Goal: Task Accomplishment & Management: Manage account settings

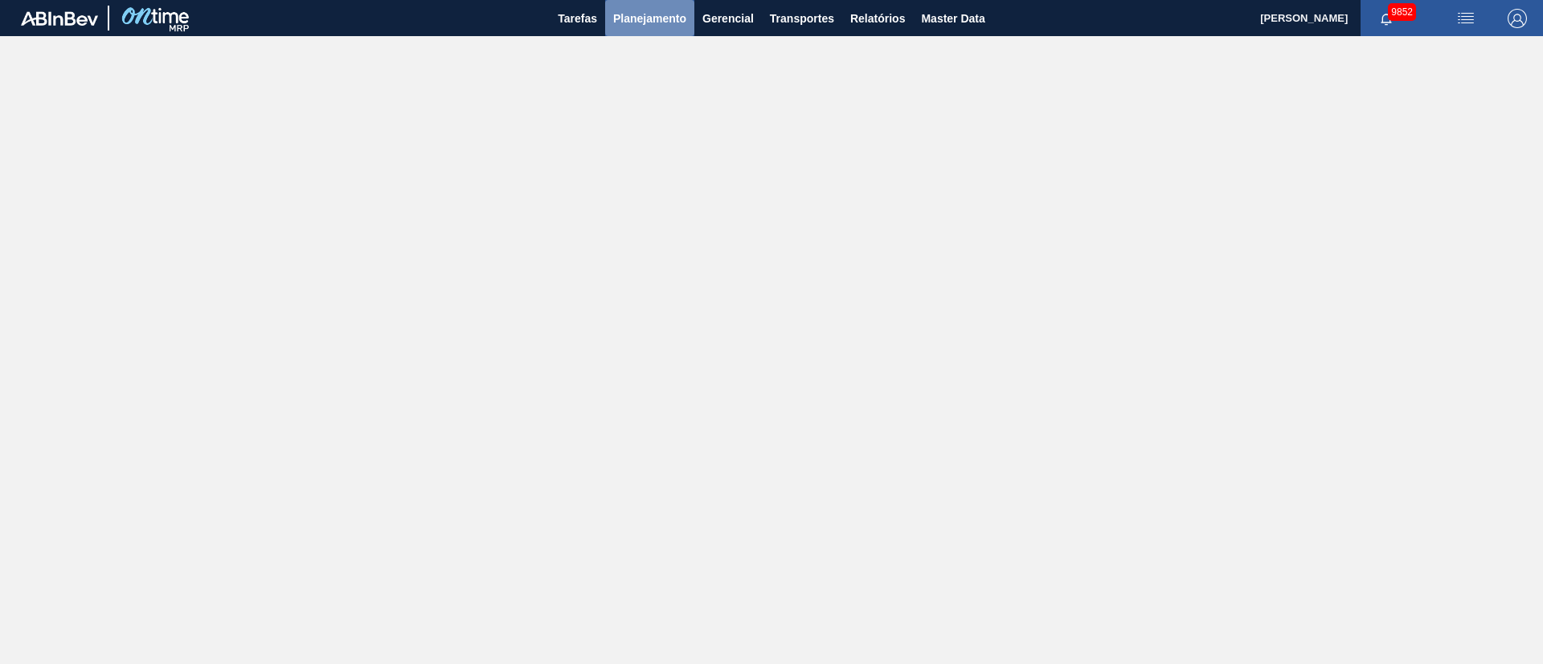
click at [669, 7] on button "Planejamento" at bounding box center [649, 18] width 89 height 36
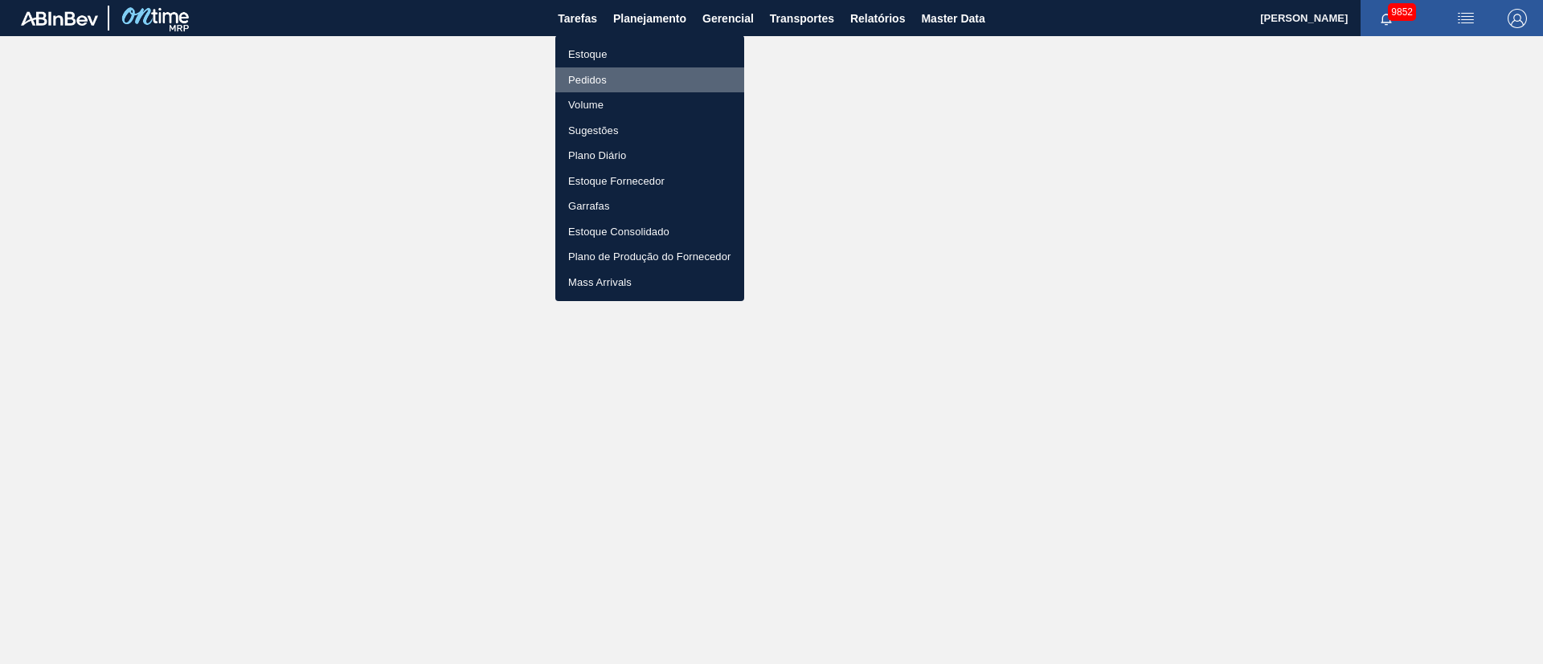
click at [603, 76] on li "Pedidos" at bounding box center [649, 80] width 189 height 26
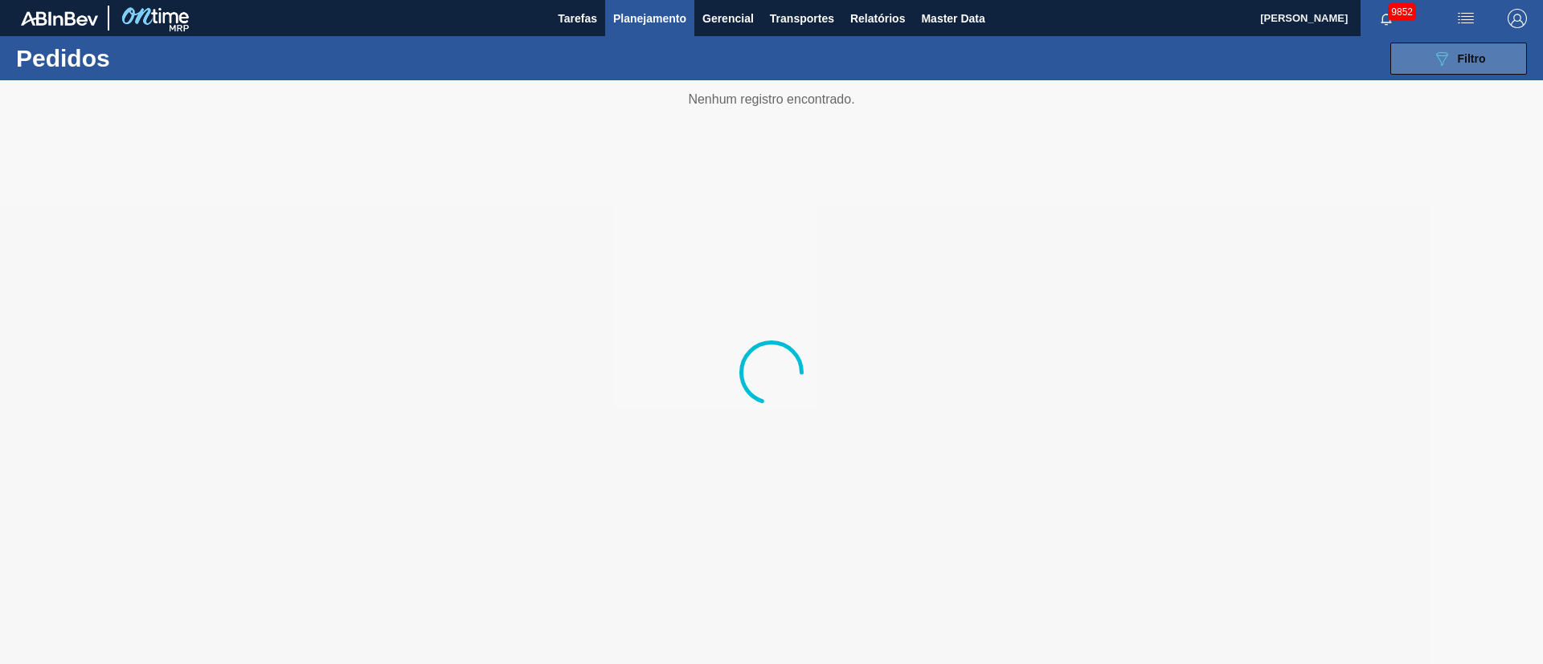
click at [1028, 55] on icon at bounding box center [1442, 59] width 12 height 14
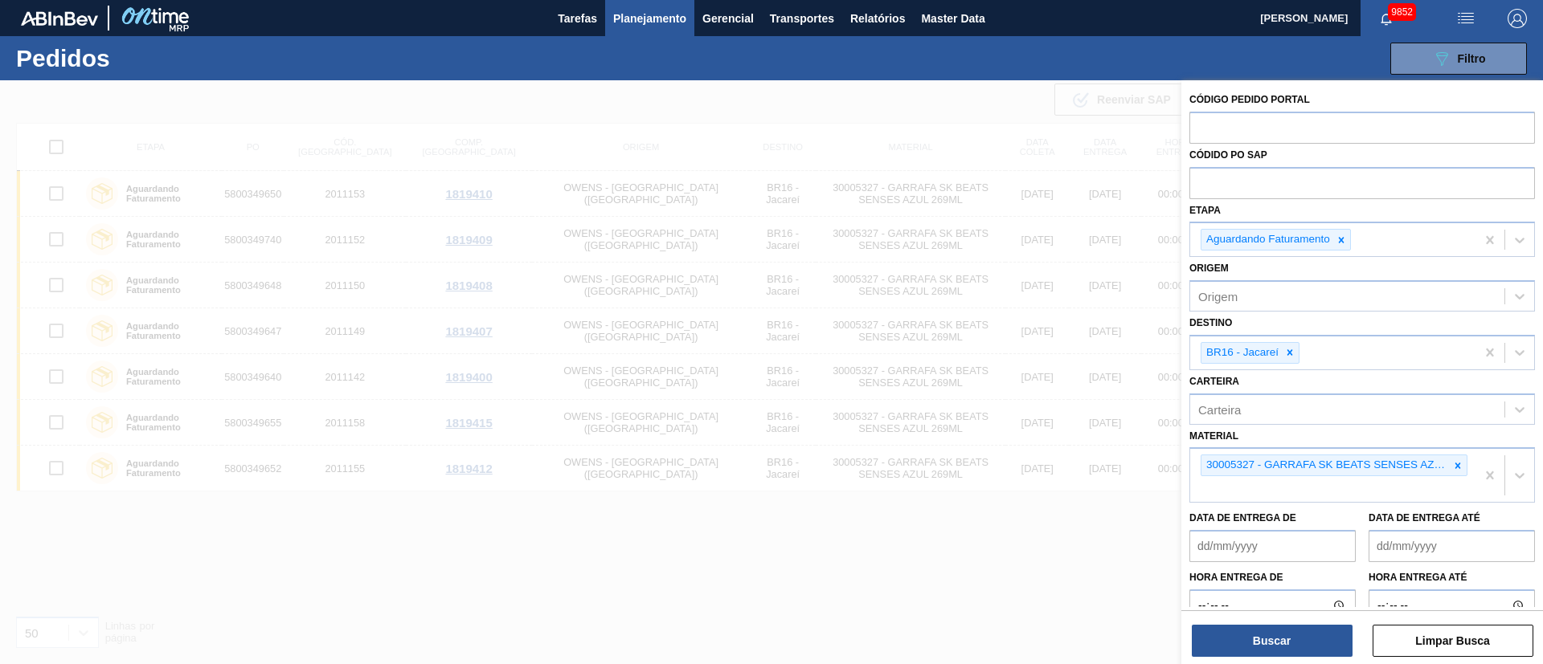
click at [1007, 53] on div "089F7B8B-B2A5-4AFE-B5C0-19BA573D28AC Filtro Código Pedido Portal Códido PO SAP …" at bounding box center [895, 59] width 1278 height 48
click at [995, 88] on div at bounding box center [771, 412] width 1543 height 664
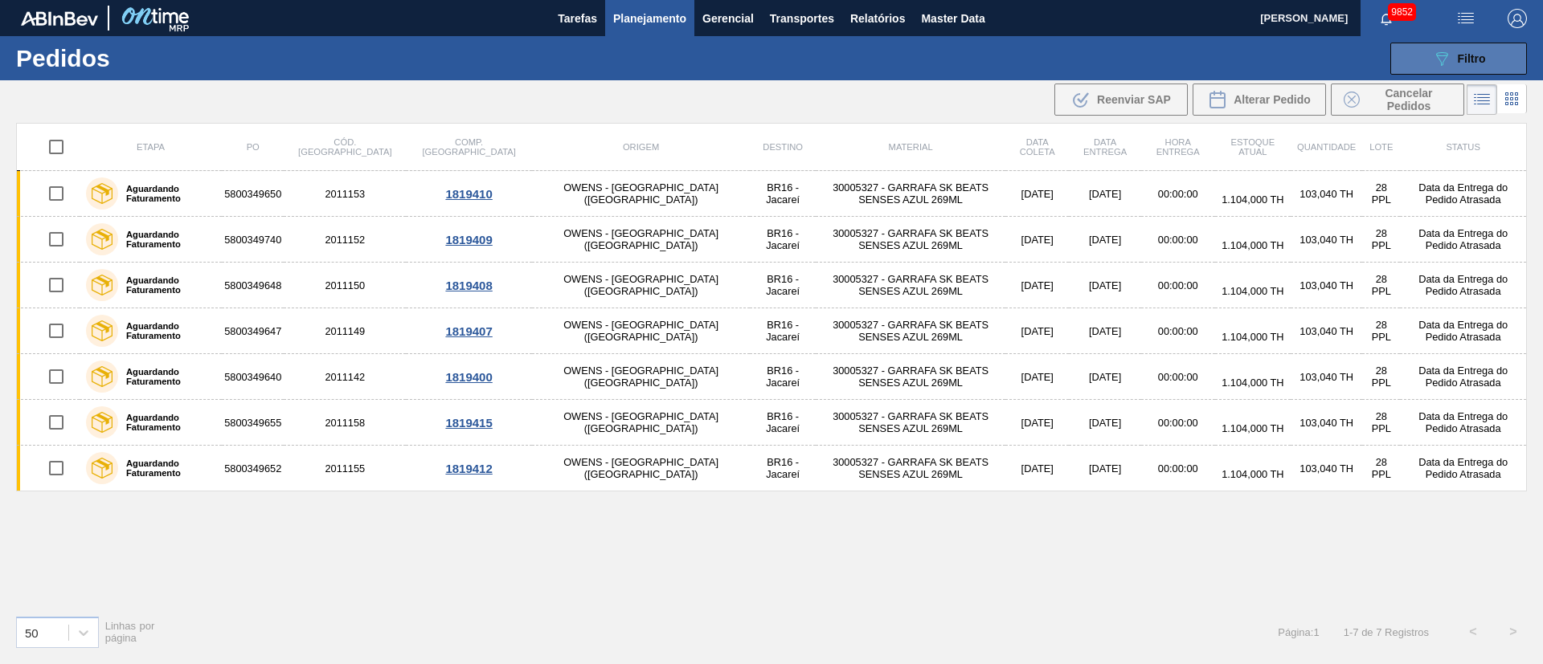
click at [1028, 46] on button "089F7B8B-B2A5-4AFE-B5C0-19BA573D28AC Filtro" at bounding box center [1458, 59] width 137 height 32
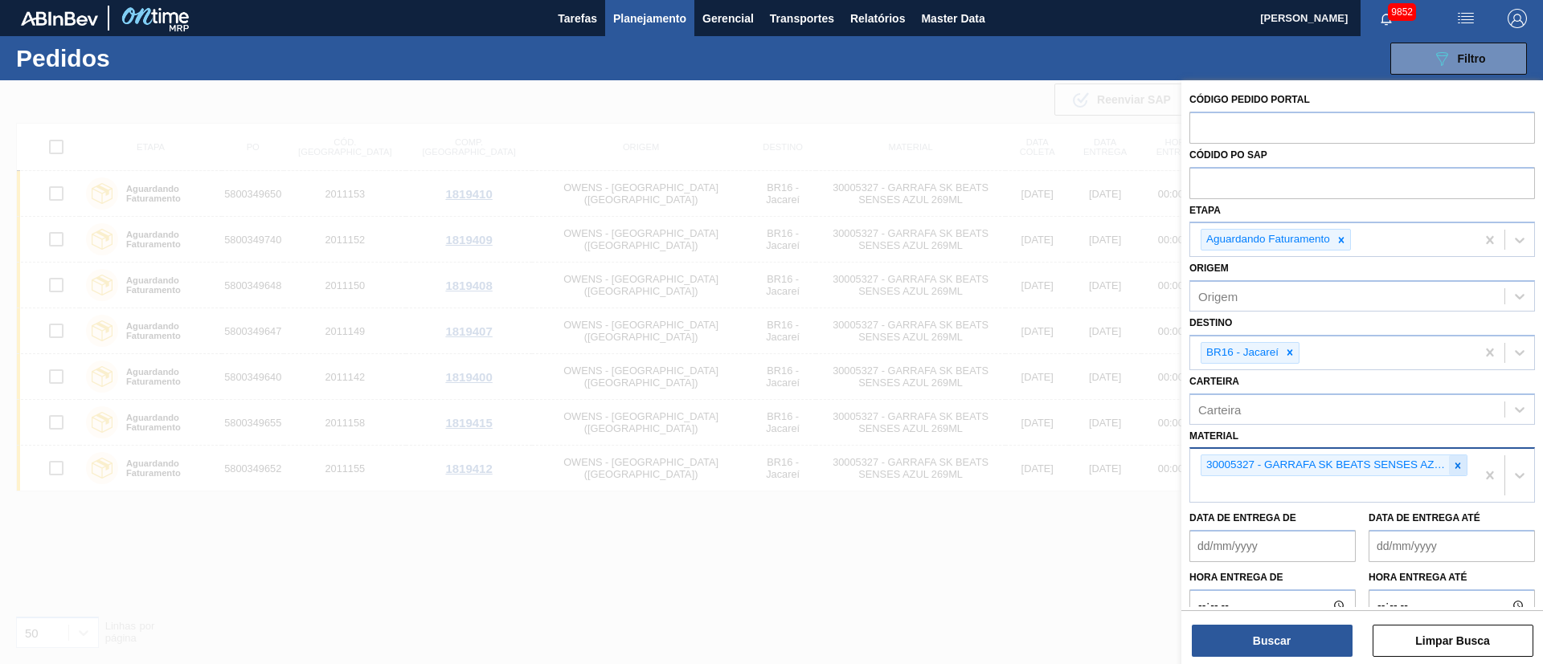
click at [1028, 442] on icon at bounding box center [1457, 465] width 11 height 11
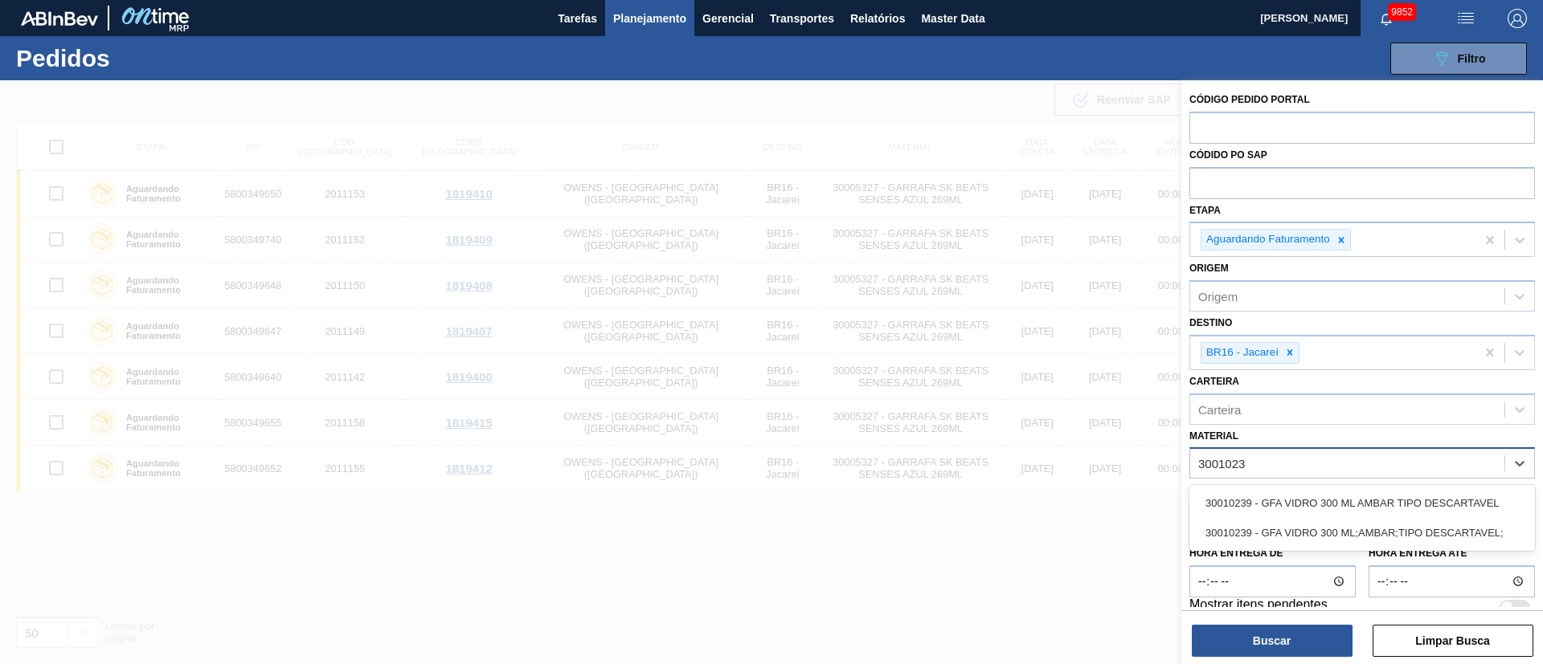
type input "30010239"
click at [1028, 442] on div "30010239 - GFA VIDRO 300 ML AMBAR TIPO DESCARTAVEL" at bounding box center [1361, 503] width 345 height 30
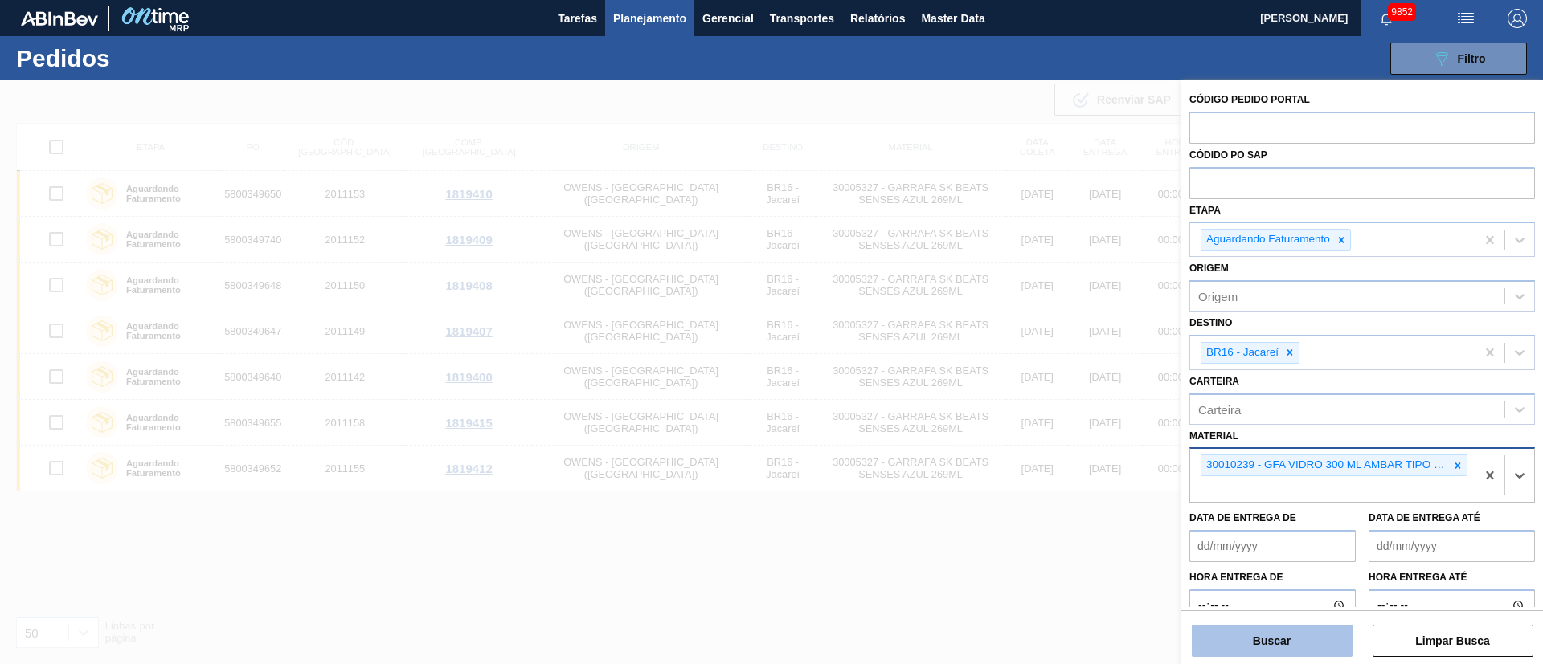
click at [1028, 442] on button "Buscar" at bounding box center [1271, 641] width 161 height 32
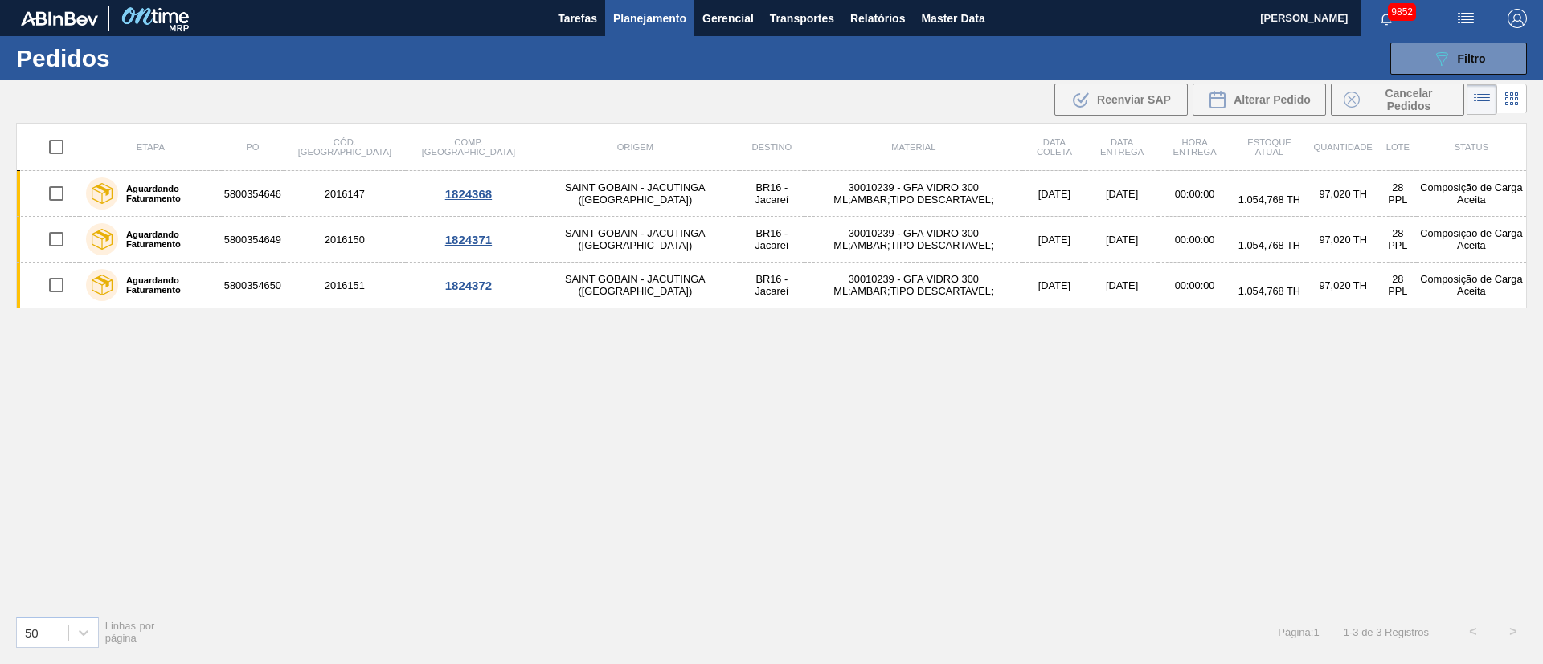
click at [745, 413] on div "Etapa PO Cód. Pedido Comp. Carga Origem Destino Material Data coleta Data entre…" at bounding box center [771, 363] width 1510 height 480
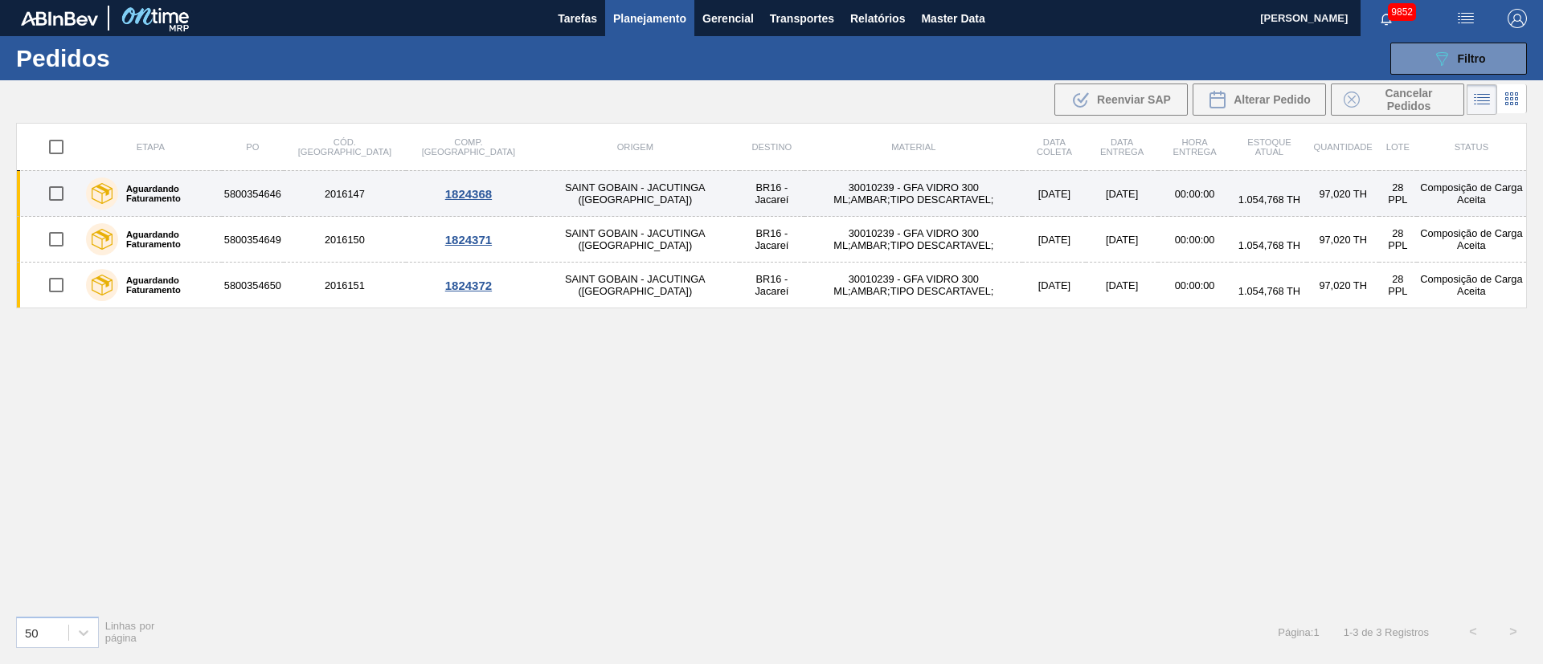
click at [55, 198] on input "checkbox" at bounding box center [56, 194] width 34 height 34
checkbox input "true"
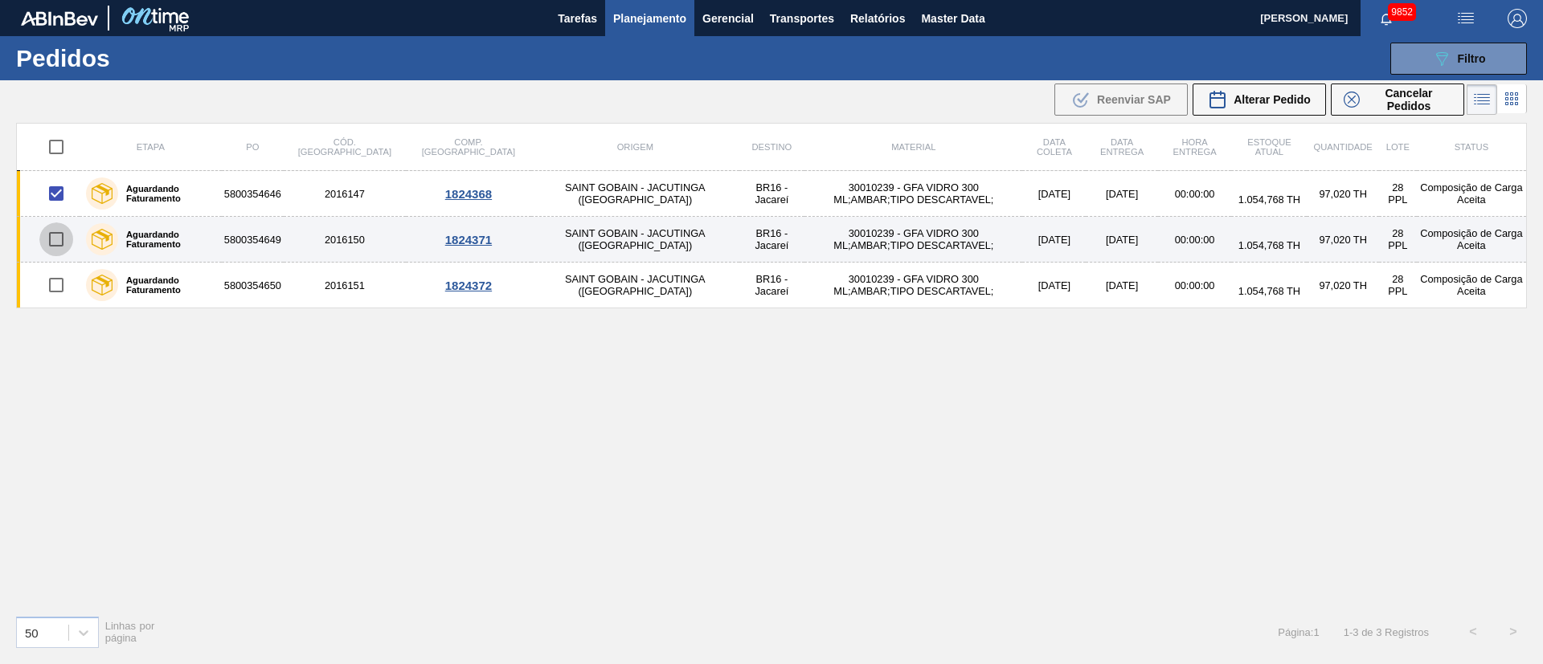
click at [47, 235] on input "checkbox" at bounding box center [56, 240] width 34 height 34
checkbox input "true"
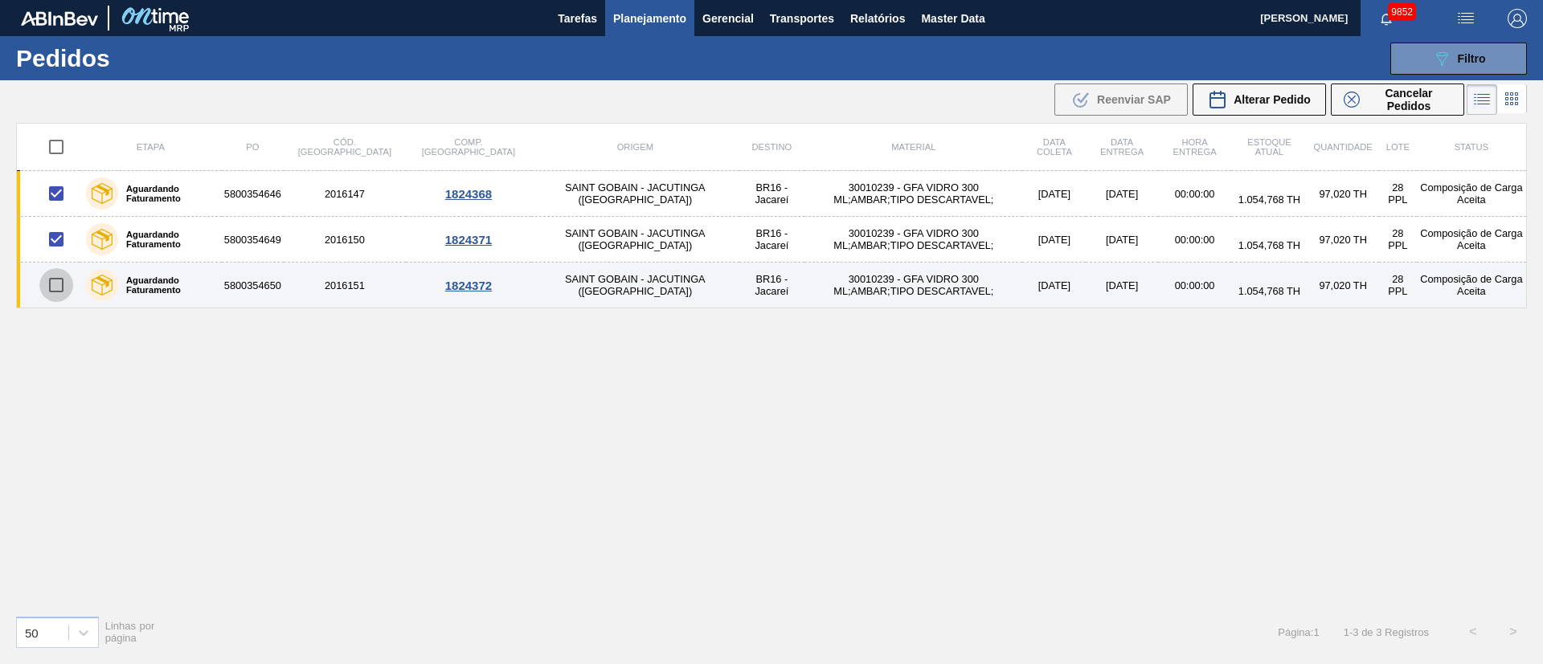
click at [59, 284] on input "checkbox" at bounding box center [56, 285] width 34 height 34
checkbox input "true"
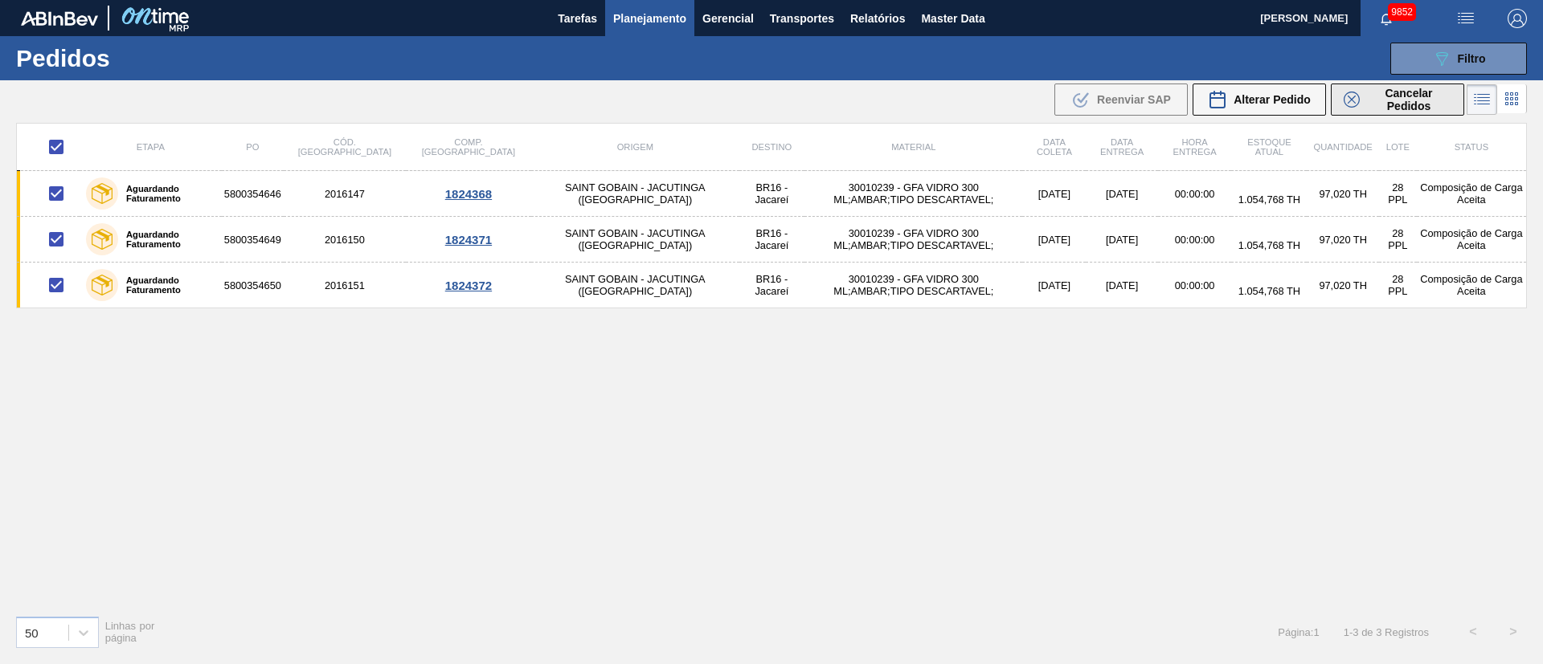
click at [1028, 96] on span "Cancelar Pedidos" at bounding box center [1408, 100] width 85 height 26
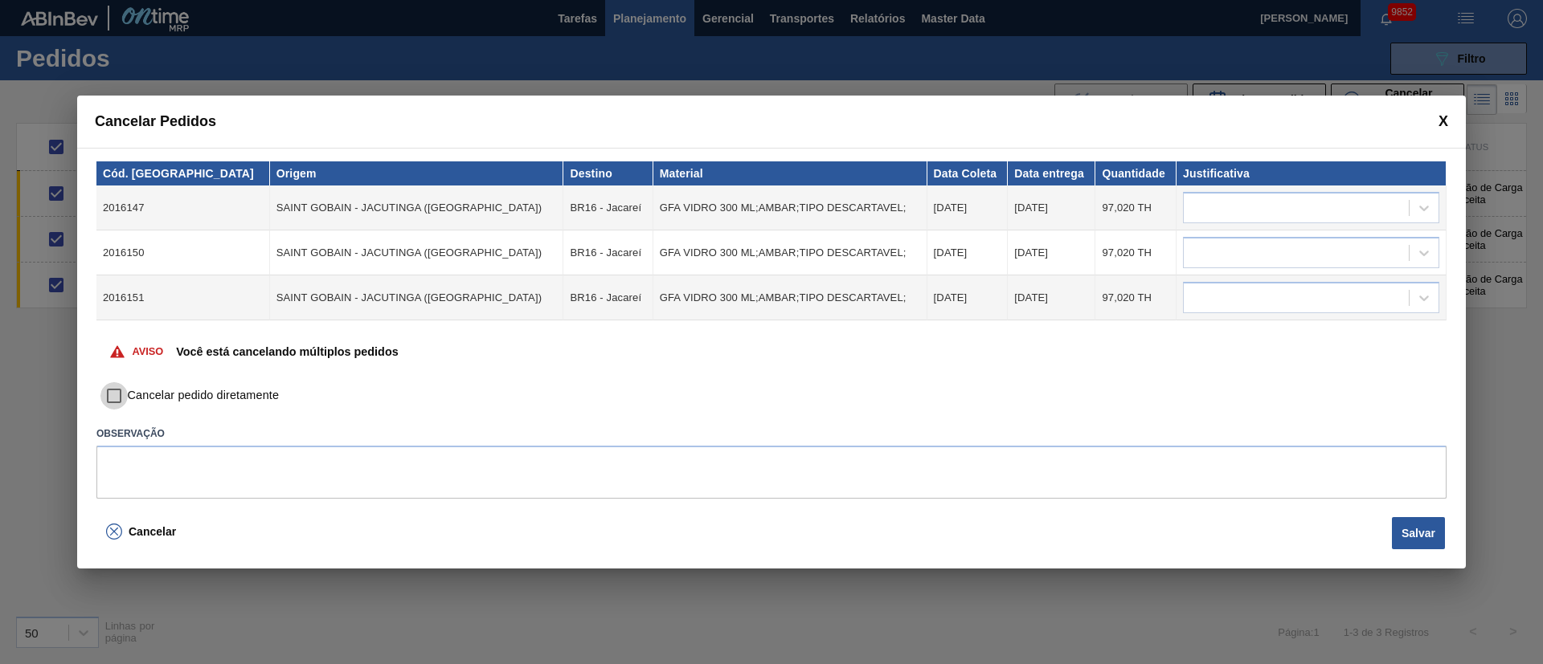
click at [116, 394] on input "Cancelar pedido diretamente" at bounding box center [113, 395] width 27 height 27
checkbox input "true"
click at [1028, 442] on button "Salvar" at bounding box center [1417, 533] width 53 height 32
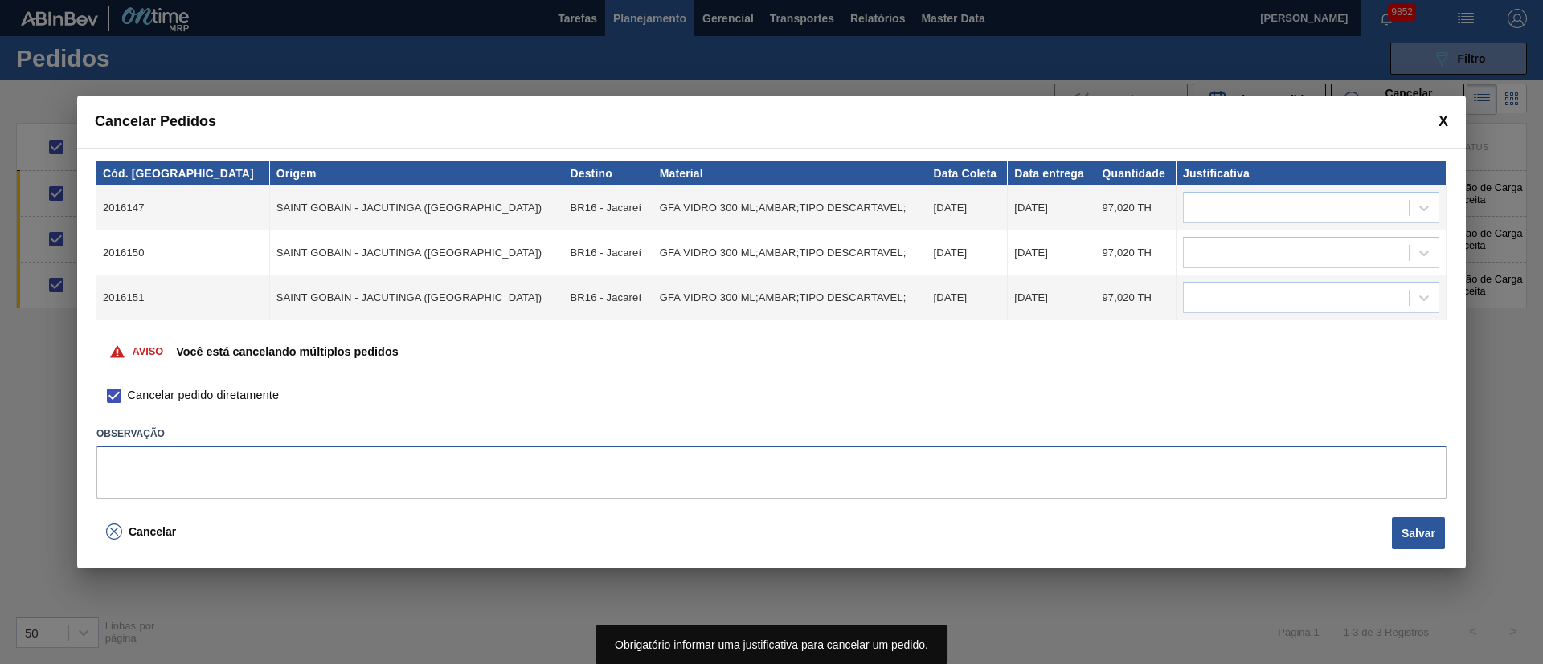
click at [505, 442] on textarea at bounding box center [771, 472] width 1350 height 53
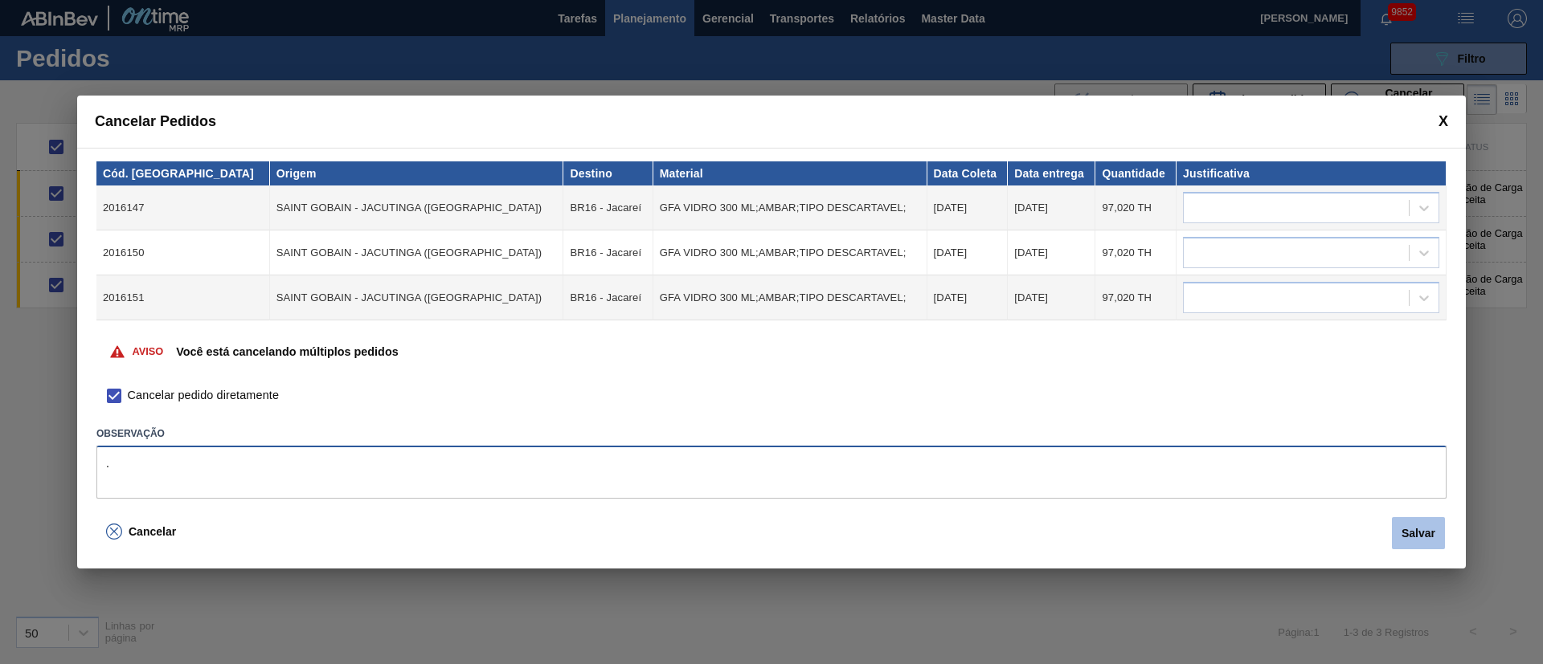
type textarea "."
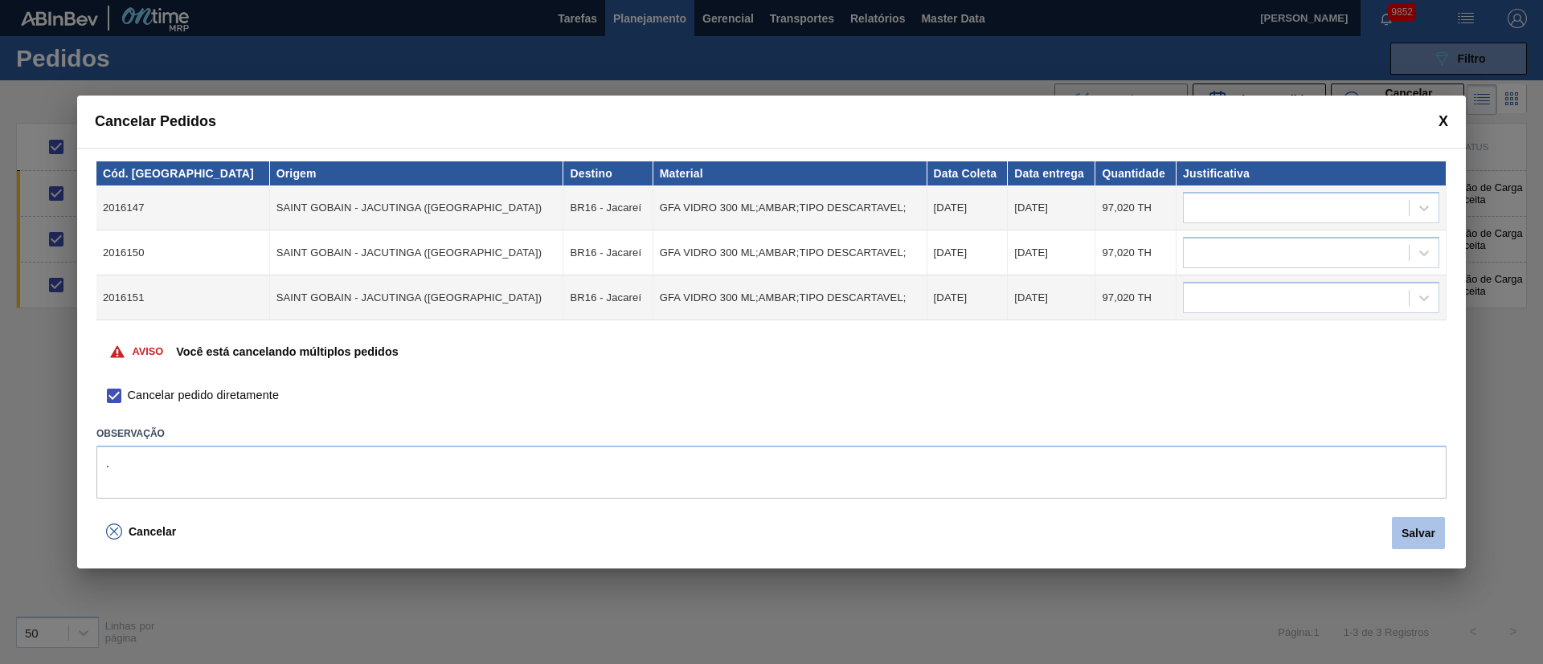
click at [1028, 442] on button "Salvar" at bounding box center [1417, 533] width 53 height 32
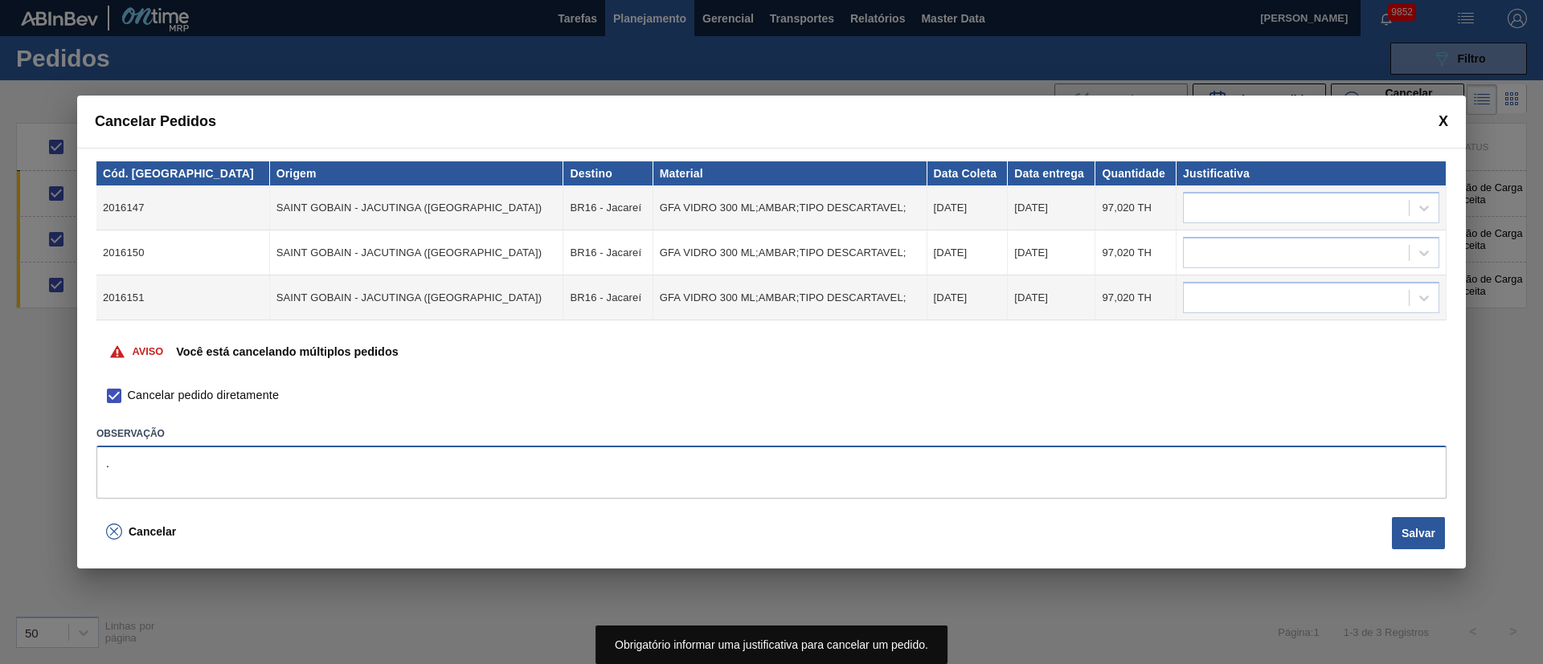
click at [235, 442] on textarea "." at bounding box center [771, 472] width 1350 height 53
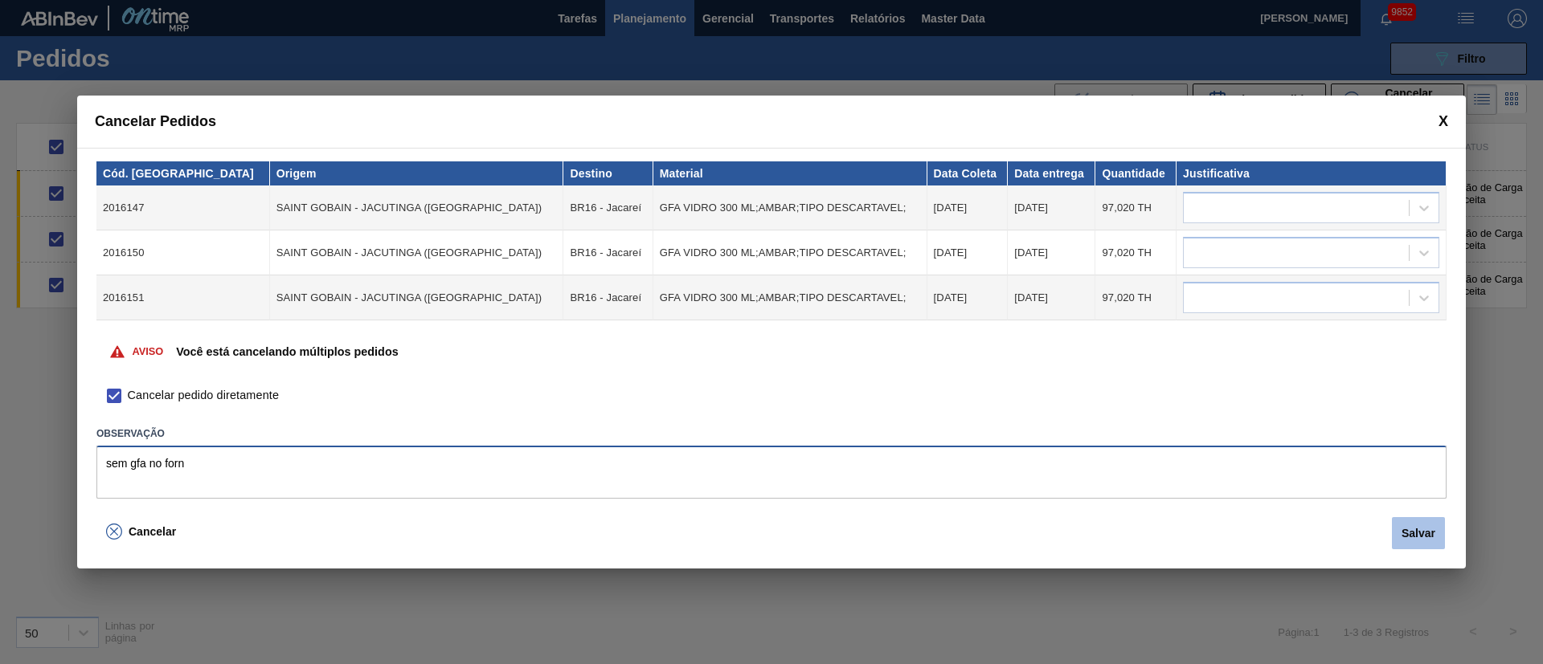
type textarea "sem gfa no forn"
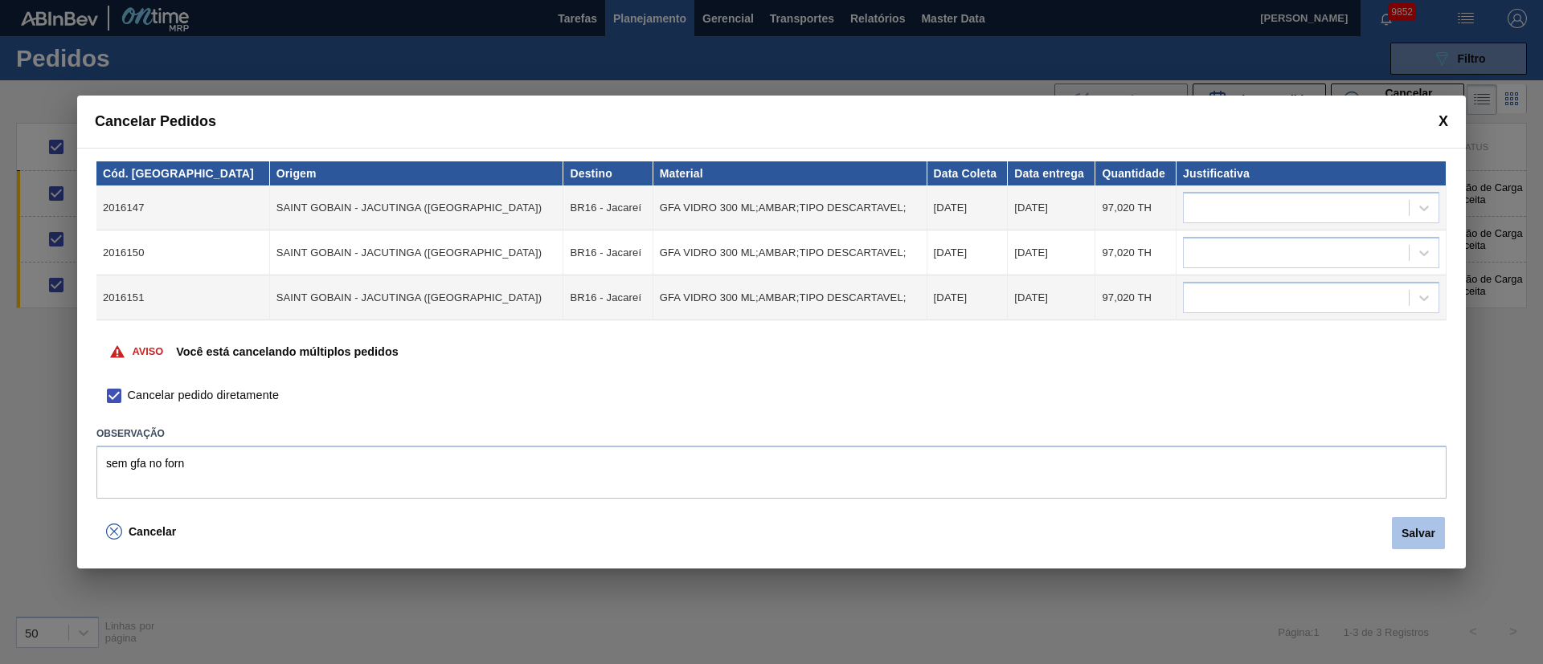
click at [1028, 442] on button "Salvar" at bounding box center [1417, 533] width 53 height 32
click at [115, 442] on icon at bounding box center [114, 531] width 8 height 8
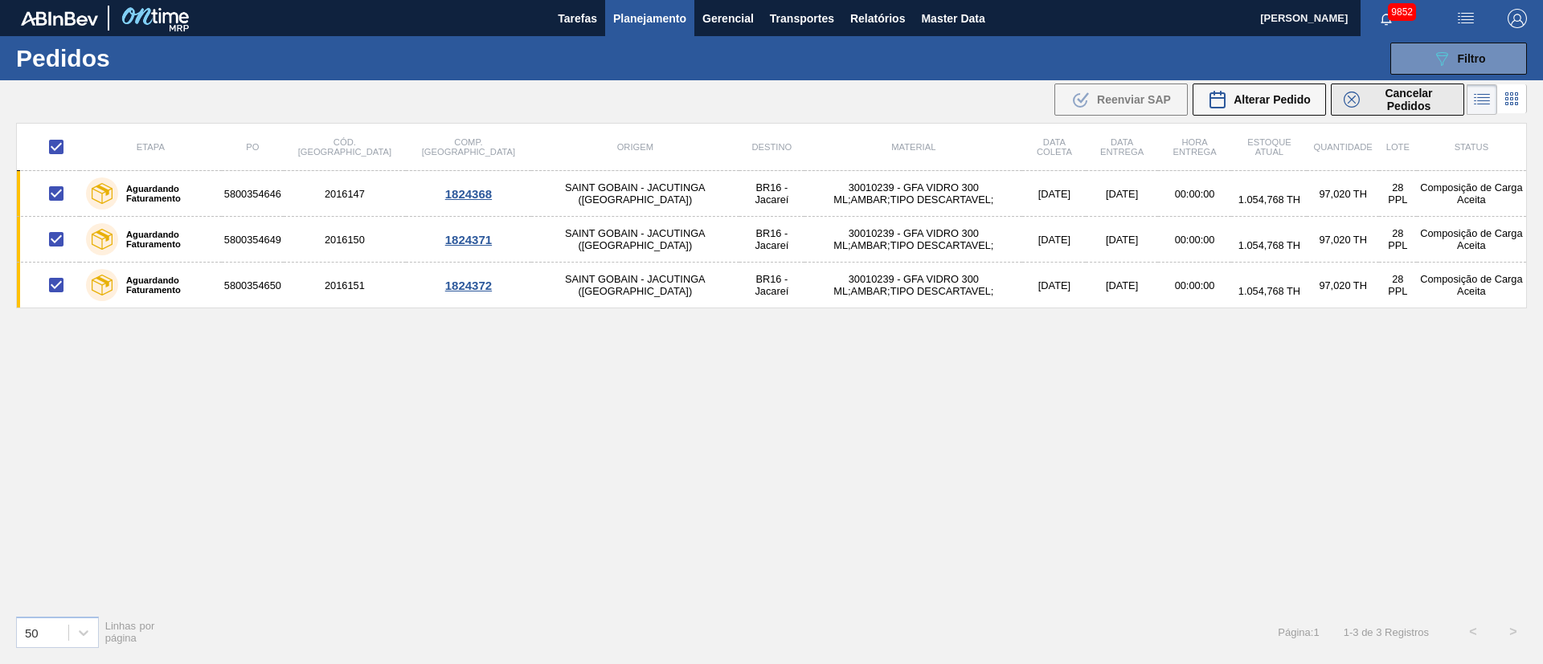
click at [1028, 89] on span "Cancelar Pedidos" at bounding box center [1408, 100] width 85 height 26
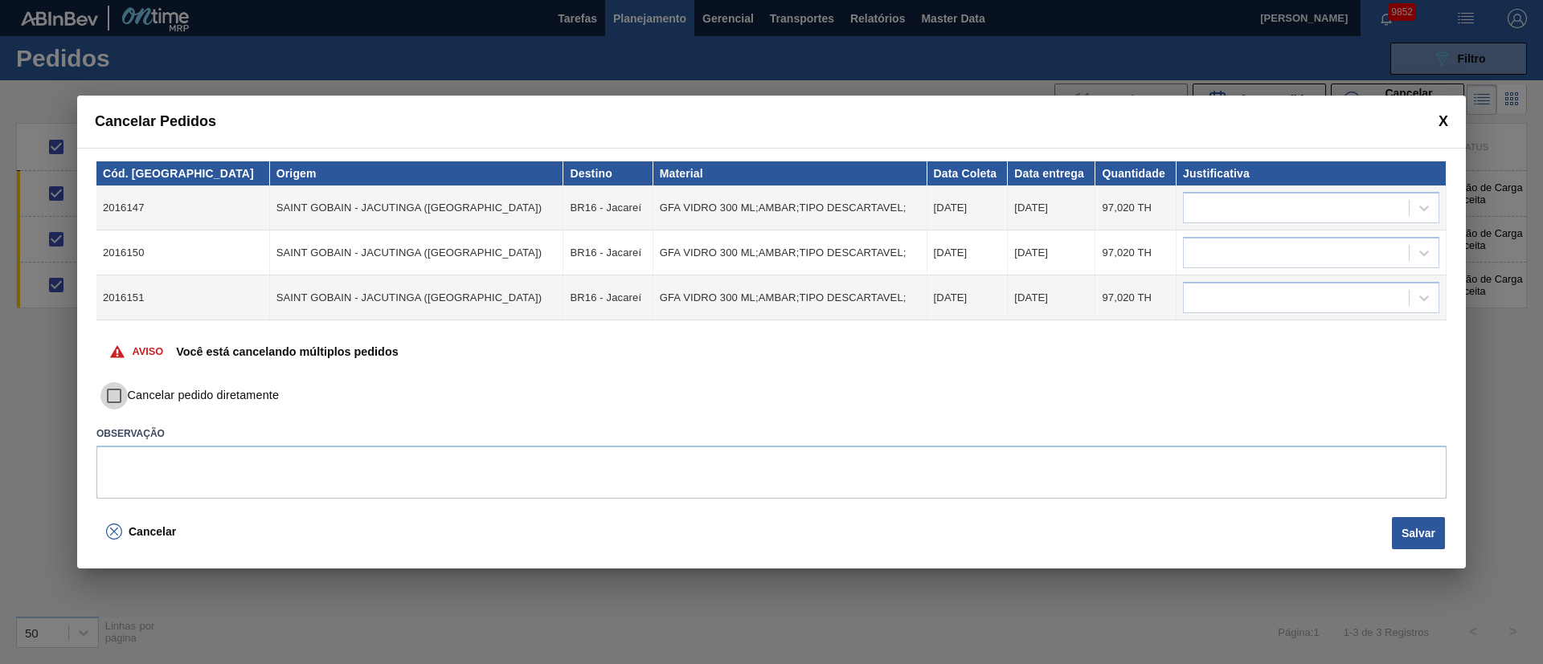
click at [116, 393] on input "Cancelar pedido diretamente" at bounding box center [113, 395] width 27 height 27
checkbox input "true"
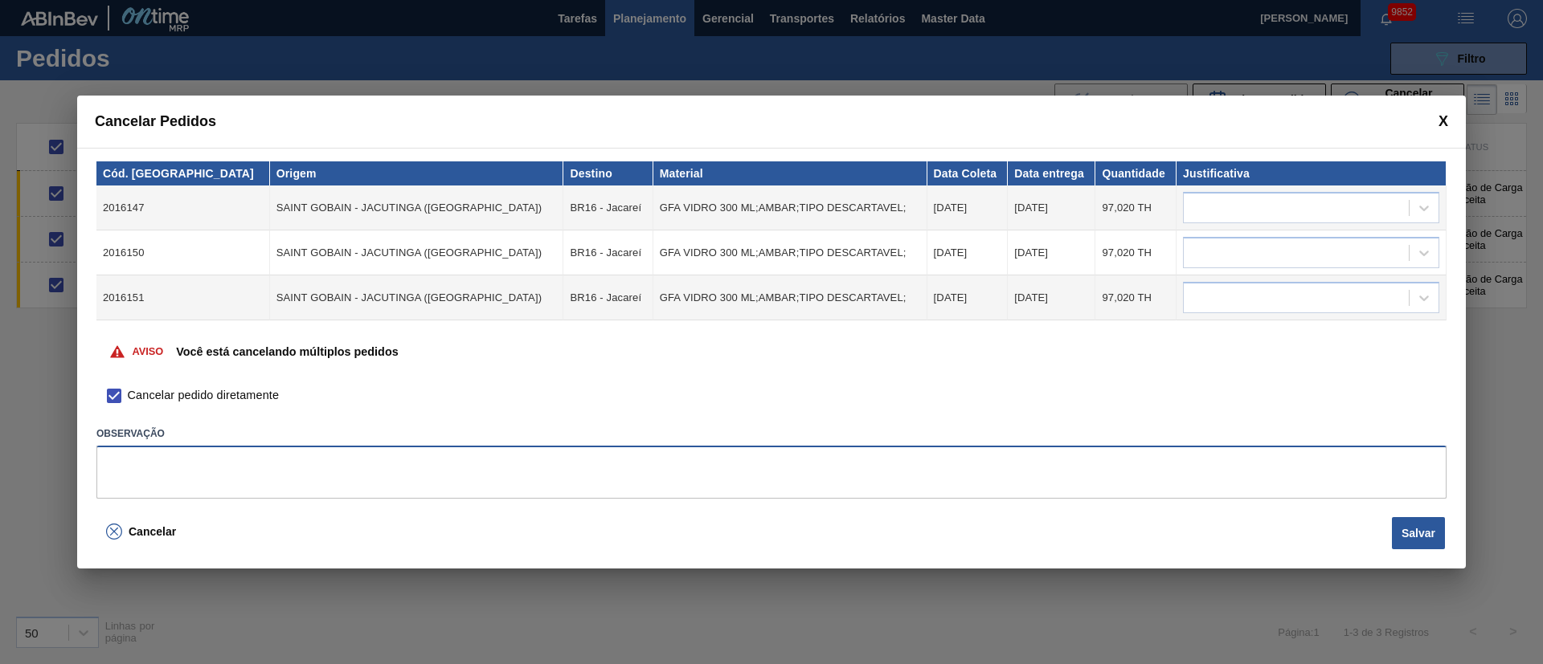
click at [313, 442] on textarea at bounding box center [771, 472] width 1350 height 53
type textarea "falta de gfa no fornecedor"
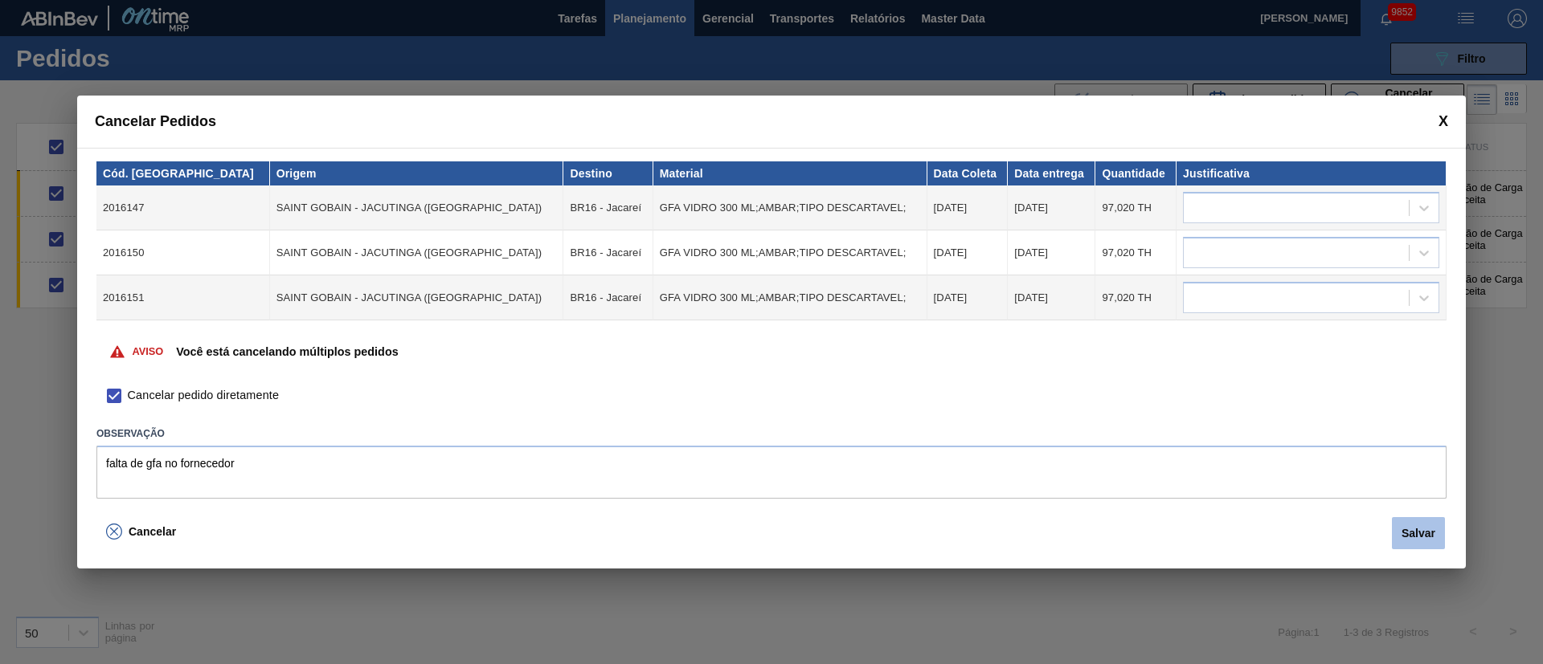
click at [1028, 442] on button "Salvar" at bounding box center [1417, 533] width 53 height 32
click at [1028, 199] on div at bounding box center [1423, 208] width 29 height 29
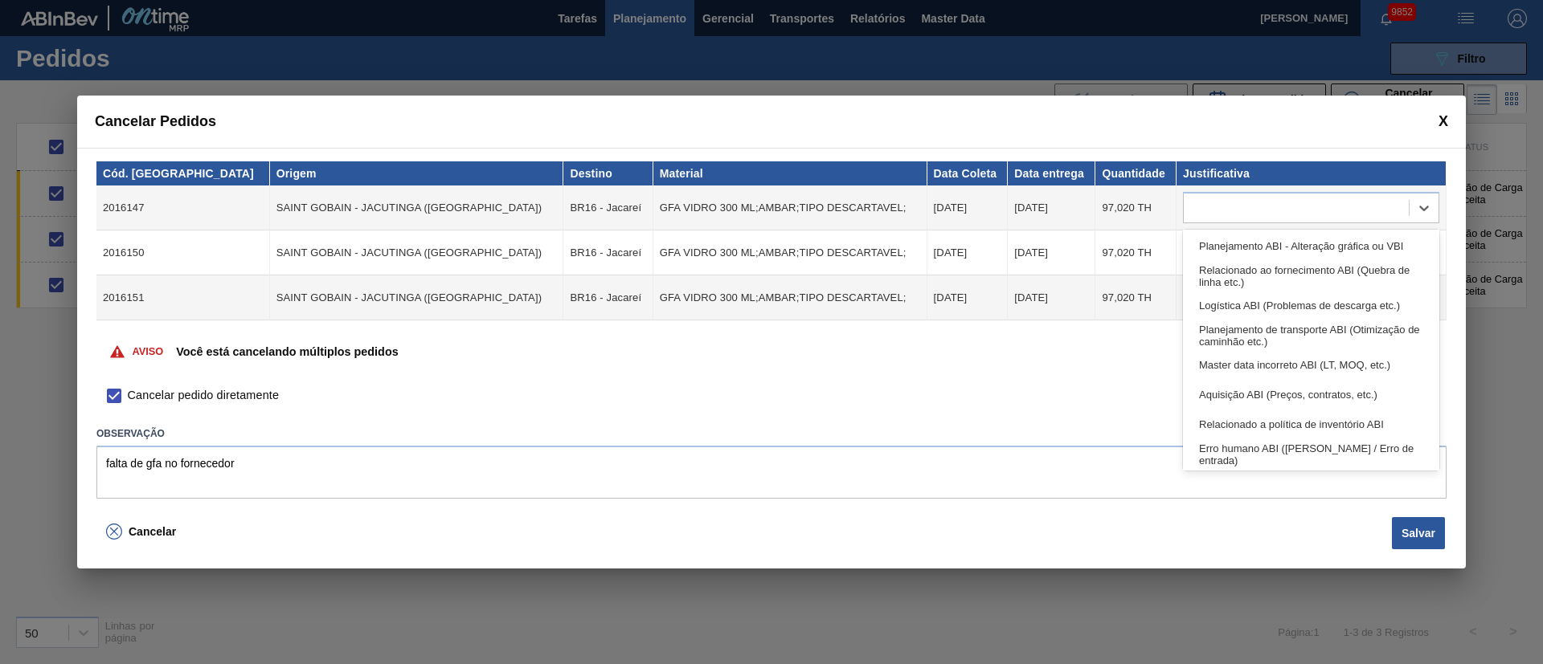
scroll to position [300, 0]
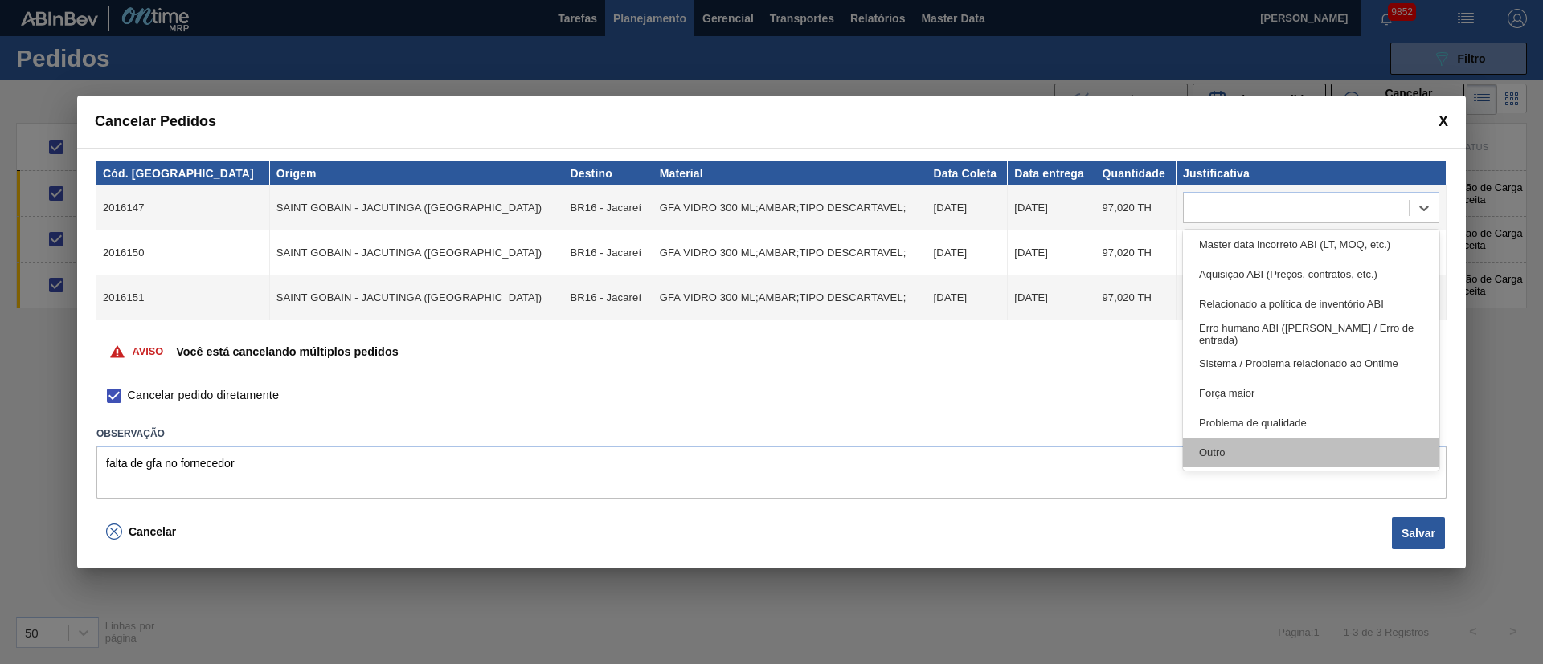
click at [1028, 442] on div "Outro" at bounding box center [1311, 453] width 256 height 30
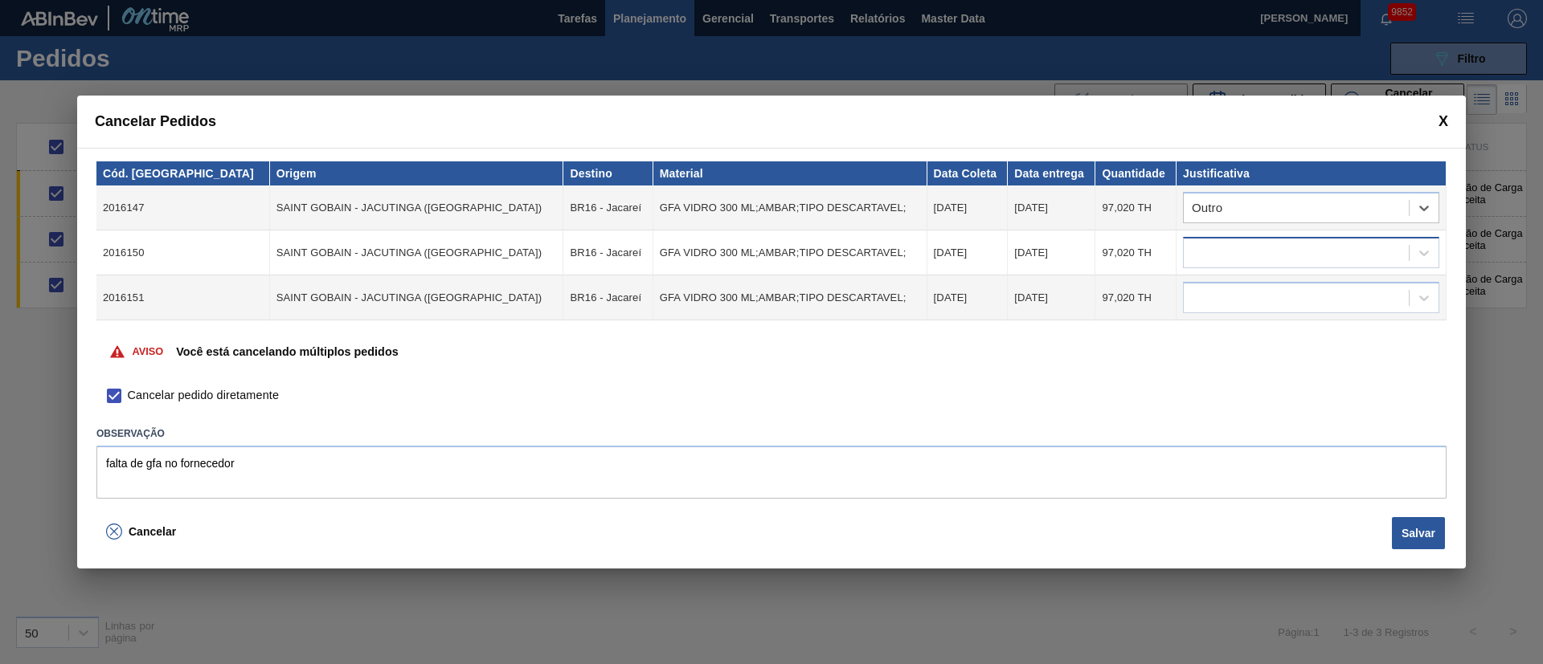
click at [1028, 245] on div at bounding box center [1295, 253] width 225 height 23
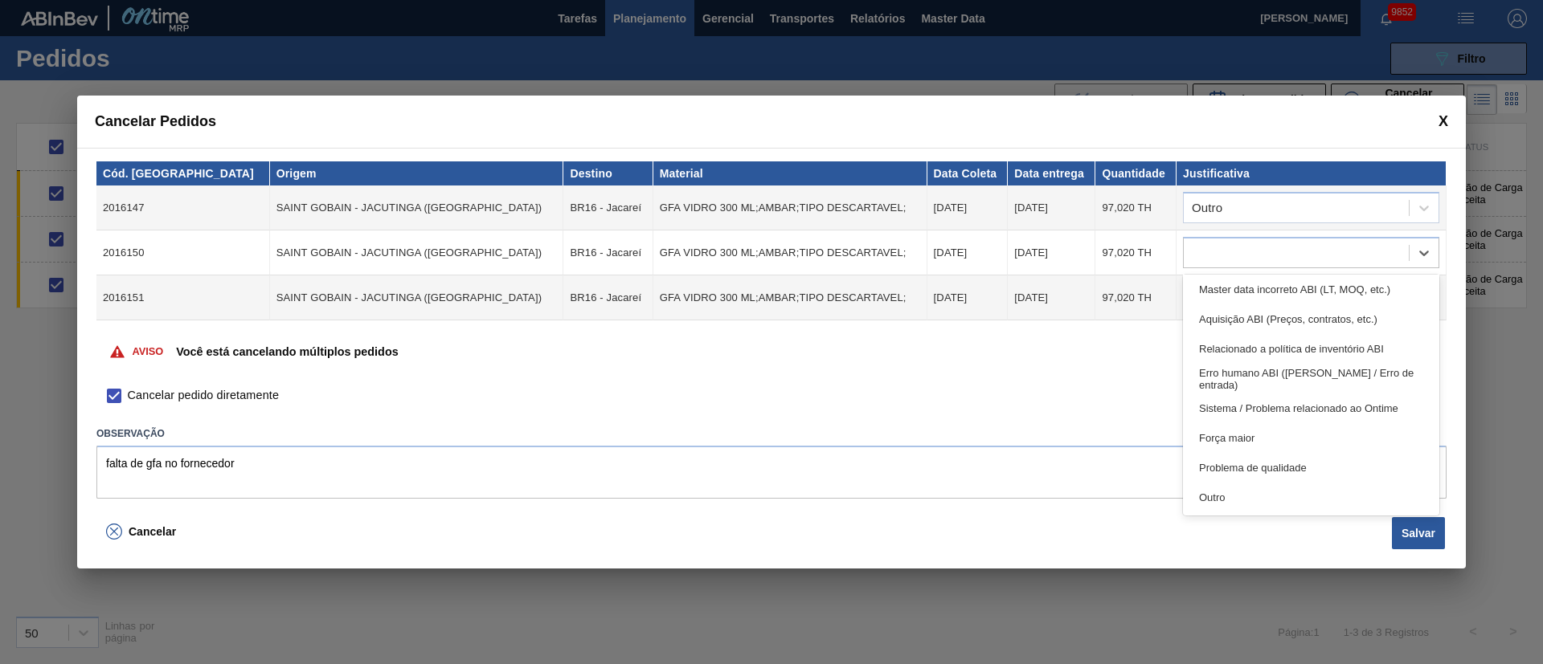
drag, startPoint x: 1225, startPoint y: 492, endPoint x: 1220, endPoint y: 473, distance: 19.9
click at [1028, 442] on div "Outro" at bounding box center [1311, 498] width 256 height 30
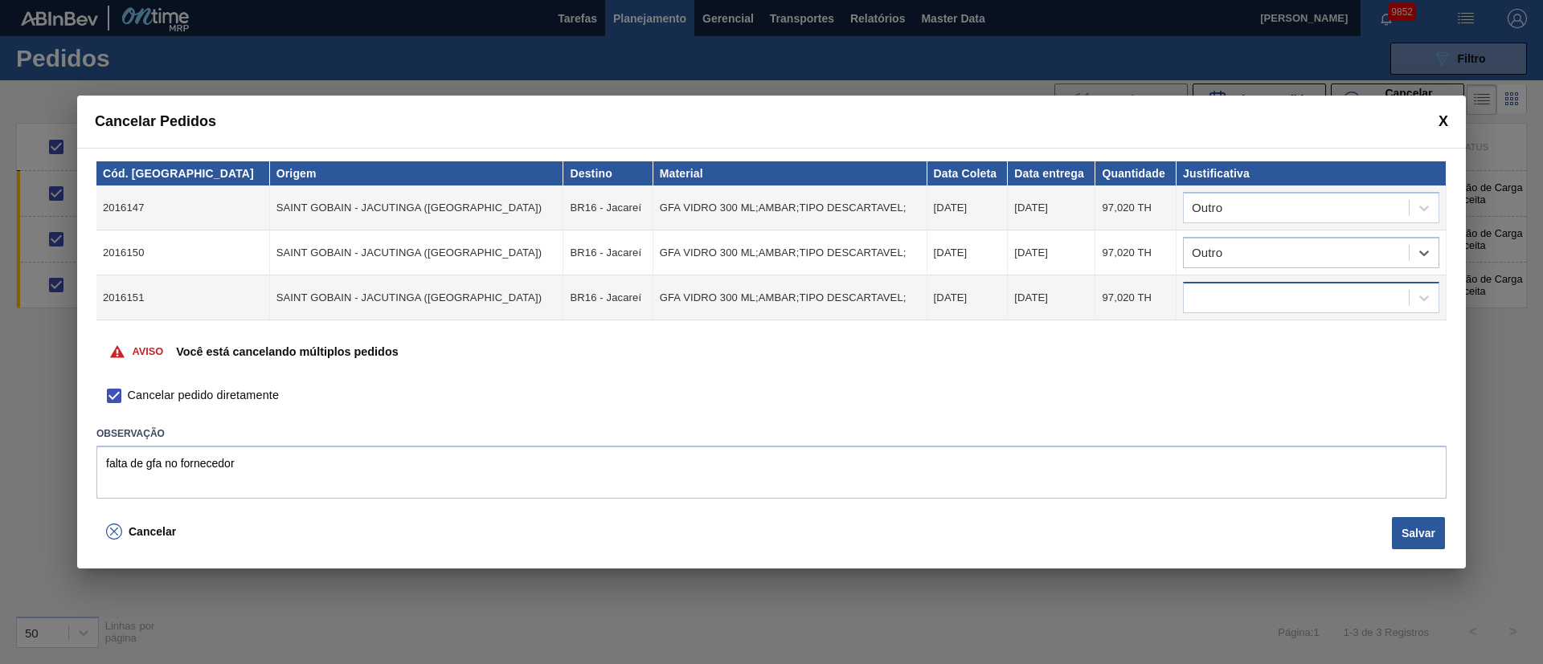
drag, startPoint x: 1224, startPoint y: 277, endPoint x: 1208, endPoint y: 305, distance: 32.0
click at [1028, 281] on td at bounding box center [1311, 298] width 270 height 45
click at [1028, 305] on div at bounding box center [1295, 298] width 225 height 23
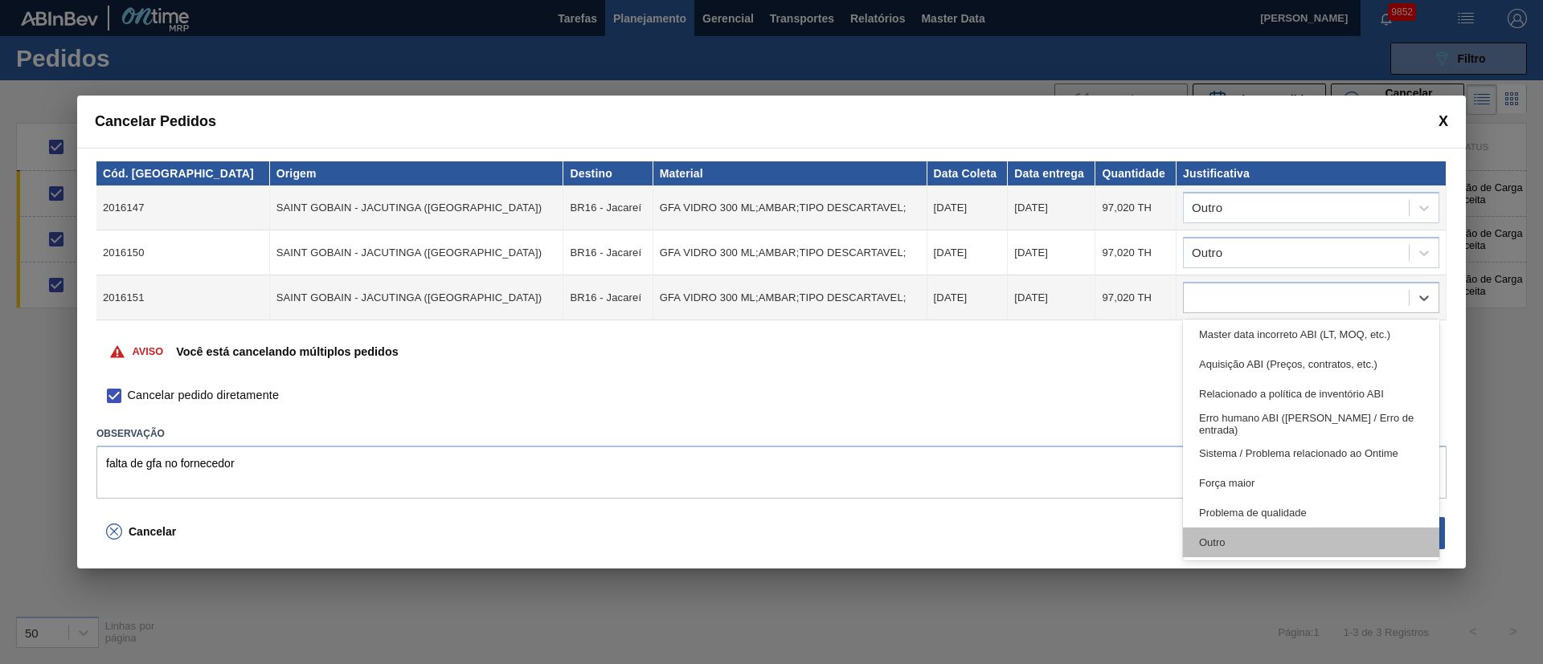
click at [1028, 442] on div "Outro" at bounding box center [1311, 543] width 256 height 30
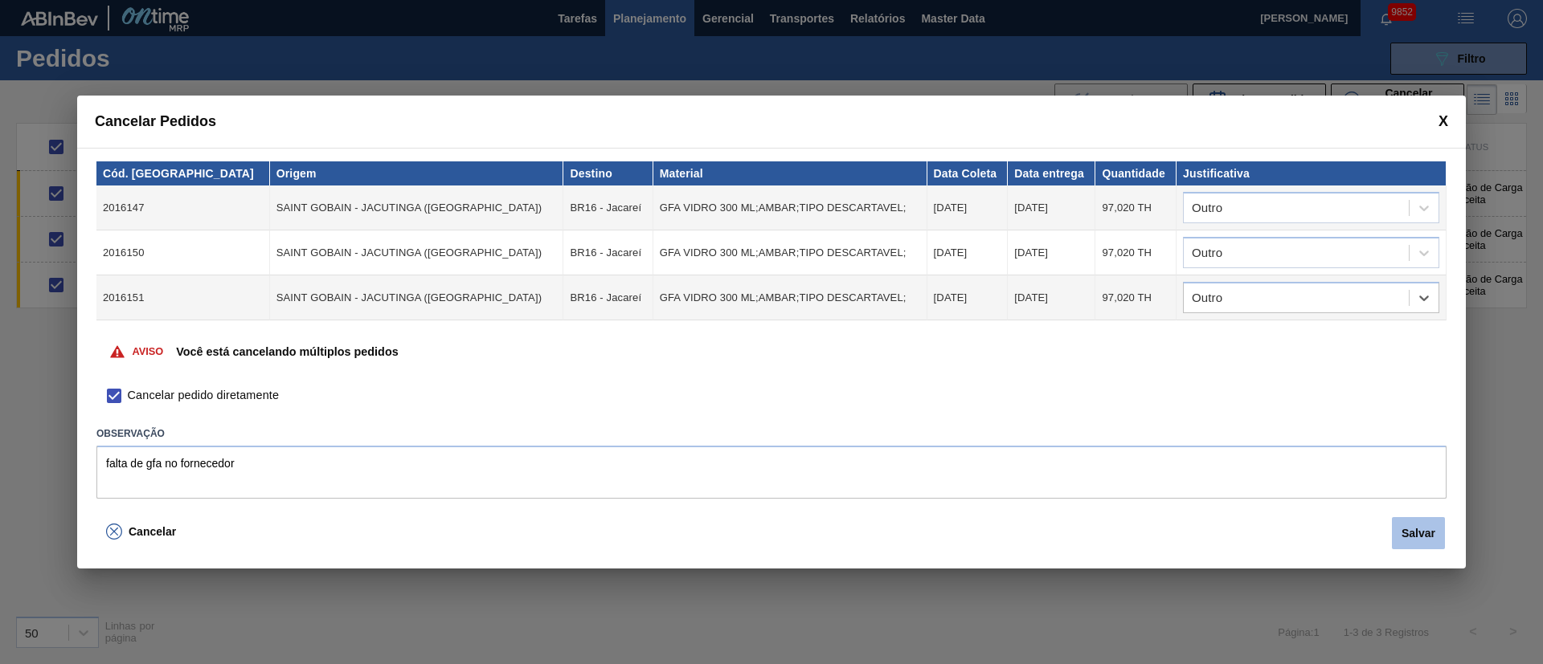
click at [1028, 442] on button "Salvar" at bounding box center [1417, 533] width 53 height 32
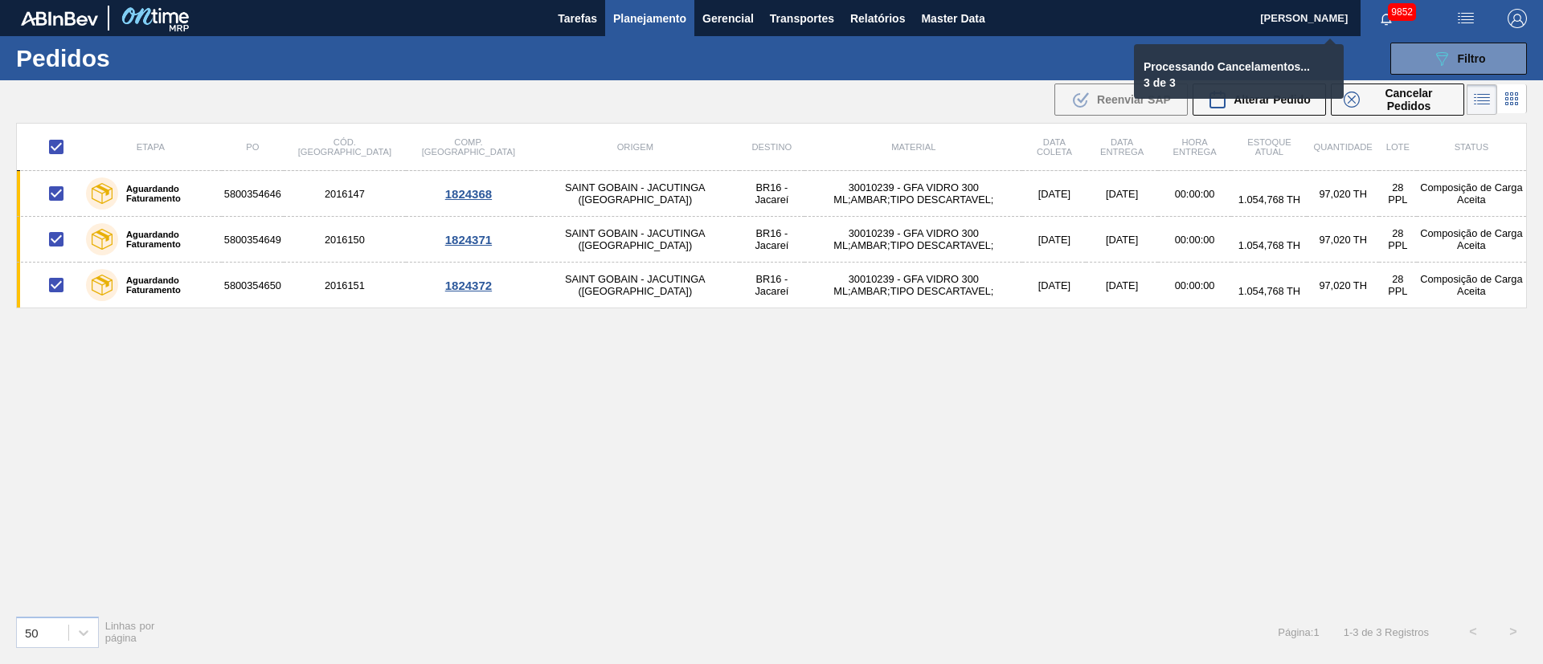
checkbox input "false"
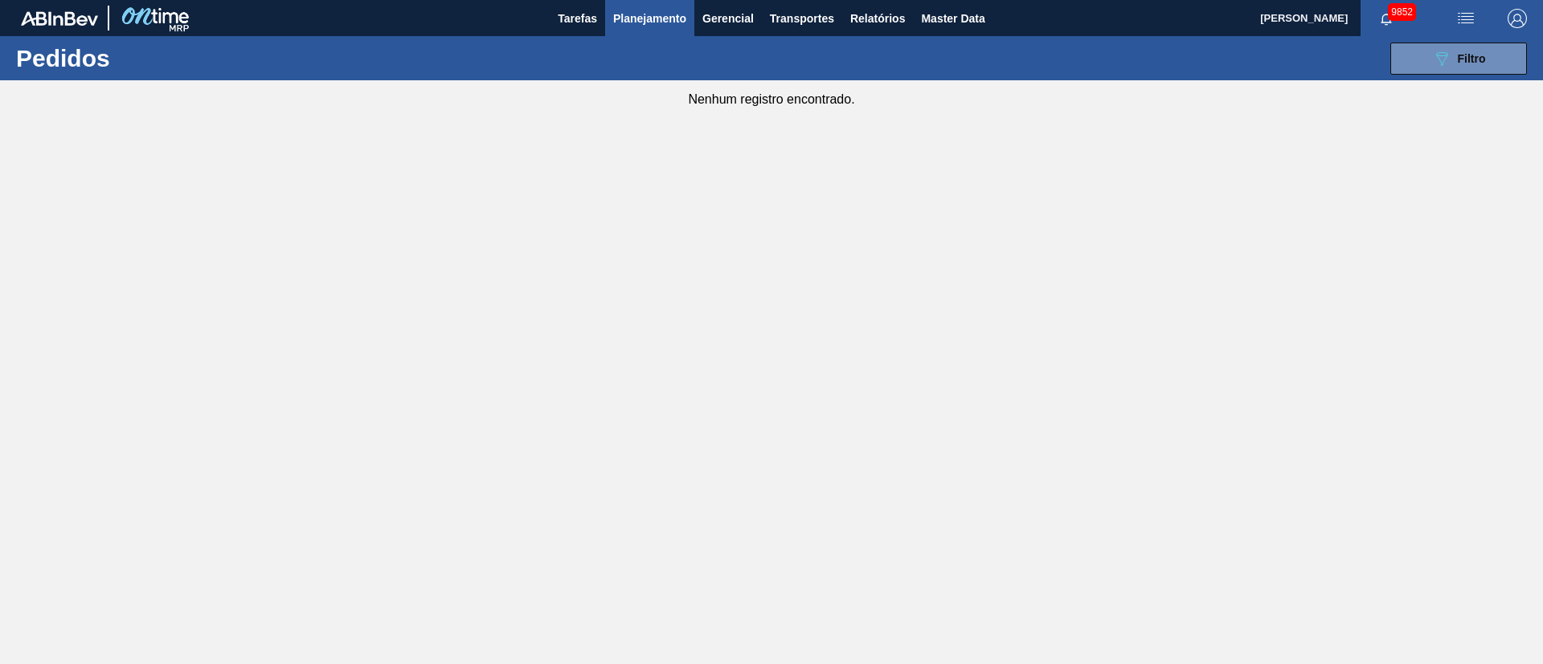
click at [644, 18] on span "Planejamento" at bounding box center [649, 18] width 73 height 19
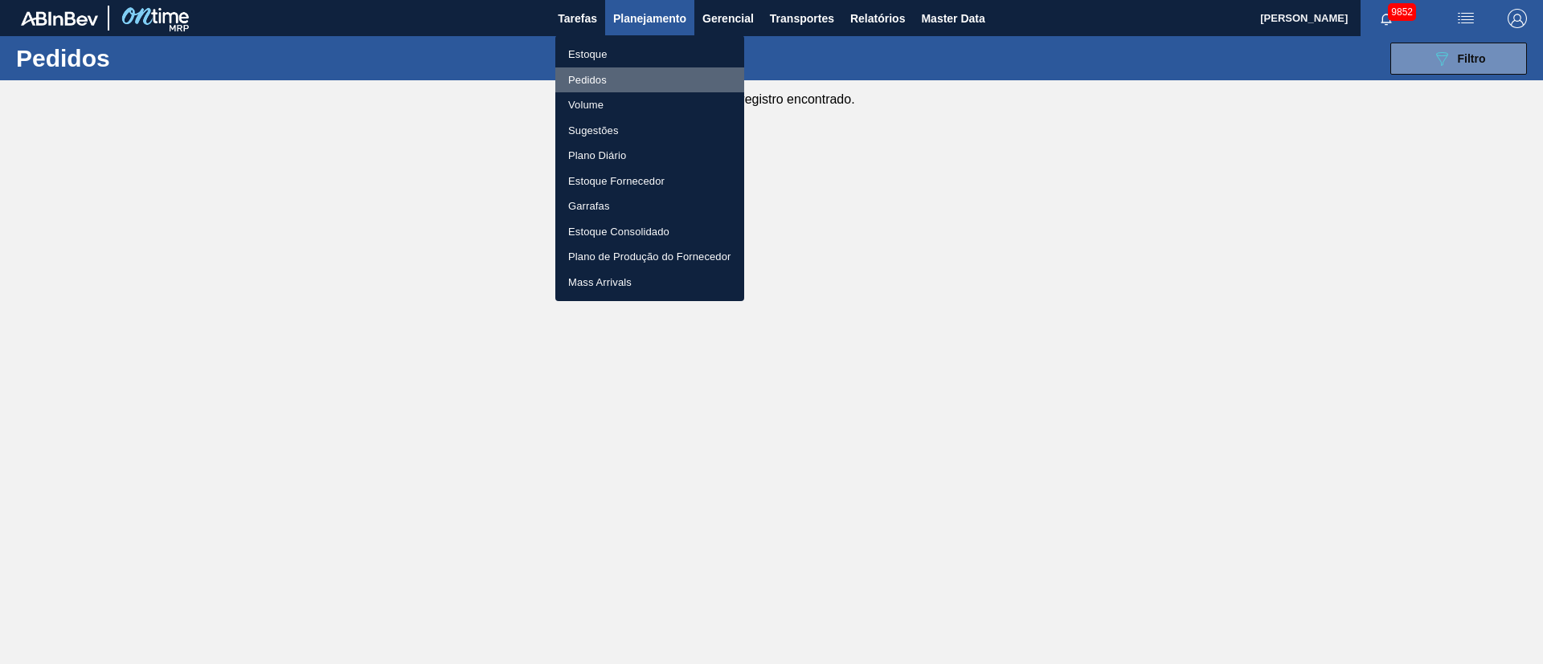
click at [595, 78] on li "Pedidos" at bounding box center [649, 80] width 189 height 26
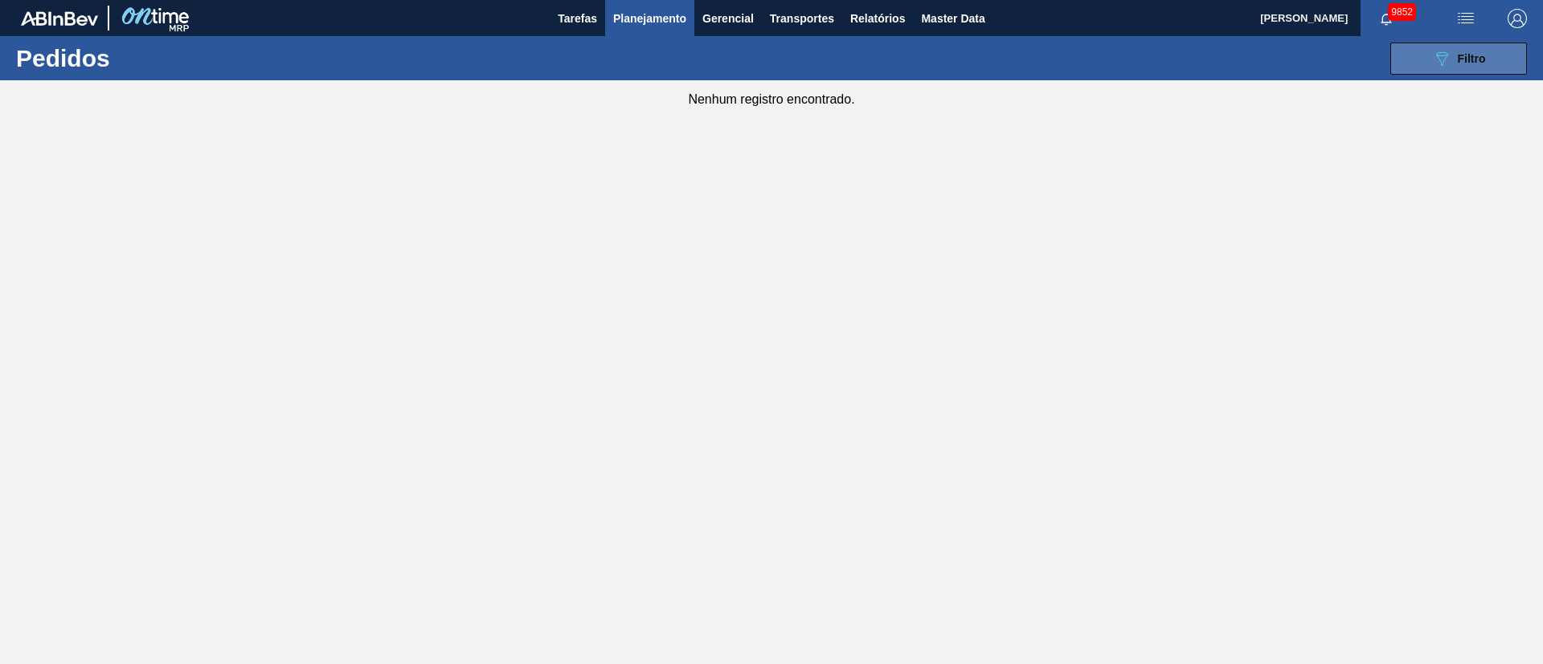
click at [1028, 66] on div "089F7B8B-B2A5-4AFE-B5C0-19BA573D28AC Filtro" at bounding box center [1459, 58] width 54 height 19
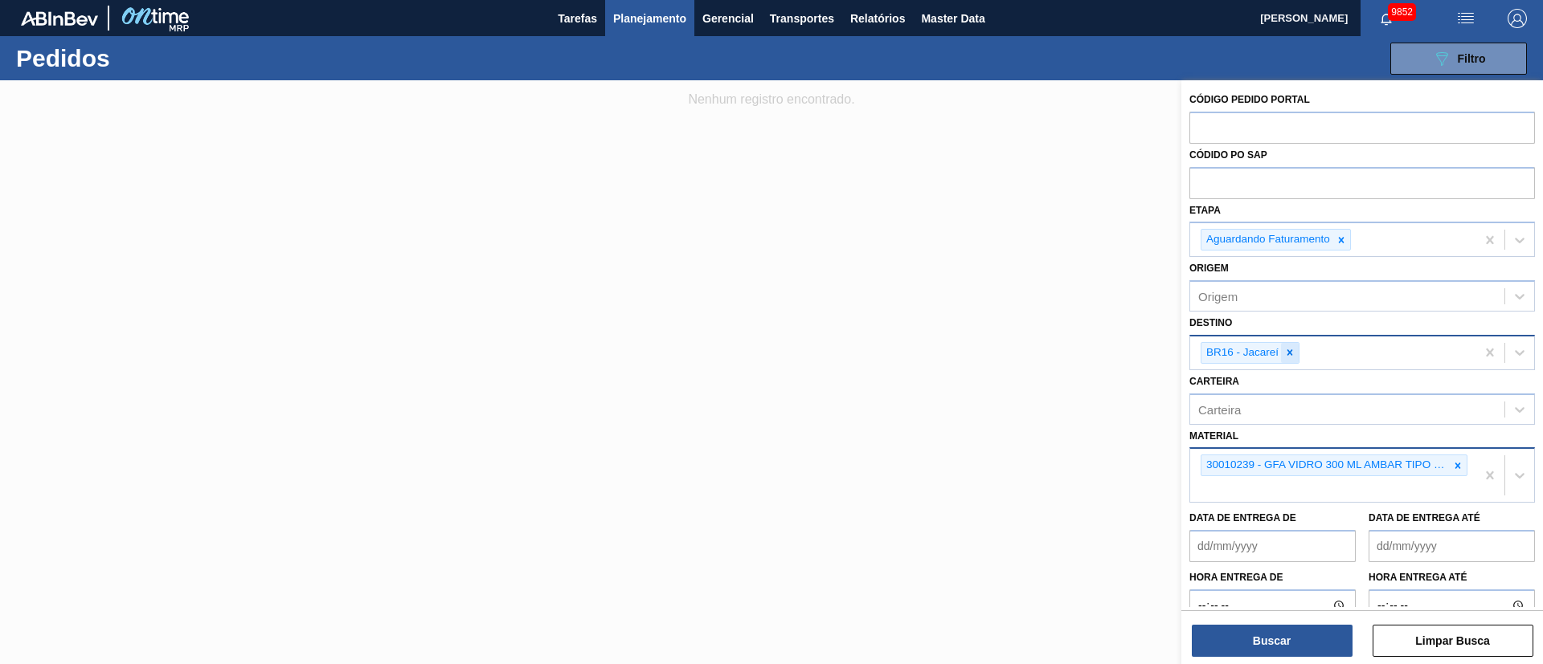
click at [1028, 347] on icon at bounding box center [1289, 352] width 11 height 11
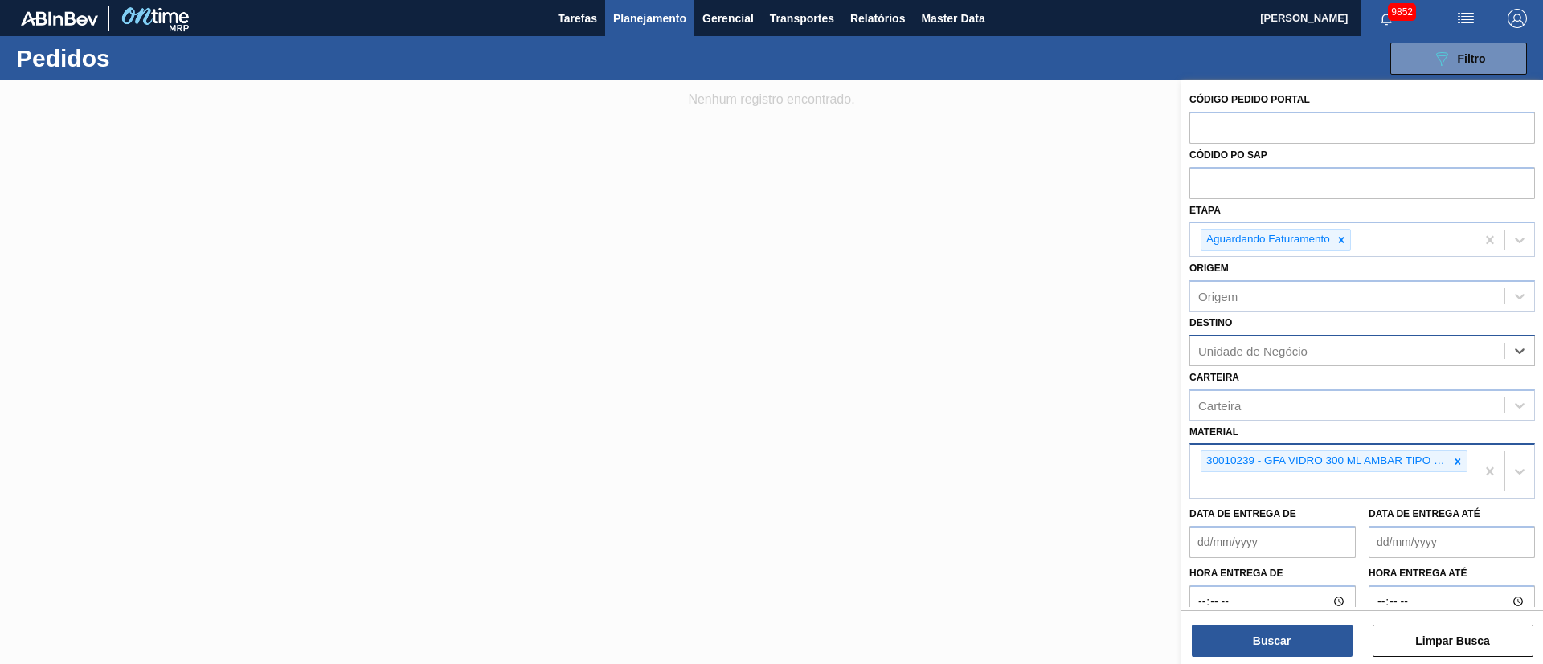
type input "1"
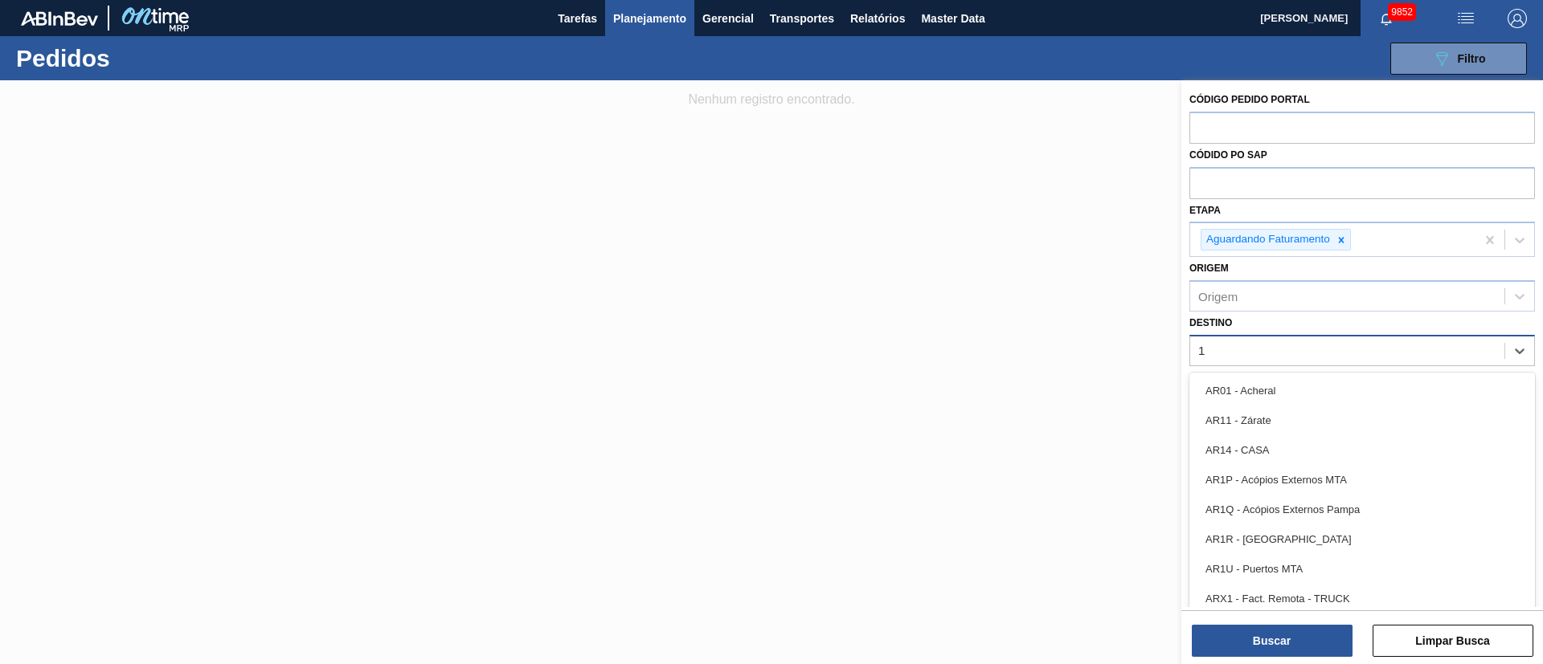
type input "13"
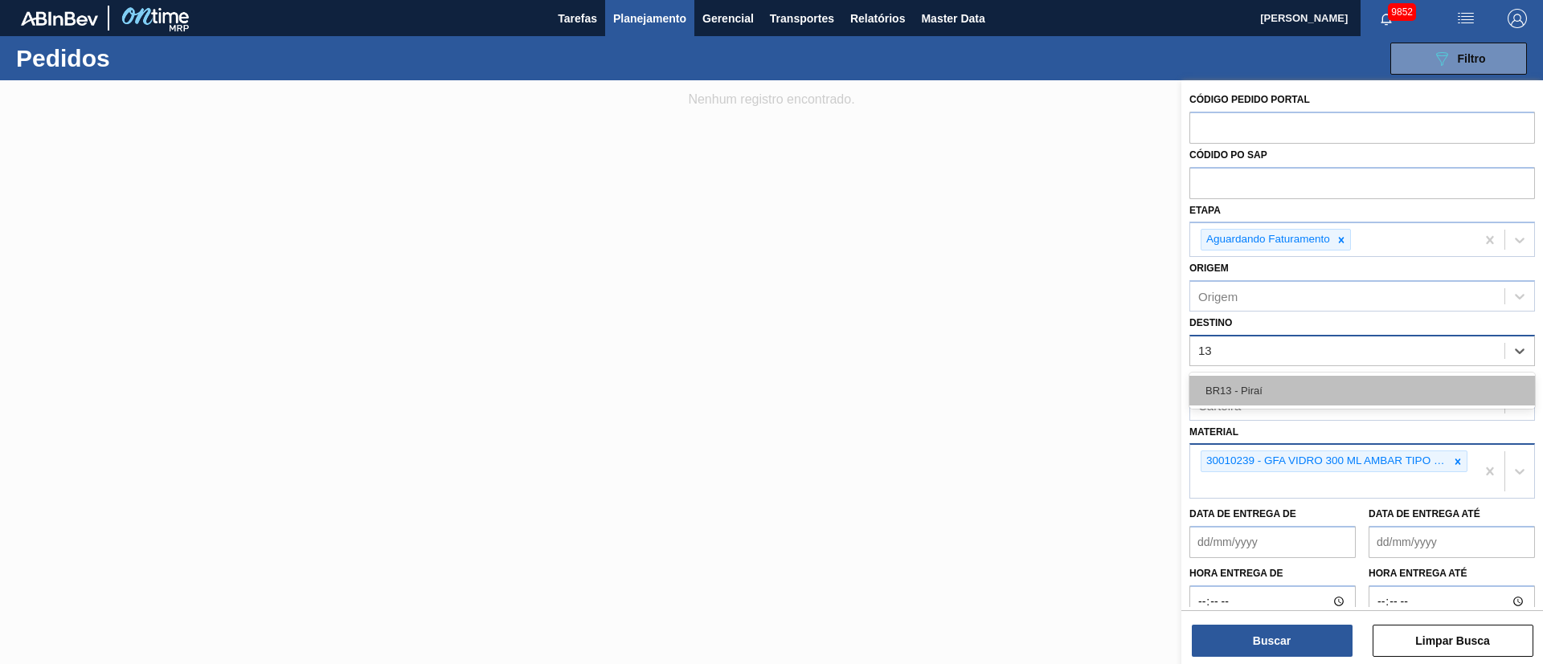
click at [1028, 382] on div "BR13 - Piraí" at bounding box center [1361, 391] width 345 height 30
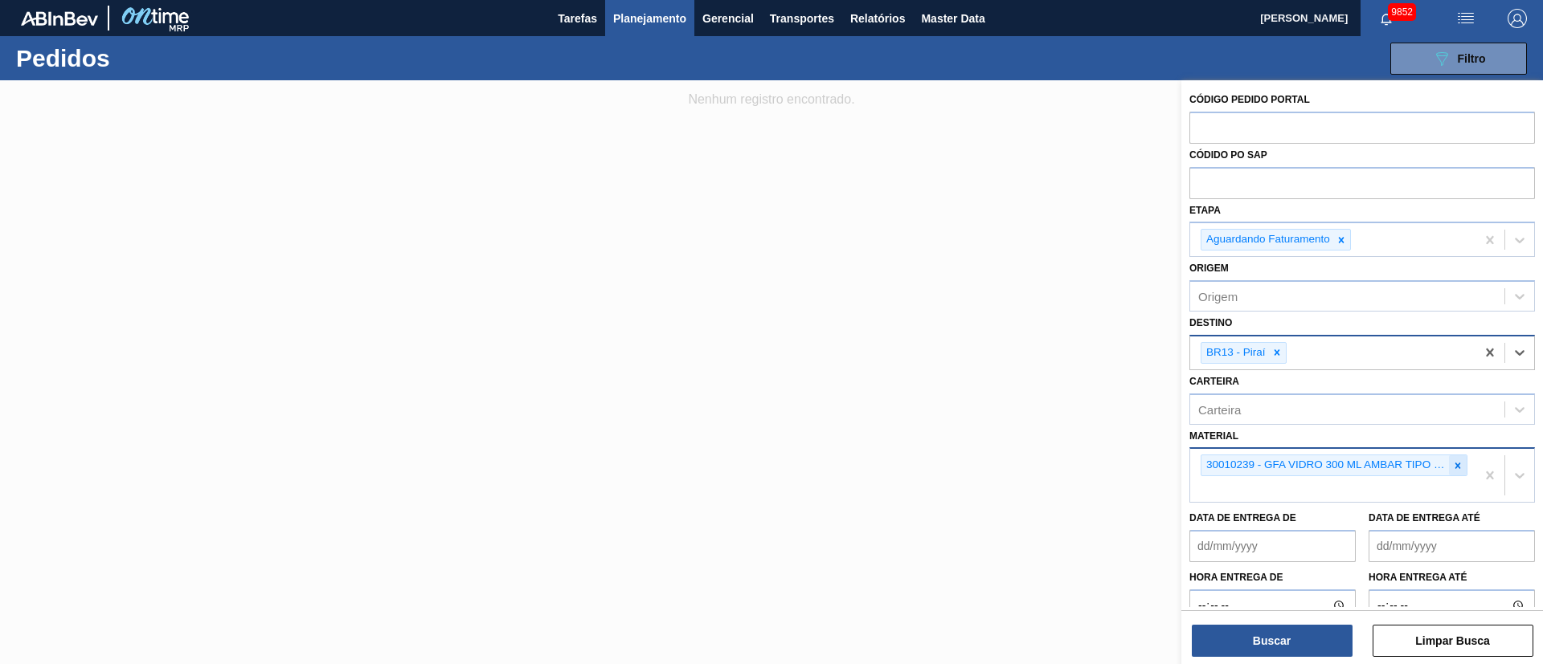
click at [1028, 442] on icon at bounding box center [1457, 465] width 11 height 11
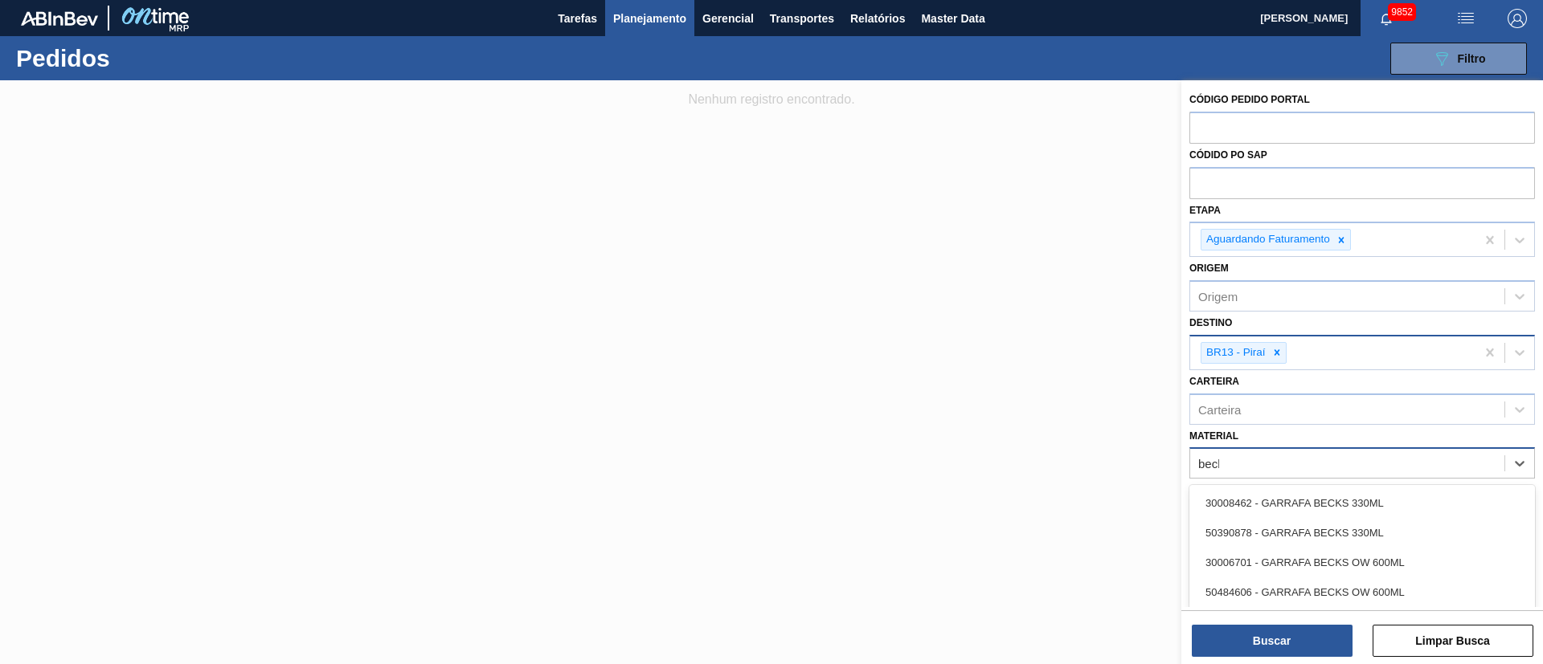
type input "becks"
click at [1028, 442] on div "30008462 - GARRAFA BECKS 330ML" at bounding box center [1361, 503] width 345 height 30
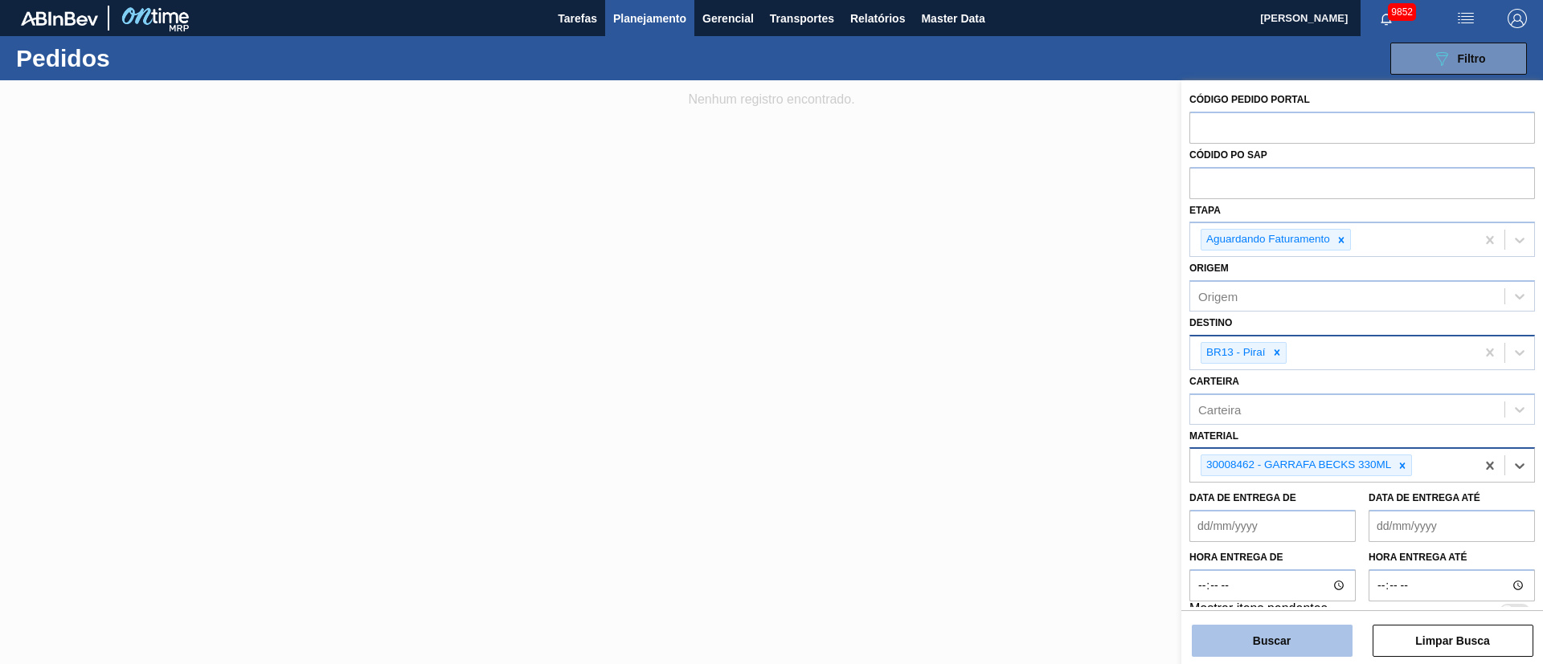
click at [1028, 442] on button "Buscar" at bounding box center [1271, 641] width 161 height 32
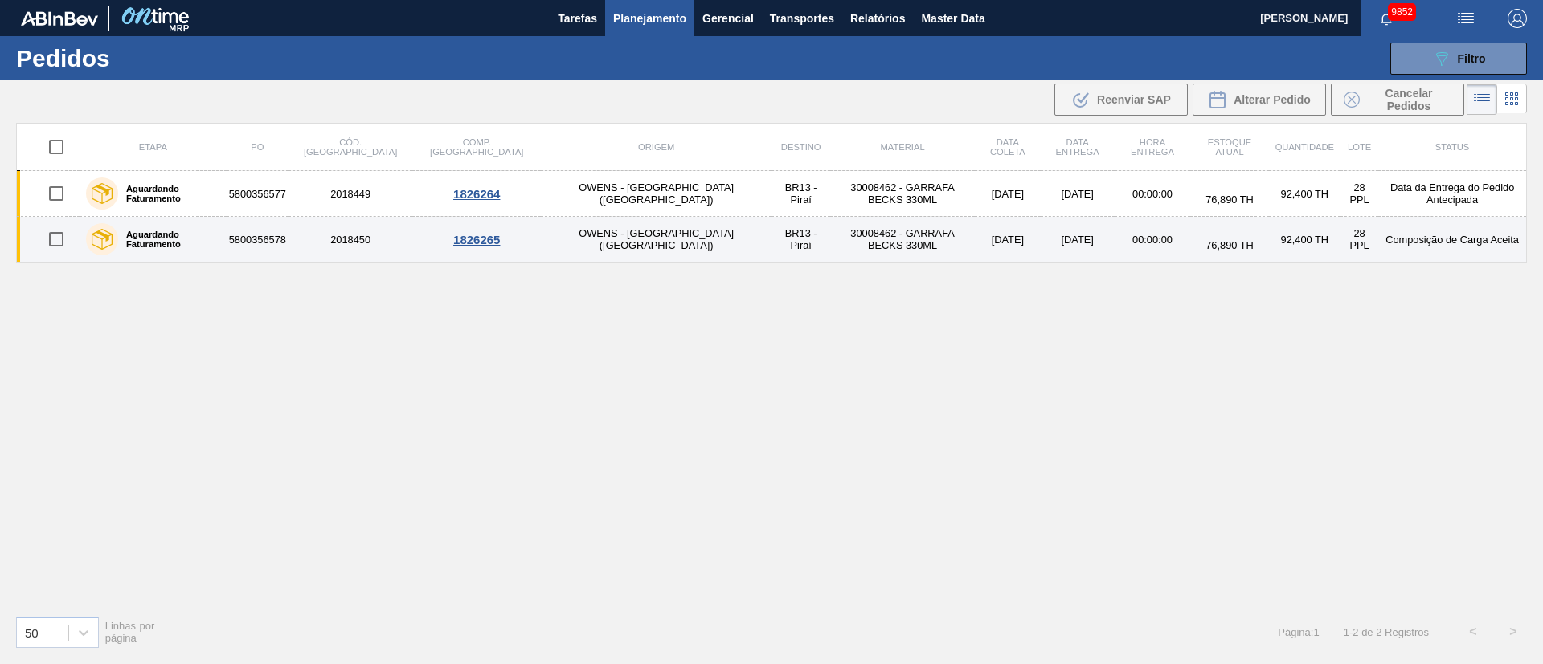
click at [830, 236] on td "30008462 - GARRAFA BECKS 330ML" at bounding box center [902, 240] width 145 height 46
click at [754, 236] on main "Tarefas Planejamento Gerencial Transportes Relatórios Master Data Juliane Romag…" at bounding box center [771, 332] width 1543 height 664
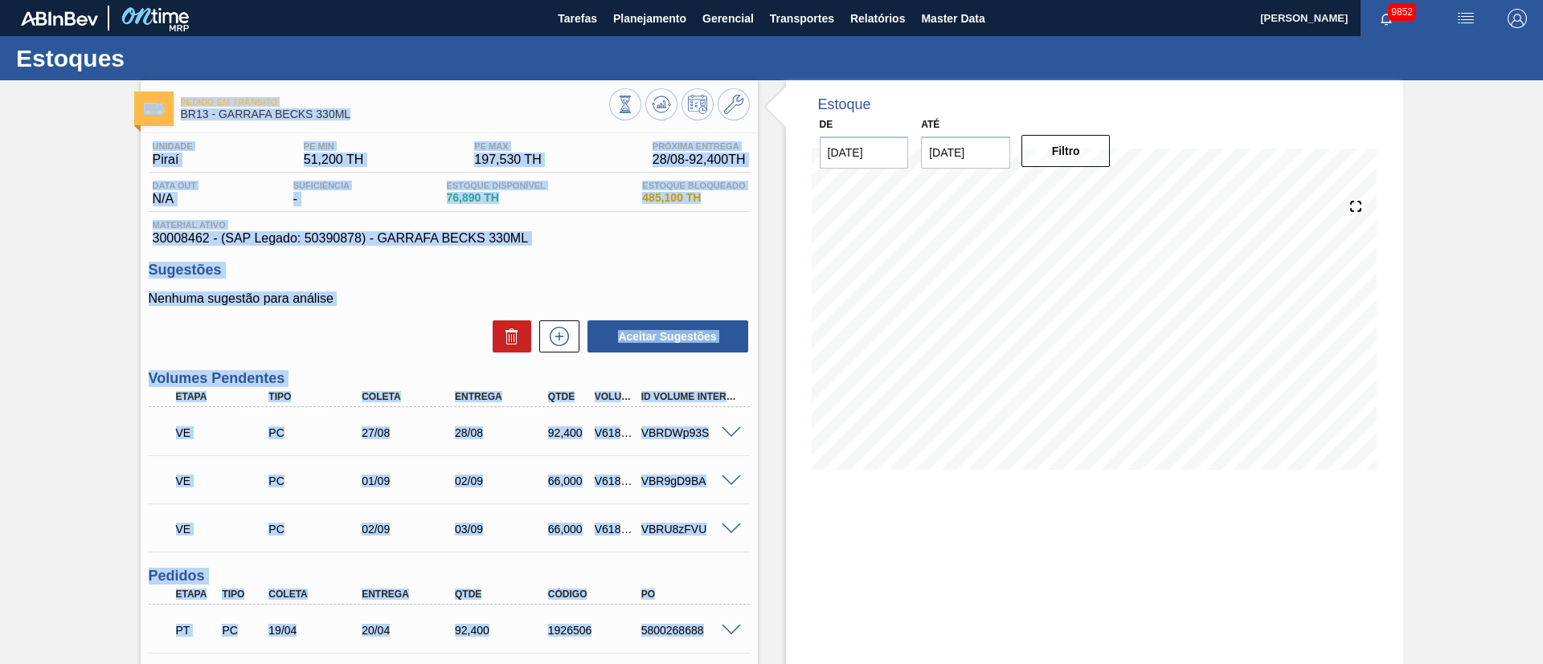
click at [436, 442] on div "VE PC 01/09 02/09 66,000 V618784 VBR9gD9BA Material 30008462 - GARRAFA BECKS 33…" at bounding box center [449, 480] width 601 height 48
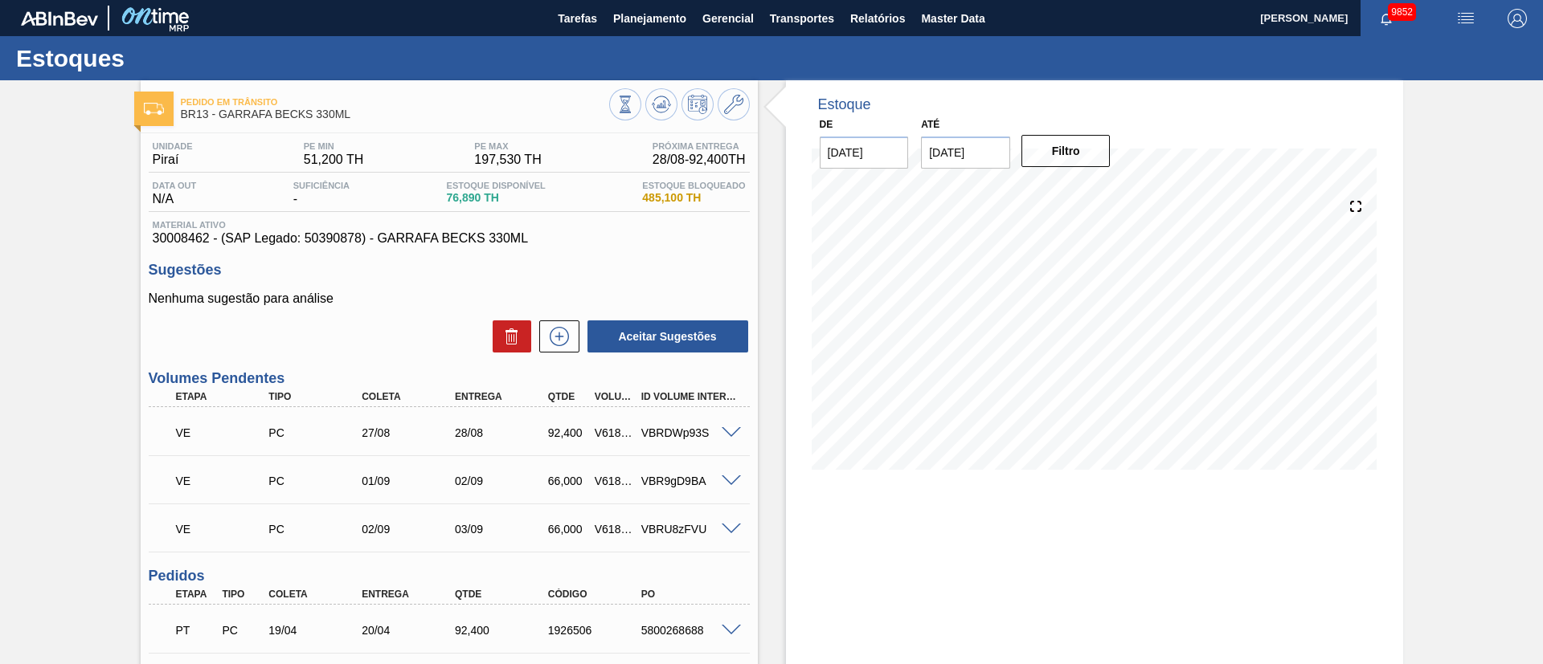
click at [730, 427] on span at bounding box center [730, 433] width 19 height 12
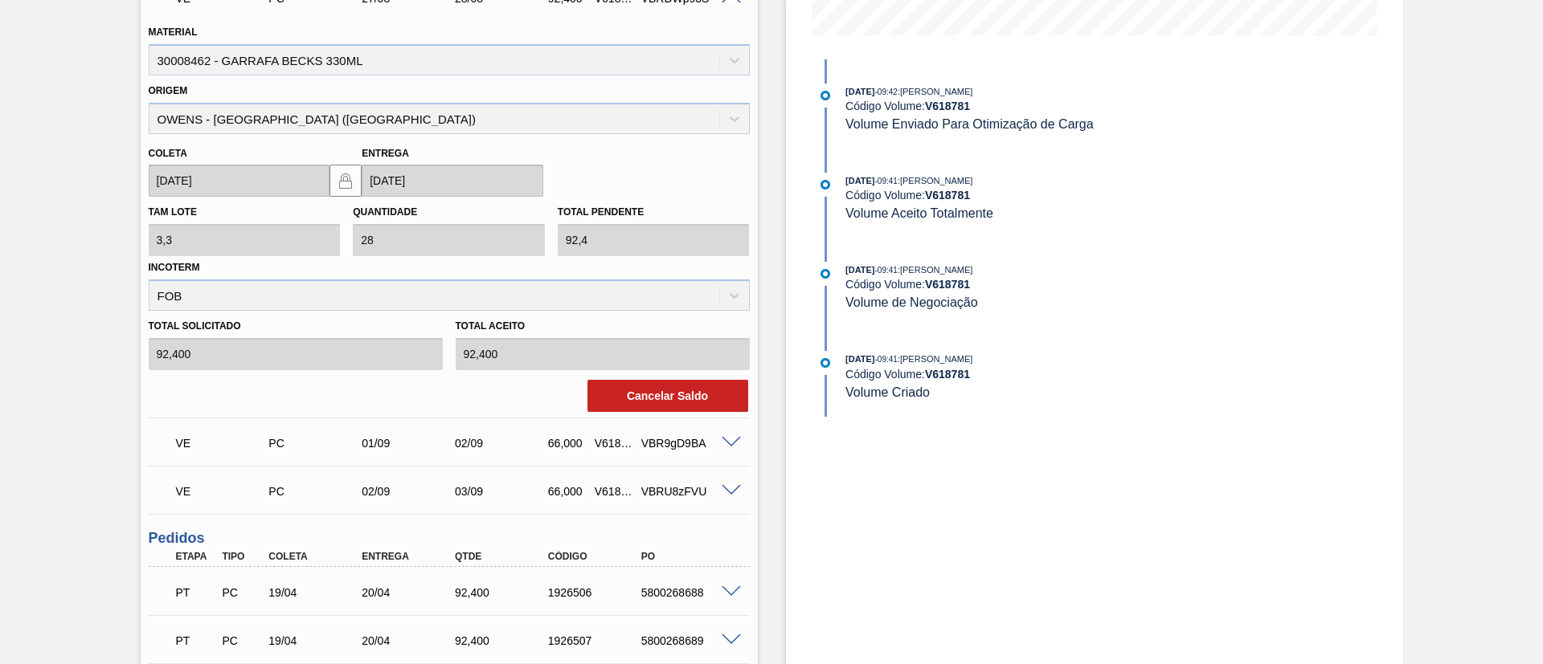
scroll to position [482, 0]
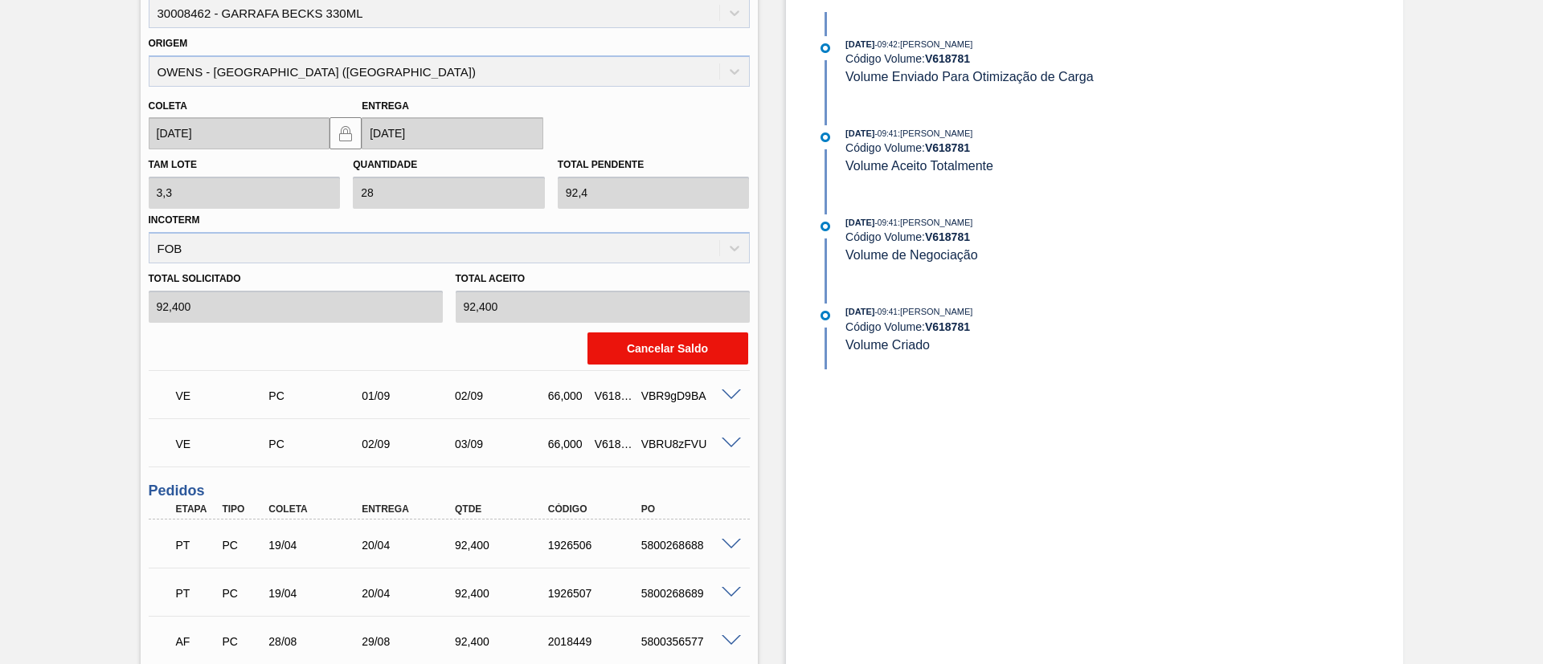
click at [698, 359] on button "Cancelar Saldo" at bounding box center [667, 349] width 161 height 32
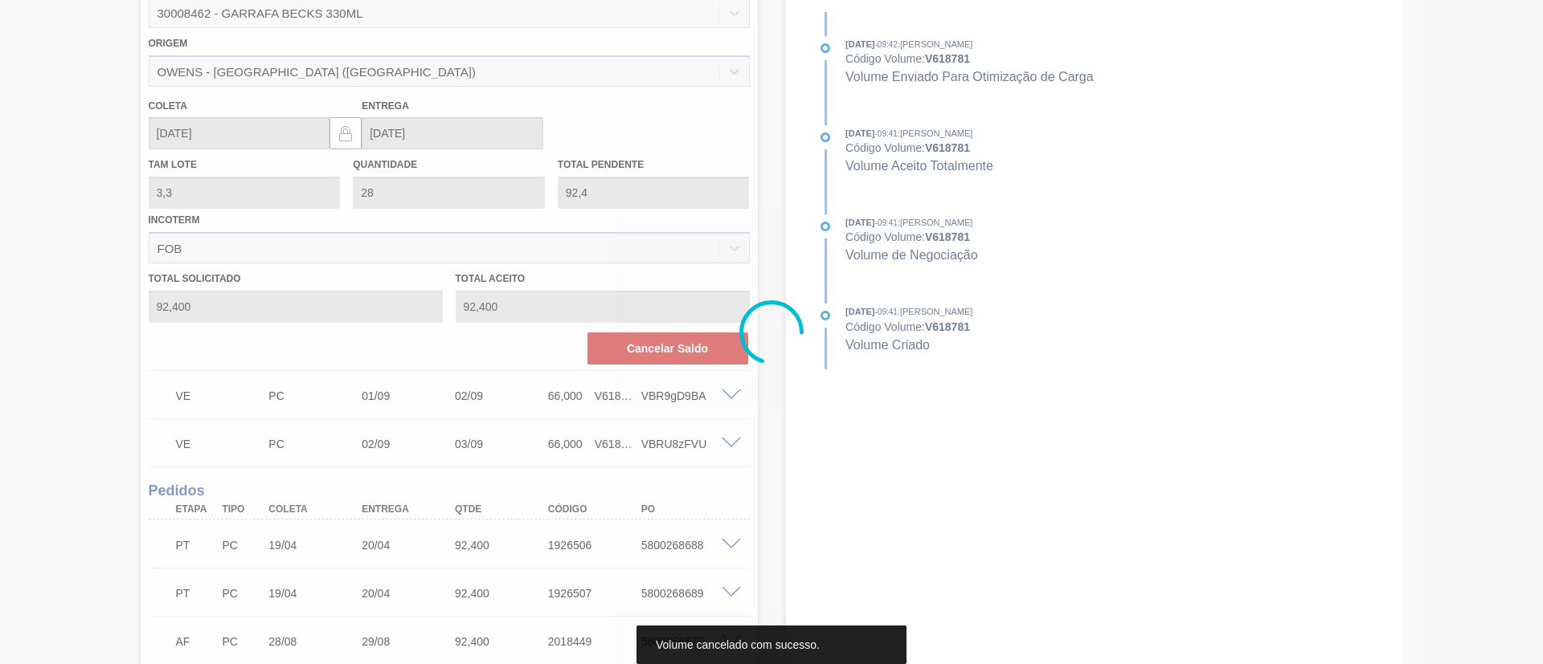
scroll to position [37, 0]
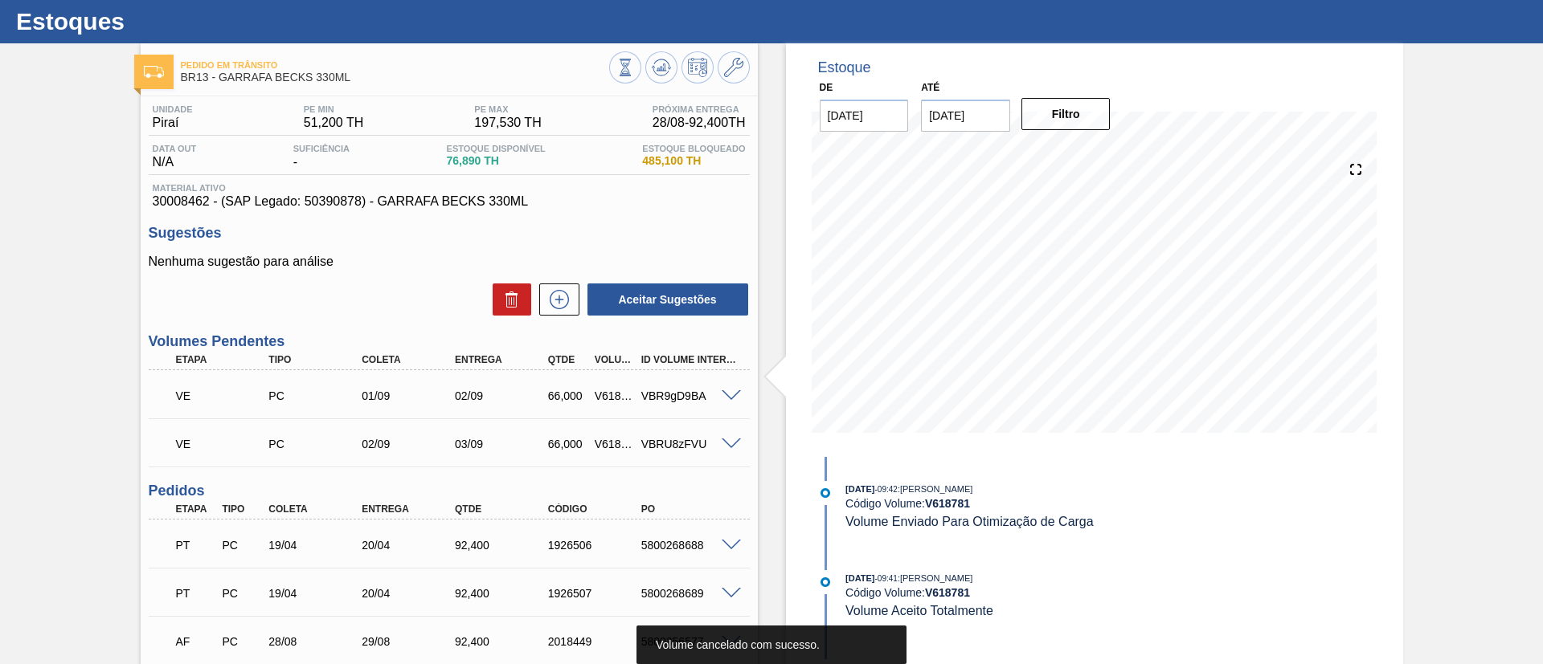
click at [731, 398] on span at bounding box center [730, 396] width 19 height 12
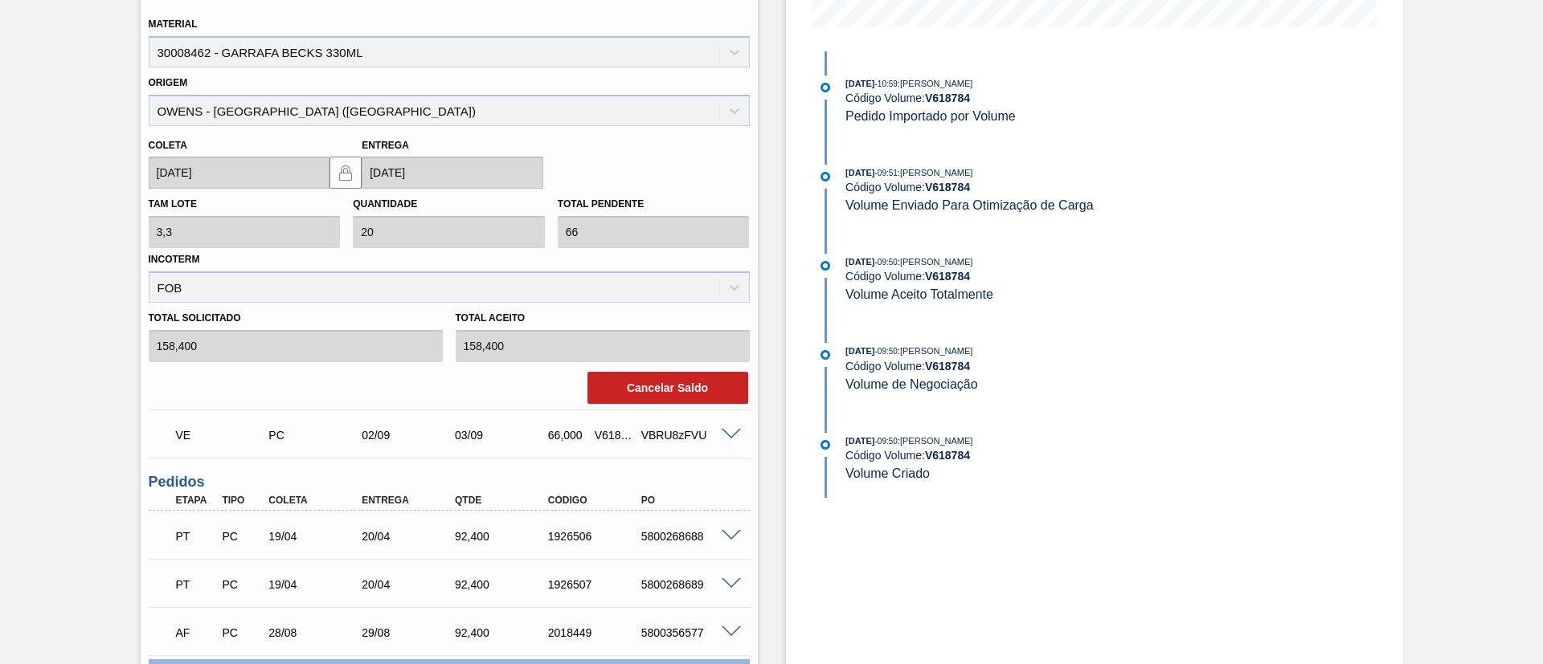
scroll to position [519, 0]
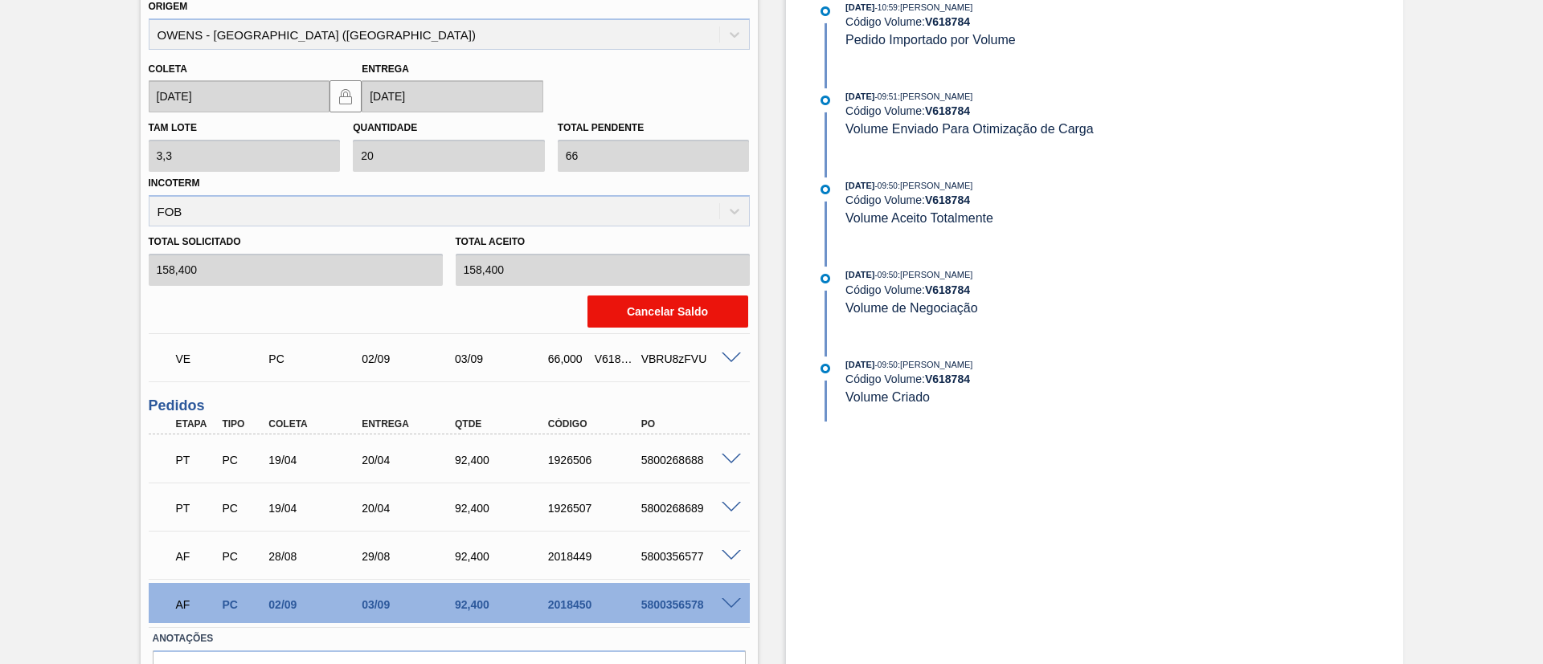
click at [648, 309] on button "Cancelar Saldo" at bounding box center [667, 312] width 161 height 32
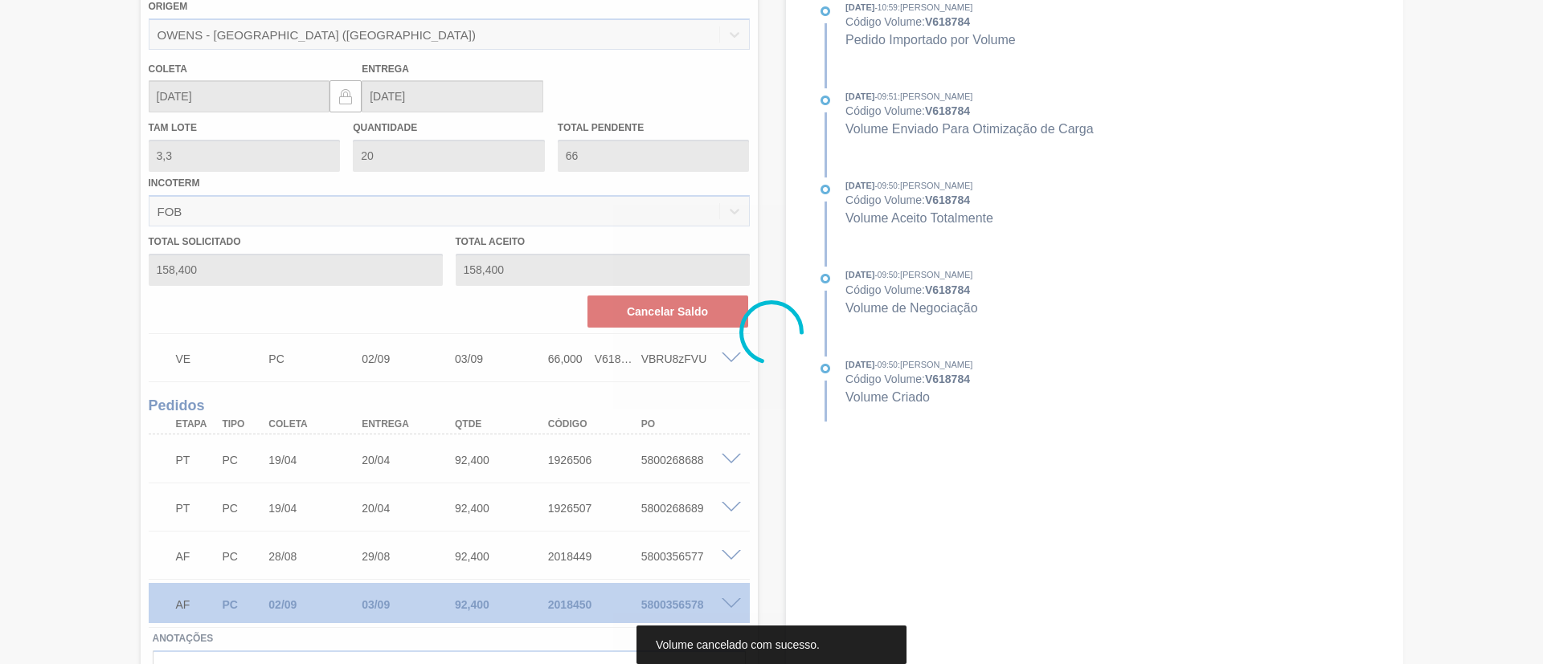
scroll to position [74, 0]
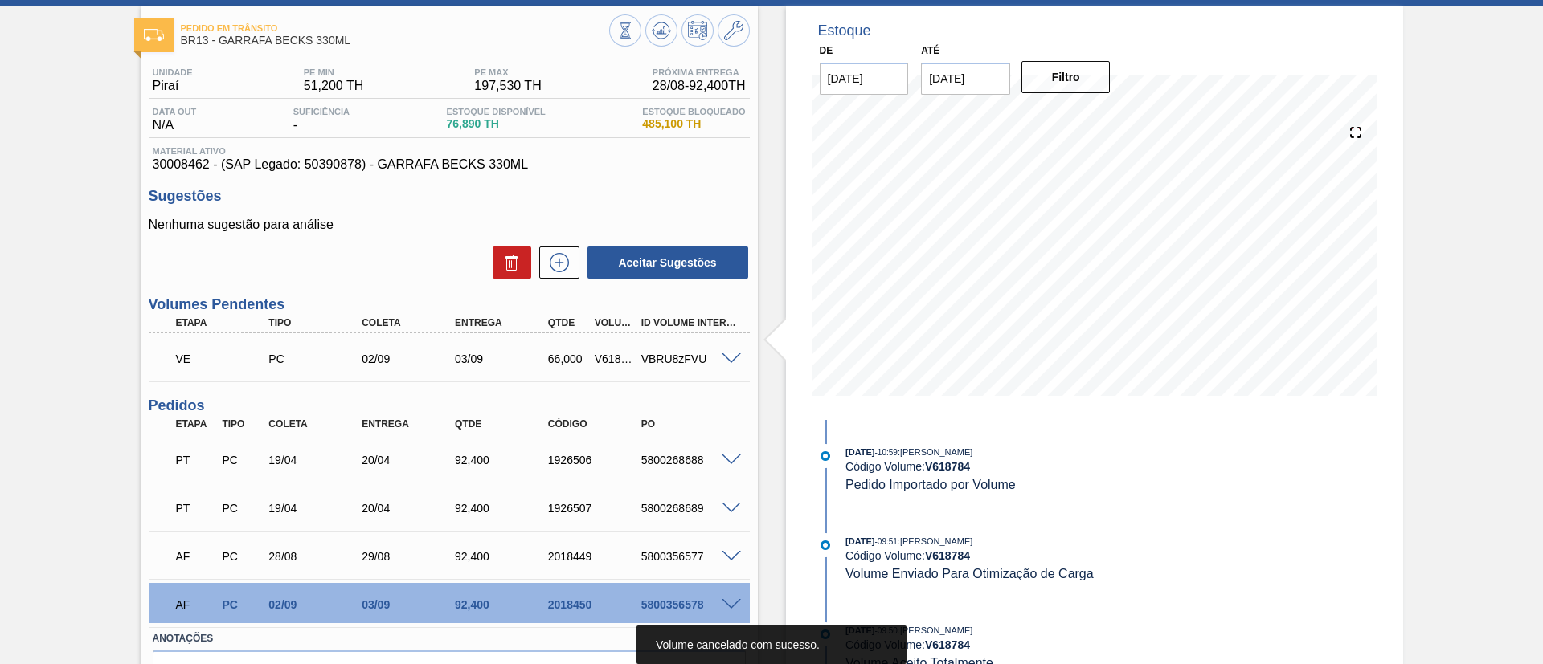
click at [730, 361] on span at bounding box center [730, 359] width 19 height 12
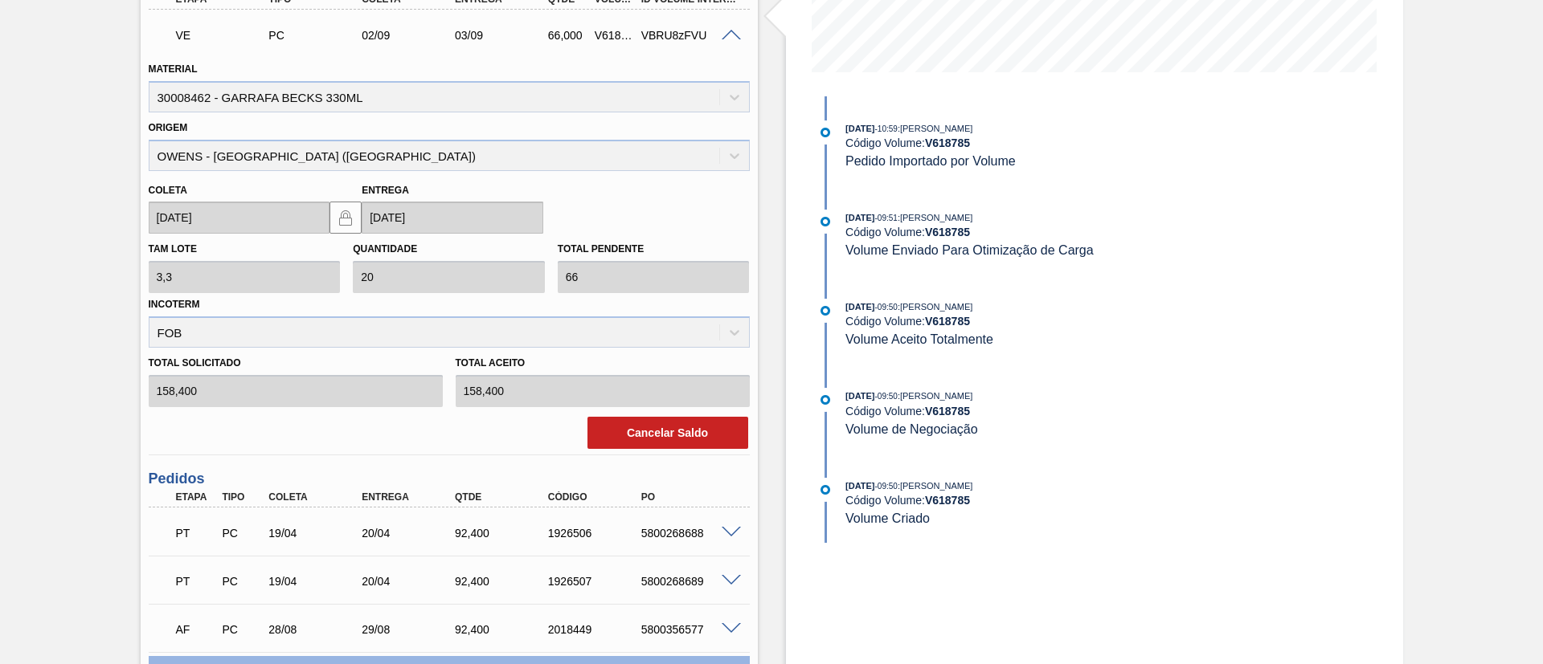
scroll to position [435, 0]
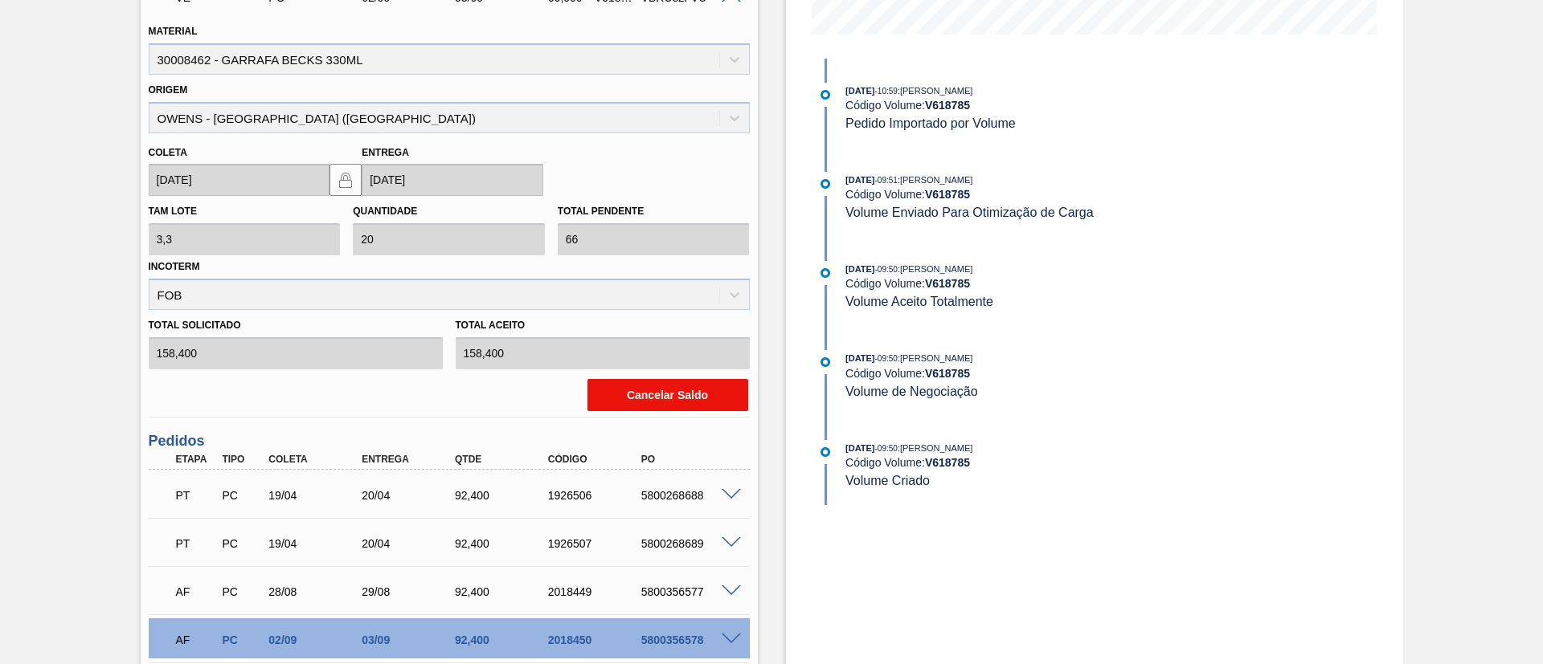
click at [627, 391] on button "Cancelar Saldo" at bounding box center [667, 395] width 161 height 32
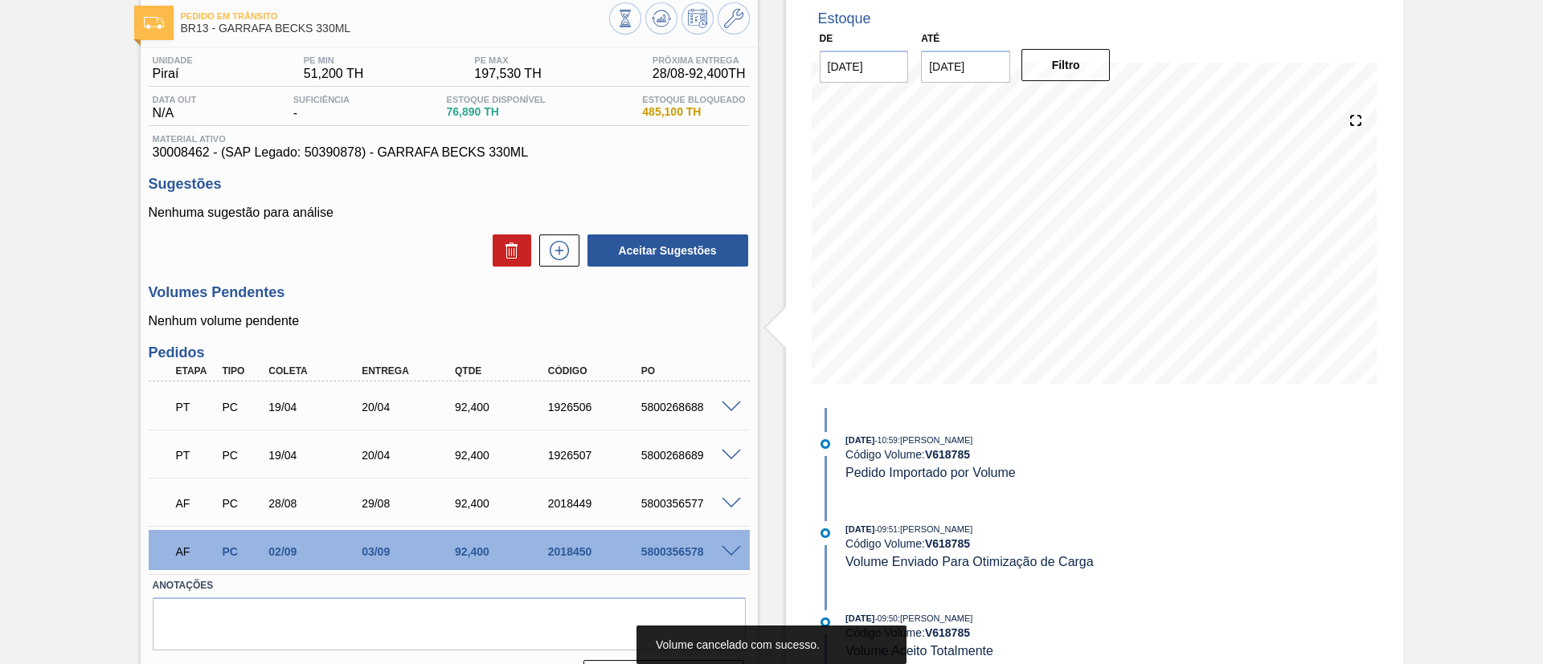
scroll to position [0, 0]
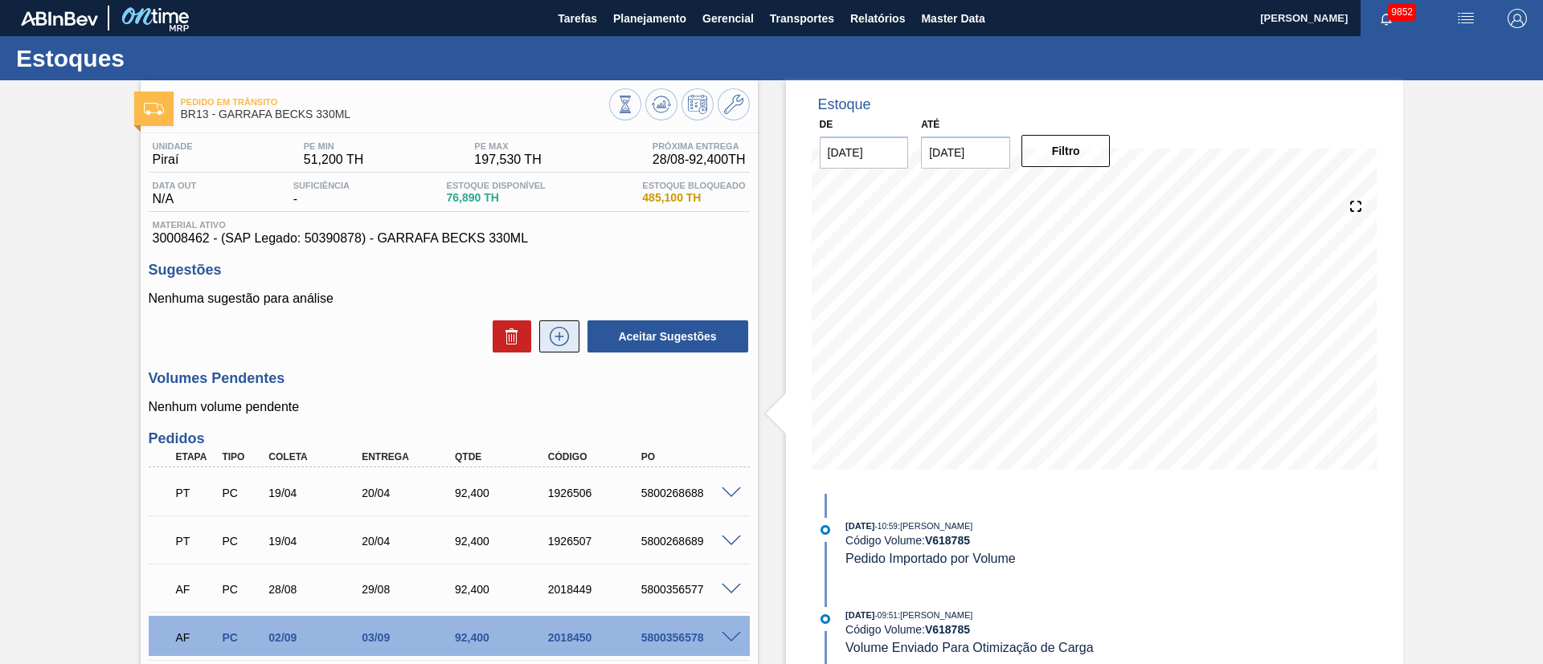
click at [559, 342] on icon at bounding box center [559, 336] width 26 height 19
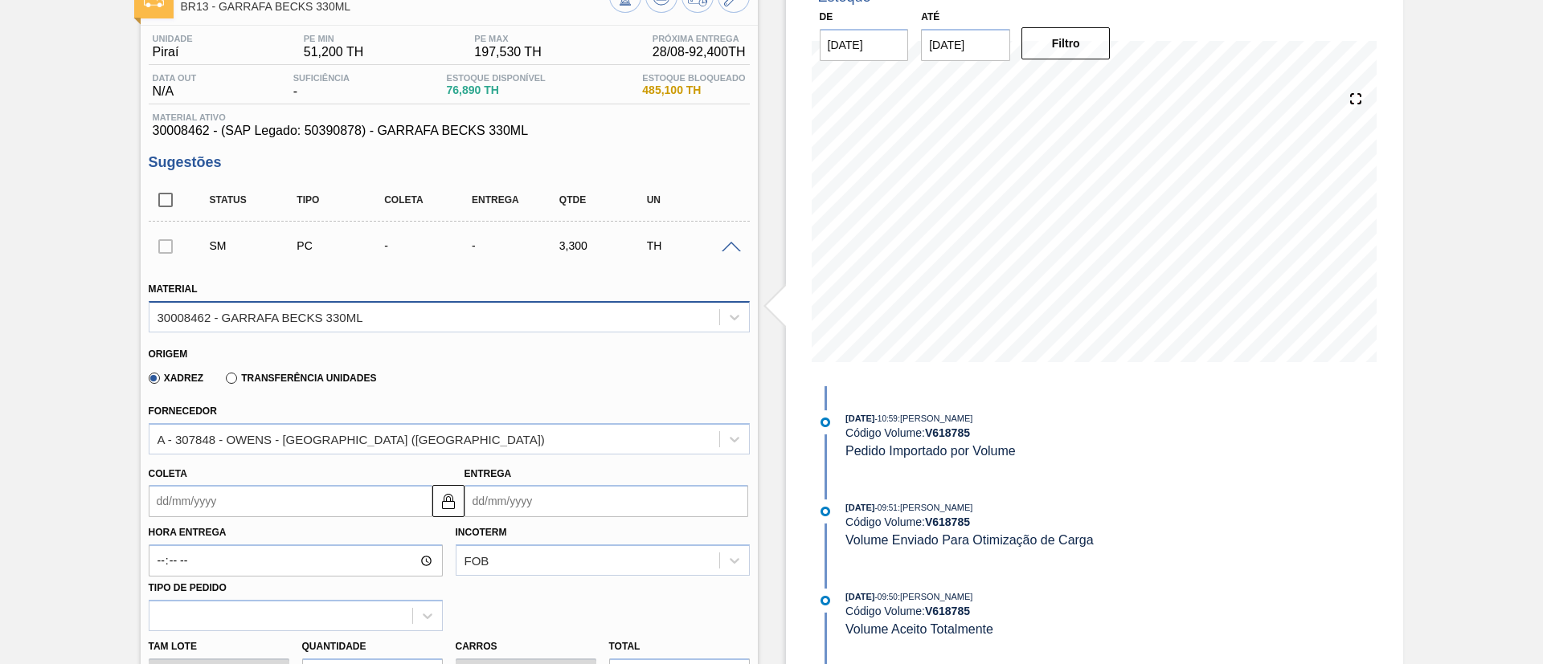
scroll to position [241, 0]
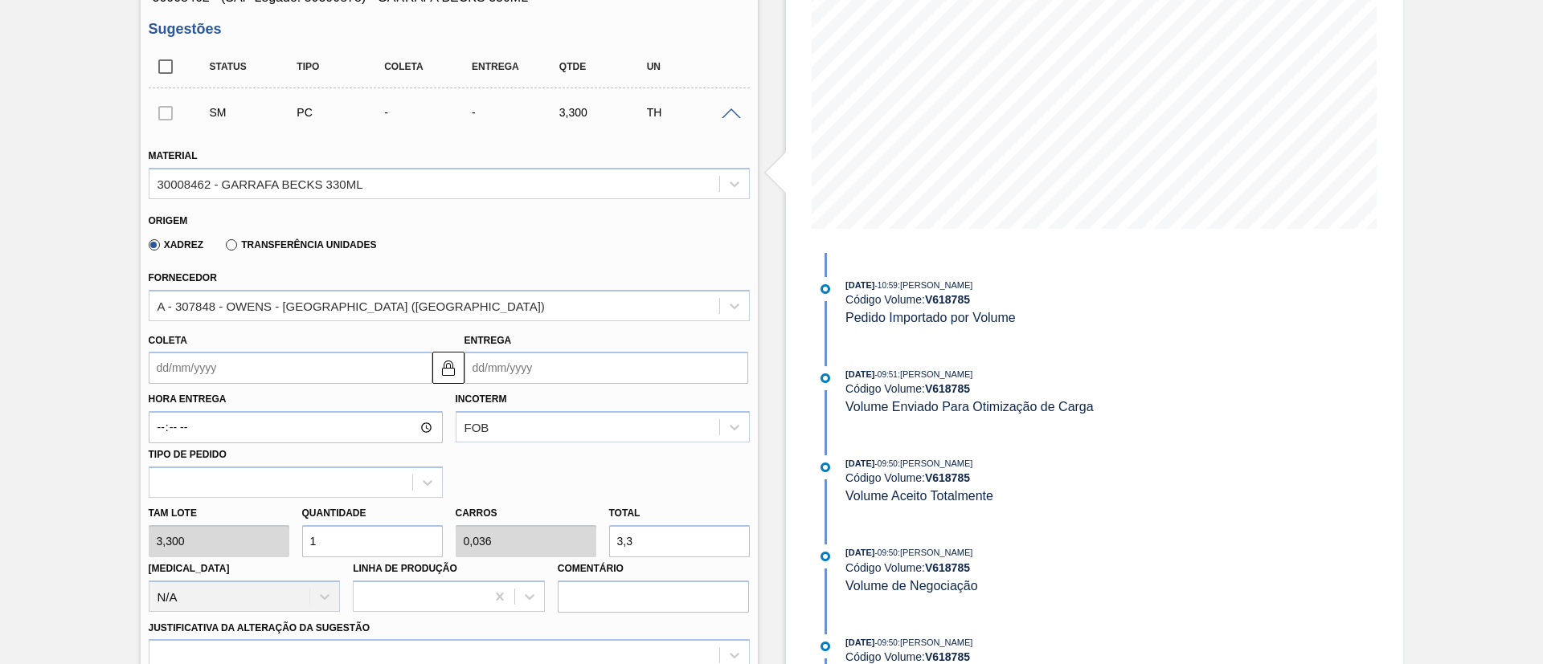
click at [228, 362] on input "Coleta" at bounding box center [291, 368] width 284 height 32
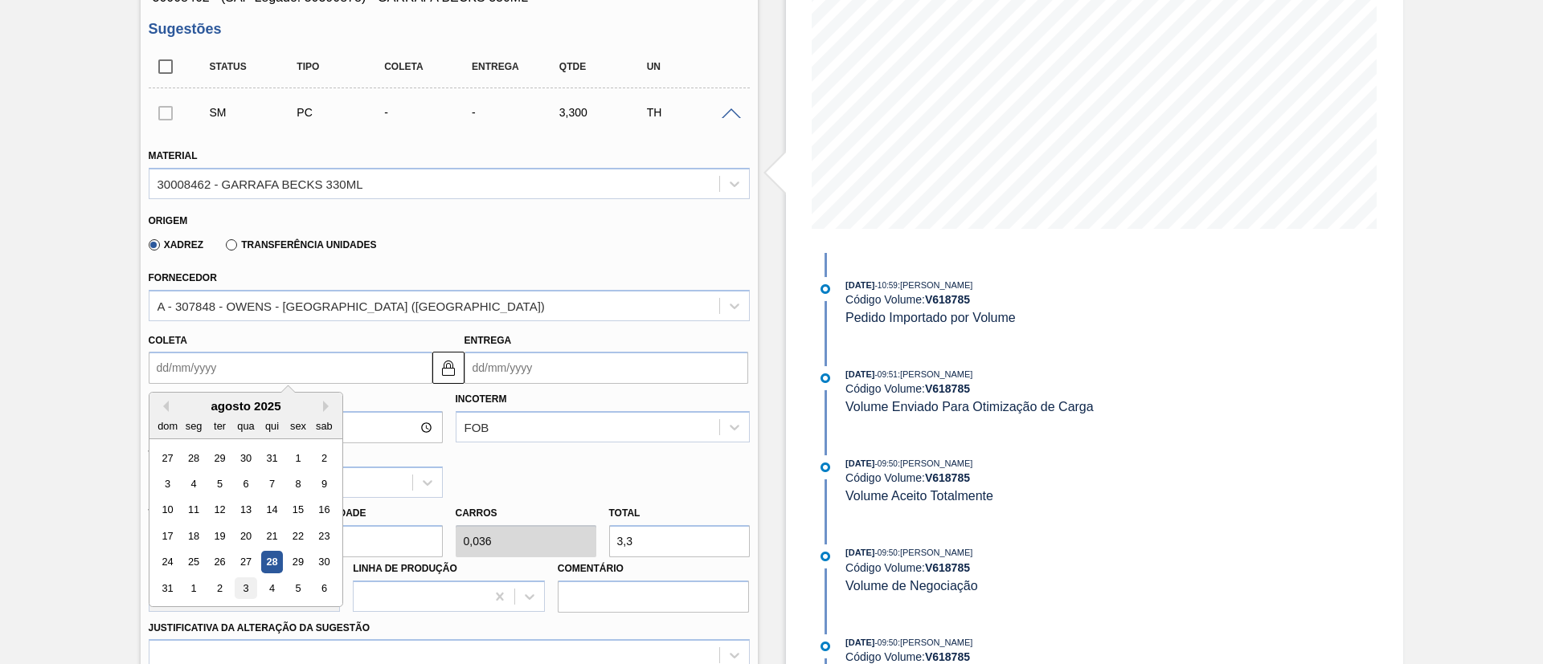
click at [244, 442] on div "3" at bounding box center [246, 589] width 22 height 22
type input "03/09/2025"
type input "04/09/2025"
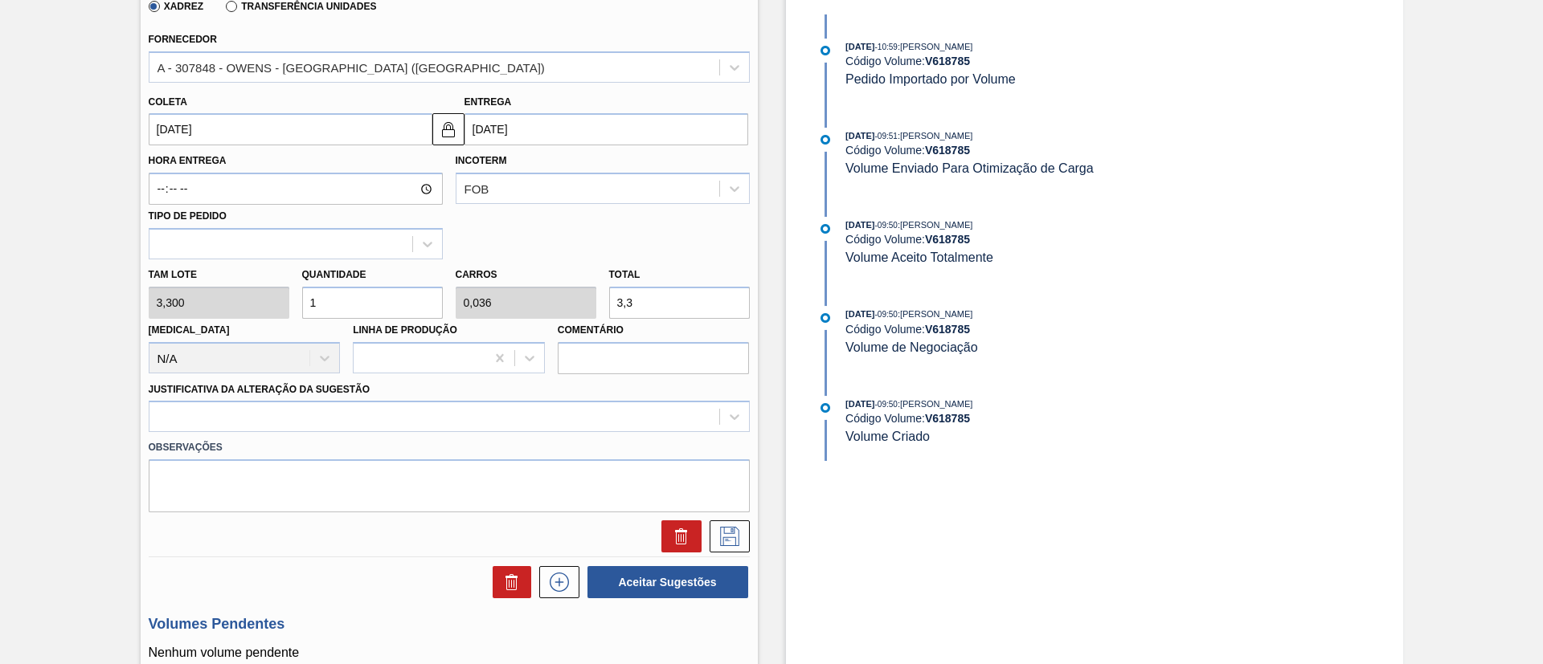
scroll to position [482, 0]
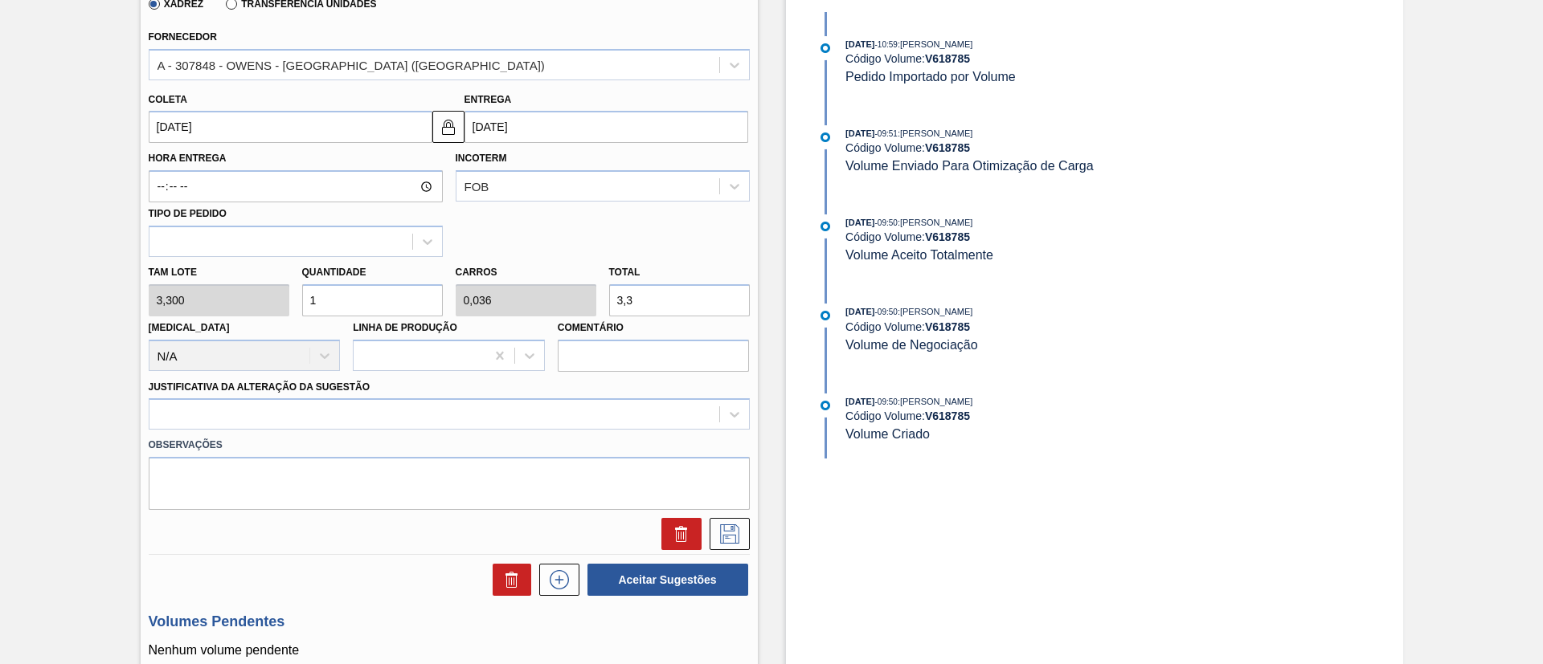
click at [199, 311] on div "Tam lote 3,300 Quantidade 1 Carros 0,036 Total 3,3 Doca N/A Linha de Produção C…" at bounding box center [449, 314] width 614 height 115
type input "8"
type input "0,286"
type input "26,4"
type input "84"
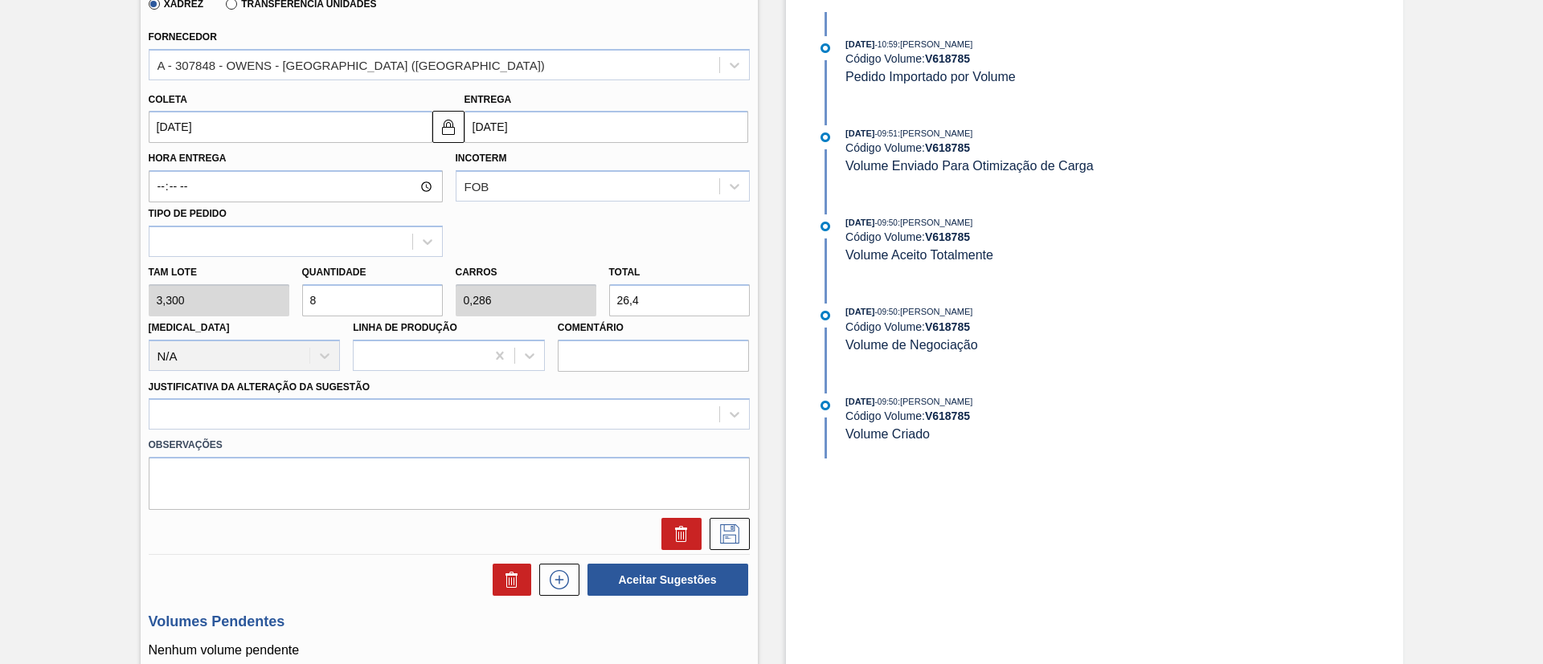
type input "3"
type input "277,2"
type input "8"
type input "0,286"
type input "26,4"
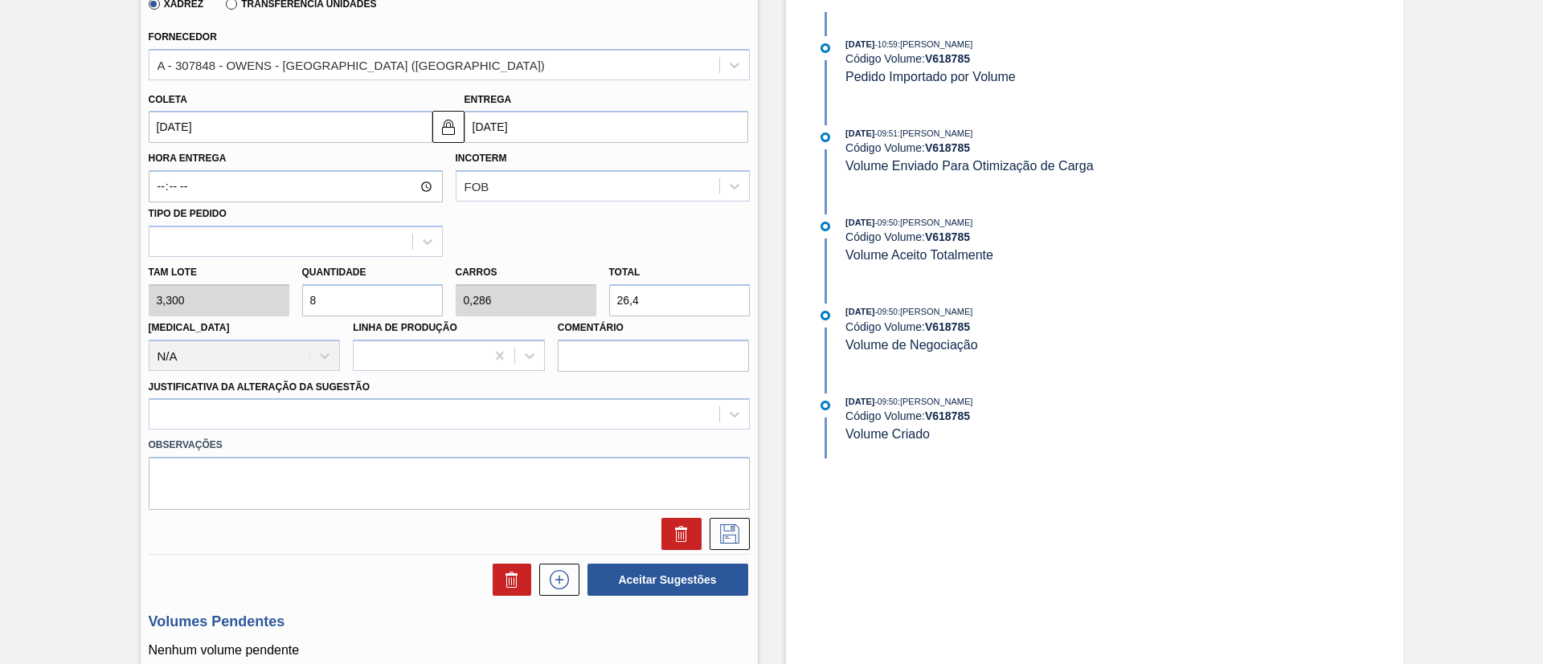
type input "0"
type input "9"
type input "0,321"
type input "29,7"
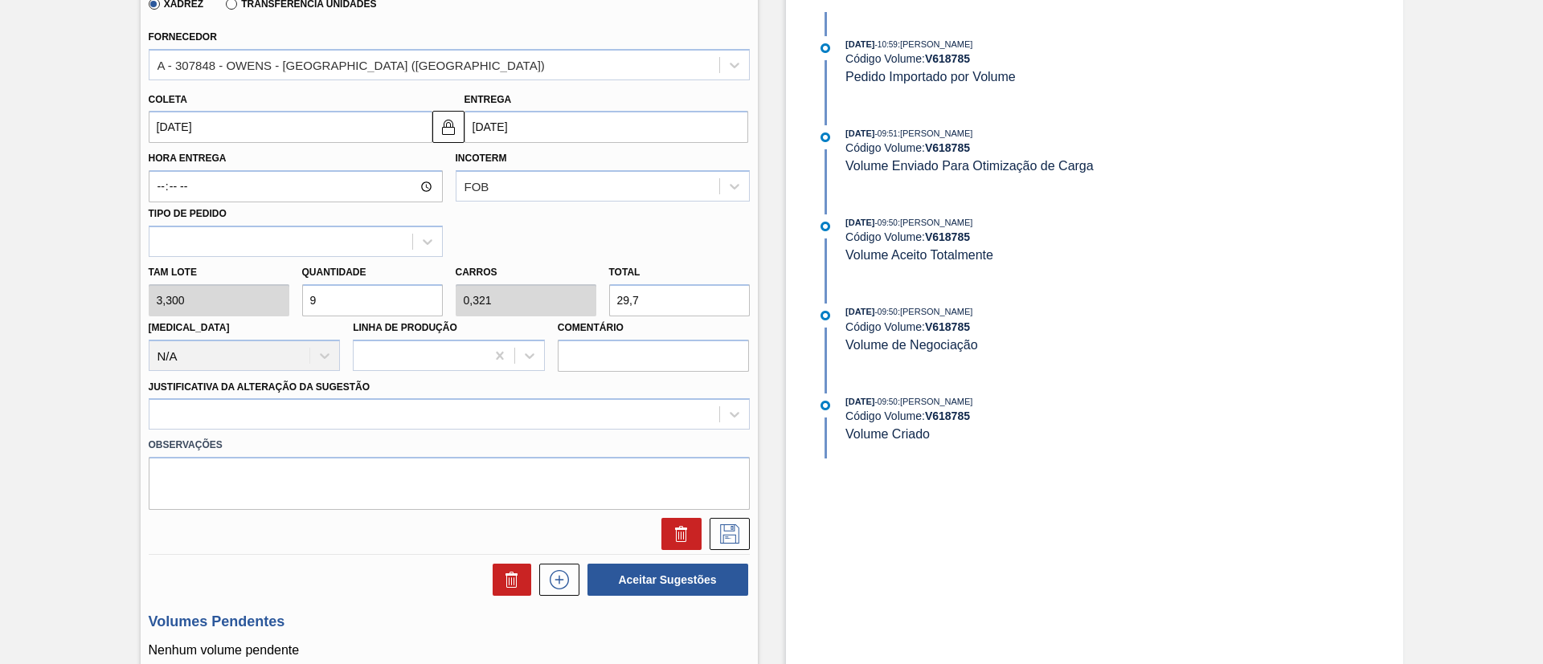
type input "96"
type input "3,429"
type input "316,8"
type input "9"
type input "0,321"
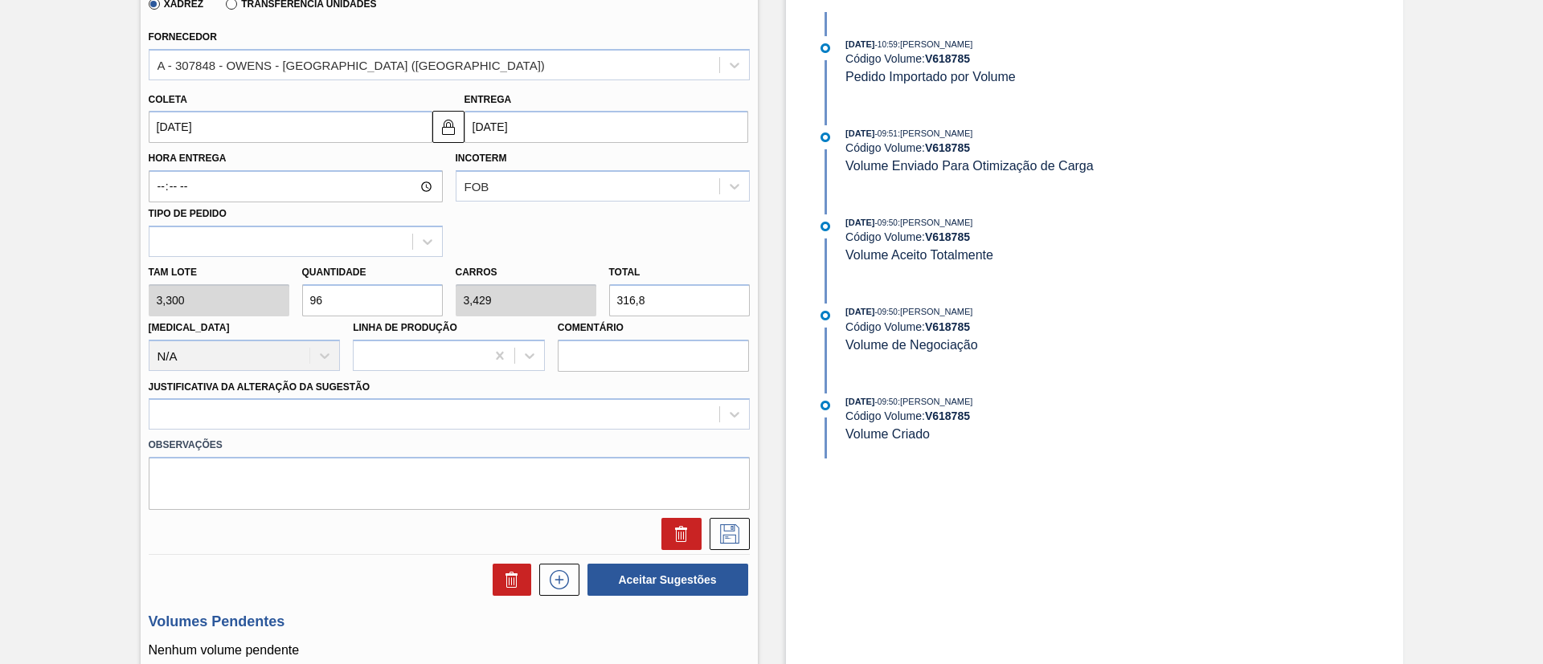
type input "29,7"
type input "0"
type input "8"
type input "0,286"
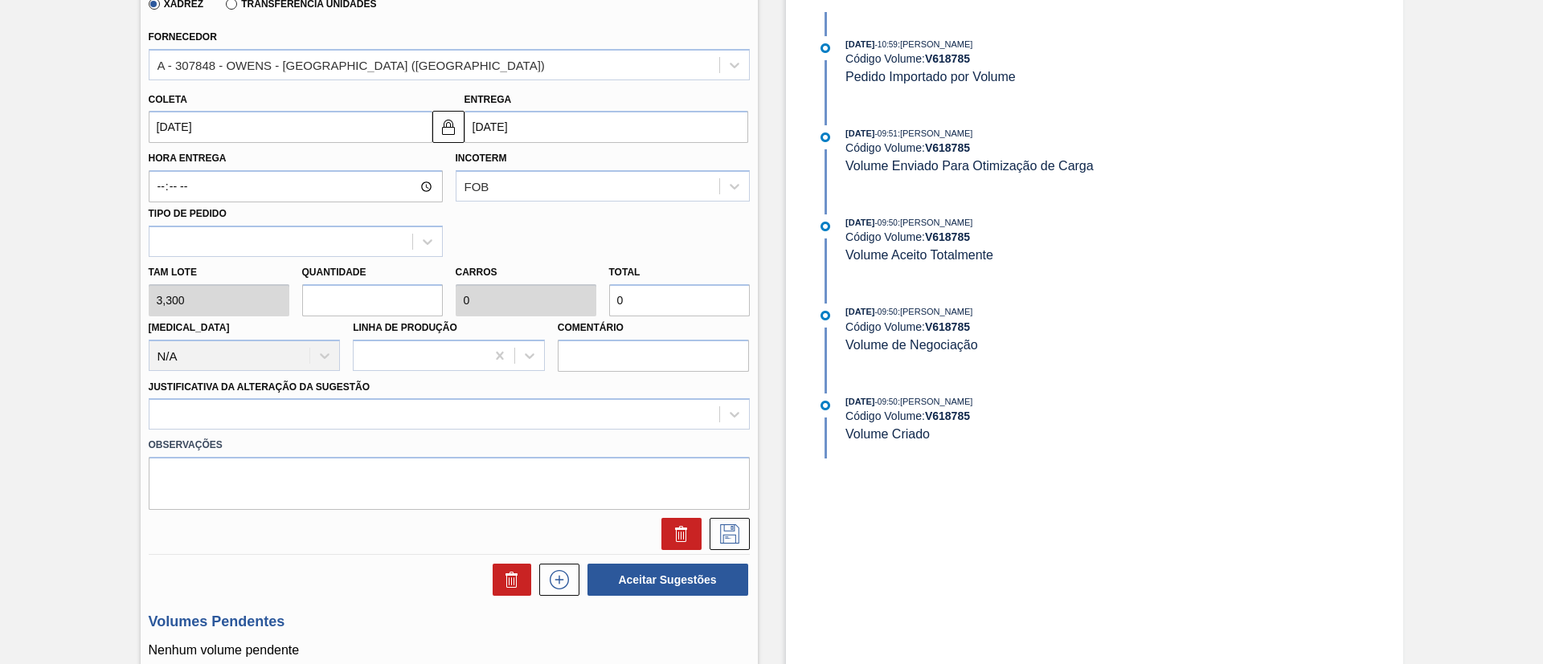
type input "26,4"
type input "84"
type input "3"
type input "277,2"
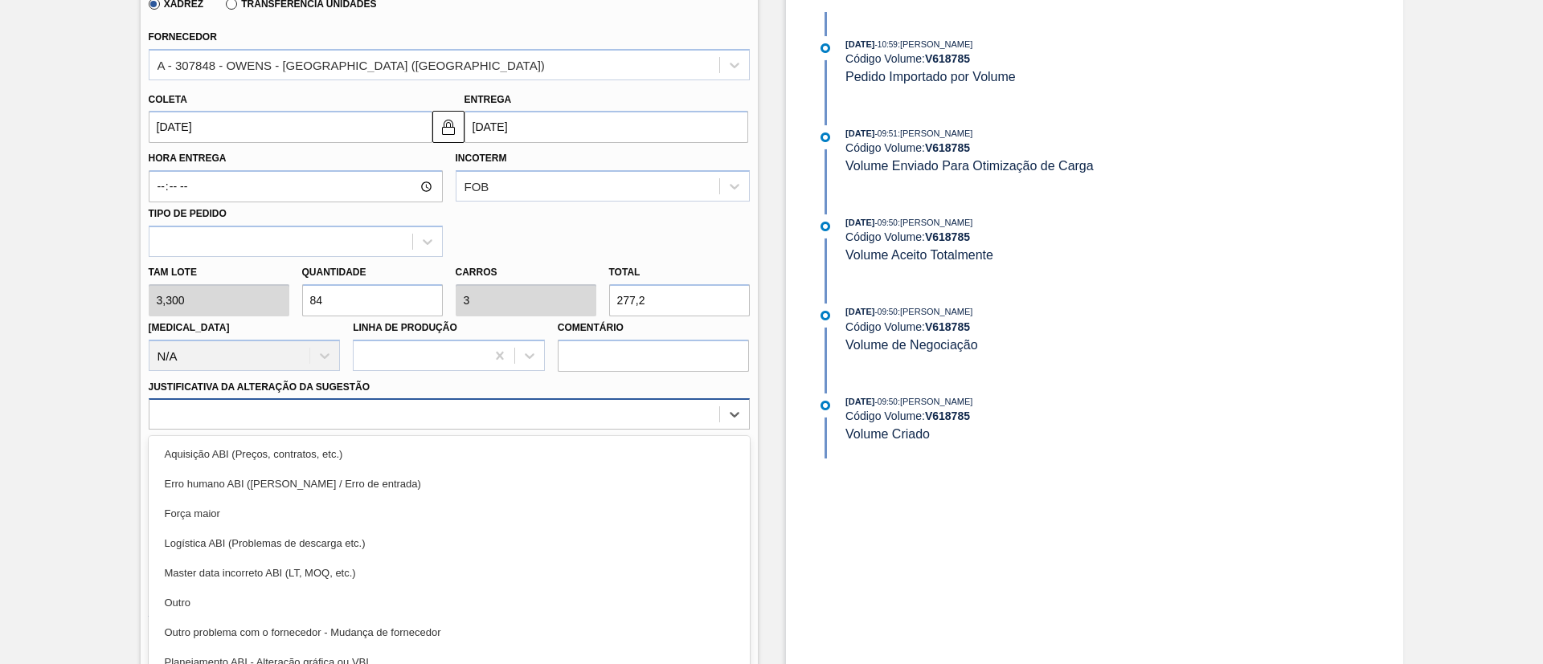
click at [325, 410] on div at bounding box center [449, 413] width 601 height 31
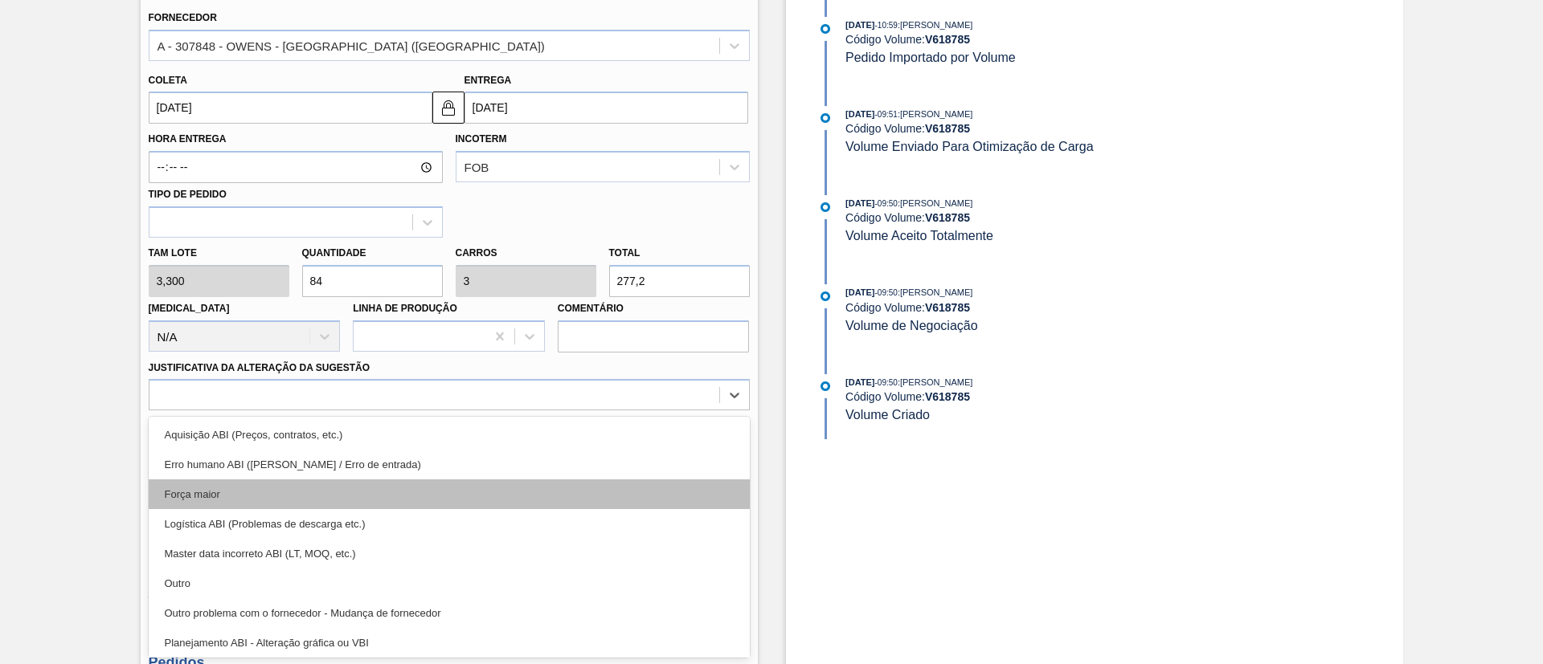
click at [242, 442] on div "Força maior" at bounding box center [449, 495] width 601 height 30
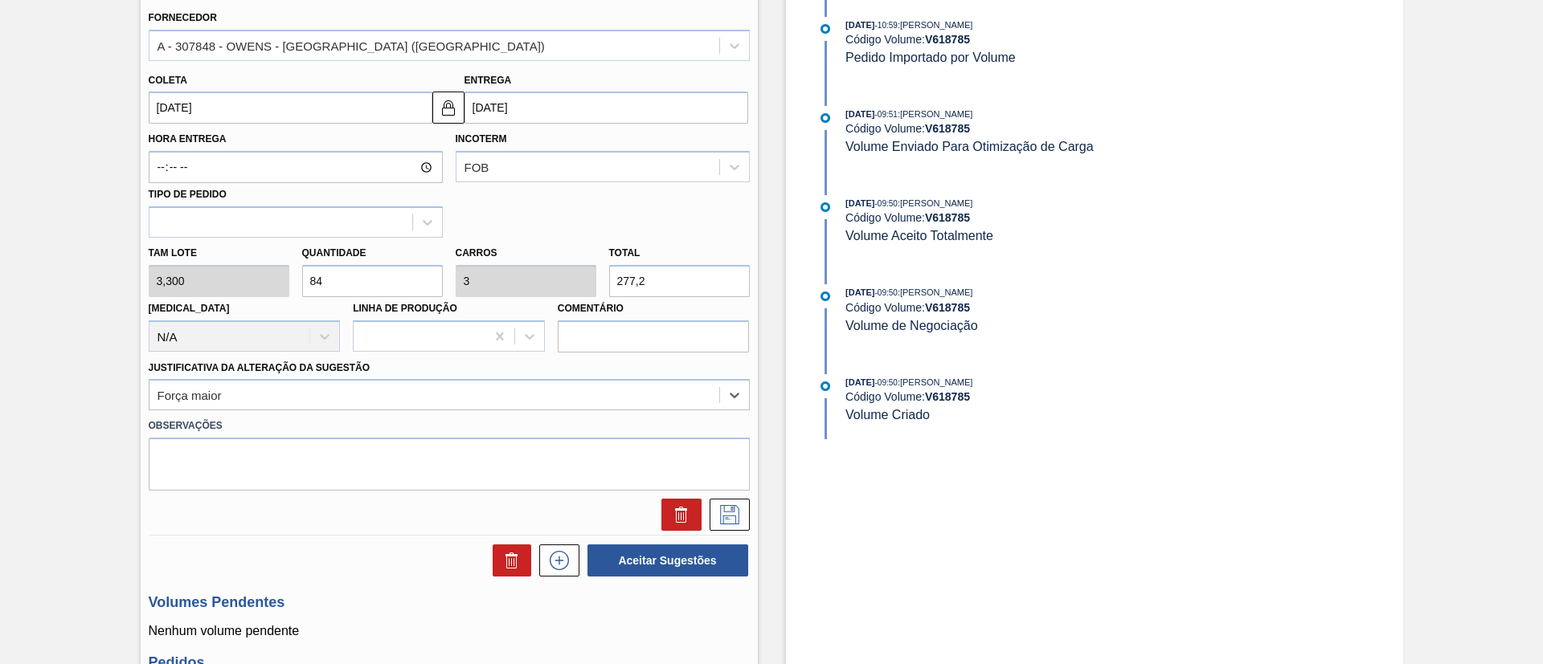
drag, startPoint x: 296, startPoint y: 283, endPoint x: 93, endPoint y: 275, distance: 202.6
click at [127, 280] on div "Pedido em Trânsito BR13 - GARRAFA BECKS 330ML Unidade Piraí PE MIN 51,200 TH PE…" at bounding box center [771, 297] width 1543 height 1437
type input "4"
type input "0,143"
type input "13,2"
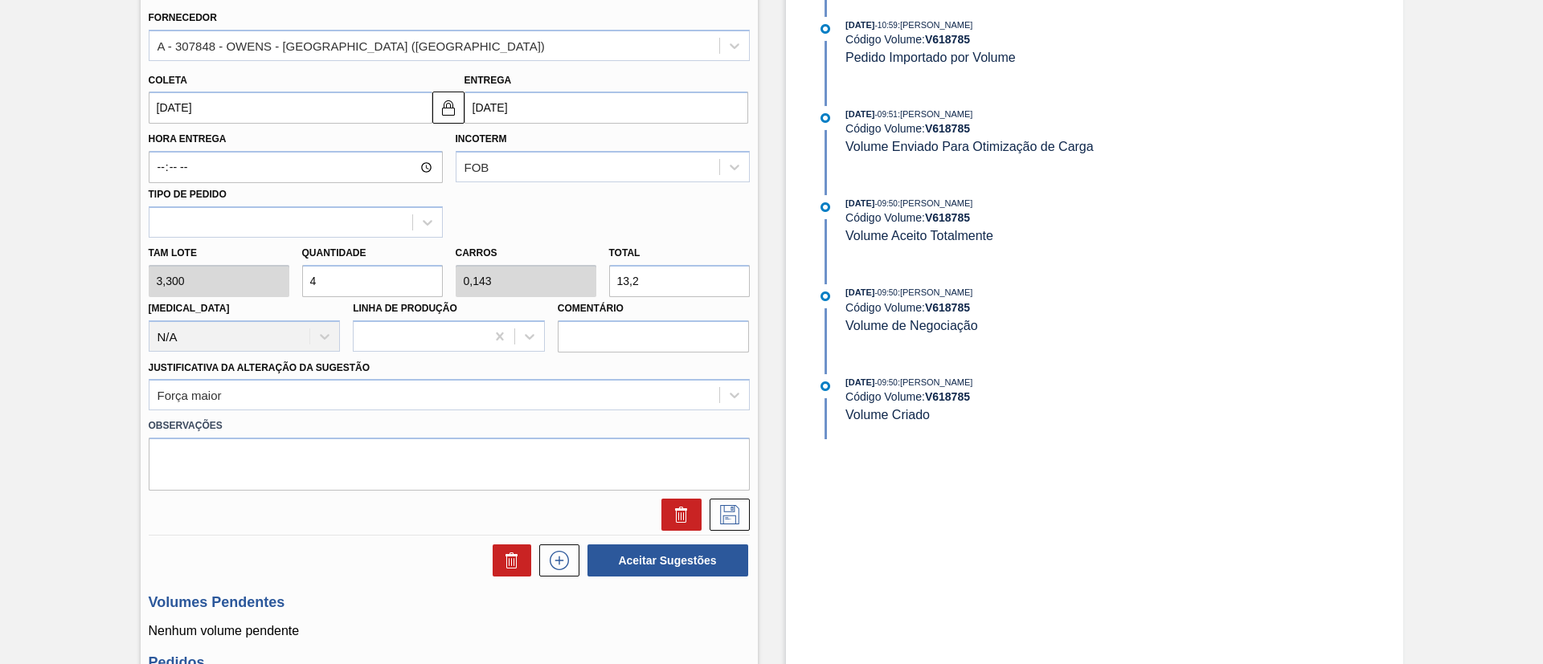
type input "48"
type input "1,714"
type input "158,4"
drag, startPoint x: 365, startPoint y: 276, endPoint x: 102, endPoint y: 271, distance: 262.8
click at [102, 271] on div "Pedido em Trânsito BR13 - GARRAFA BECKS 330ML Unidade Piraí PE MIN 51,200 TH PE…" at bounding box center [771, 297] width 1543 height 1437
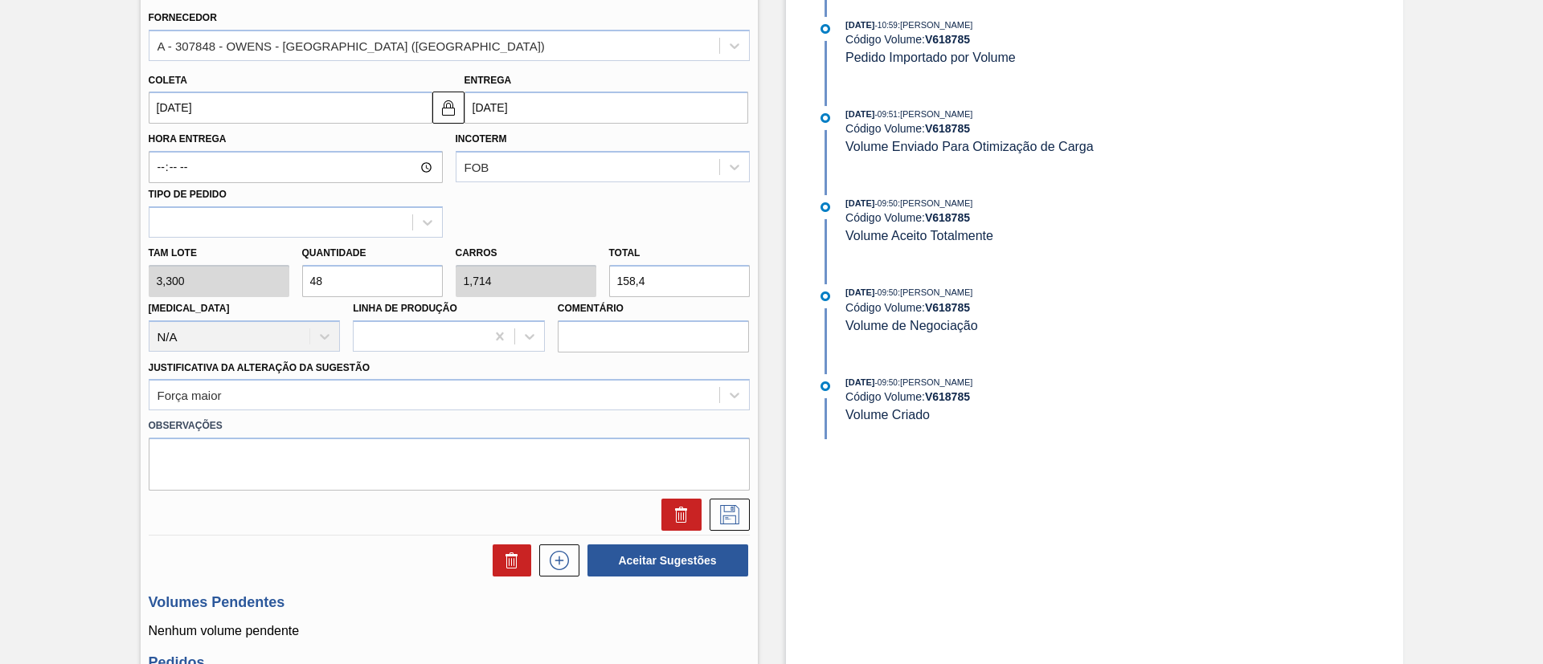
type input "5"
type input "0,179"
type input "16,5"
type input "56"
type input "2"
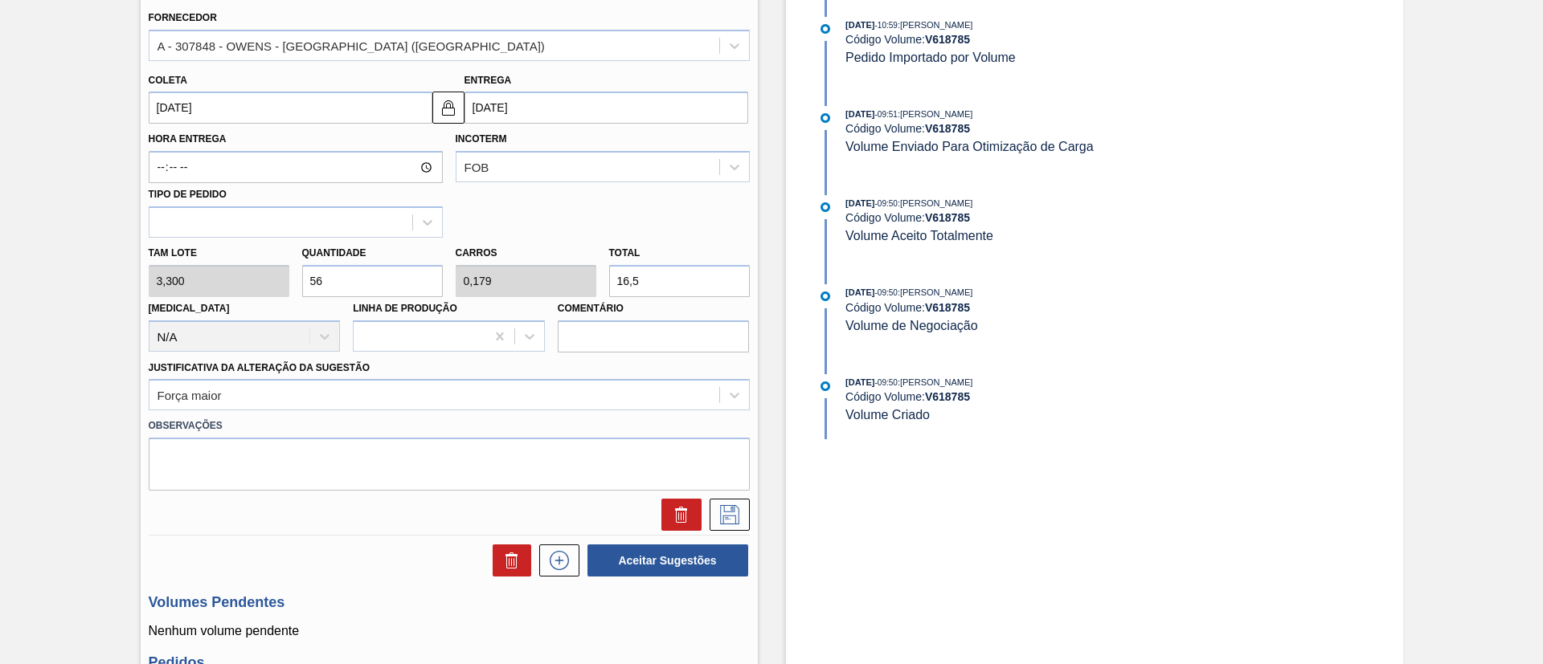
type input "184,8"
type input "56"
click at [728, 442] on icon at bounding box center [730, 514] width 26 height 19
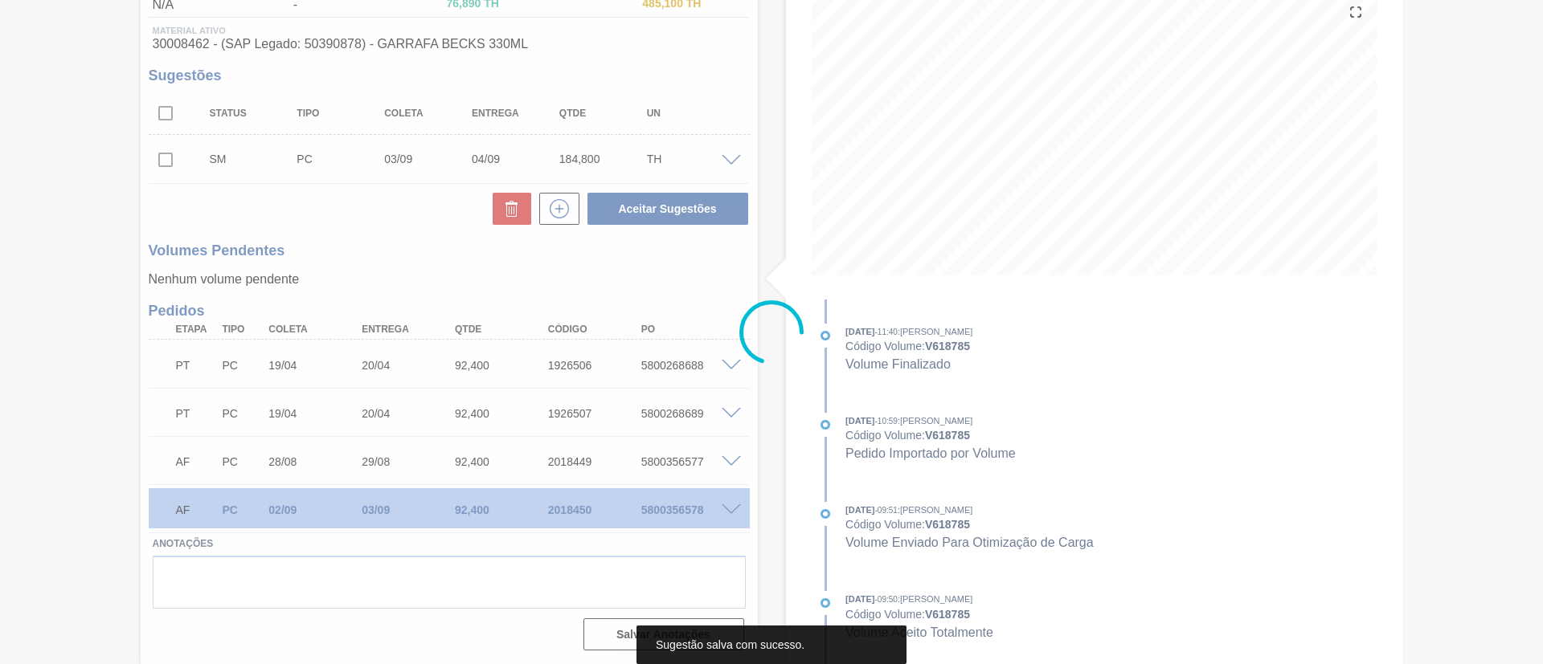
scroll to position [194, 0]
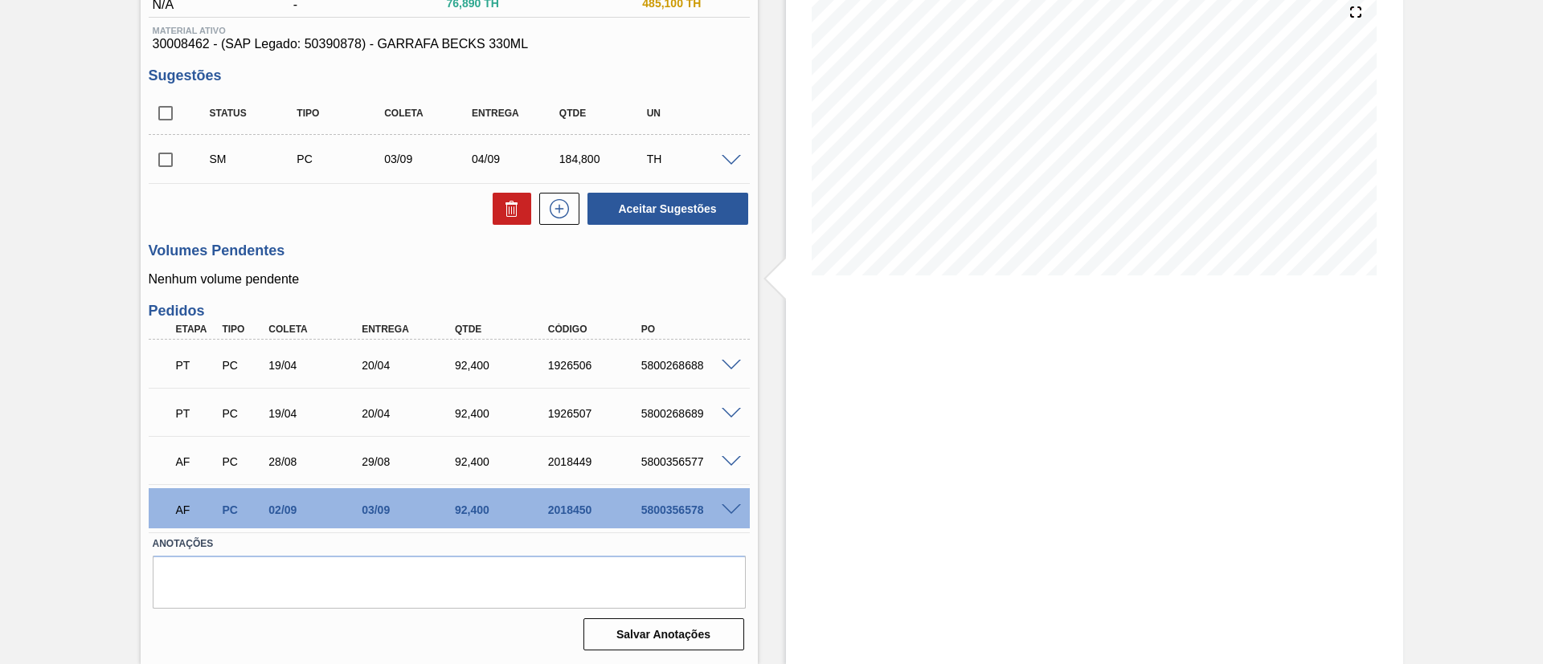
click at [173, 161] on input "checkbox" at bounding box center [166, 160] width 34 height 34
click at [674, 223] on button "Aceitar Sugestões" at bounding box center [667, 209] width 161 height 32
checkbox input "false"
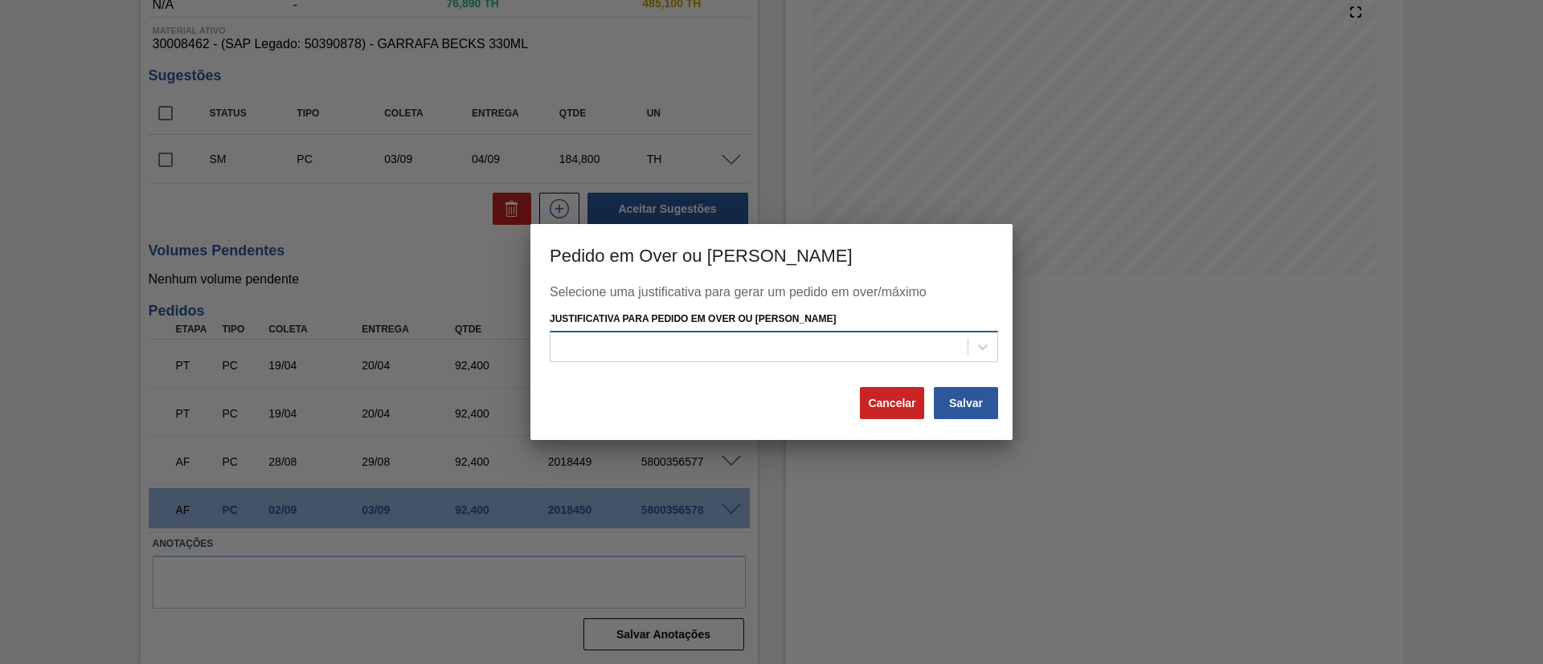
click at [656, 344] on div at bounding box center [758, 346] width 417 height 23
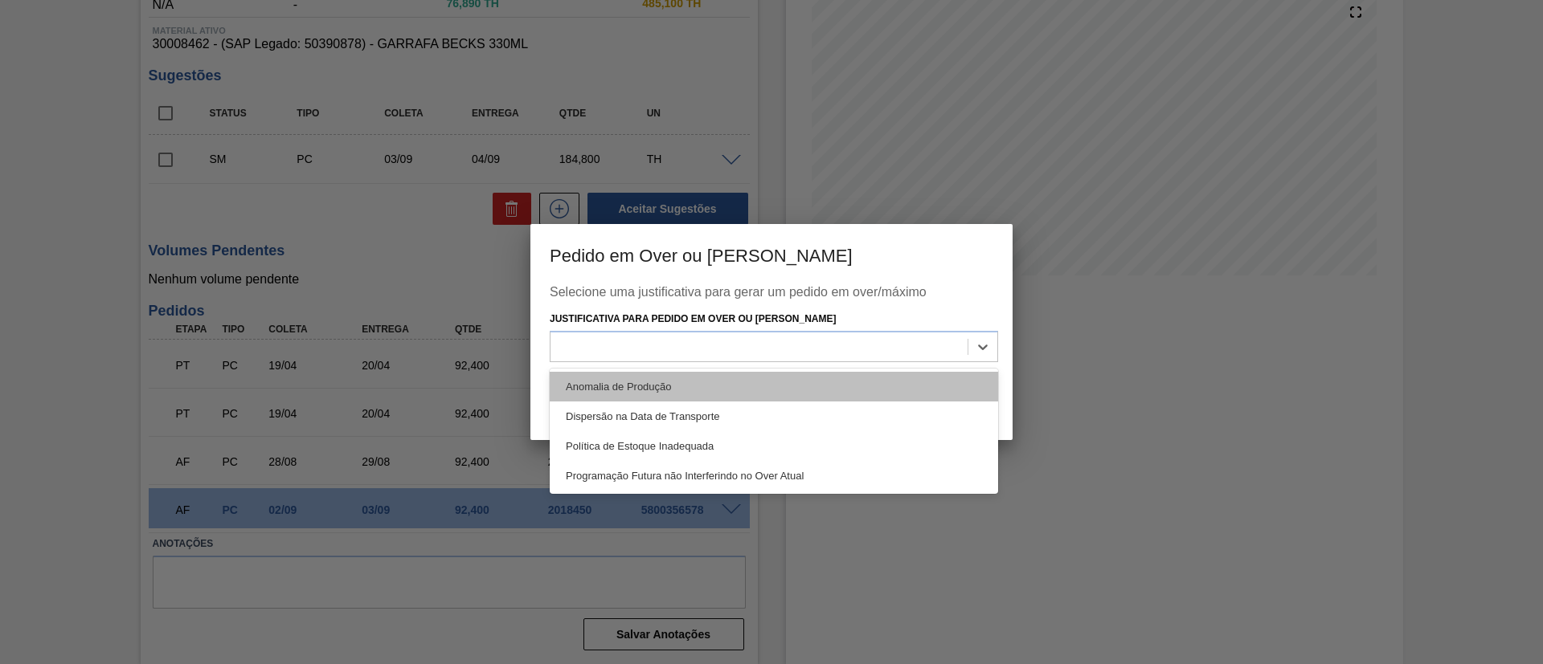
click at [632, 384] on div "Anomalia de Produção" at bounding box center [774, 387] width 448 height 30
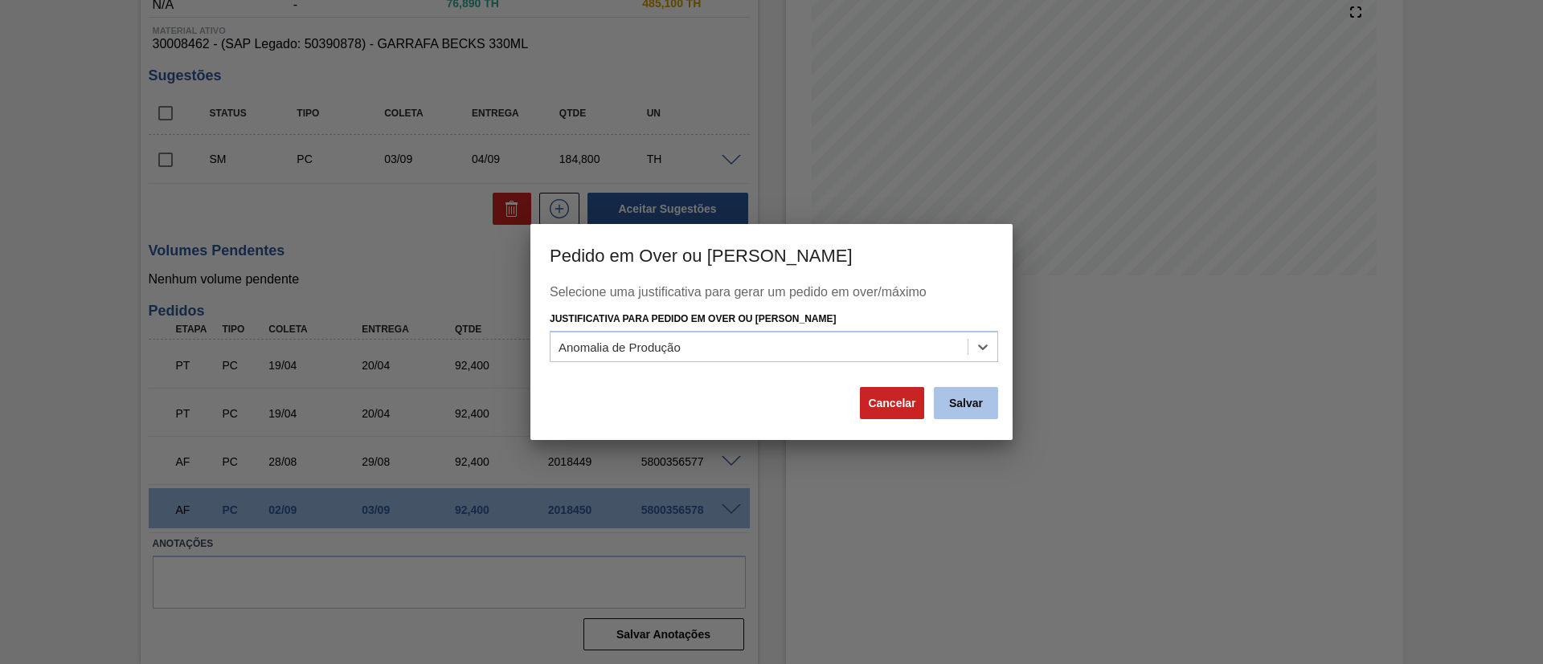
click at [975, 407] on button "Salvar" at bounding box center [966, 403] width 64 height 32
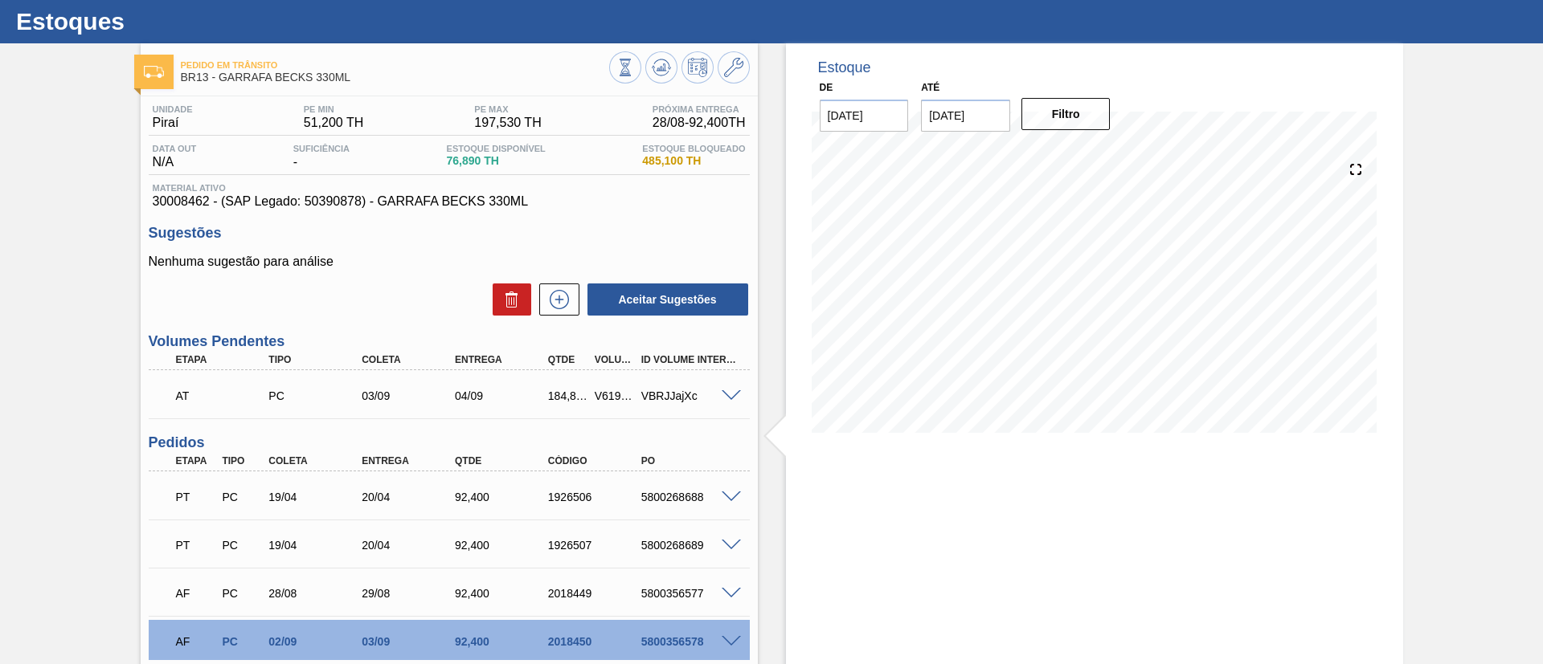
scroll to position [0, 0]
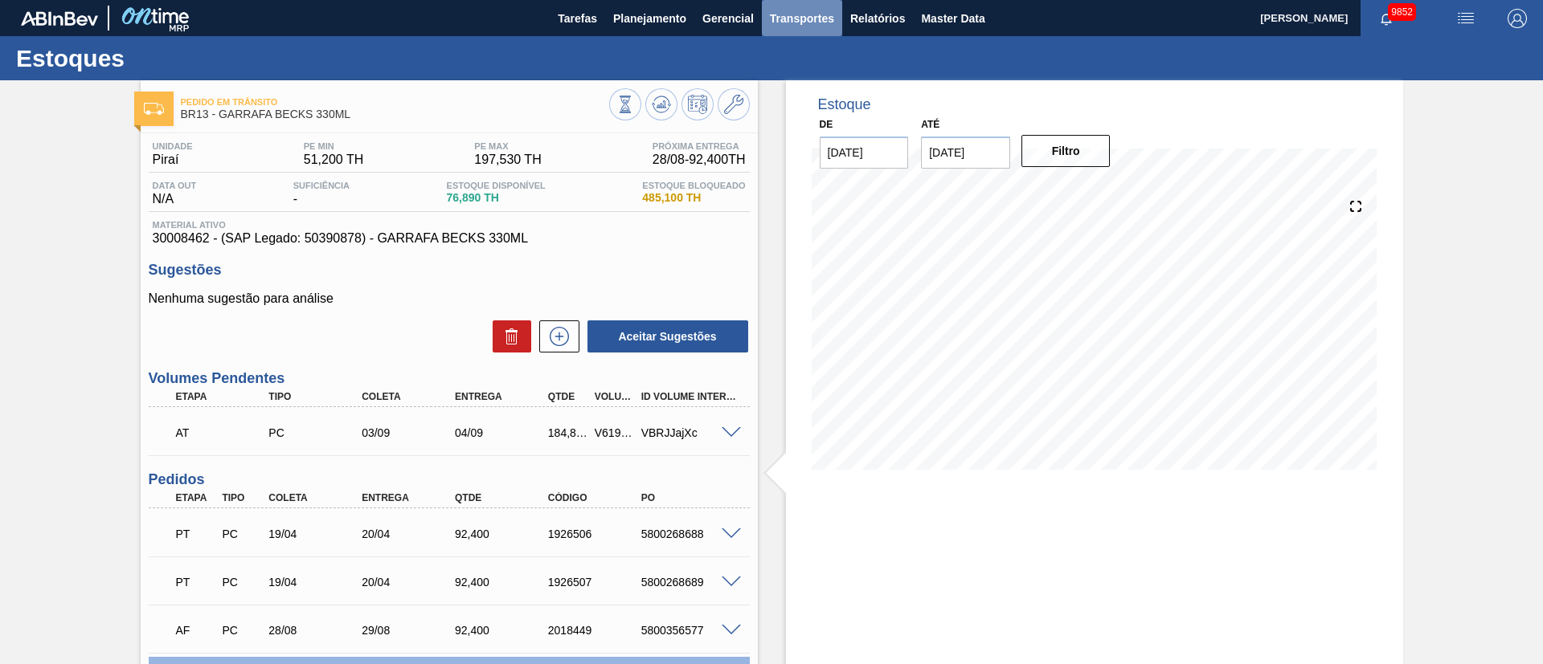
click at [805, 22] on span "Transportes" at bounding box center [802, 18] width 64 height 19
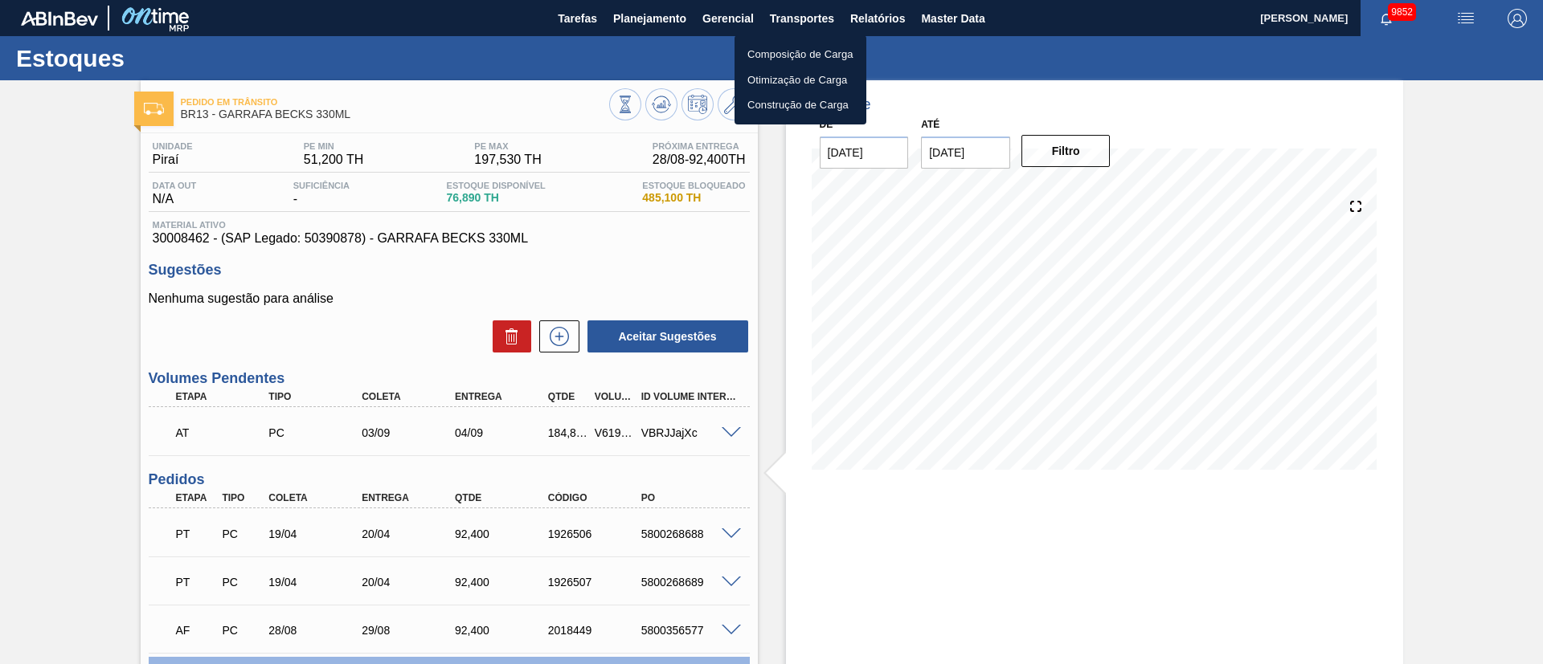
click at [785, 87] on li "Otimização de Carga" at bounding box center [800, 80] width 132 height 26
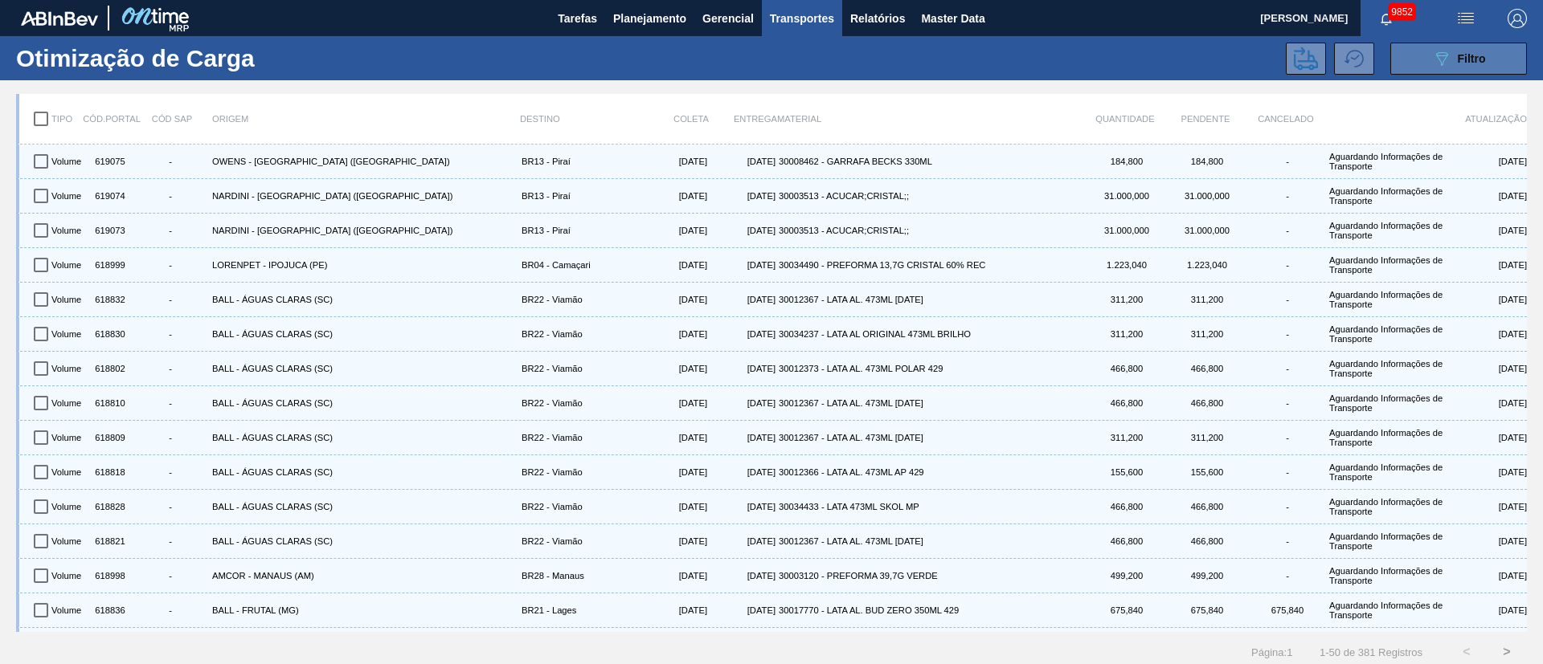
click at [1028, 59] on span "Filtro" at bounding box center [1471, 58] width 28 height 13
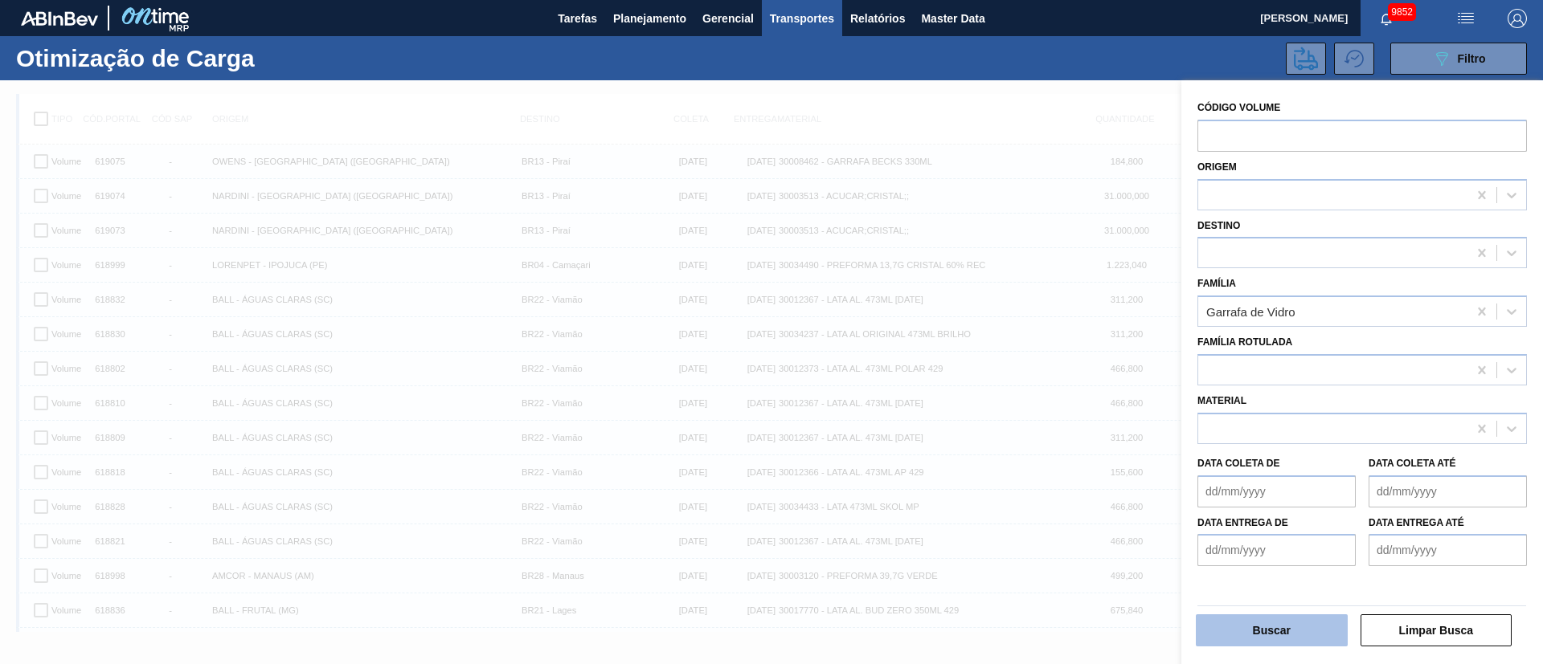
click at [1028, 442] on button "Buscar" at bounding box center [1271, 631] width 152 height 32
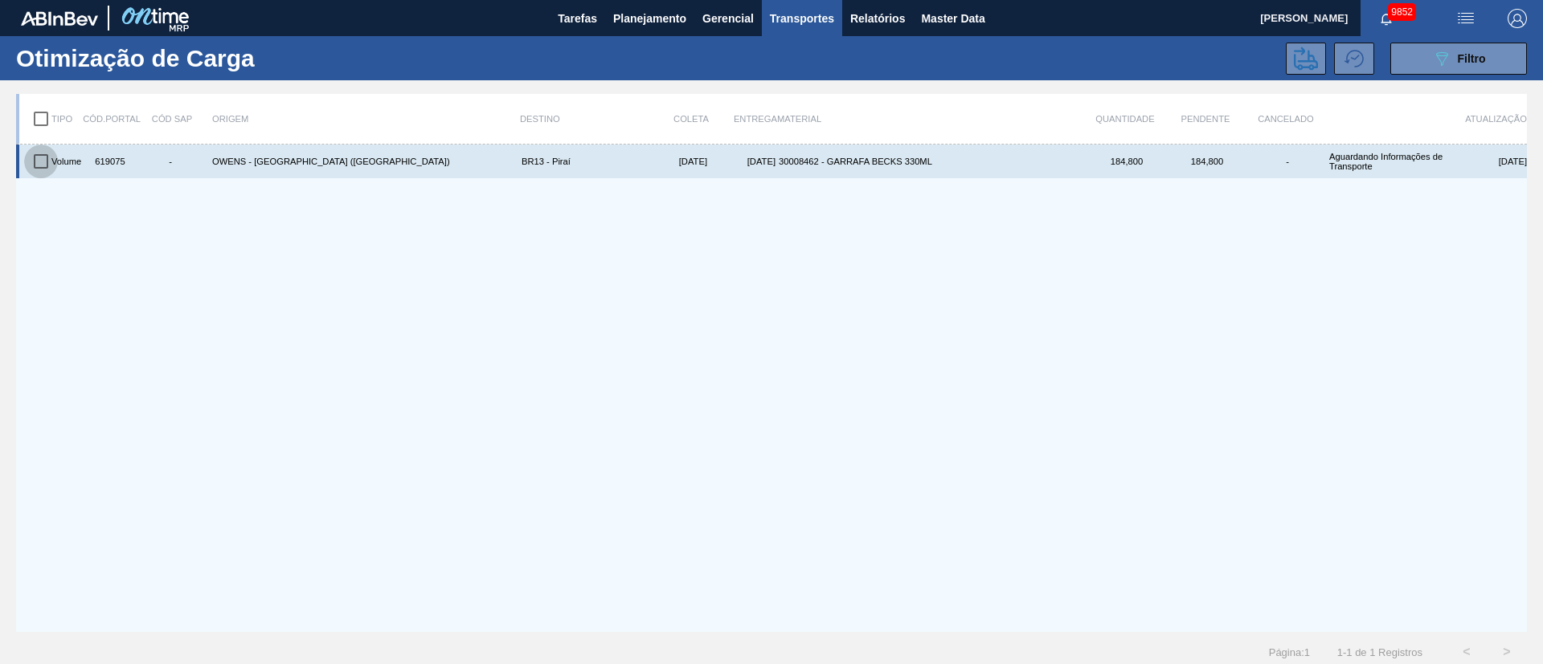
click at [45, 161] on input "checkbox" at bounding box center [41, 162] width 34 height 34
checkbox input "true"
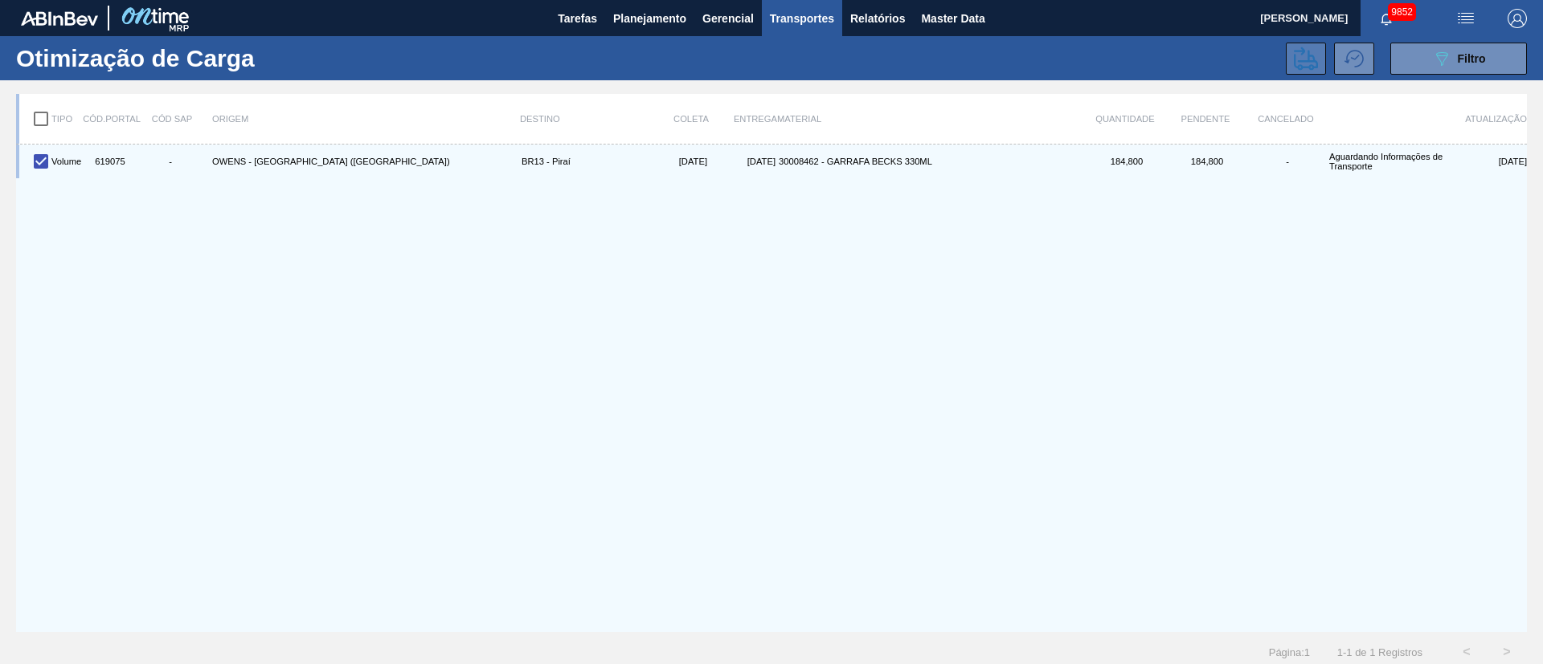
click at [1028, 59] on icon at bounding box center [1305, 59] width 24 height 24
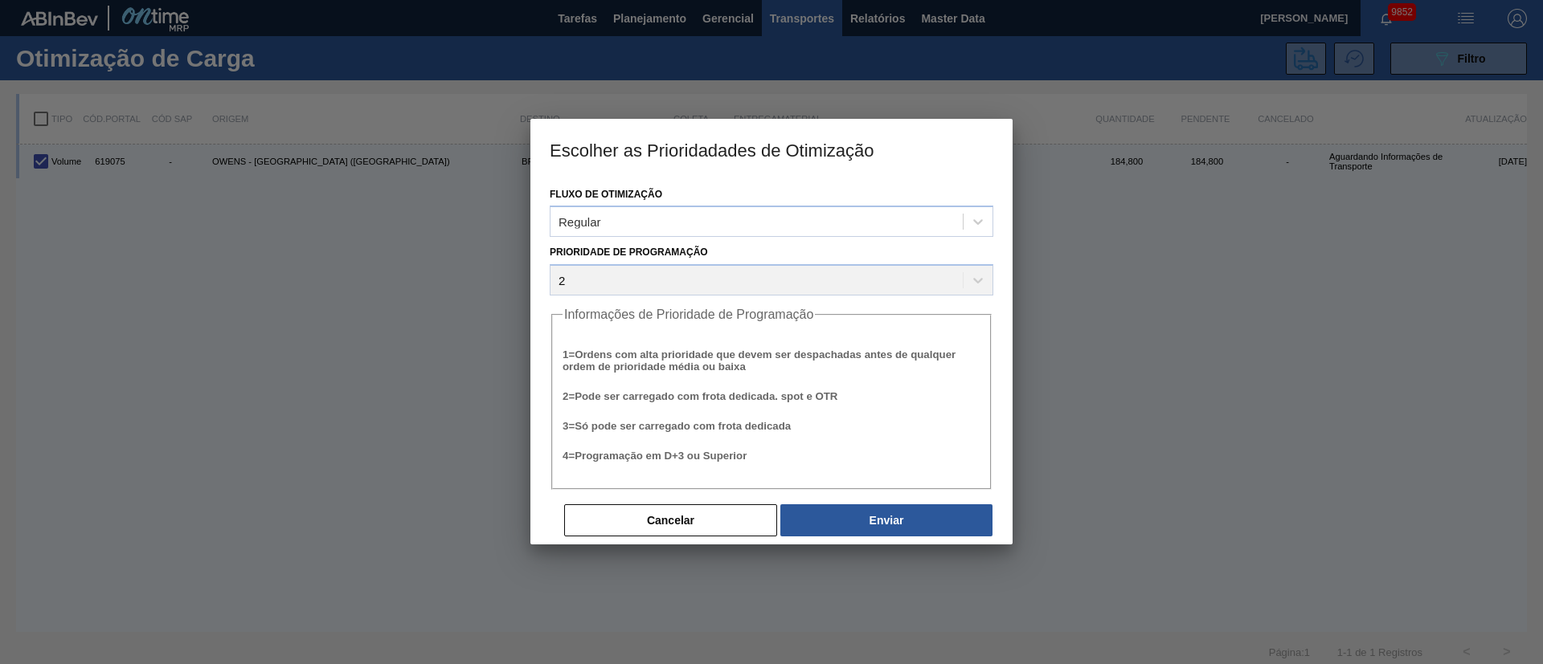
click at [861, 442] on div "Fluxo de Otimização Regular Prioridade de Programação 2 Informações de Priorida…" at bounding box center [771, 362] width 482 height 366
click at [860, 442] on button "Enviar" at bounding box center [886, 521] width 212 height 32
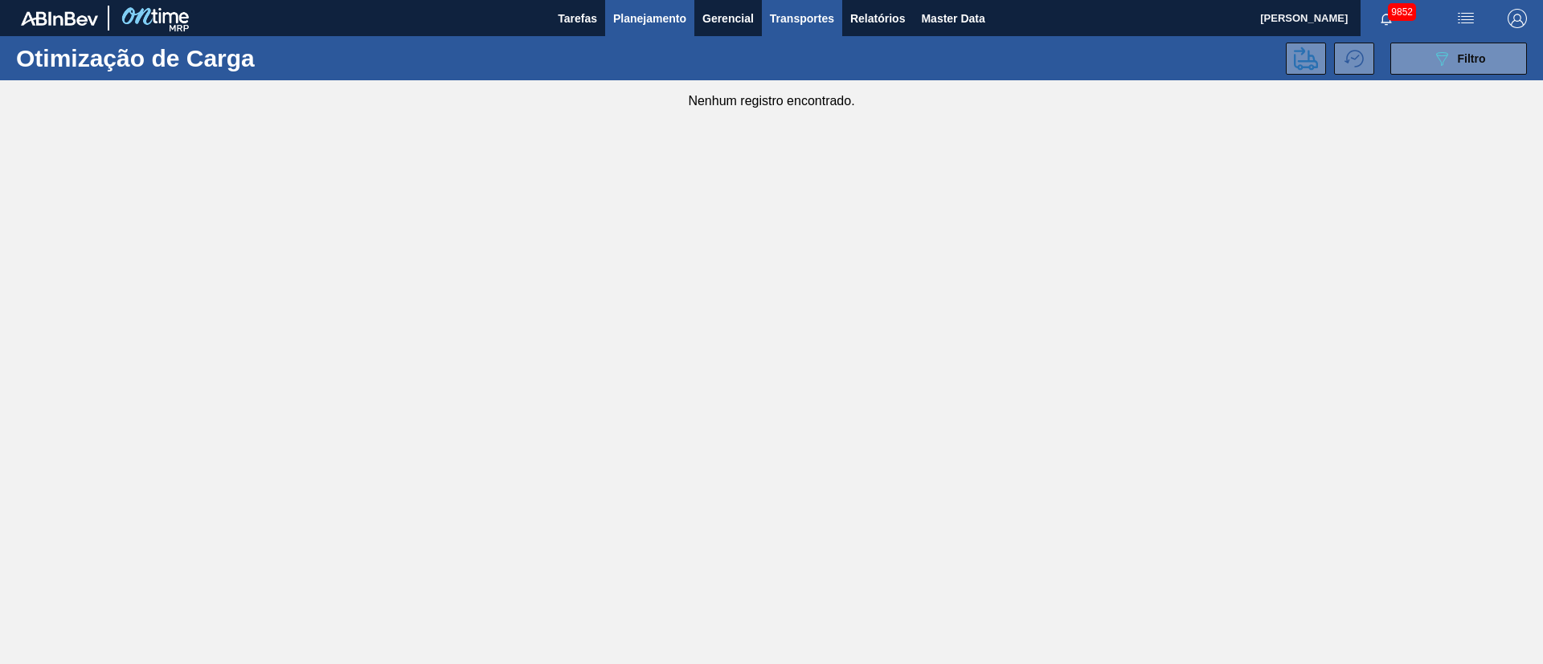
click at [635, 17] on span "Planejamento" at bounding box center [649, 18] width 73 height 19
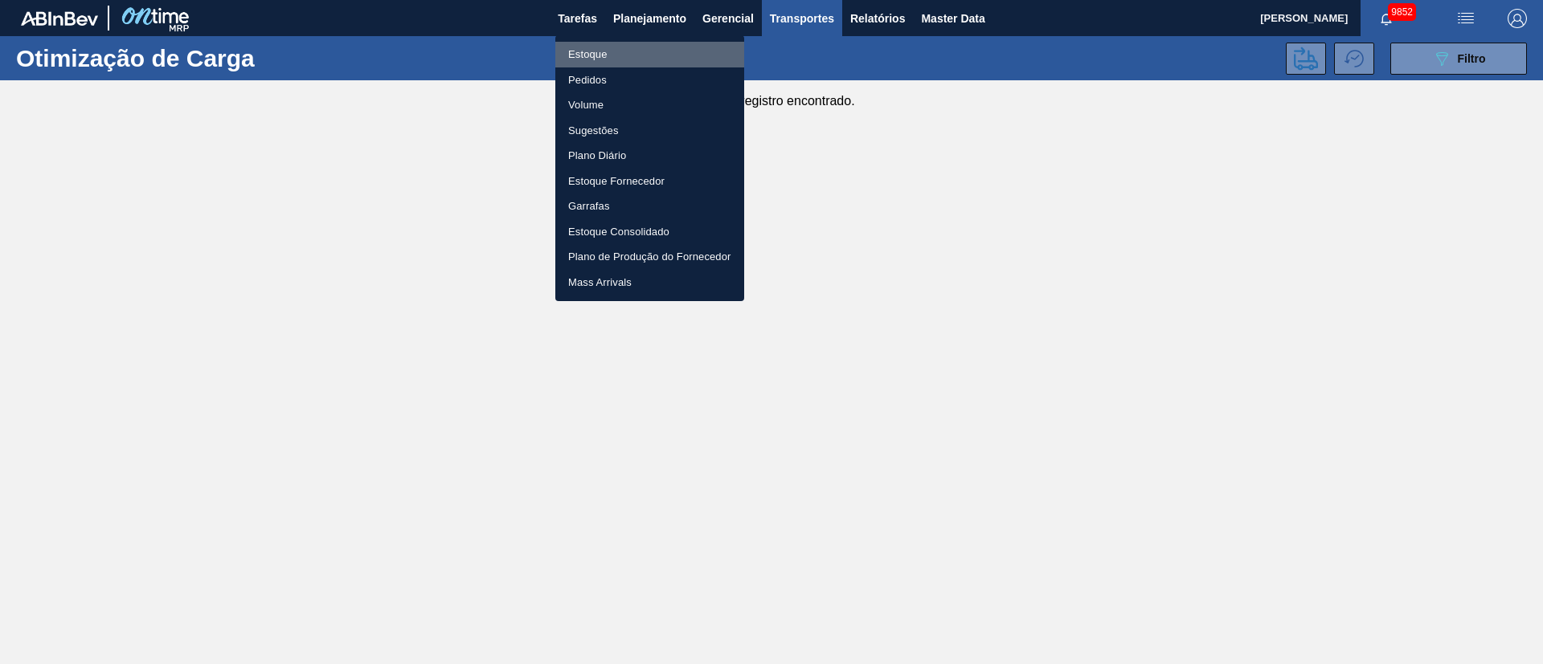
click at [588, 55] on li "Estoque" at bounding box center [649, 55] width 189 height 26
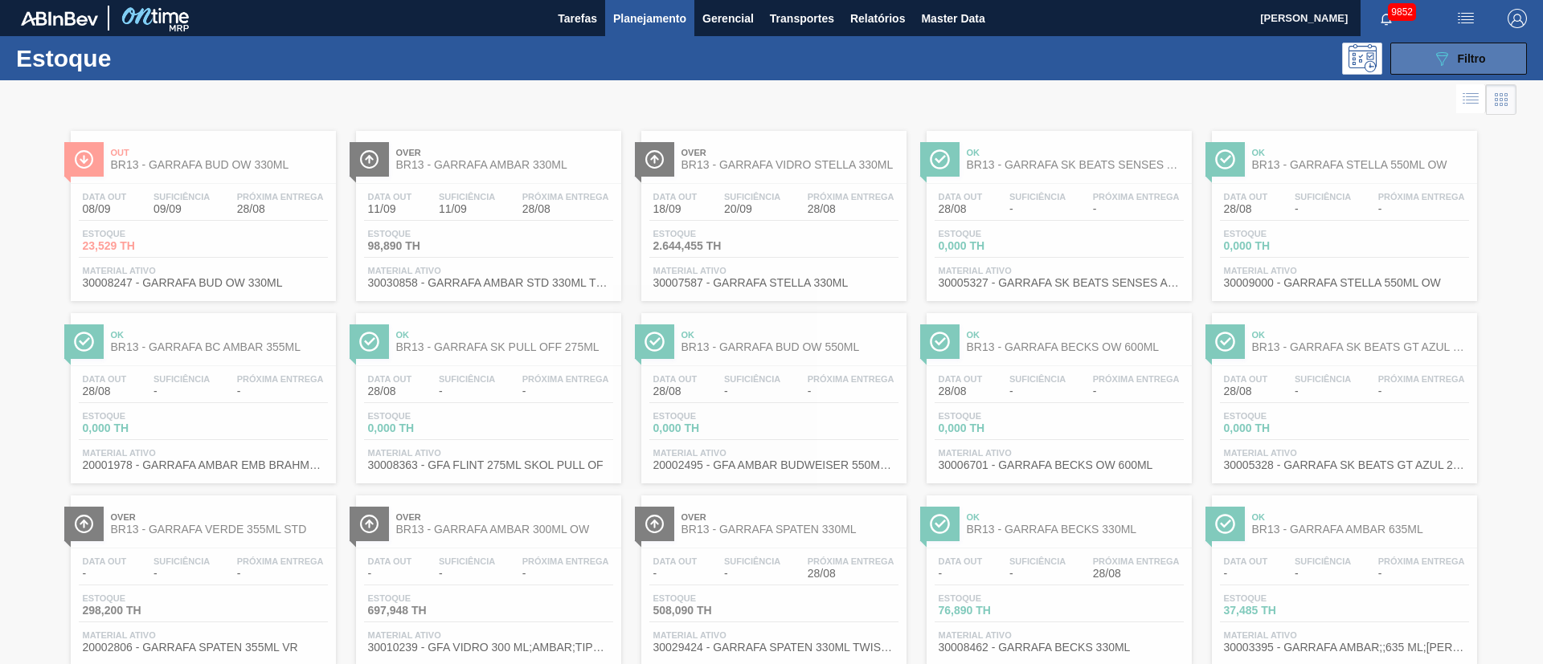
click at [1028, 59] on icon "089F7B8B-B2A5-4AFE-B5C0-19BA573D28AC" at bounding box center [1441, 58] width 19 height 19
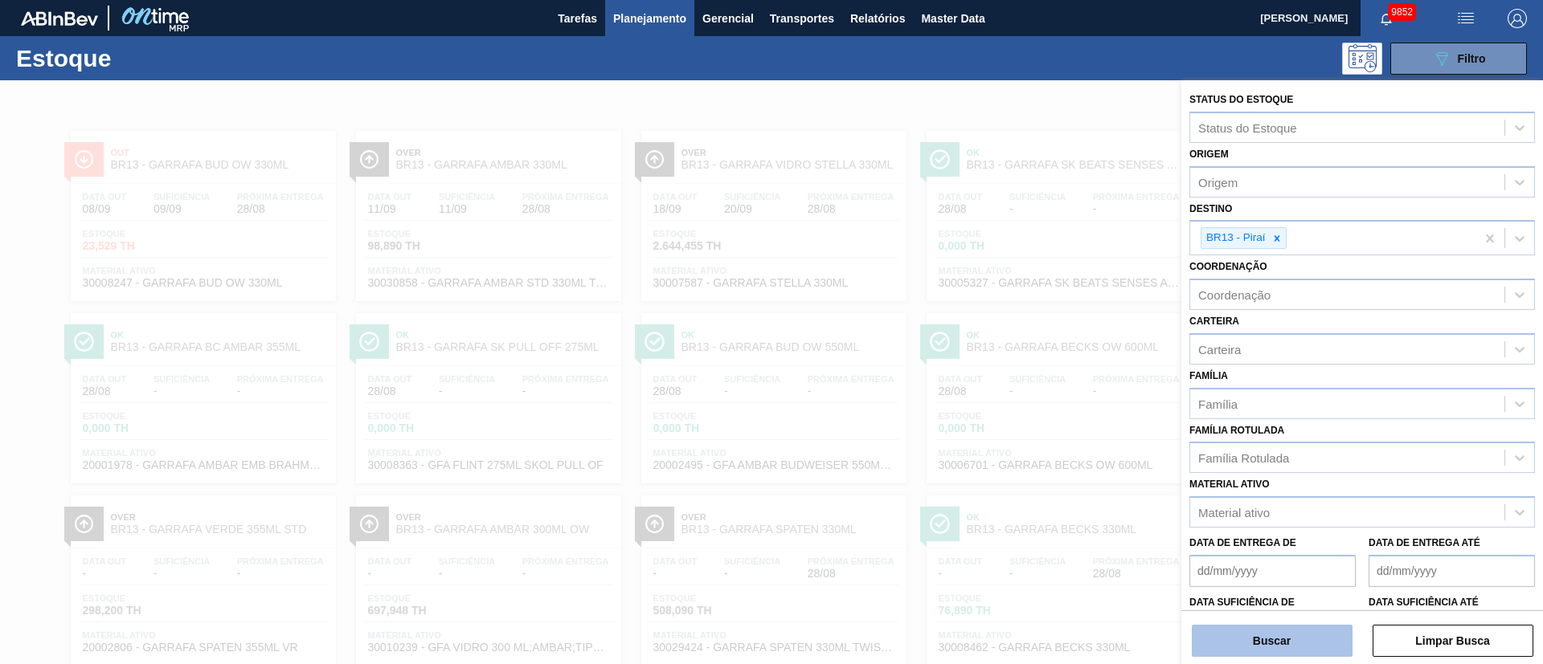
click at [1028, 442] on button "Buscar" at bounding box center [1271, 641] width 161 height 32
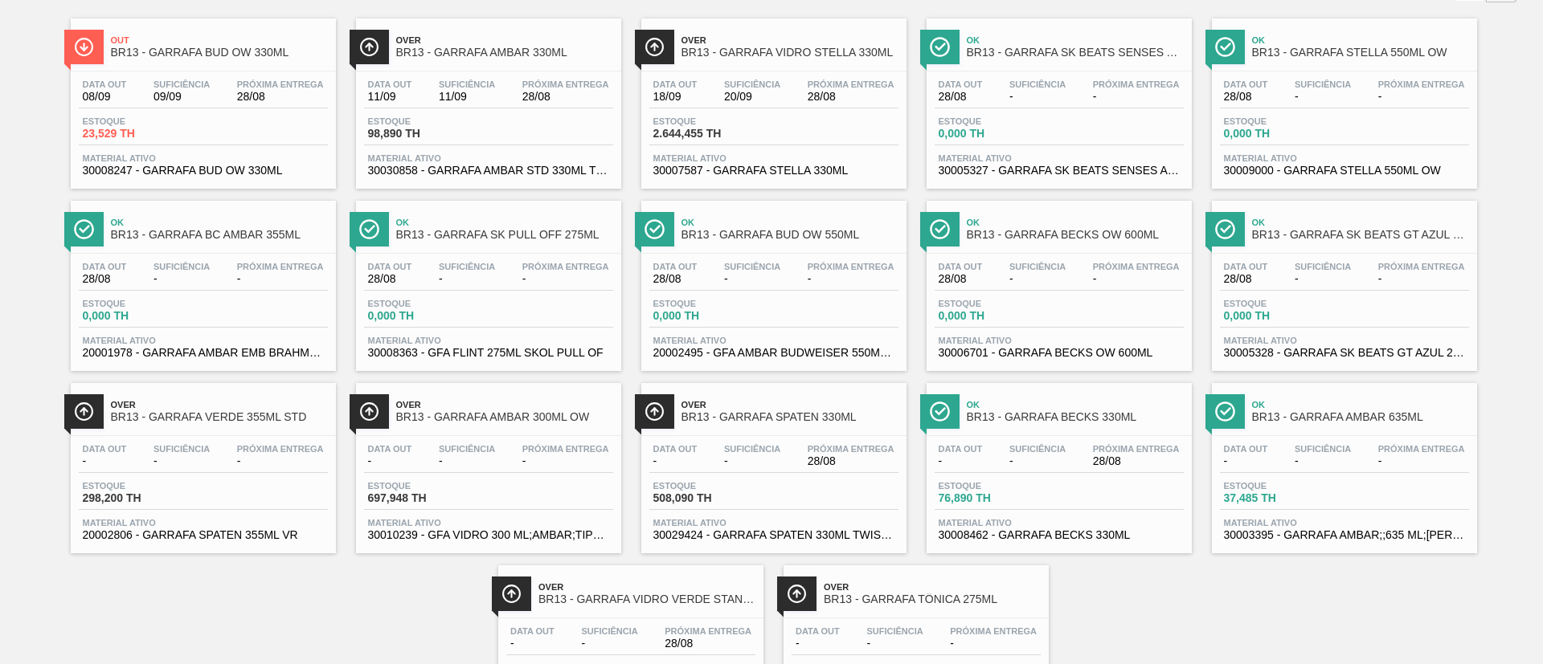
scroll to position [224, 0]
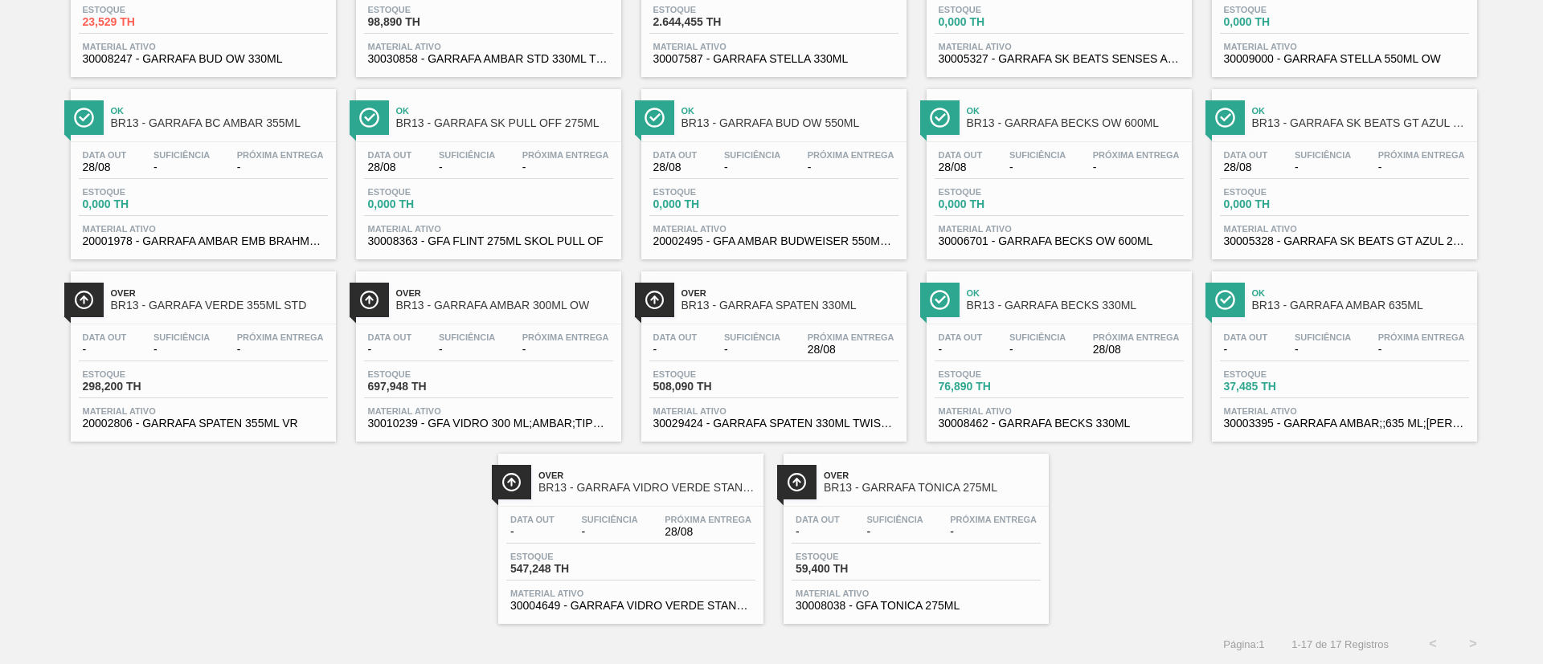
click at [774, 366] on div "Data out - Suficiência - Próxima Entrega 28/08 Estoque 508,090 TH Material ativ…" at bounding box center [773, 379] width 265 height 109
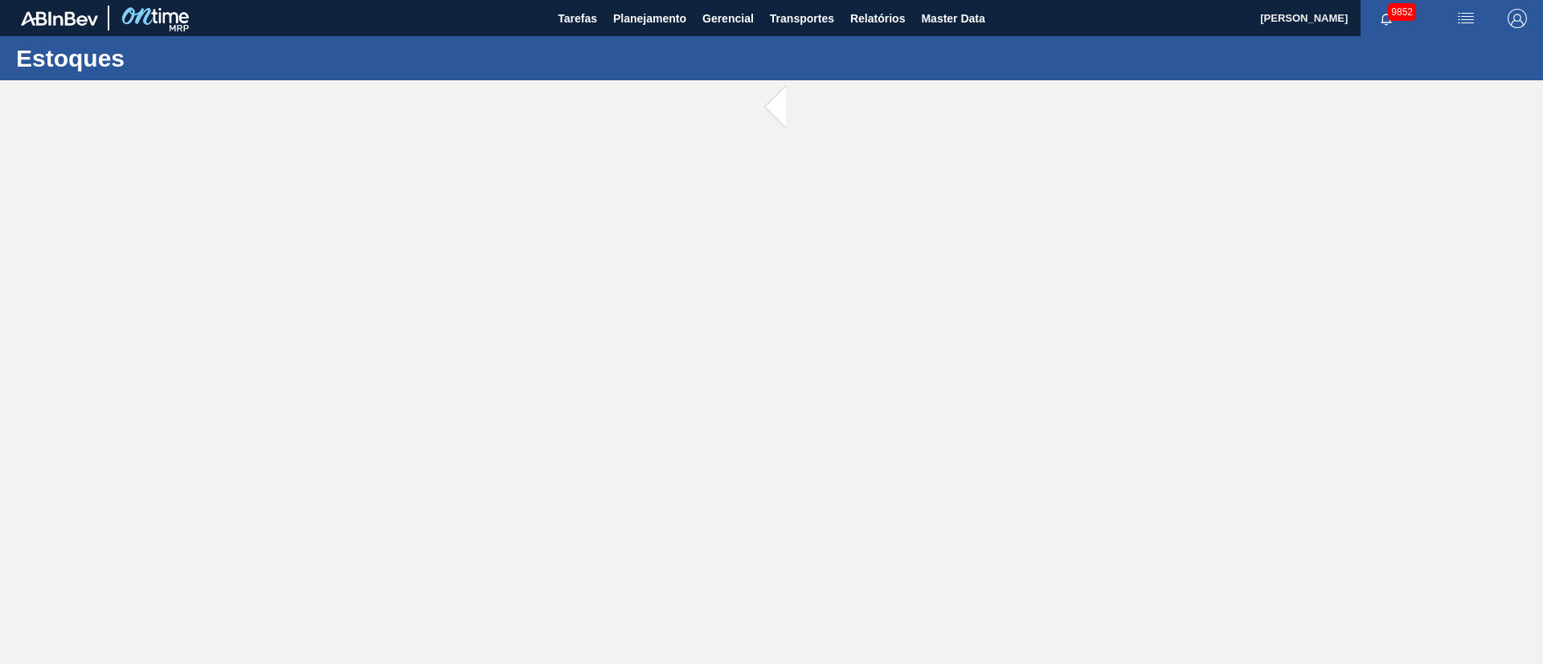
click at [774, 366] on main "Tarefas Planejamento Gerencial Transportes Relatórios Master Data Juliane Romag…" at bounding box center [771, 332] width 1543 height 664
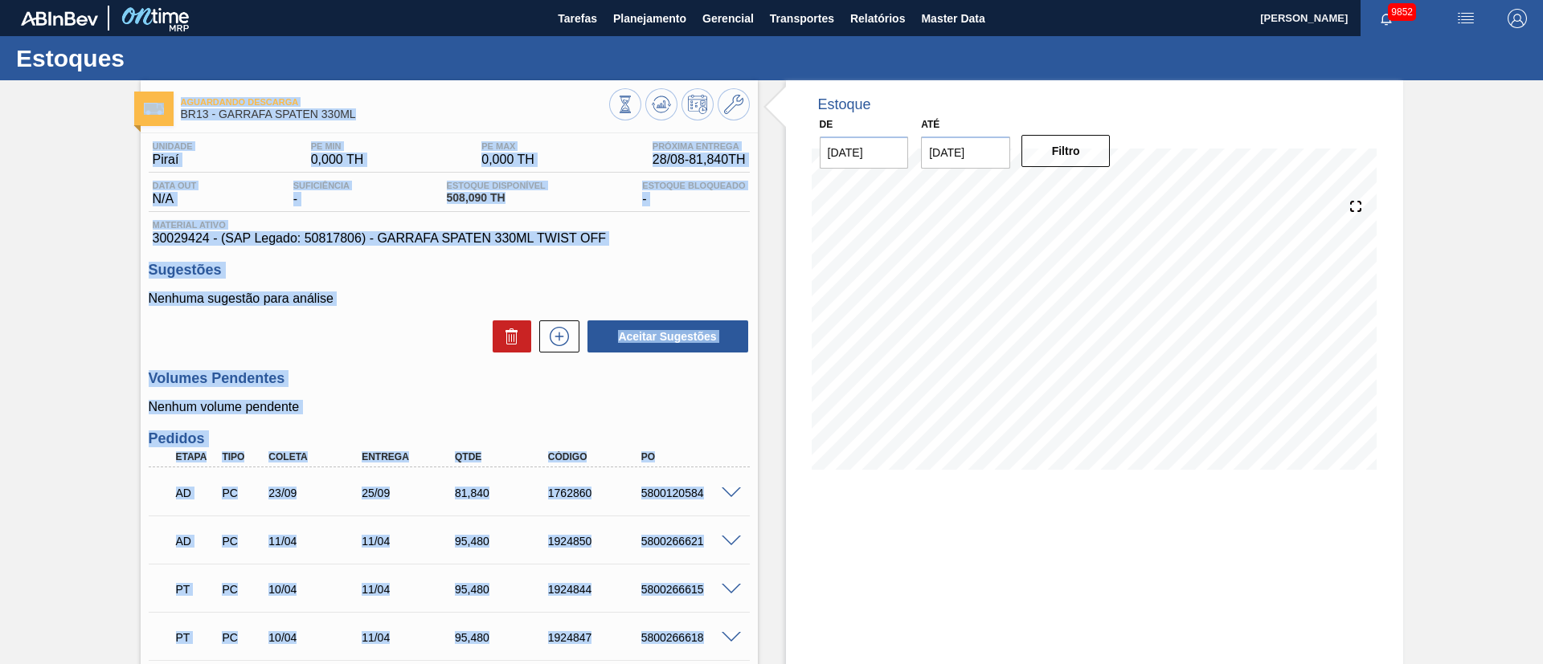
scroll to position [121, 0]
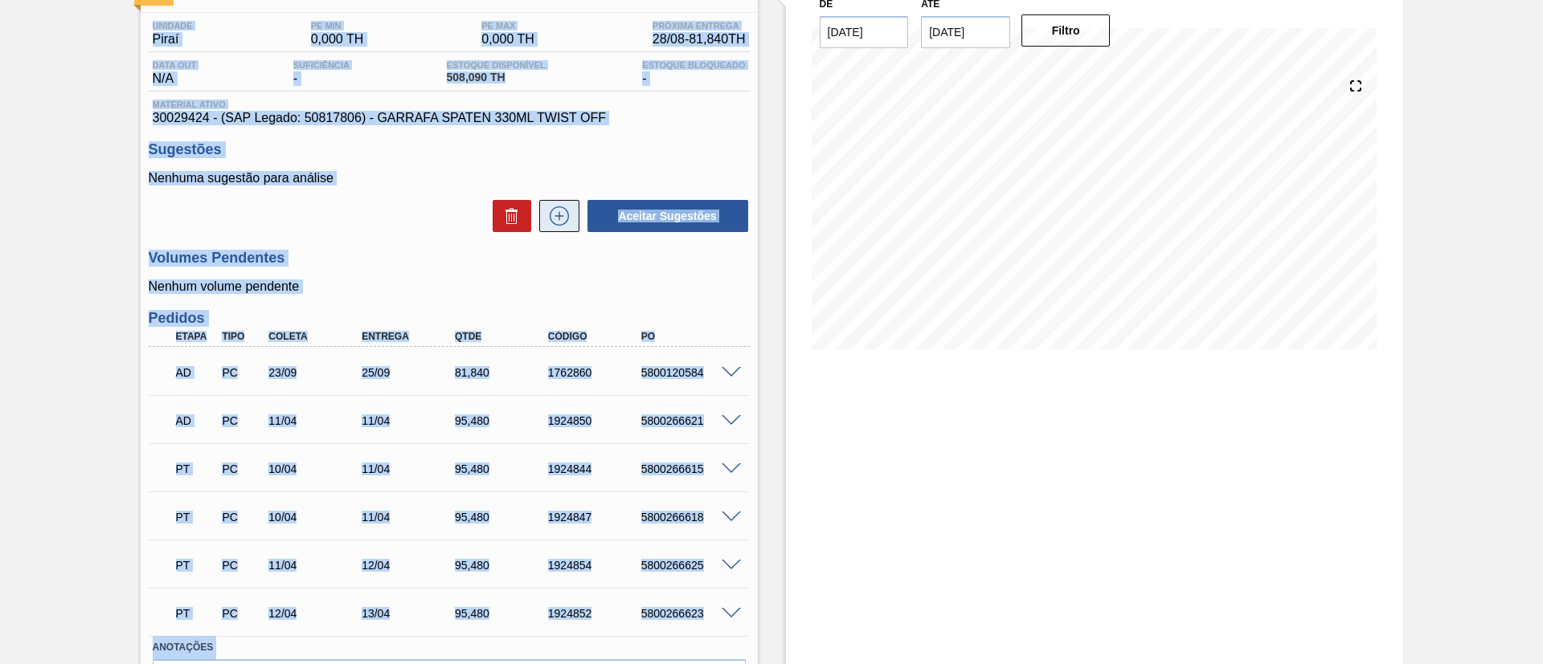
click at [563, 219] on icon at bounding box center [559, 215] width 26 height 19
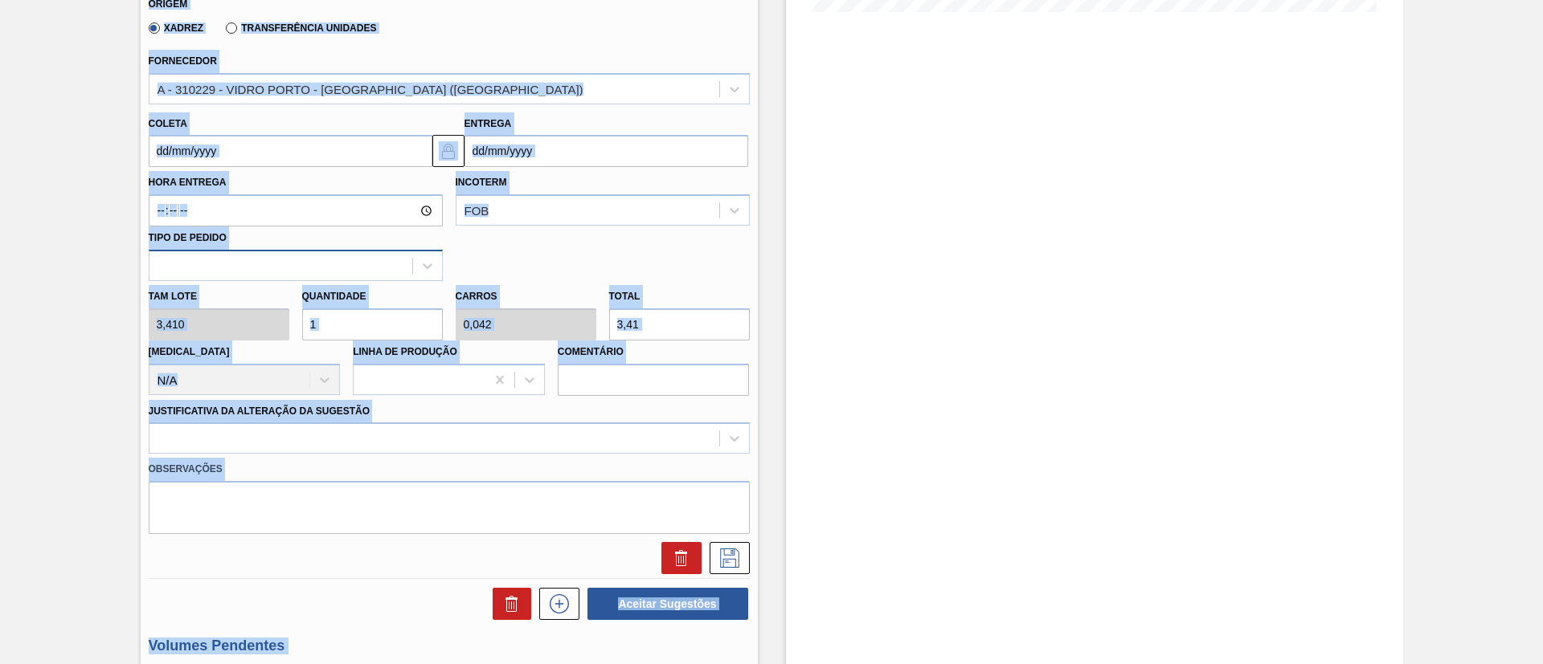
scroll to position [482, 0]
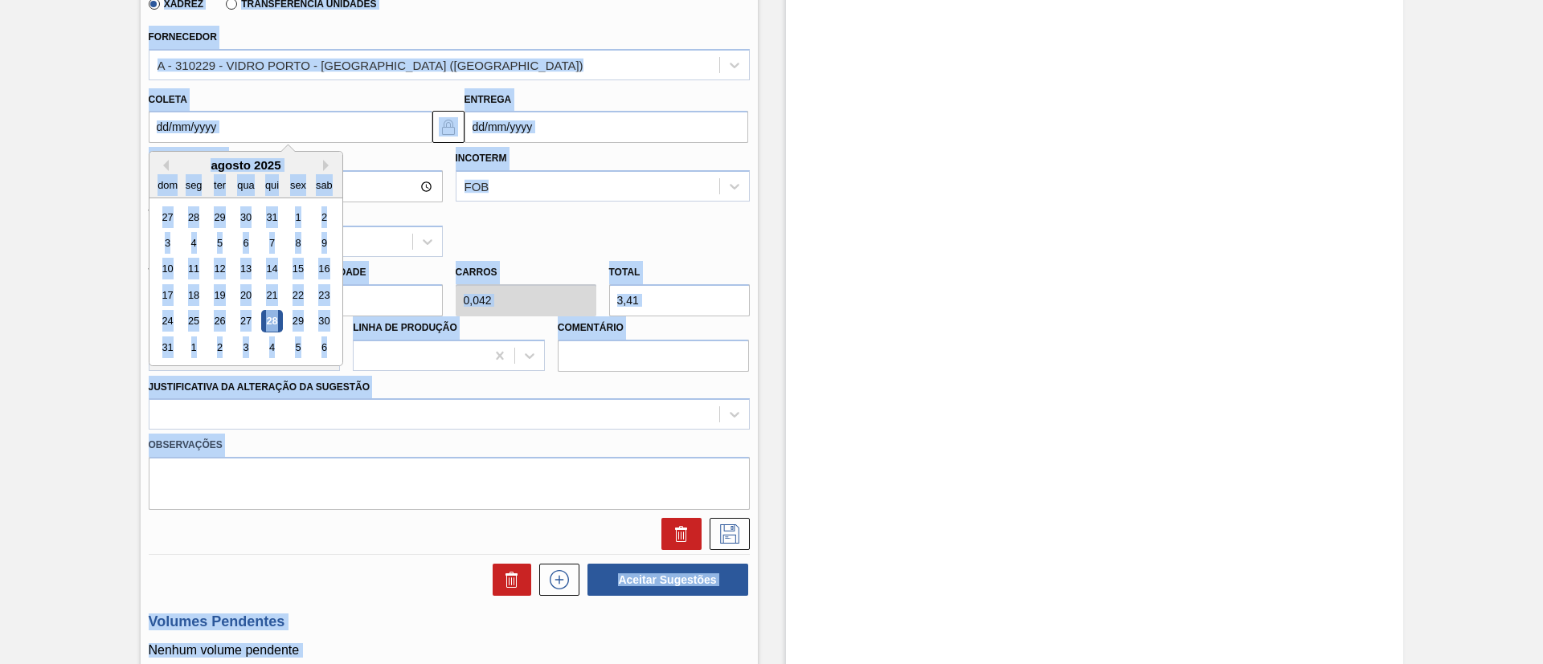
click at [291, 125] on input "Coleta" at bounding box center [291, 127] width 284 height 32
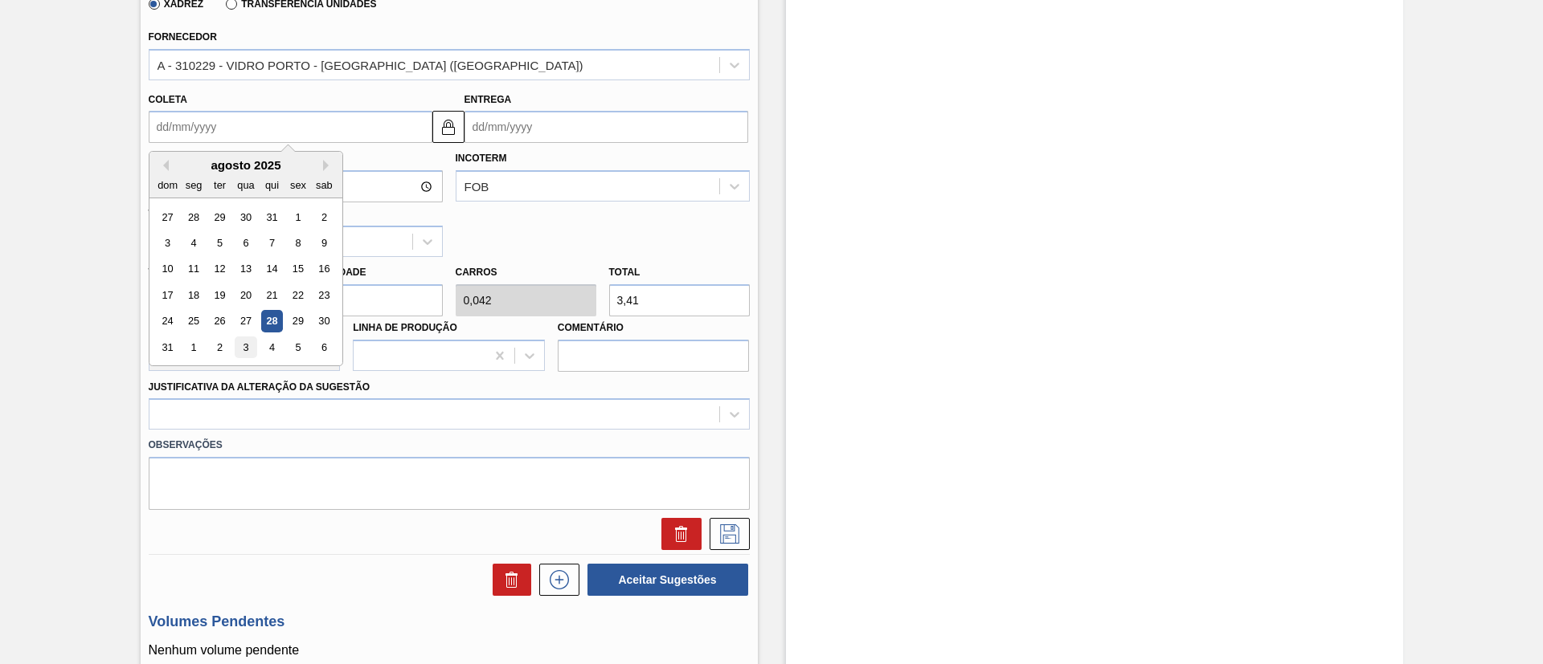
click at [239, 356] on div "3" at bounding box center [246, 348] width 22 height 22
type input "03/09/2025"
type input "04/09/2025"
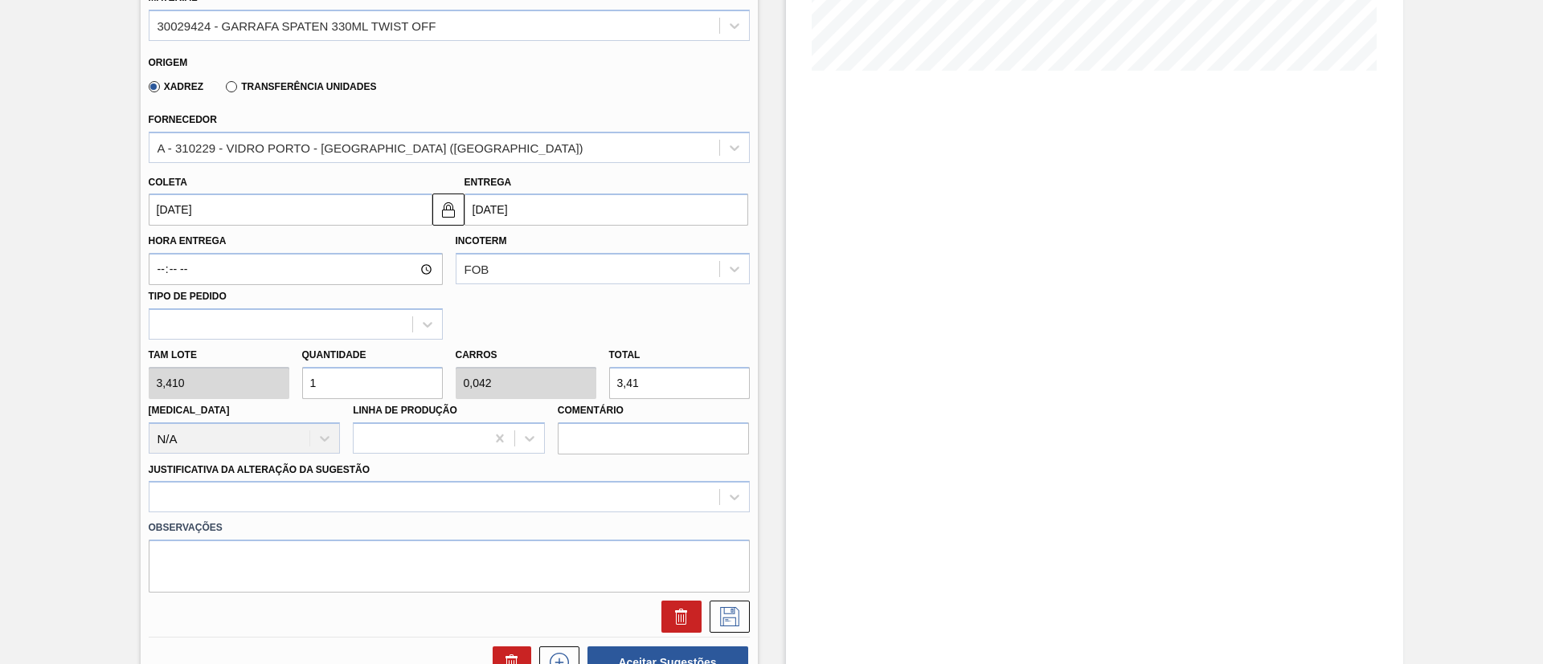
scroll to position [362, 0]
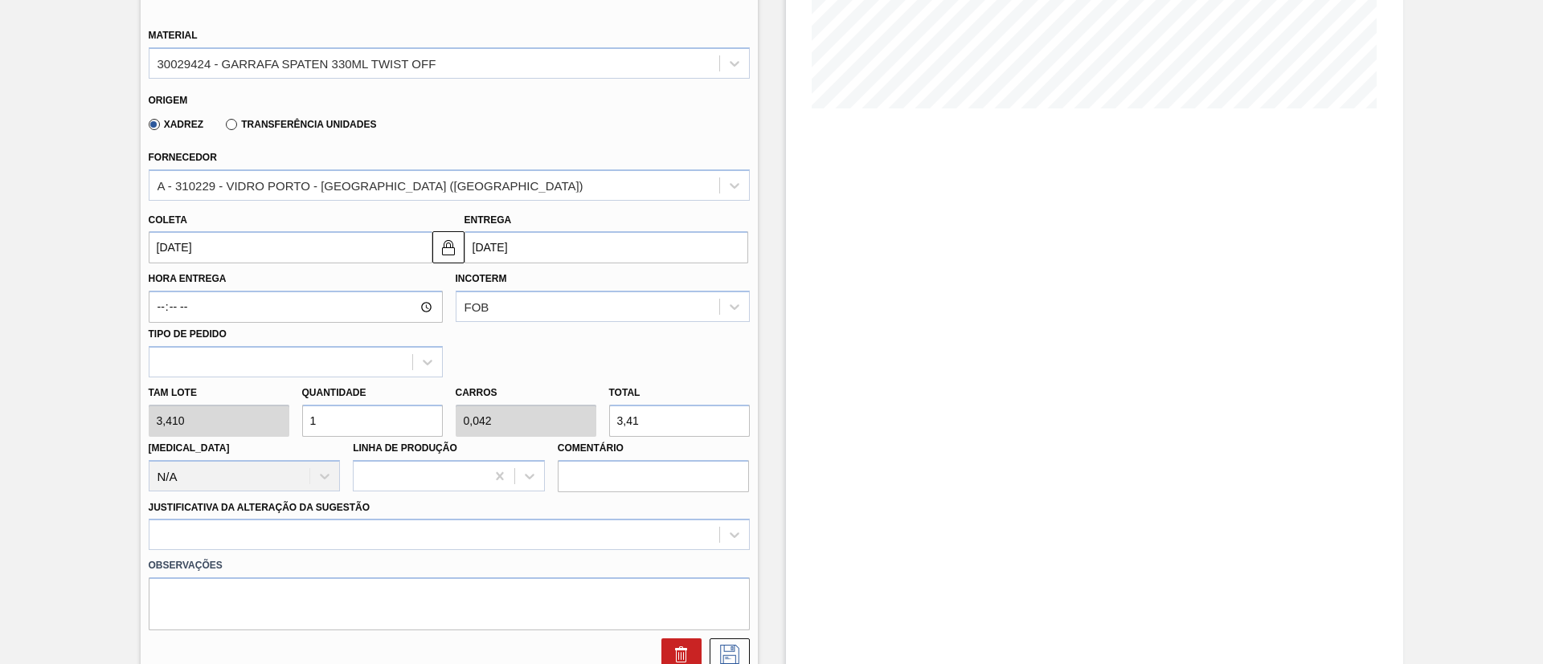
click at [260, 404] on div "Tam lote 3,410 Quantidade 1 Carros 0,042 Total 3,41 Doca N/A Linha de Produção …" at bounding box center [449, 435] width 614 height 115
type input "2"
type input "0,083"
type input "6,82"
type input "24"
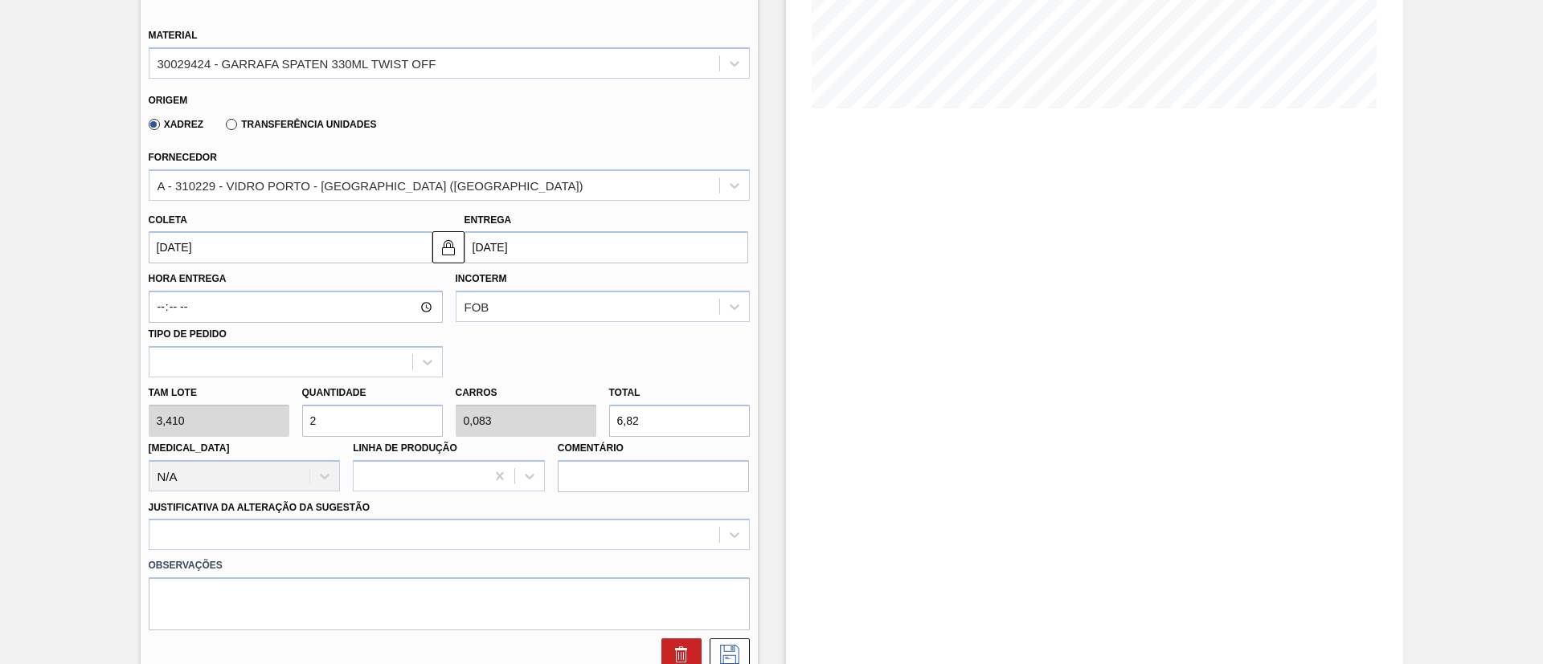
type input "1"
type input "81,84"
type input "2"
type input "0,083"
type input "6,82"
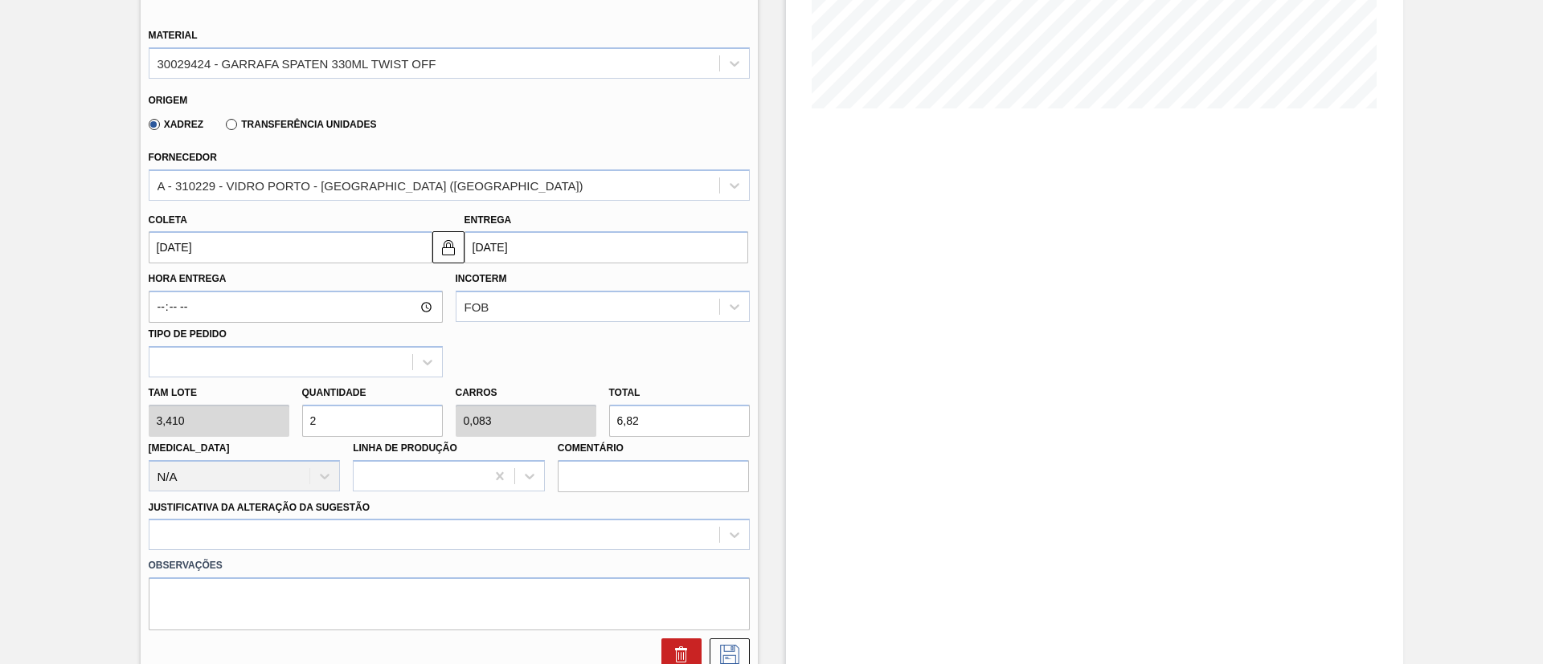
type input "0"
type input "5"
type input "0,208"
type input "17,05"
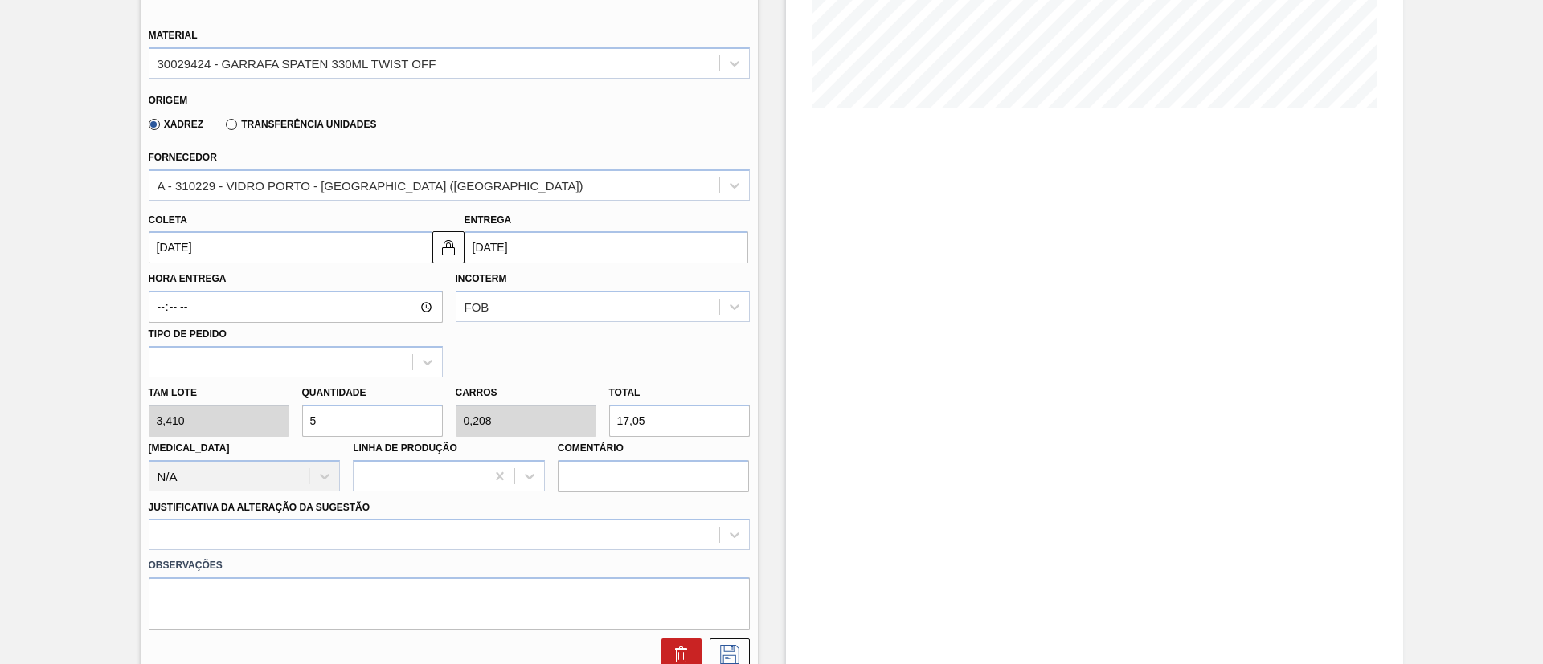
type input "56"
type input "2,333"
type input "190,96"
type input "5"
type input "0,208"
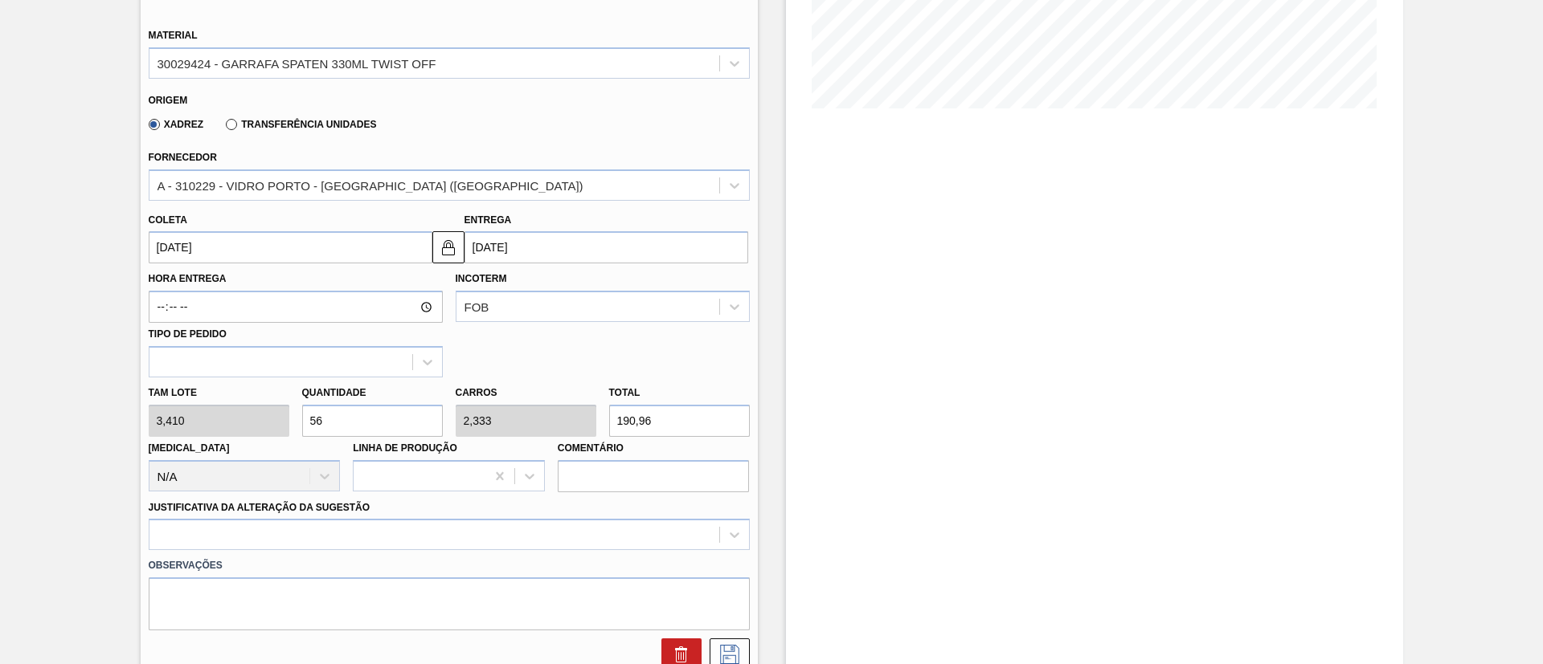
type input "17,05"
type input "0"
type input "2"
type input "0,083"
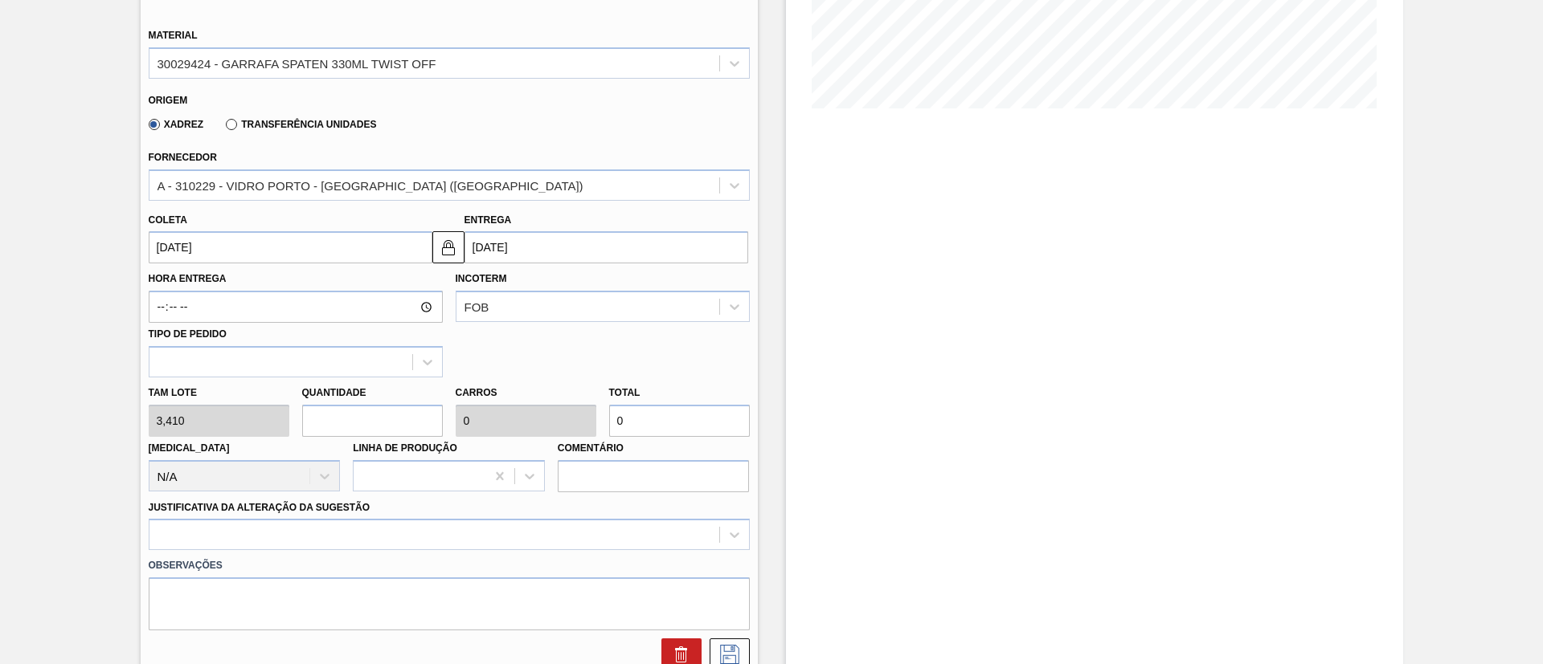
type input "6,82"
type input "24"
type input "1"
type input "81,84"
type input "2"
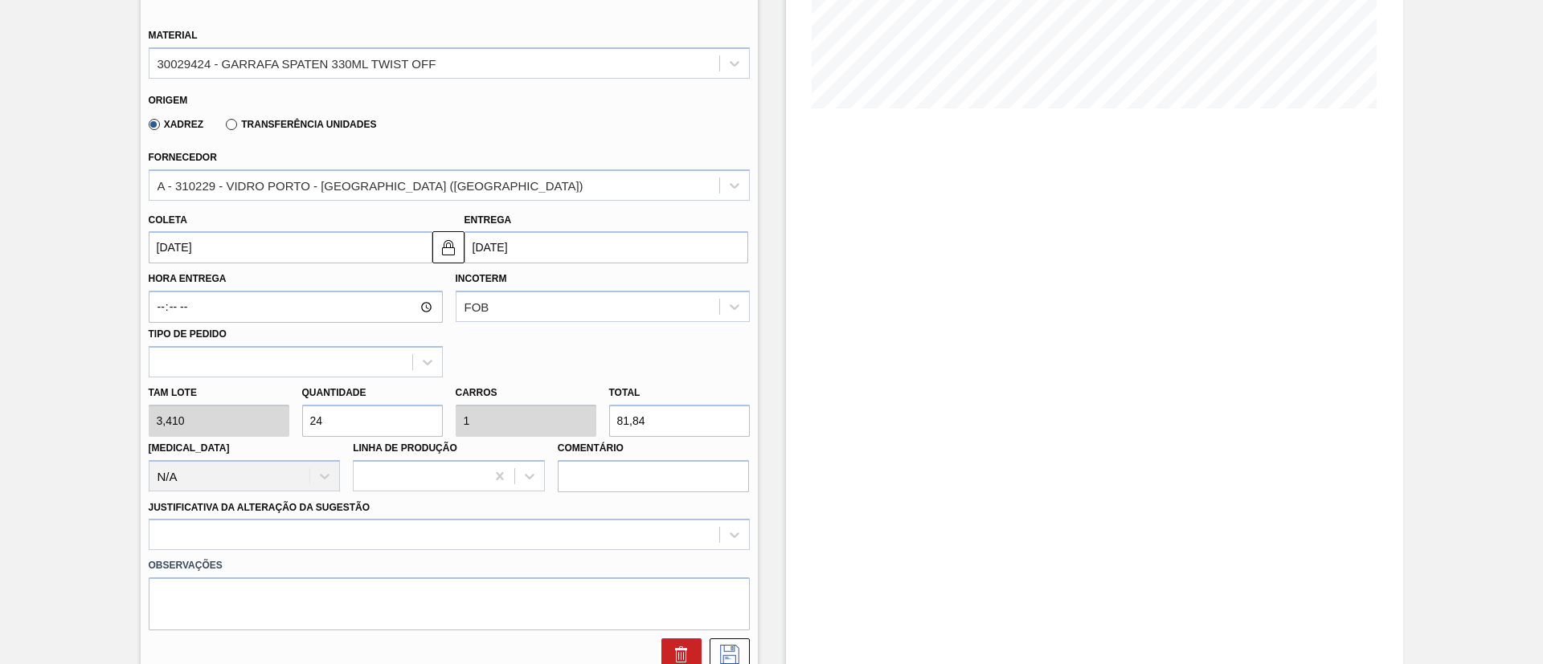
type input "0,083"
type input "6,82"
type input "0"
type input "8"
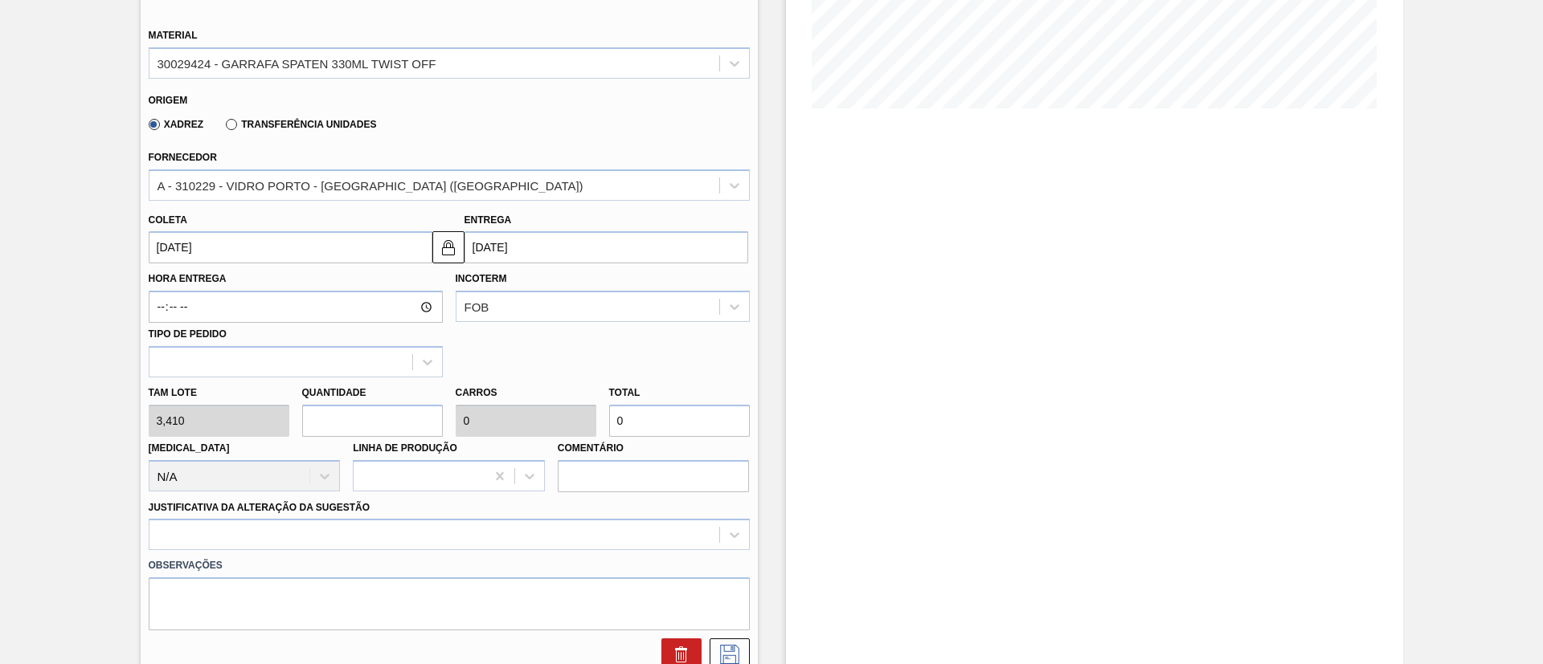
type input "0,333"
type input "27,28"
type input "84"
type input "3,5"
type input "286,44"
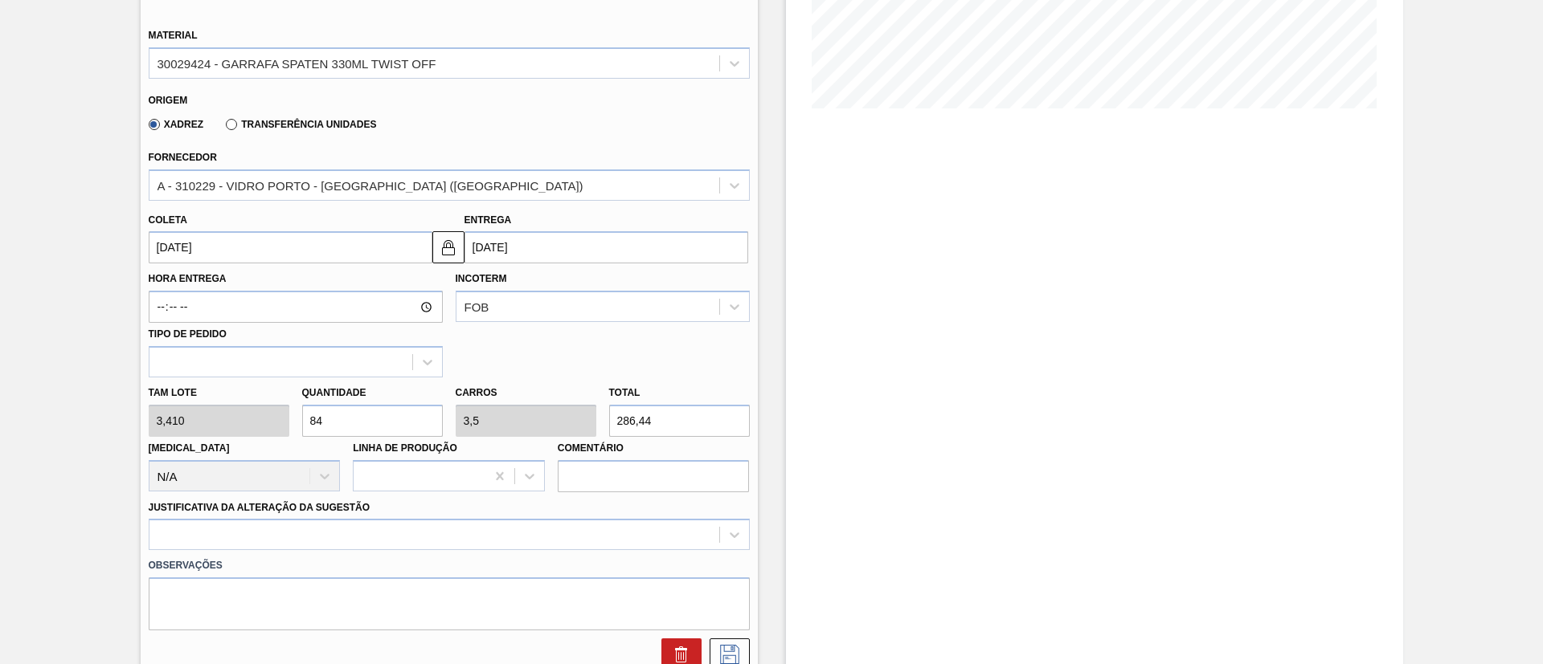
type input "8"
type input "0,333"
type input "27,28"
type input "0"
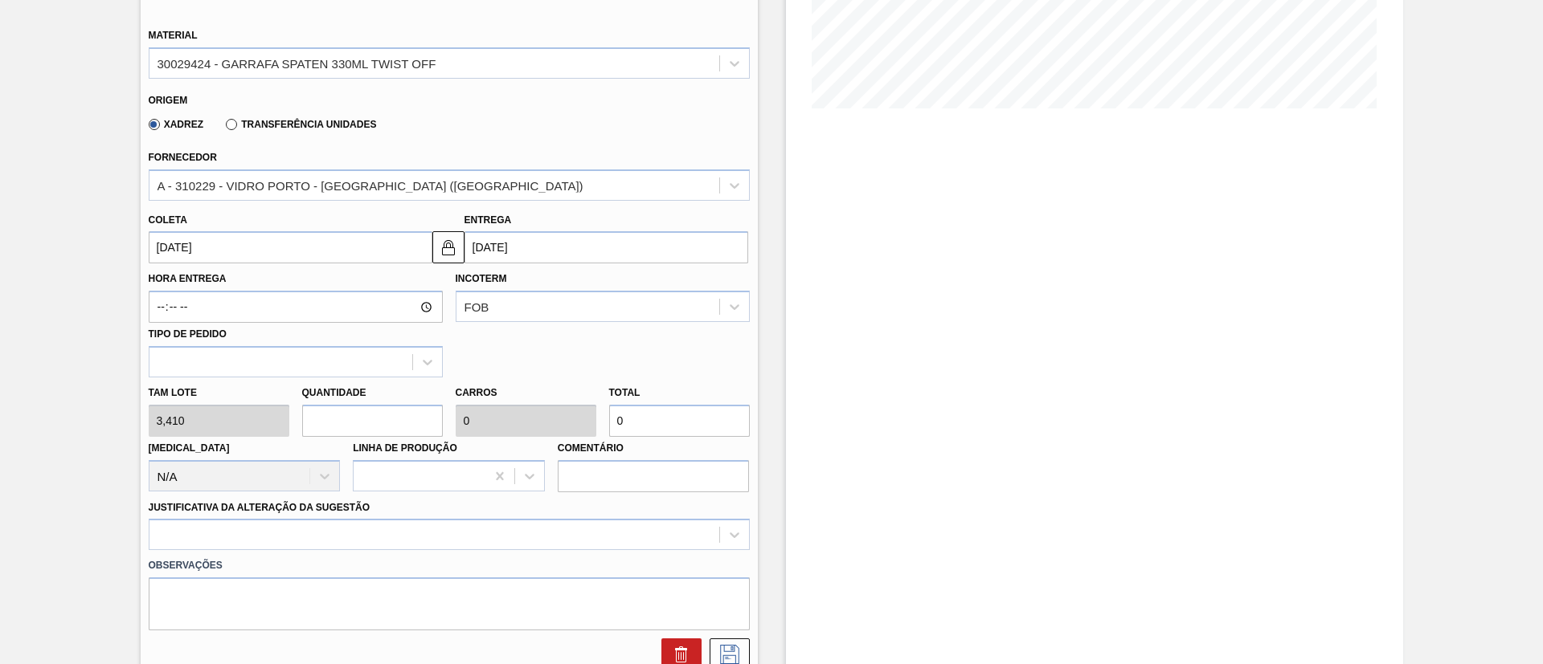
type input "8"
type input "0,333"
type input "27,28"
type input "84"
type input "3,5"
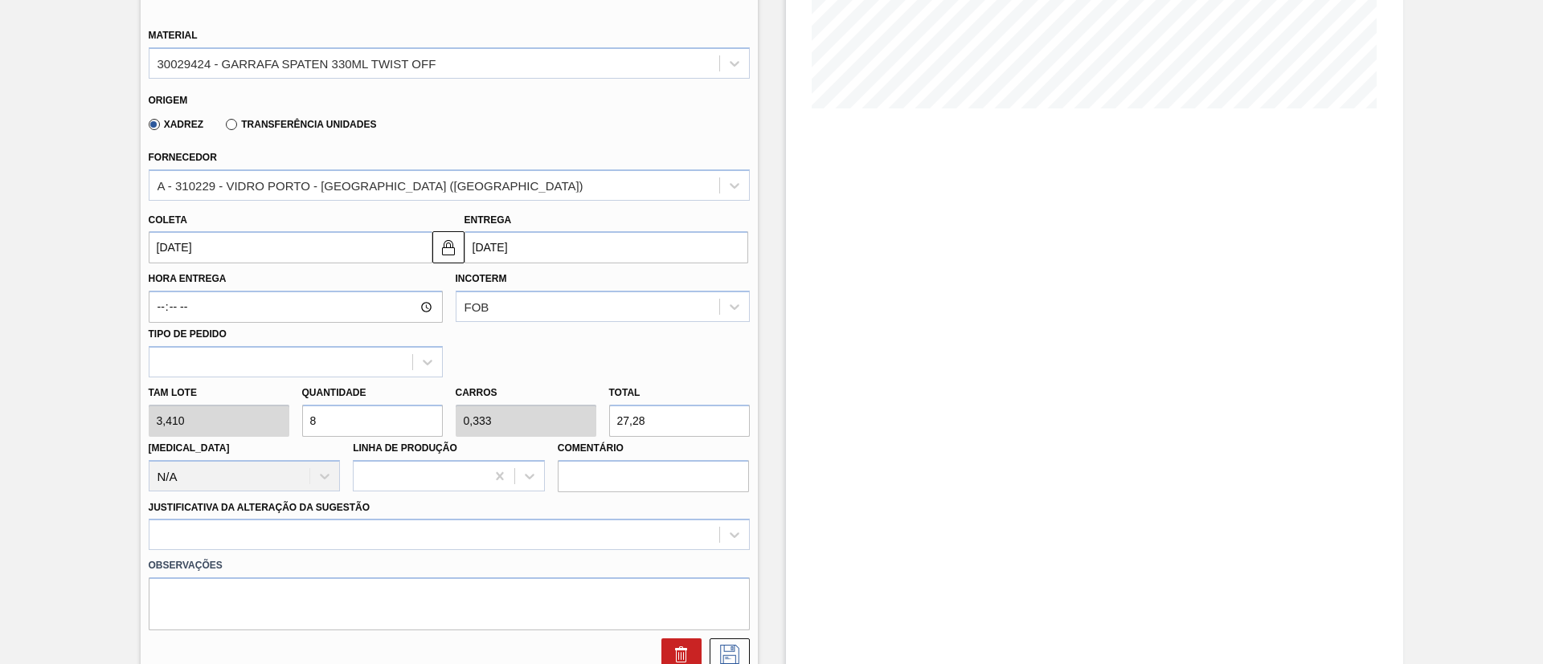
type input "286,44"
type input "8"
type input "0,333"
type input "27,28"
type input "0"
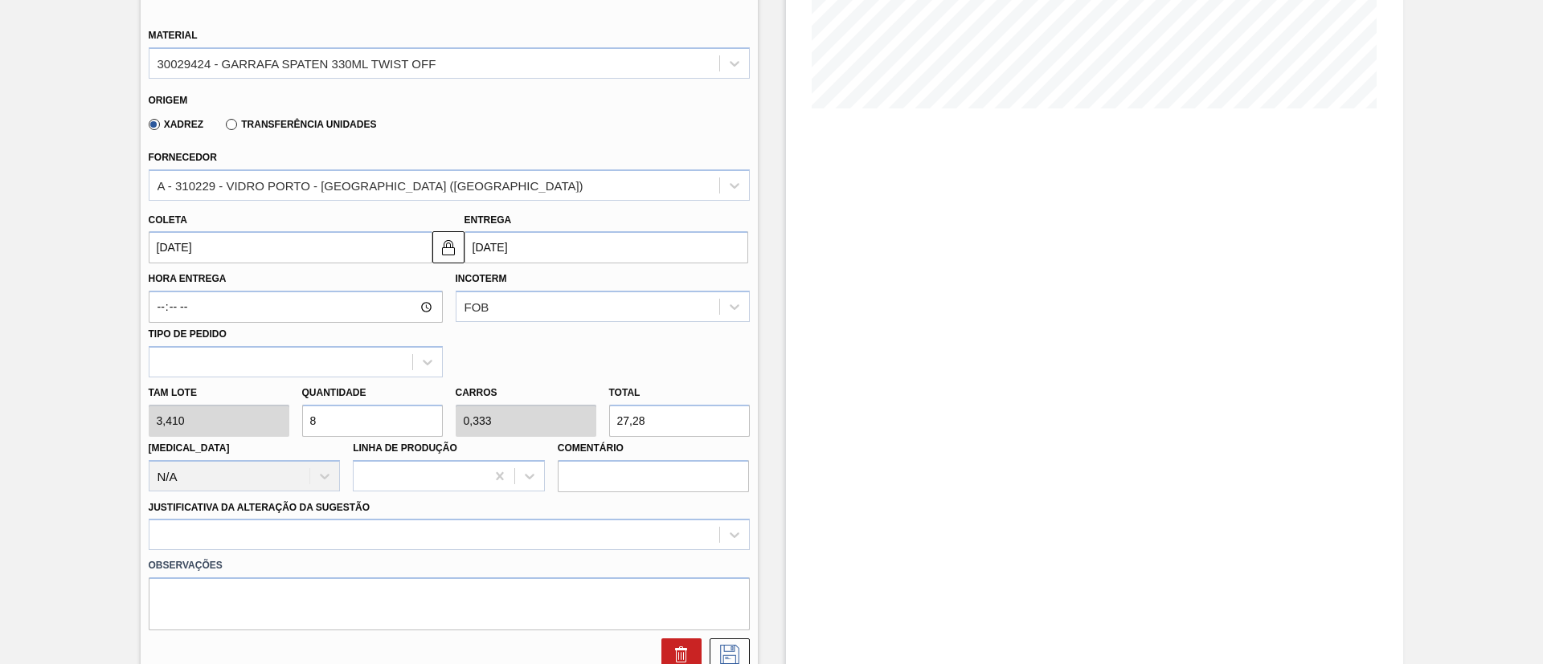
type input "0"
type input "8"
type input "0,333"
type input "27,28"
type input "84"
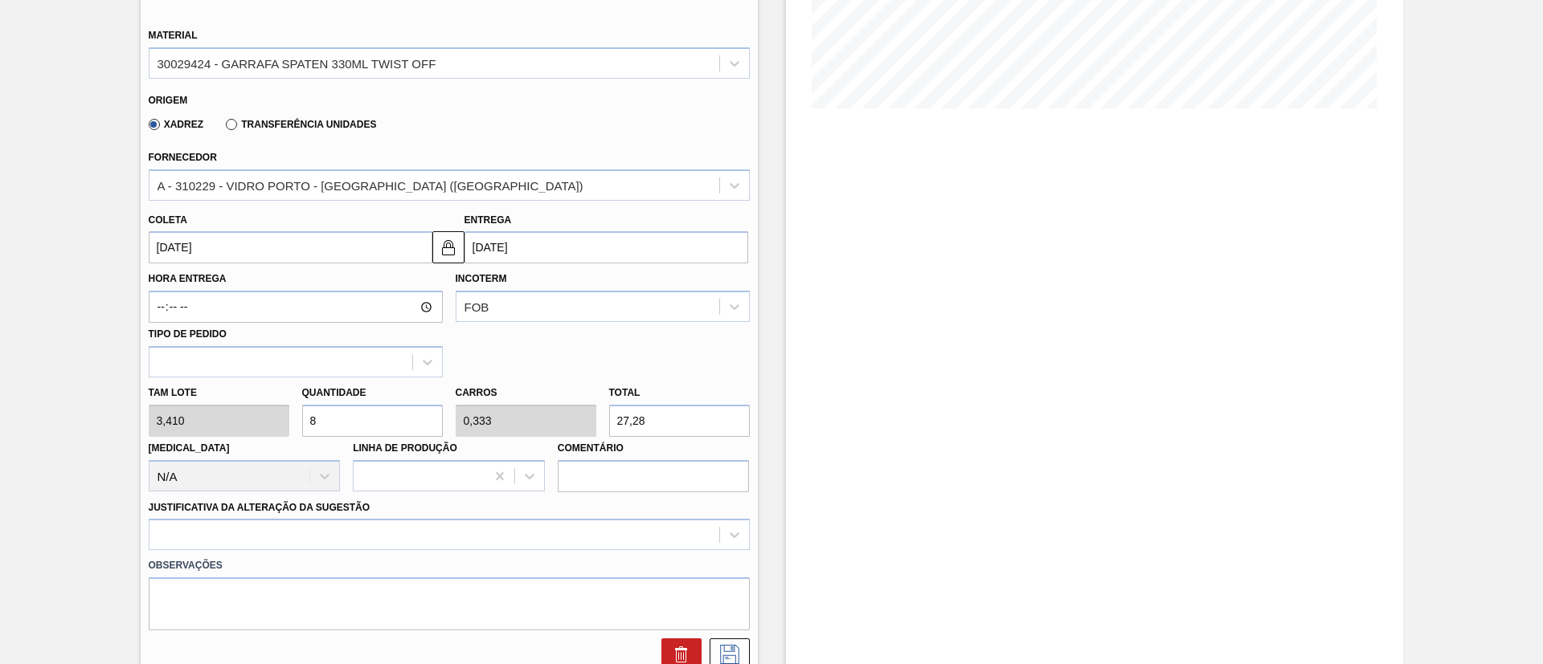
type input "3,5"
type input "286,44"
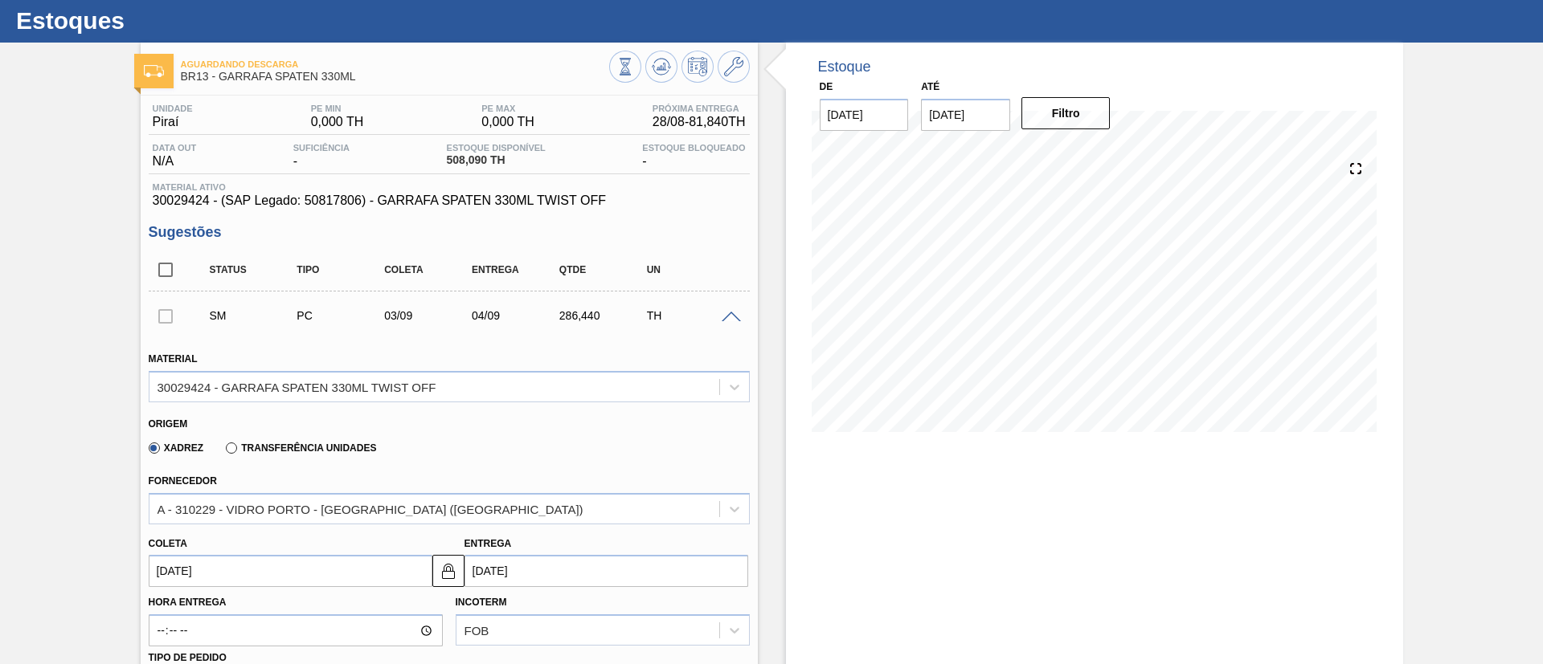
scroll to position [0, 0]
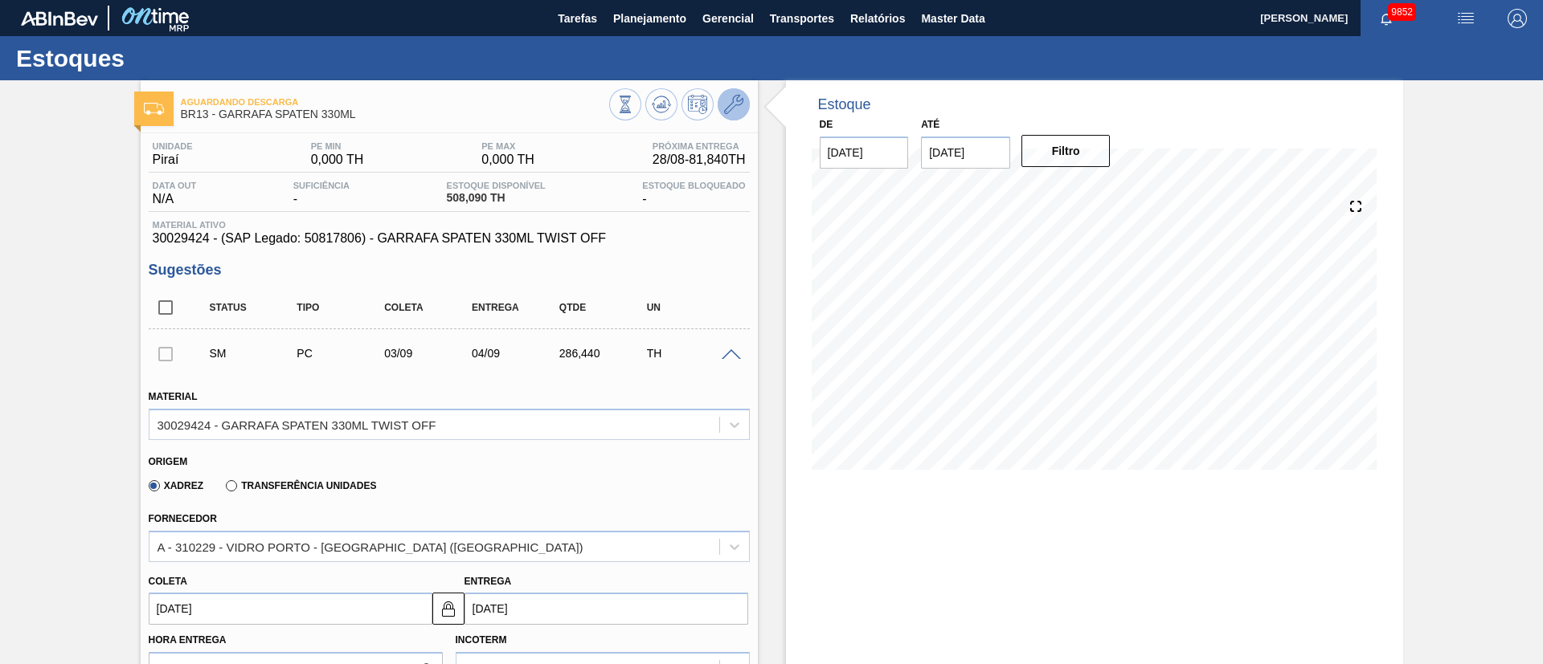
type input "84"
click at [730, 106] on icon at bounding box center [733, 104] width 19 height 19
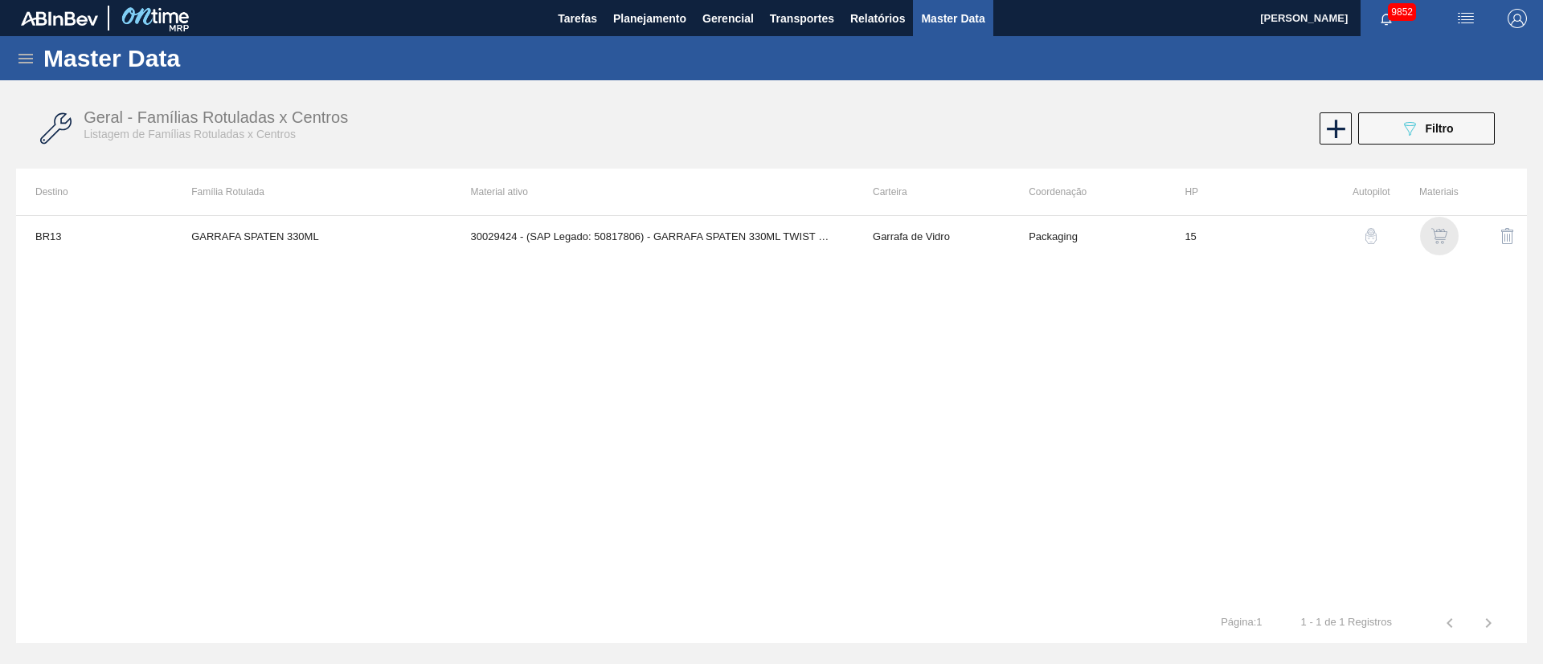
click at [1028, 243] on img "button" at bounding box center [1439, 236] width 16 height 16
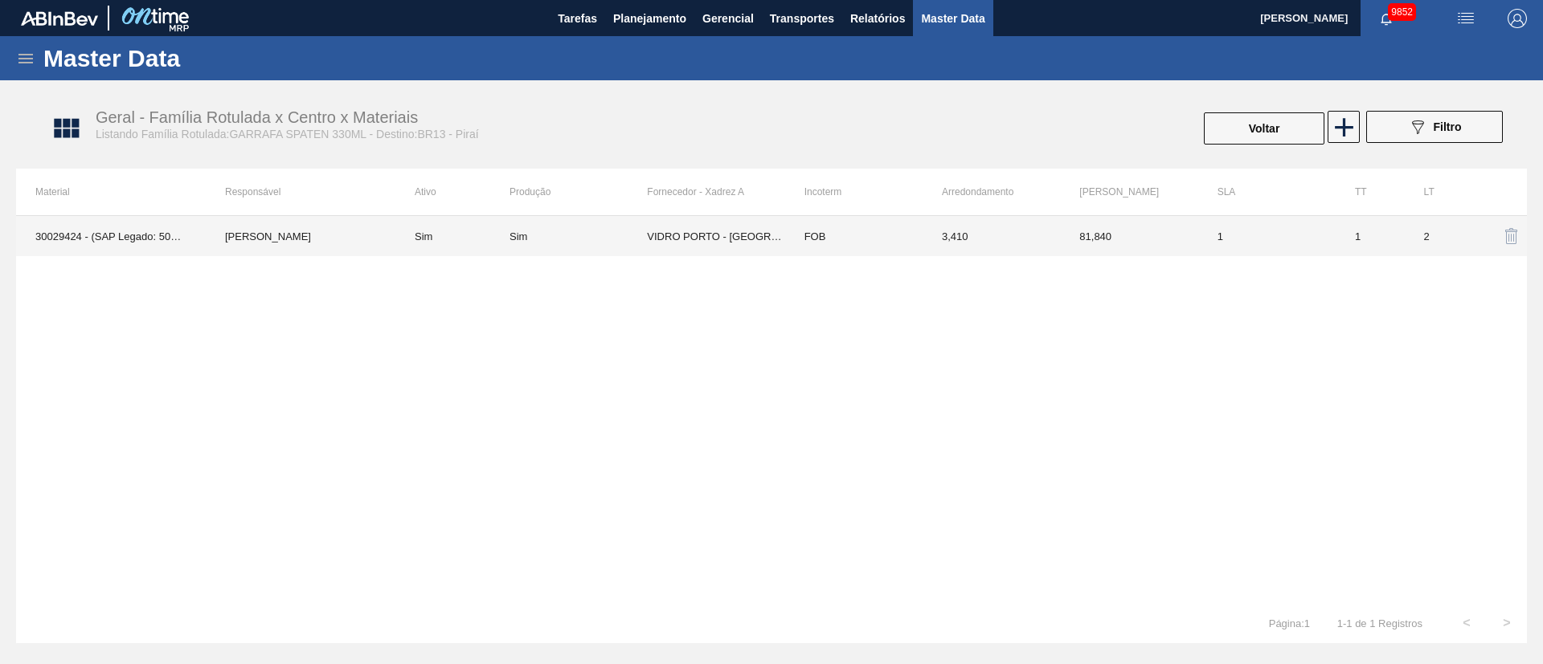
click at [754, 247] on td "VIDRO PORTO - PORTO FERREIRA (SP)" at bounding box center [715, 236] width 137 height 40
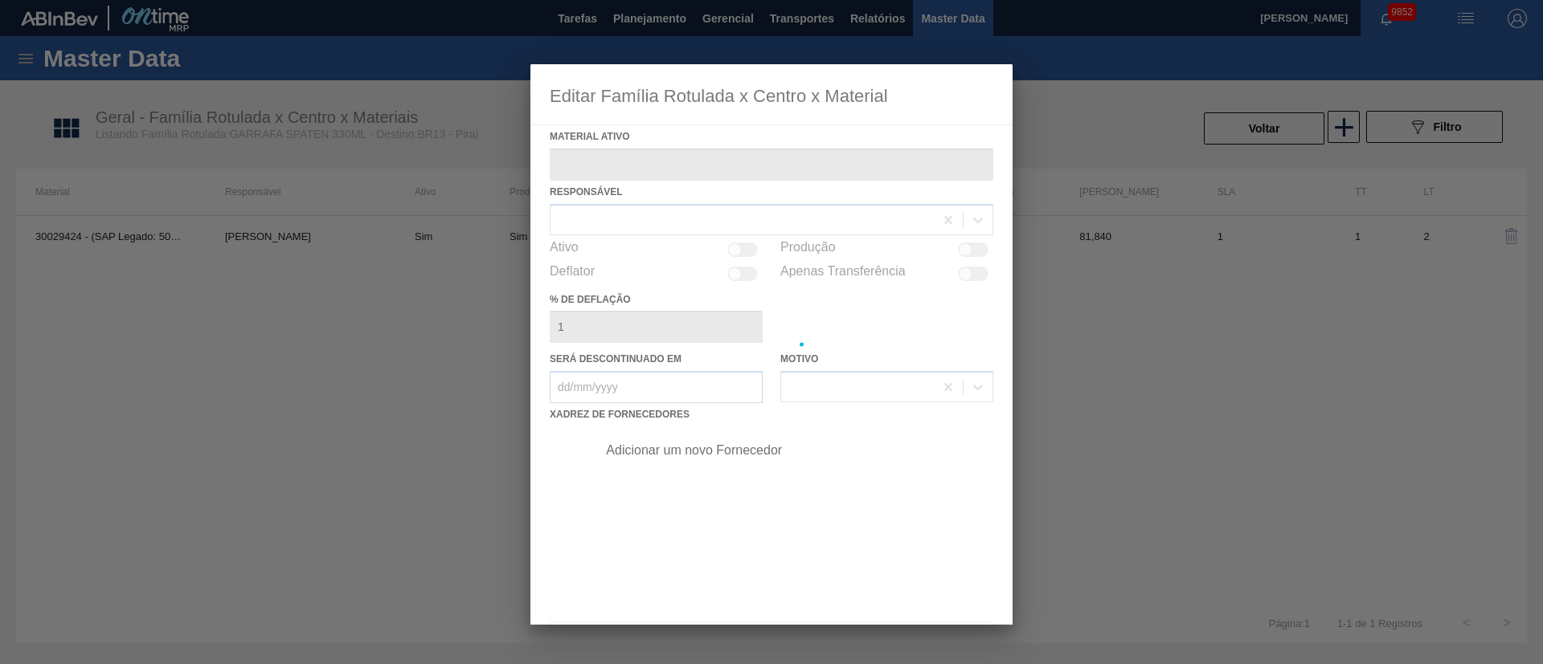
click at [754, 247] on div at bounding box center [771, 344] width 482 height 561
type ativo "30029424 - (SAP Legado: 50817806) - GARRAFA SPATEN 330ML TWIST OFF"
checkbox input "true"
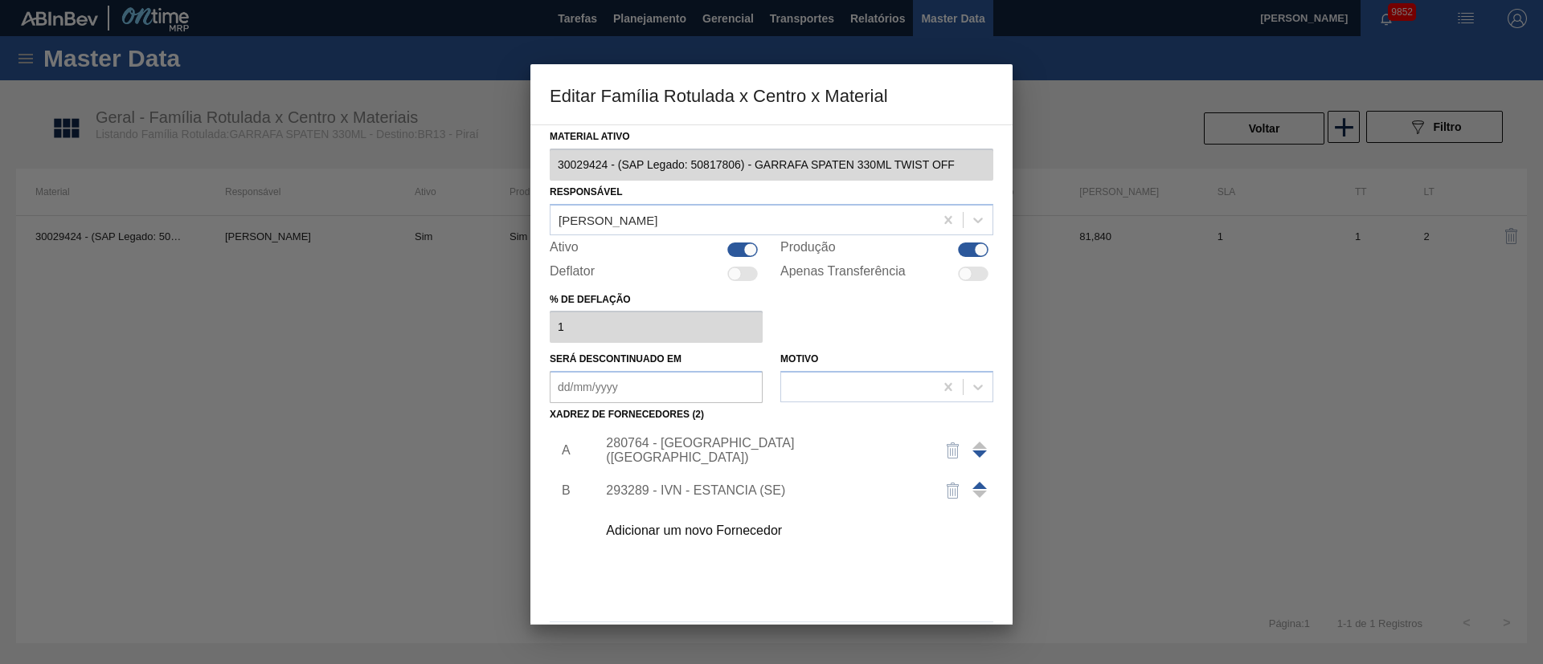
click at [754, 442] on div "280764 - VIDRO PORTO - PORTO FERREIRA (SP)" at bounding box center [763, 450] width 315 height 29
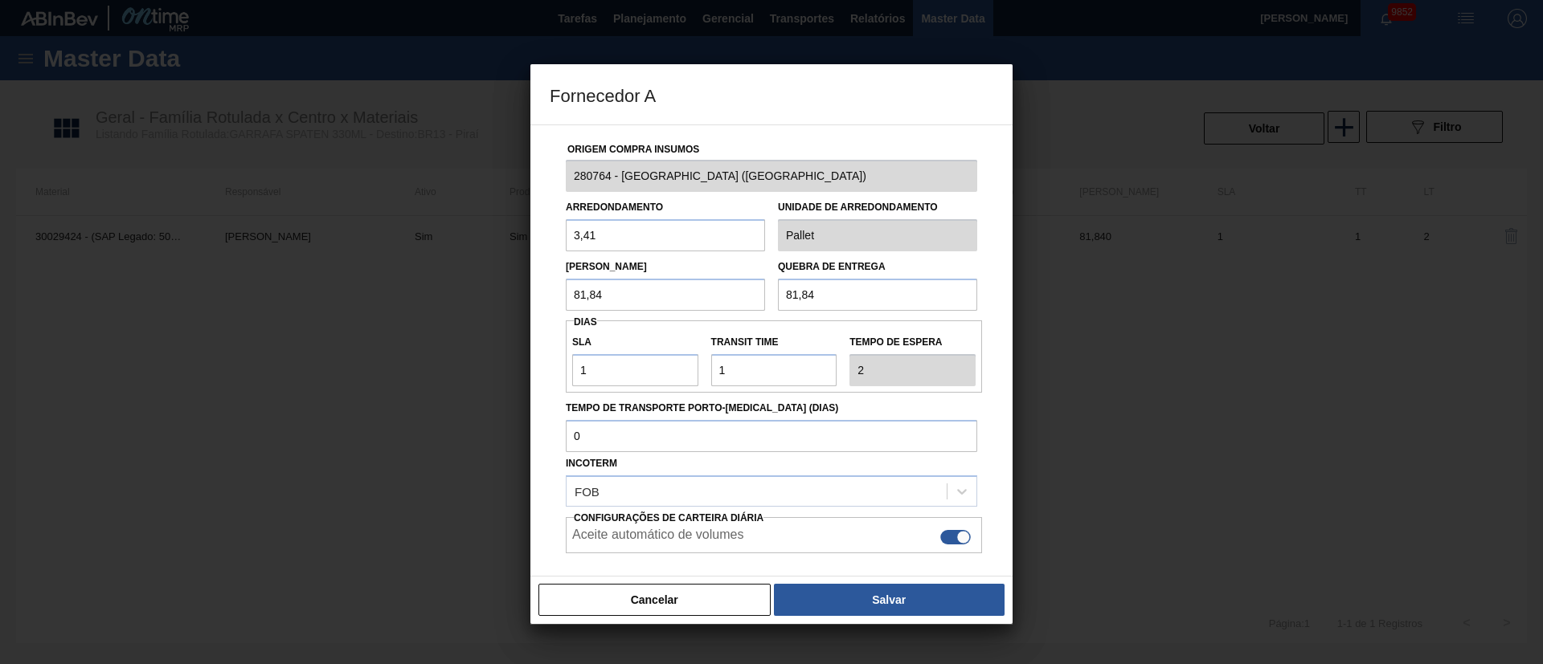
click at [754, 442] on div "Incoterm FOB" at bounding box center [771, 479] width 411 height 55
drag, startPoint x: 626, startPoint y: 299, endPoint x: 494, endPoint y: 293, distance: 131.9
click at [494, 293] on div "Fornecedor A Origem Compra Insumos 280764 - VIDRO PORTO - PORTO FERREIRA (SP) A…" at bounding box center [771, 332] width 1543 height 664
type input "95,48"
drag, startPoint x: 851, startPoint y: 304, endPoint x: 682, endPoint y: 301, distance: 168.7
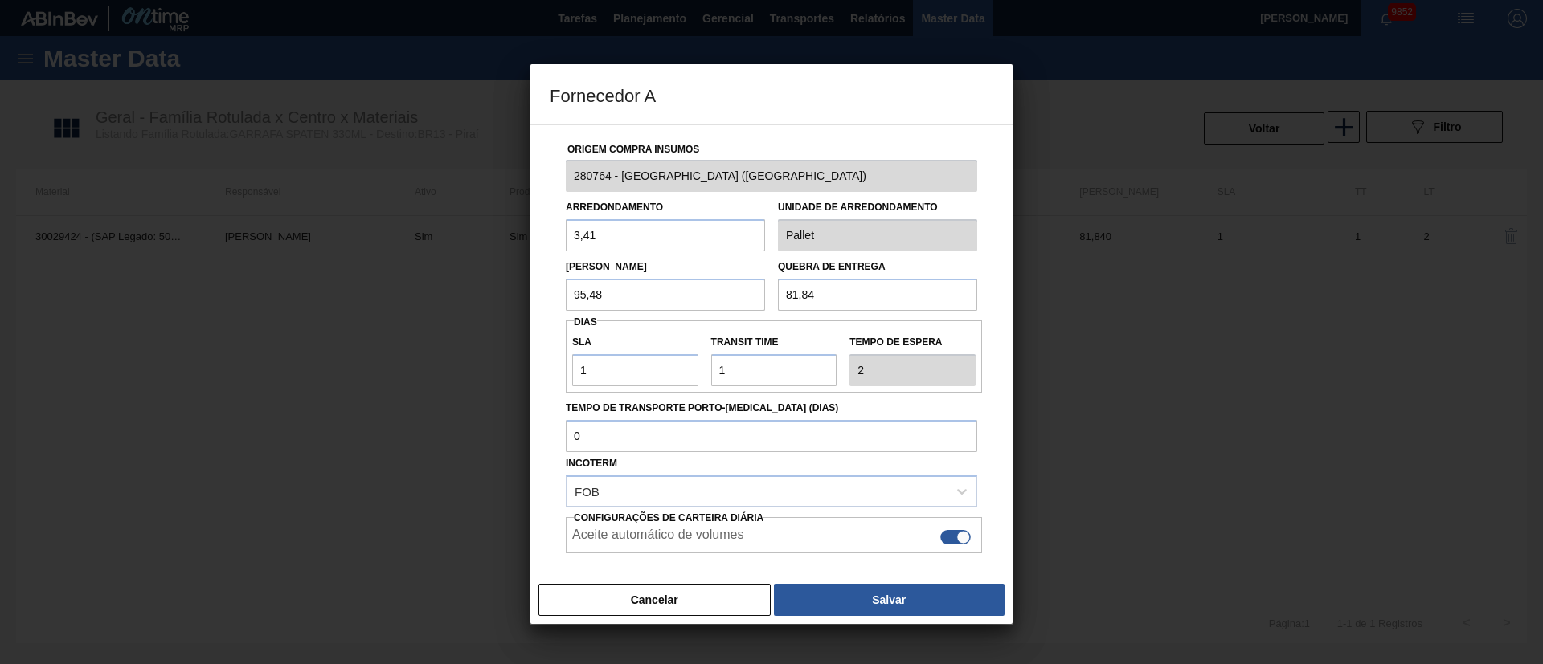
click at [691, 302] on div "Lote Mínimo 95,48 Quebra de entrega 81,84" at bounding box center [771, 280] width 424 height 59
type input "95,48"
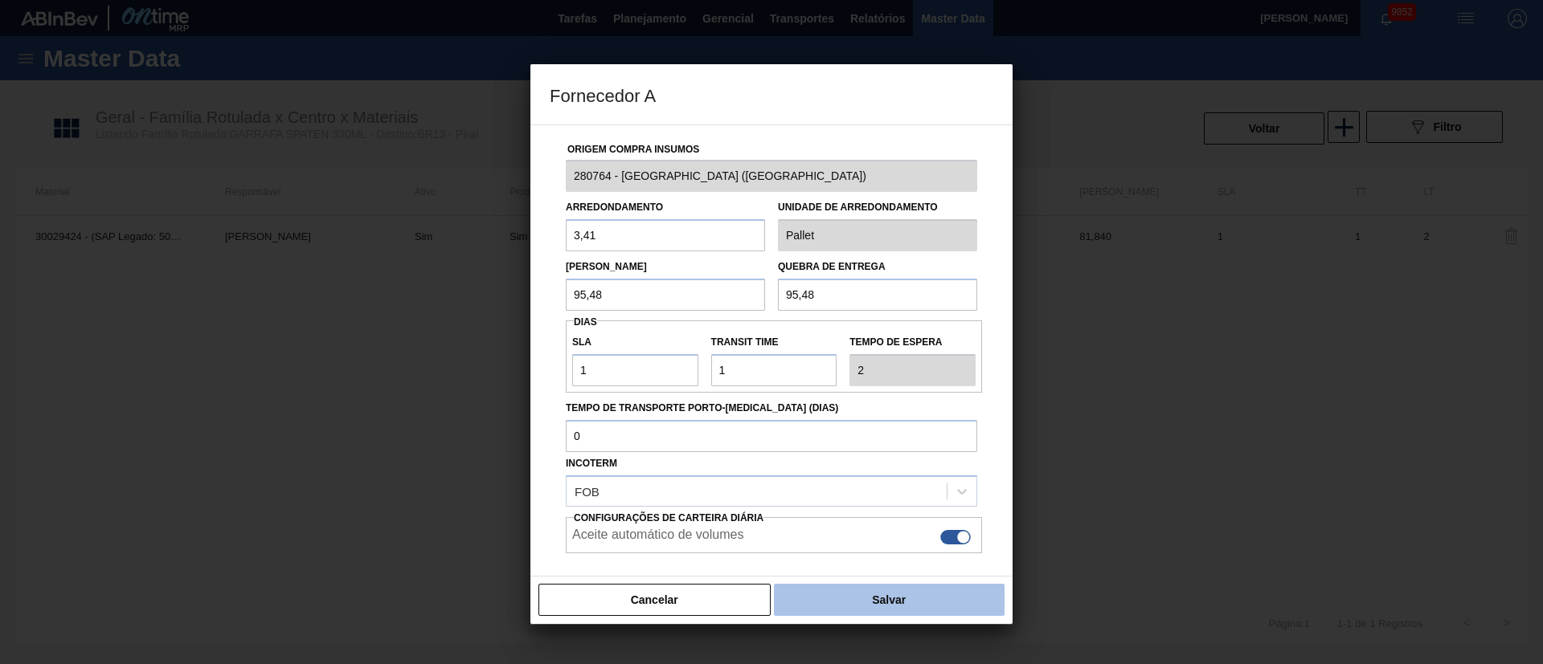
click at [877, 442] on button "Salvar" at bounding box center [889, 600] width 231 height 32
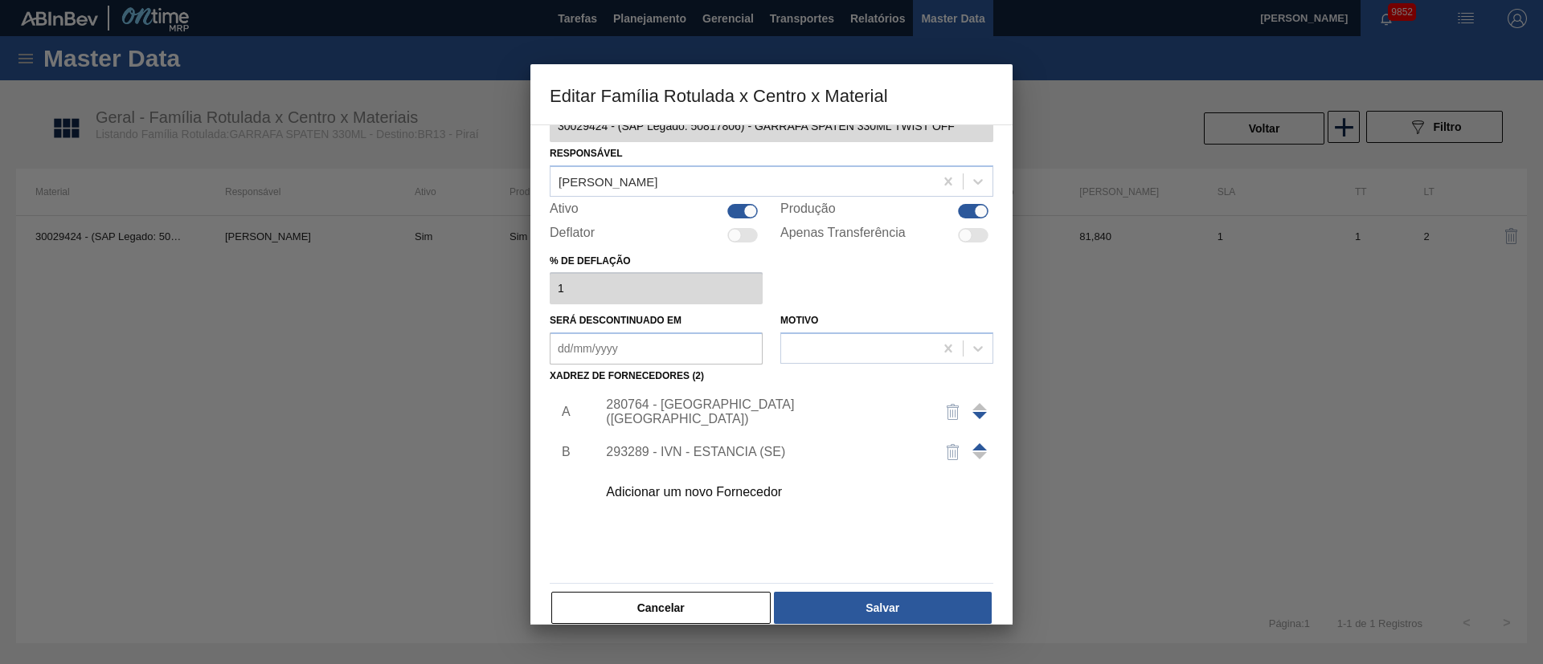
scroll to position [59, 0]
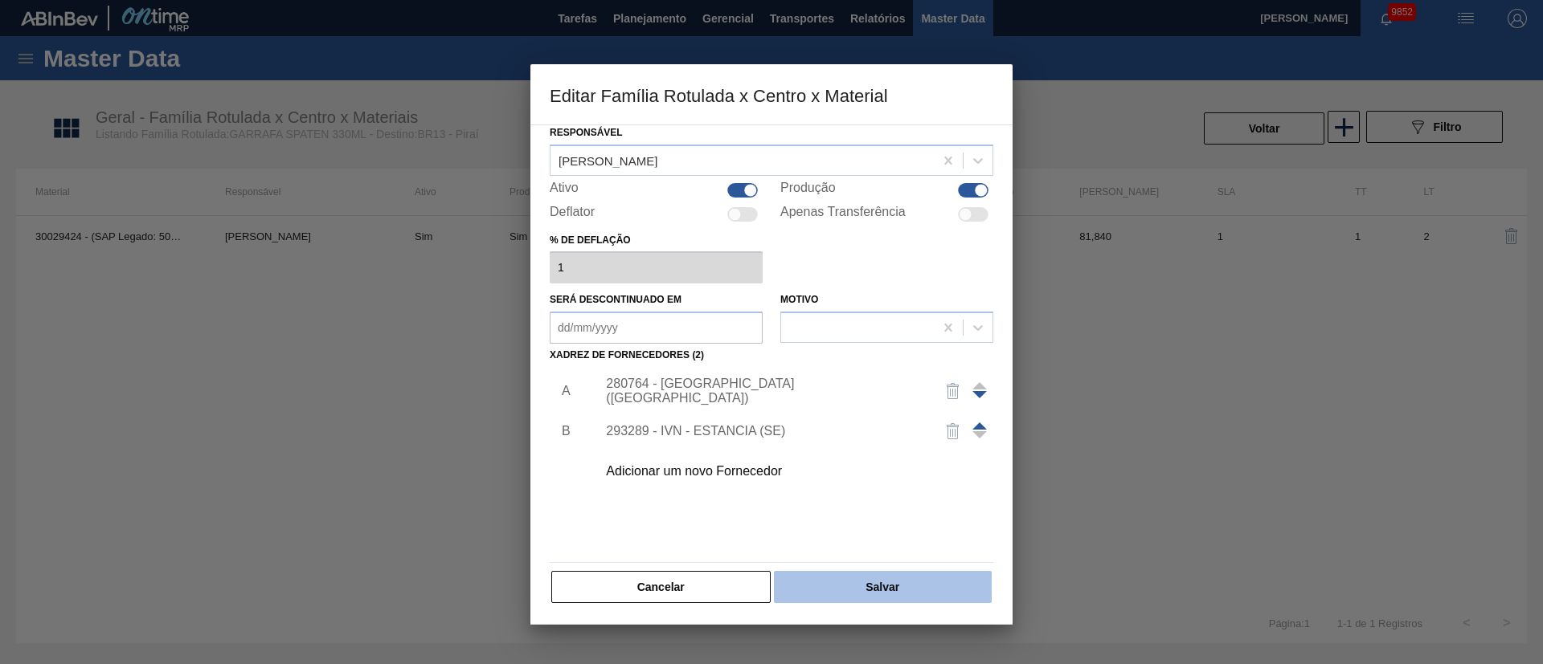
click at [840, 442] on button "Salvar" at bounding box center [883, 587] width 218 height 32
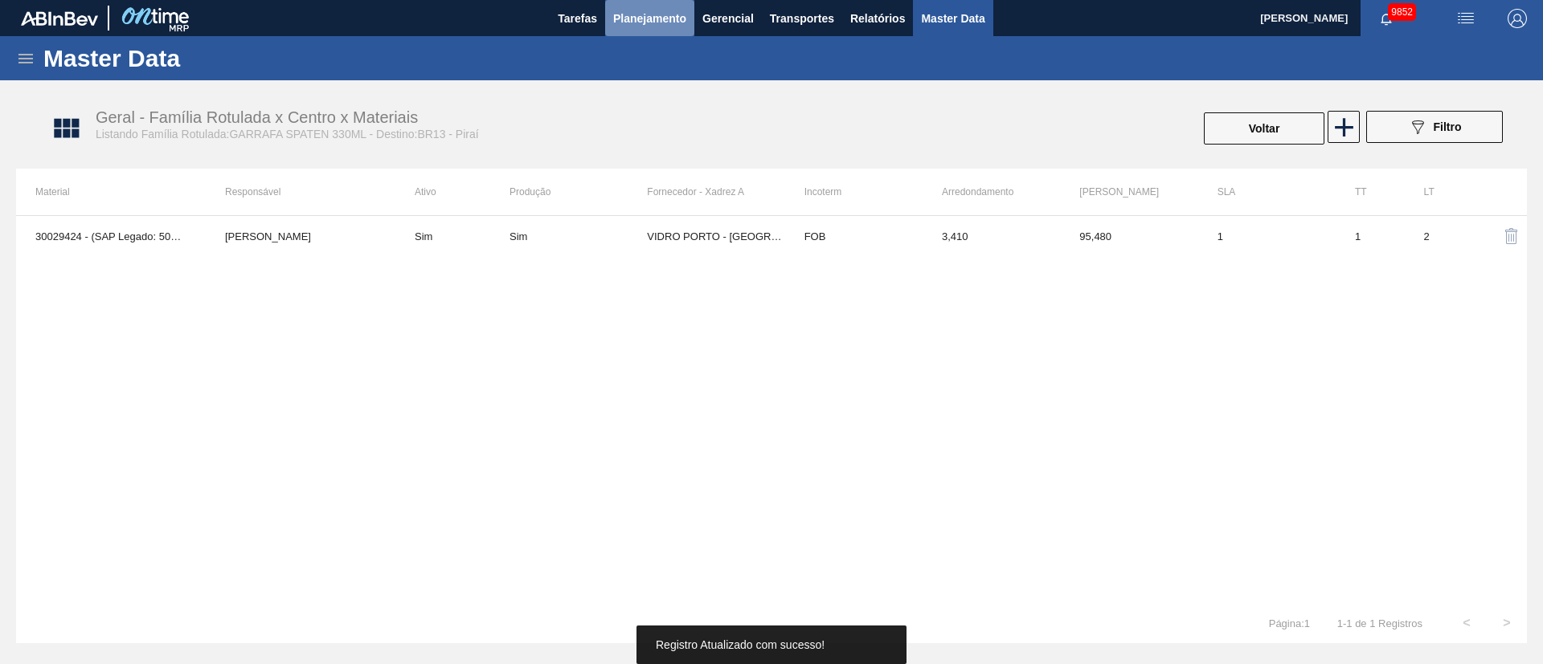
click at [675, 22] on span "Planejamento" at bounding box center [649, 18] width 73 height 19
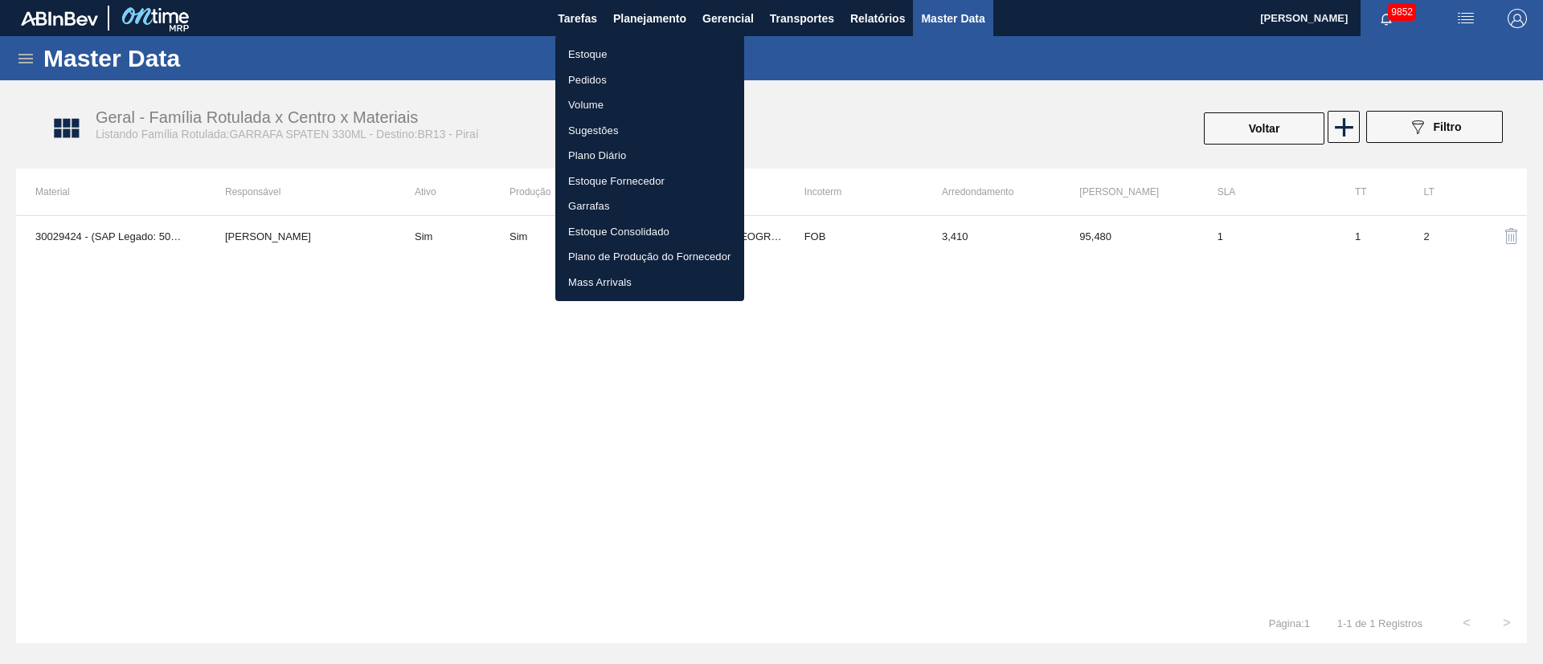
click at [590, 58] on li "Estoque" at bounding box center [649, 55] width 189 height 26
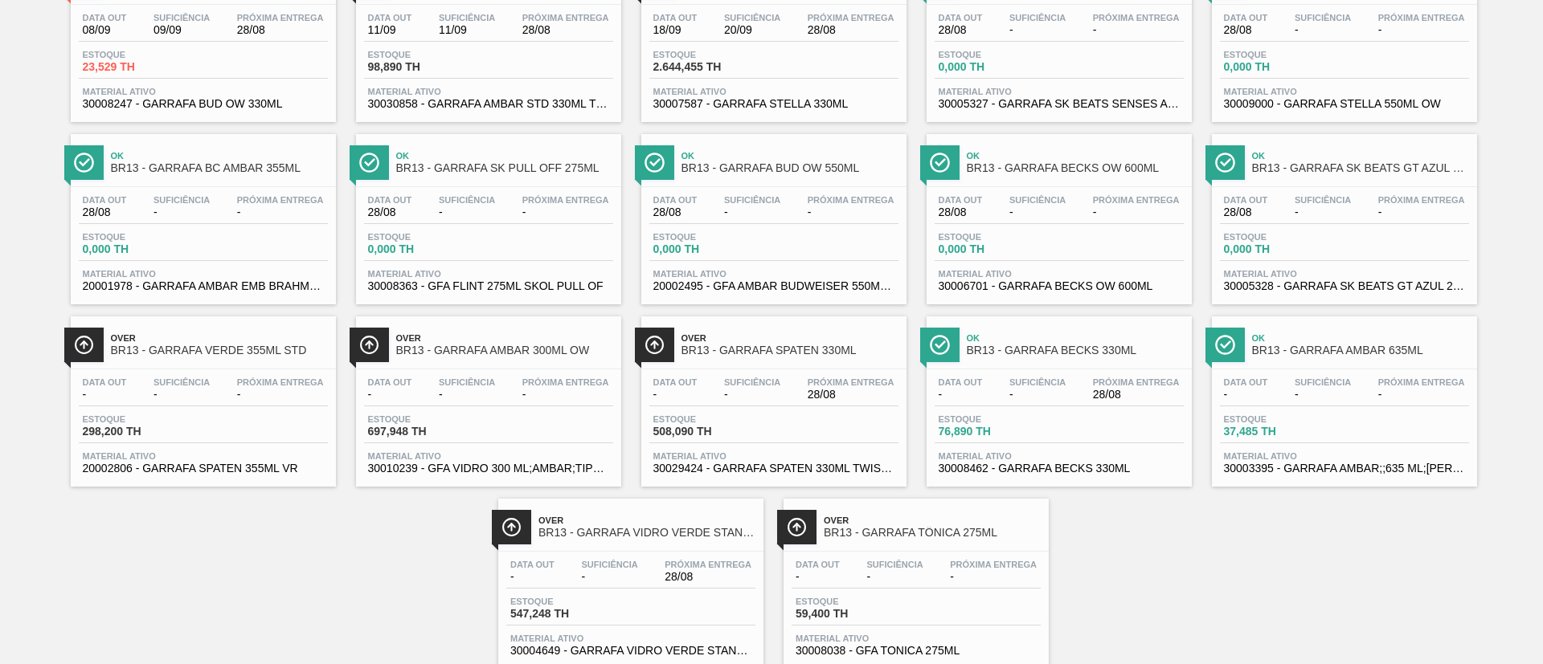
scroll to position [224, 0]
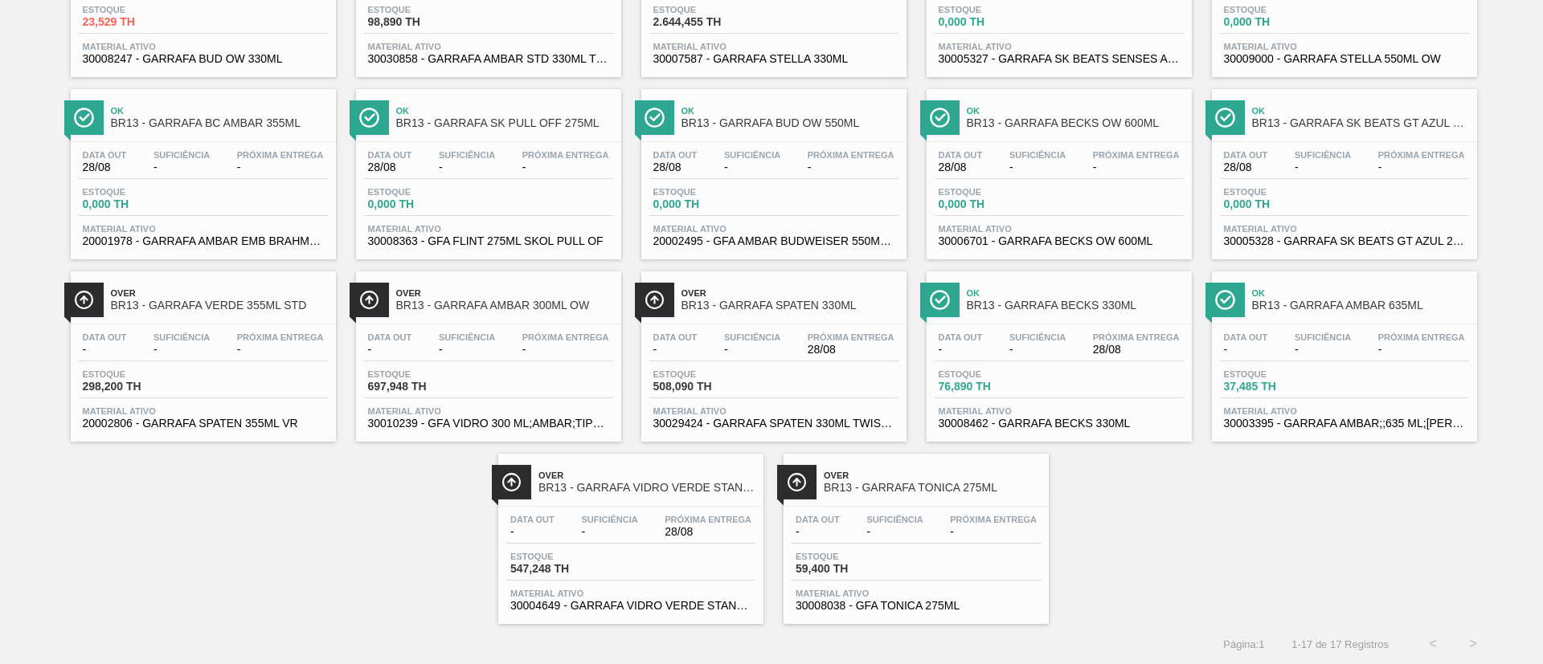
click at [728, 381] on span "508,090 TH" at bounding box center [709, 387] width 112 height 12
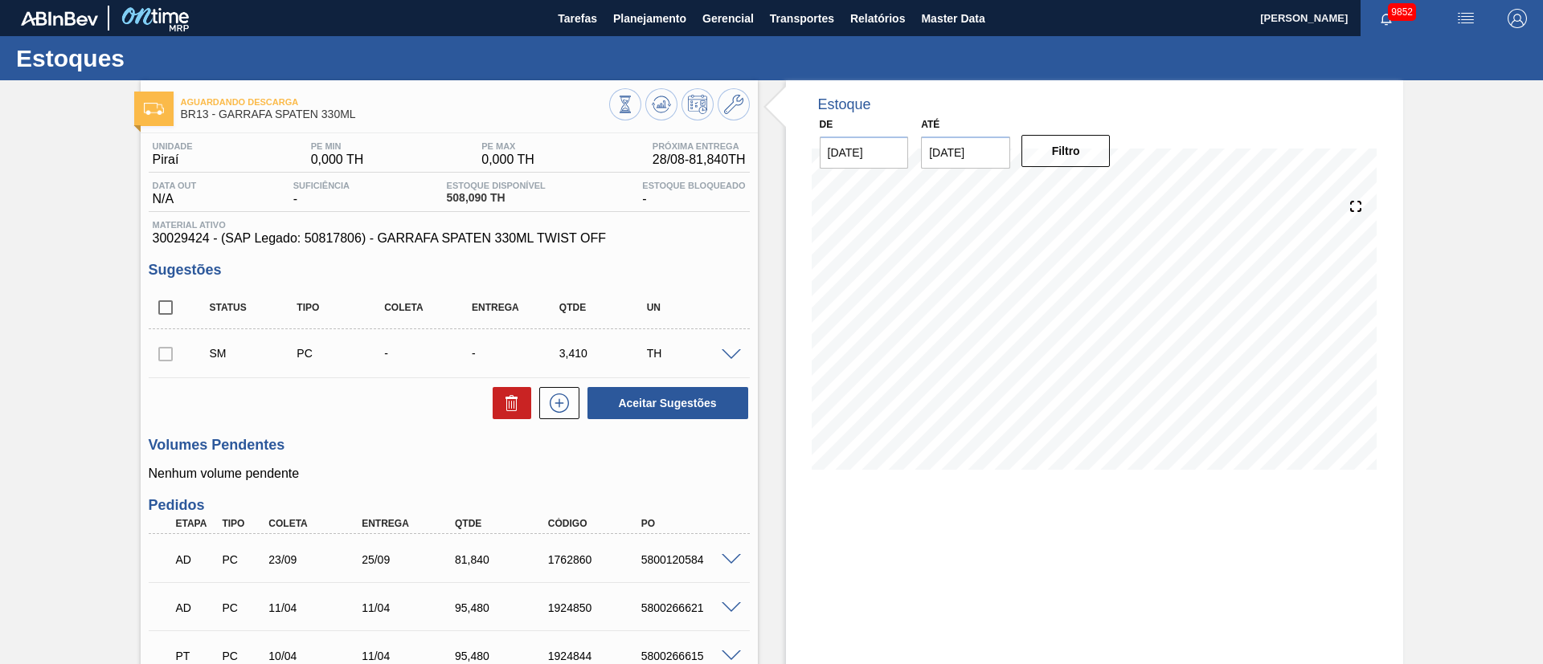
click at [165, 350] on div at bounding box center [166, 353] width 34 height 32
click at [737, 349] on span at bounding box center [730, 355] width 19 height 12
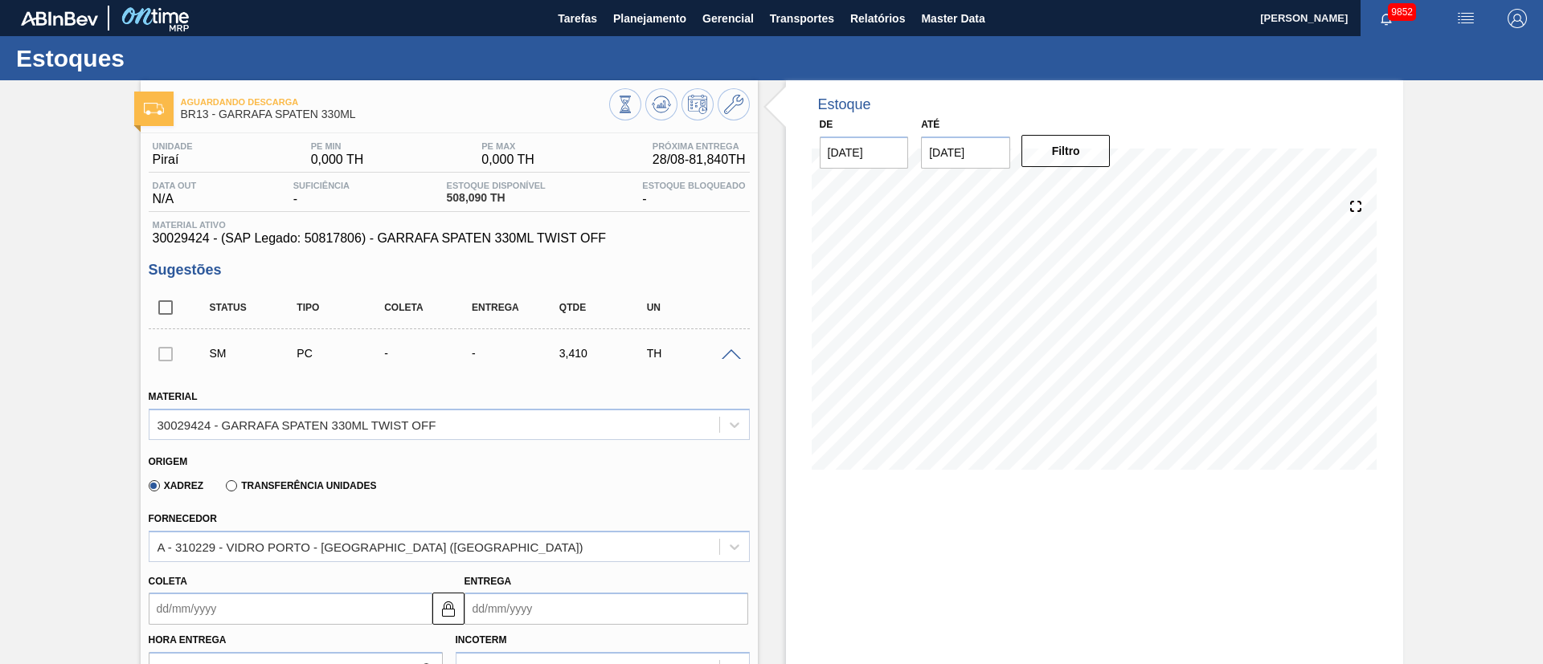
click at [166, 358] on div at bounding box center [166, 353] width 34 height 32
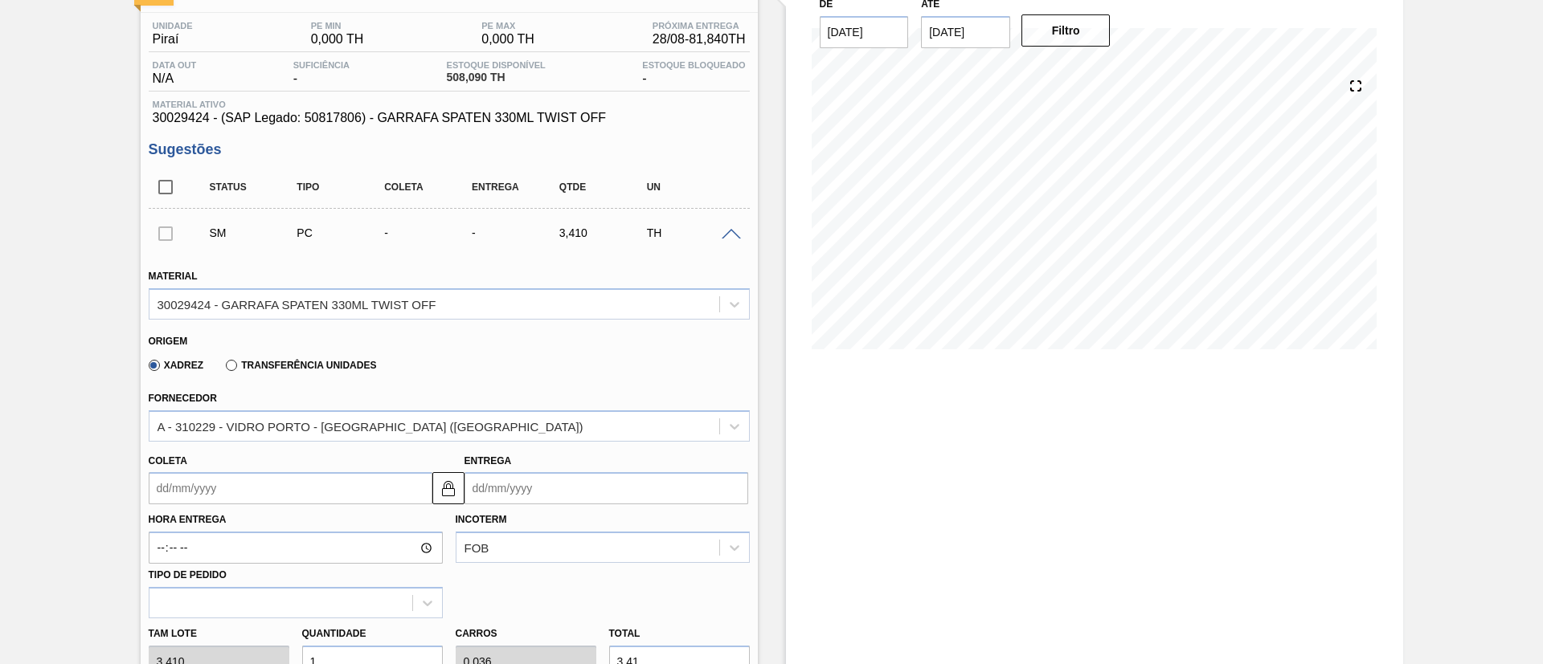
scroll to position [241, 0]
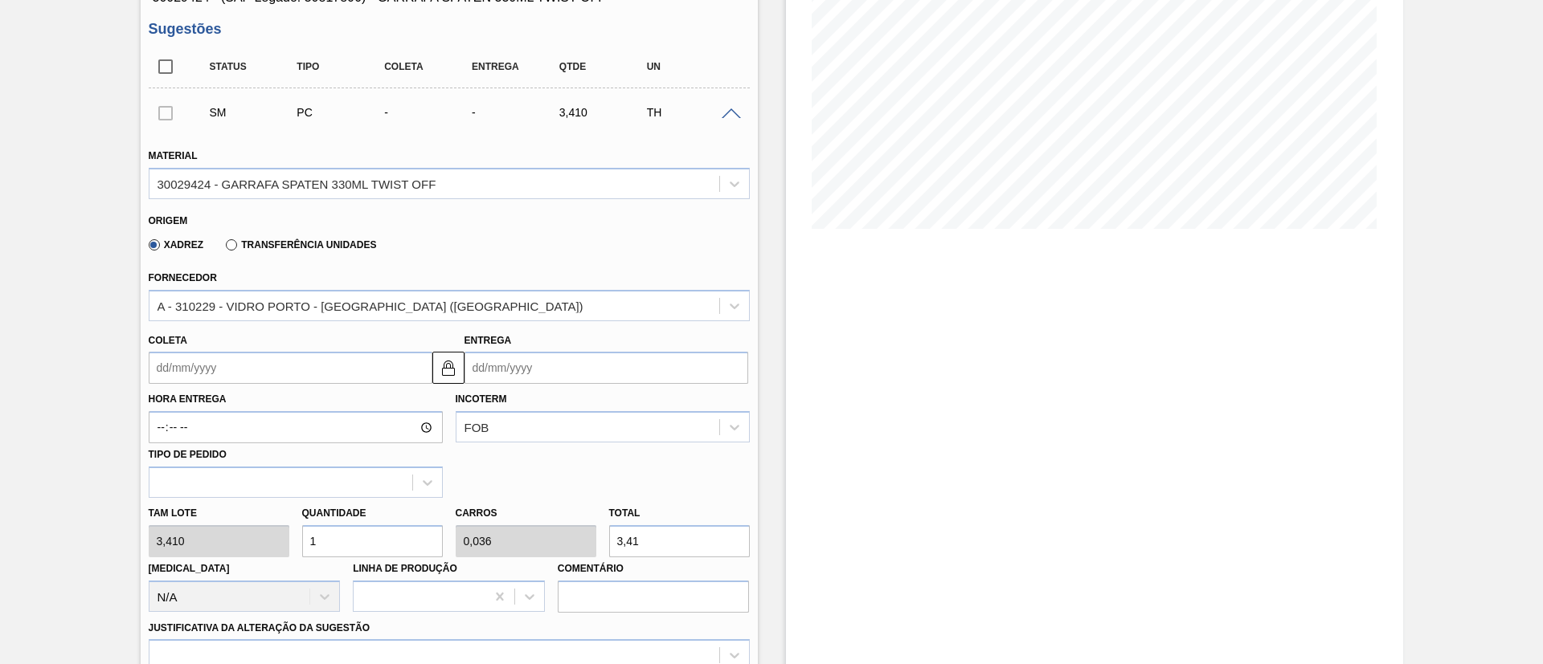
click at [202, 442] on div "Tam lote 3,410 Quantidade 1 Carros 0,036 Total 3,41 Doca N/A Linha de Produção …" at bounding box center [449, 555] width 614 height 115
type input "8"
type input "0,286"
type input "27,28"
type input "84"
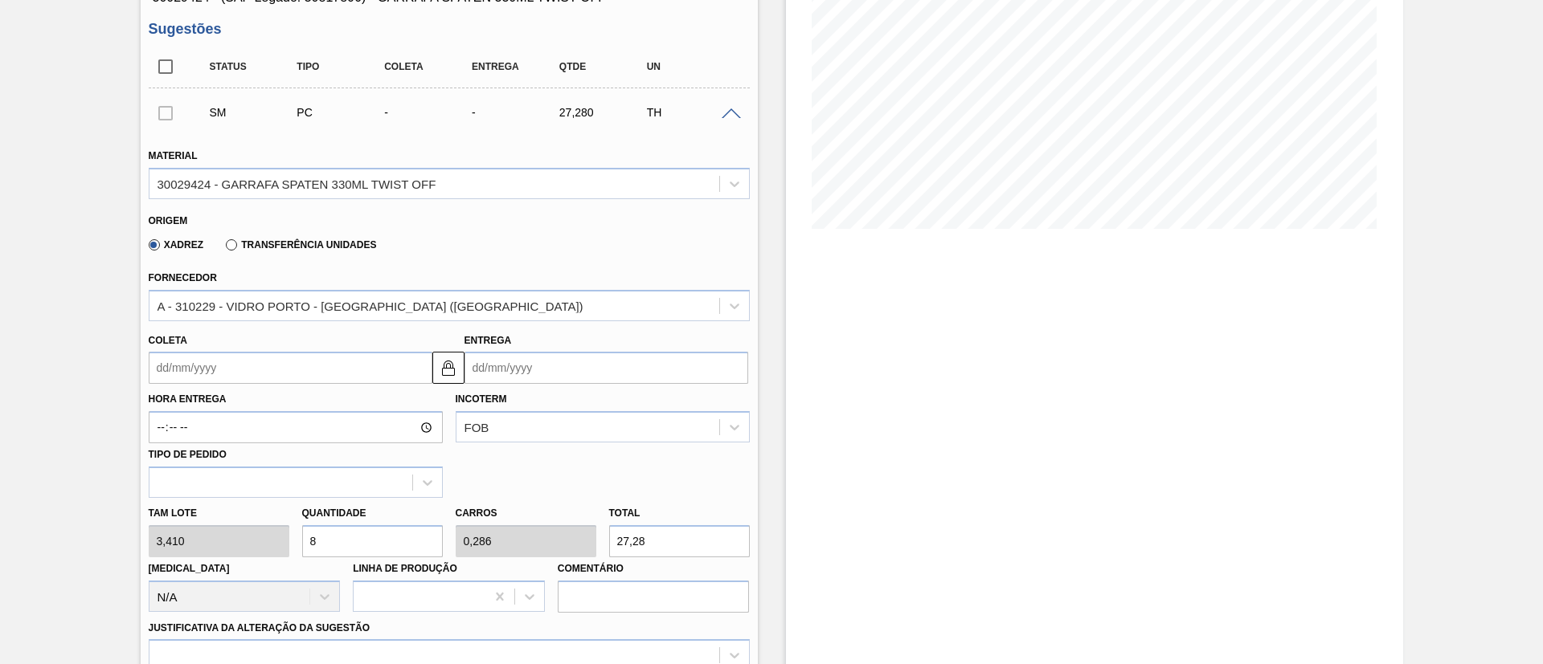
type input "3"
type input "286,44"
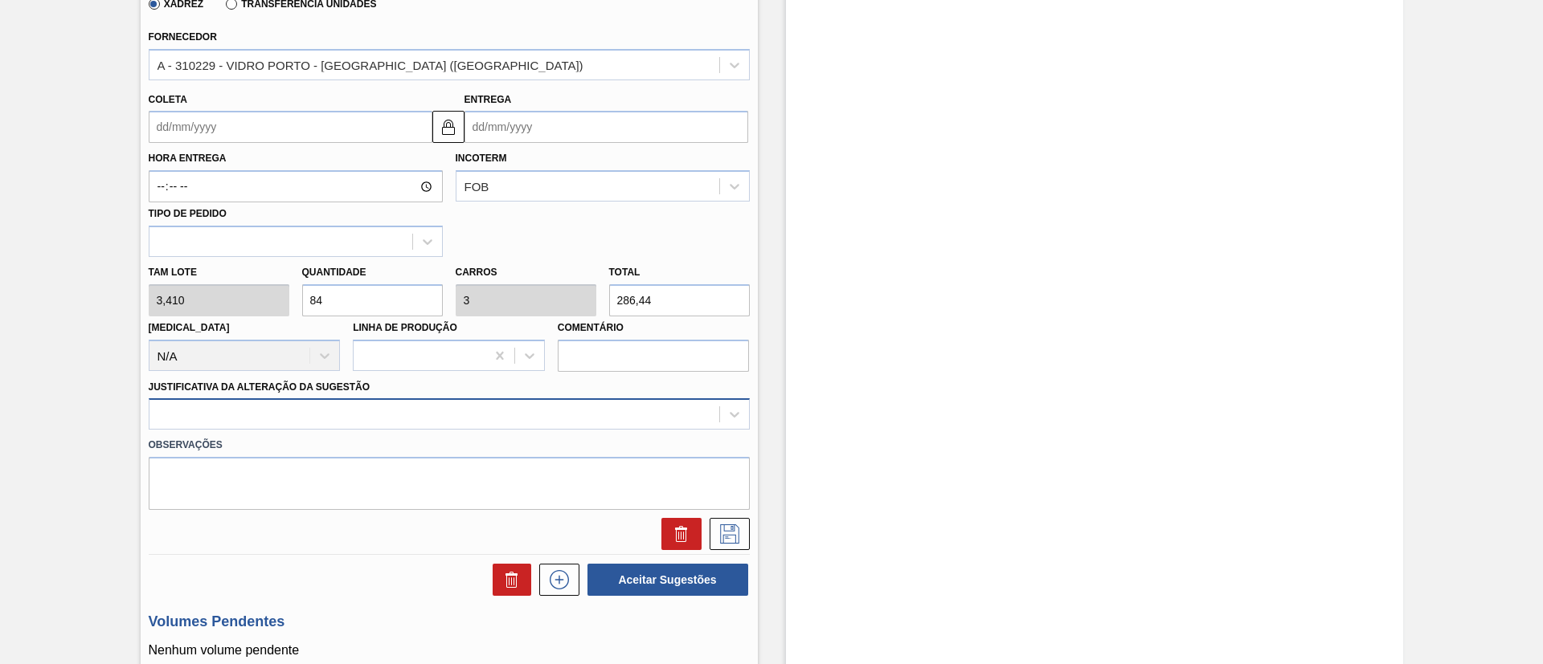
type input "84"
click at [328, 419] on div at bounding box center [449, 413] width 601 height 31
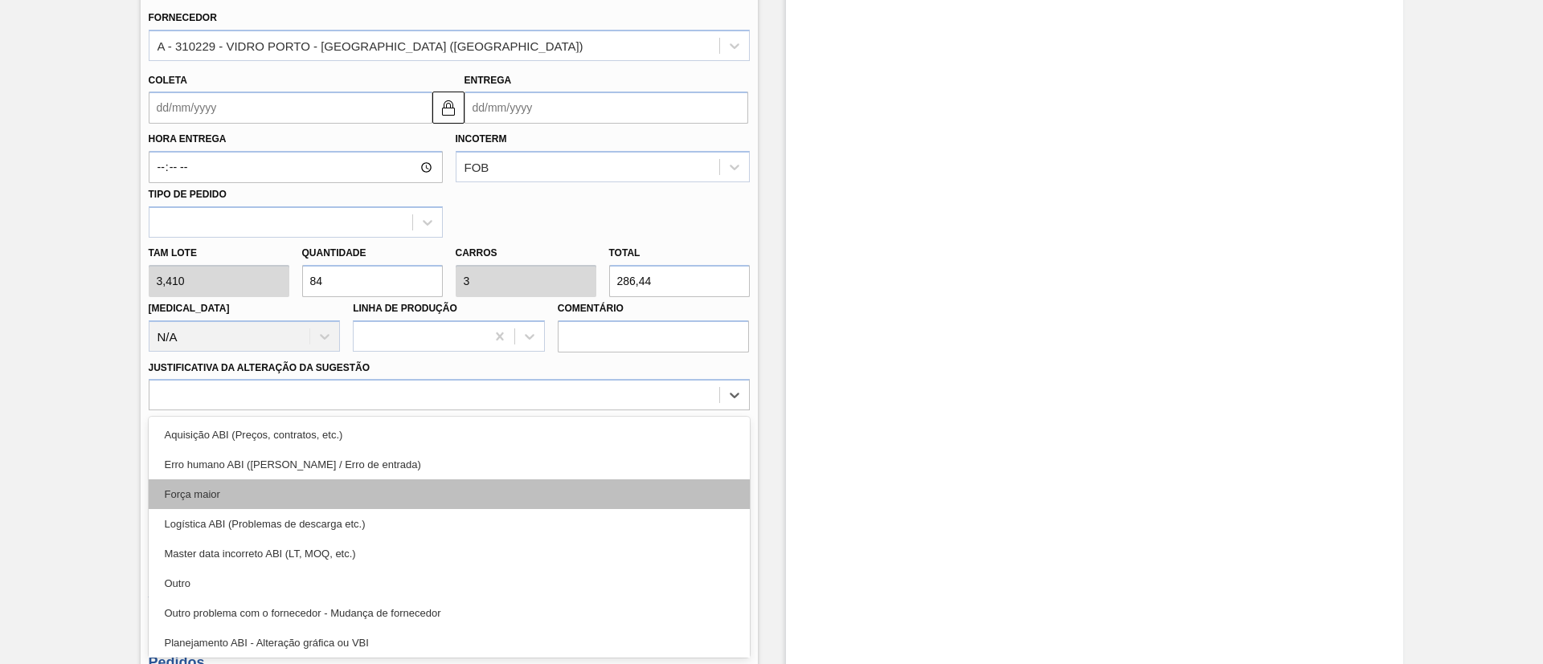
click at [231, 442] on div "Força maior" at bounding box center [449, 495] width 601 height 30
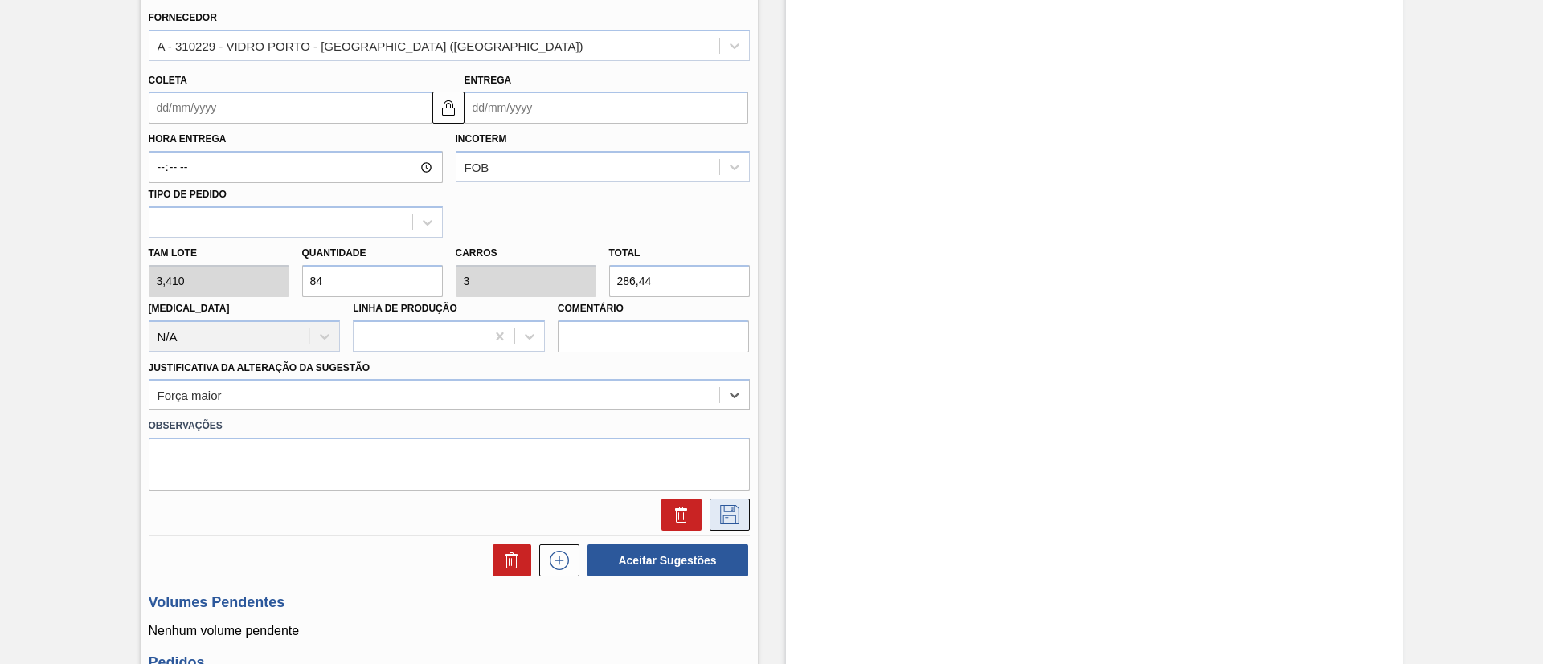
click at [737, 442] on icon at bounding box center [729, 514] width 19 height 19
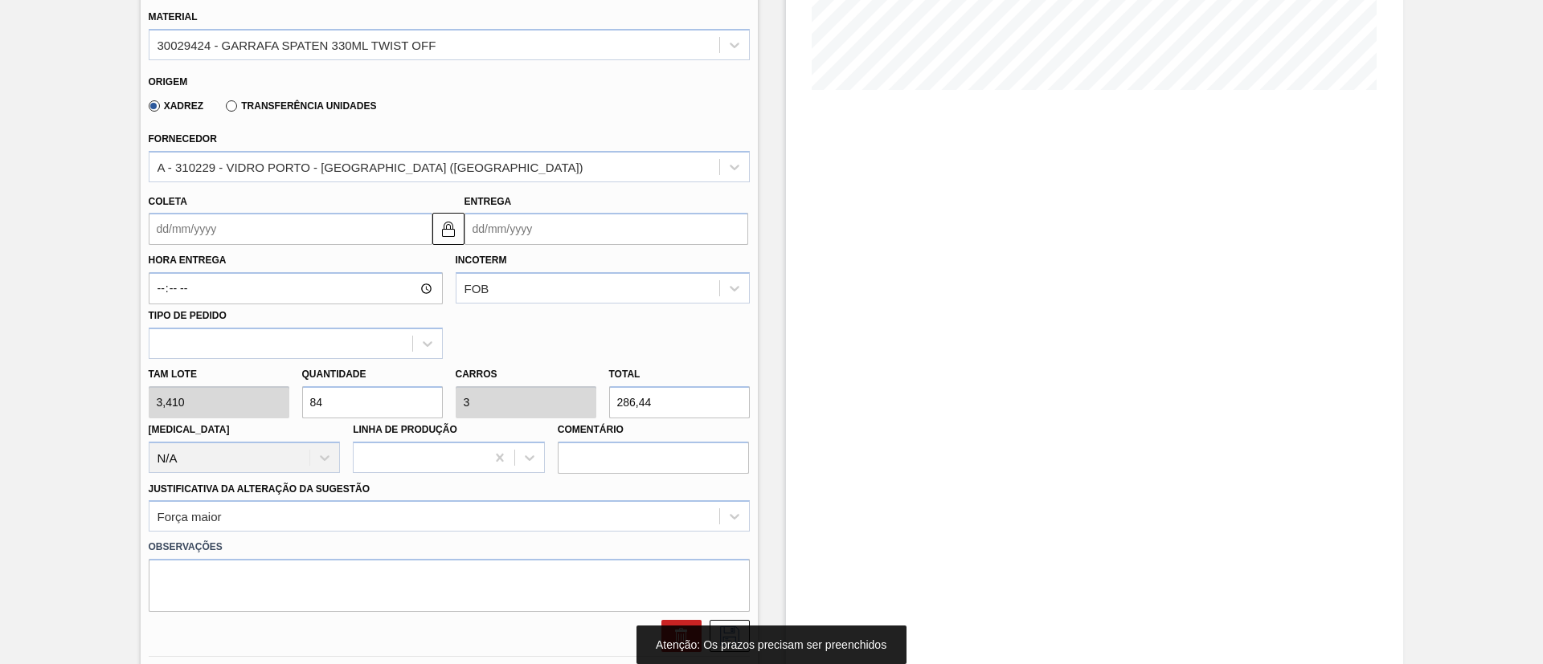
scroll to position [260, 0]
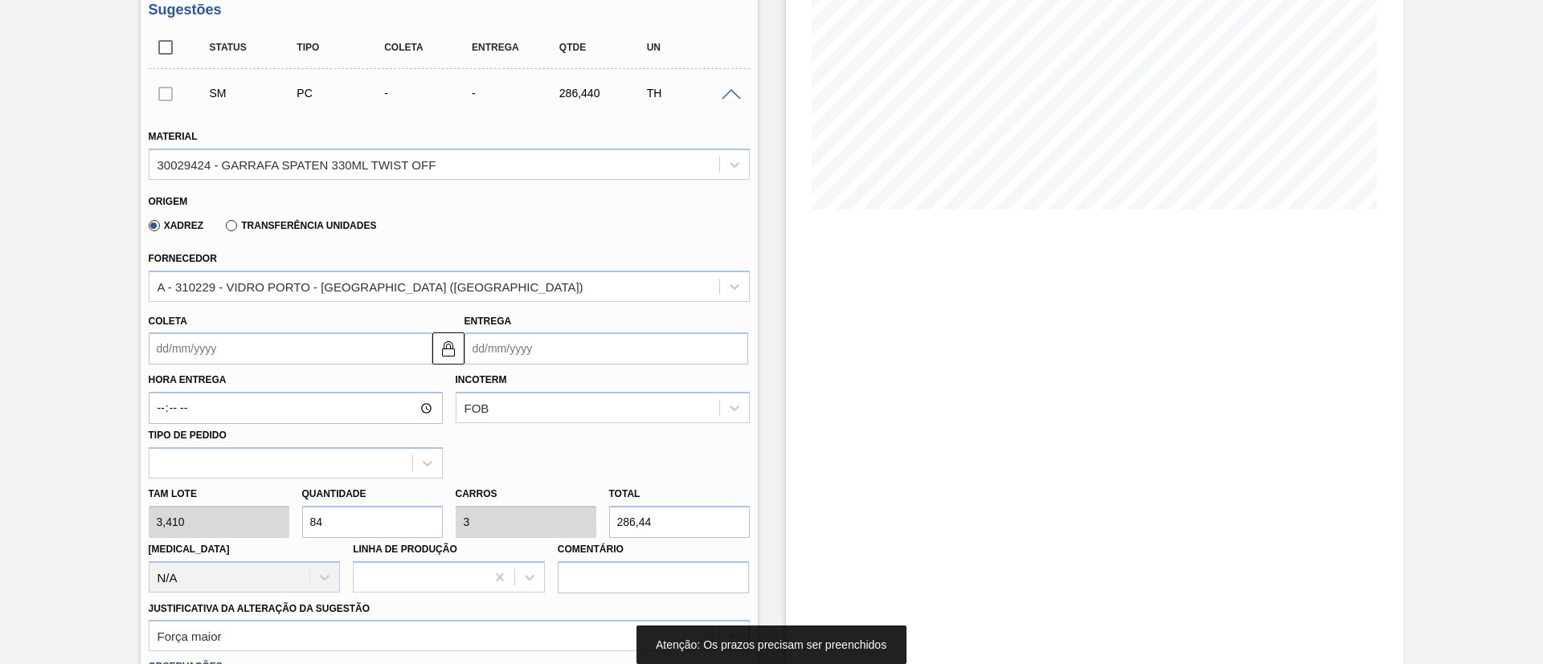
click at [209, 342] on input "Coleta" at bounding box center [291, 349] width 284 height 32
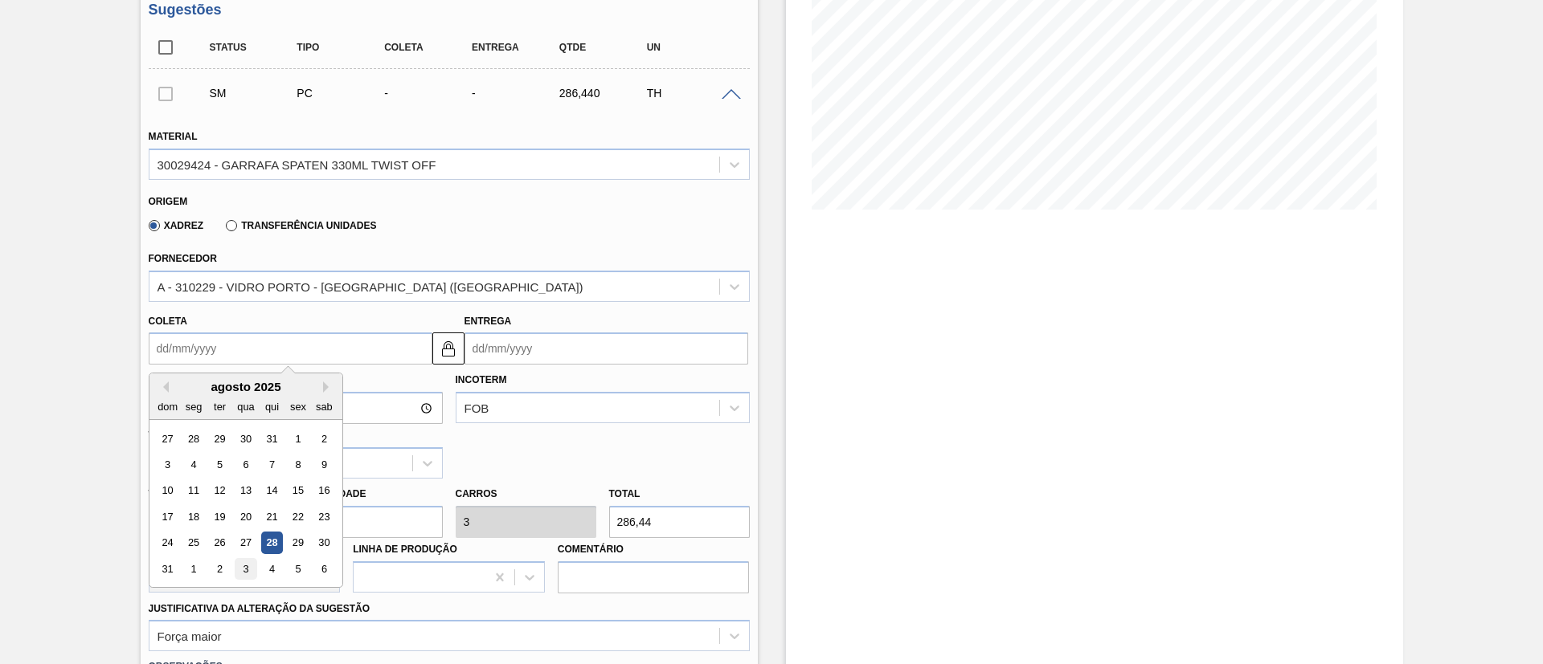
click at [246, 442] on div "3" at bounding box center [246, 569] width 22 height 22
type input "03/09/2025"
type input "04/09/2025"
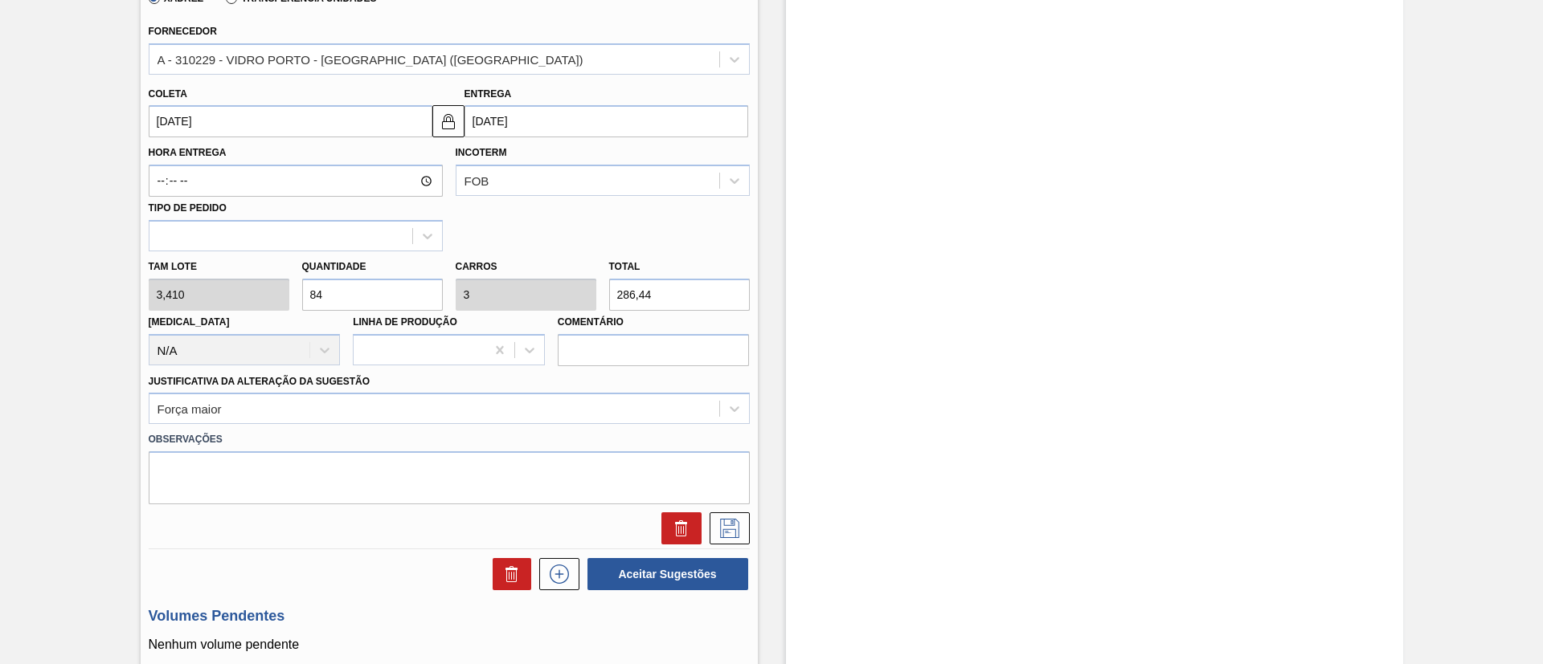
scroll to position [622, 0]
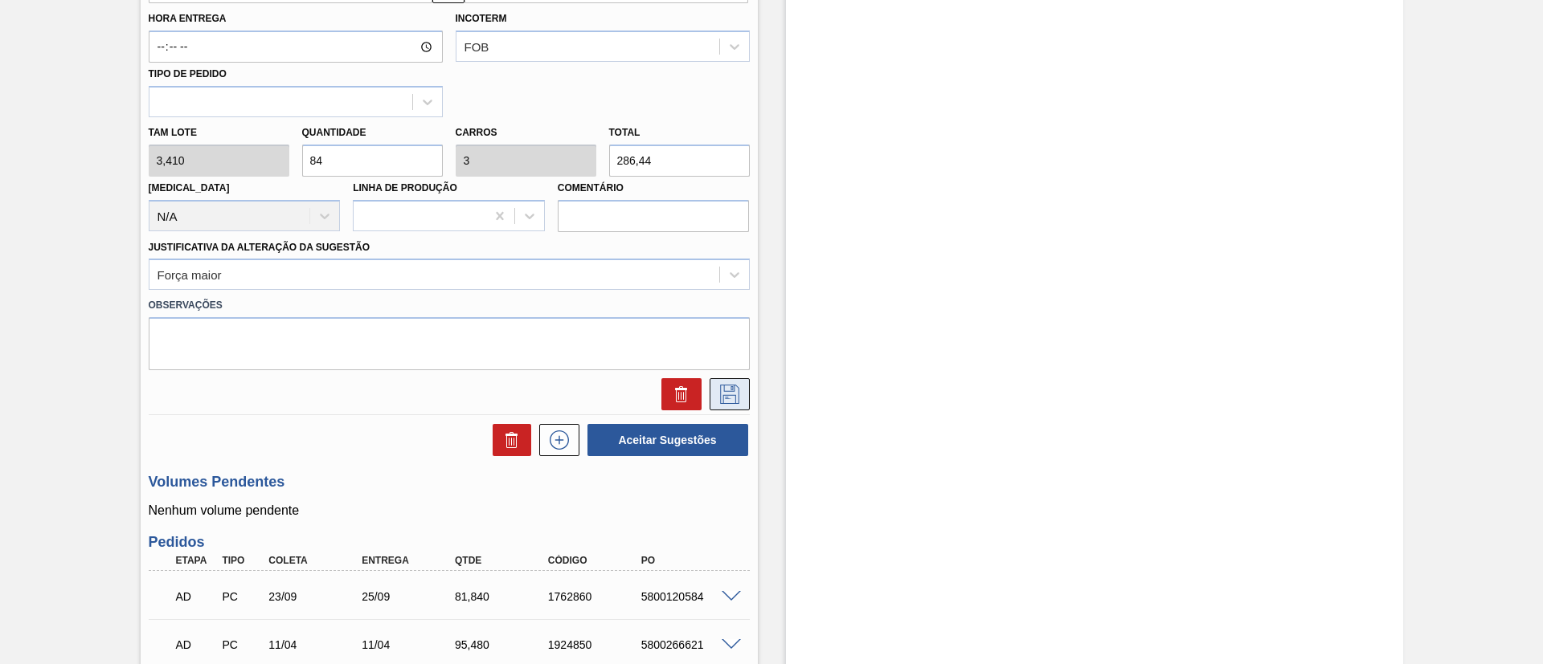
click at [720, 402] on icon at bounding box center [729, 394] width 19 height 19
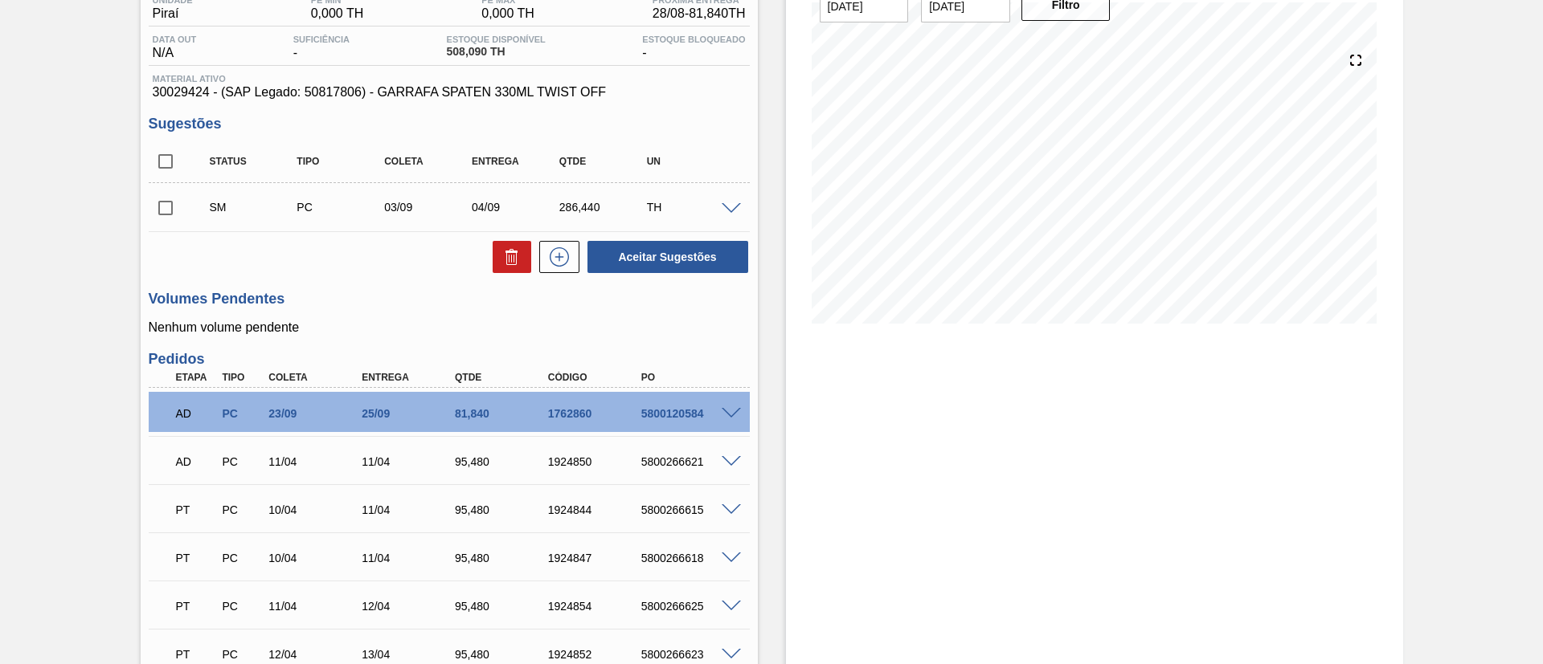
scroll to position [0, 0]
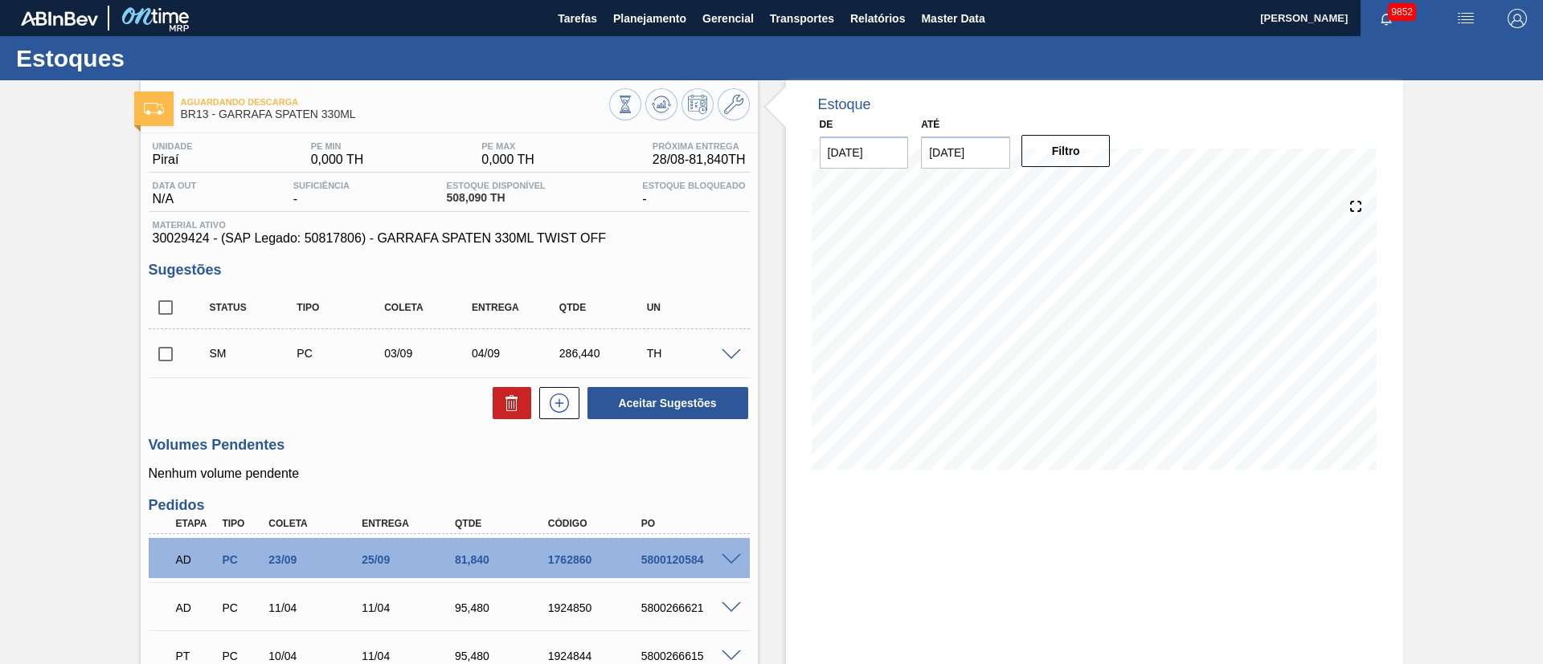
click at [157, 358] on input "checkbox" at bounding box center [166, 354] width 34 height 34
click at [670, 407] on button "Aceitar Sugestões" at bounding box center [667, 403] width 161 height 32
checkbox input "false"
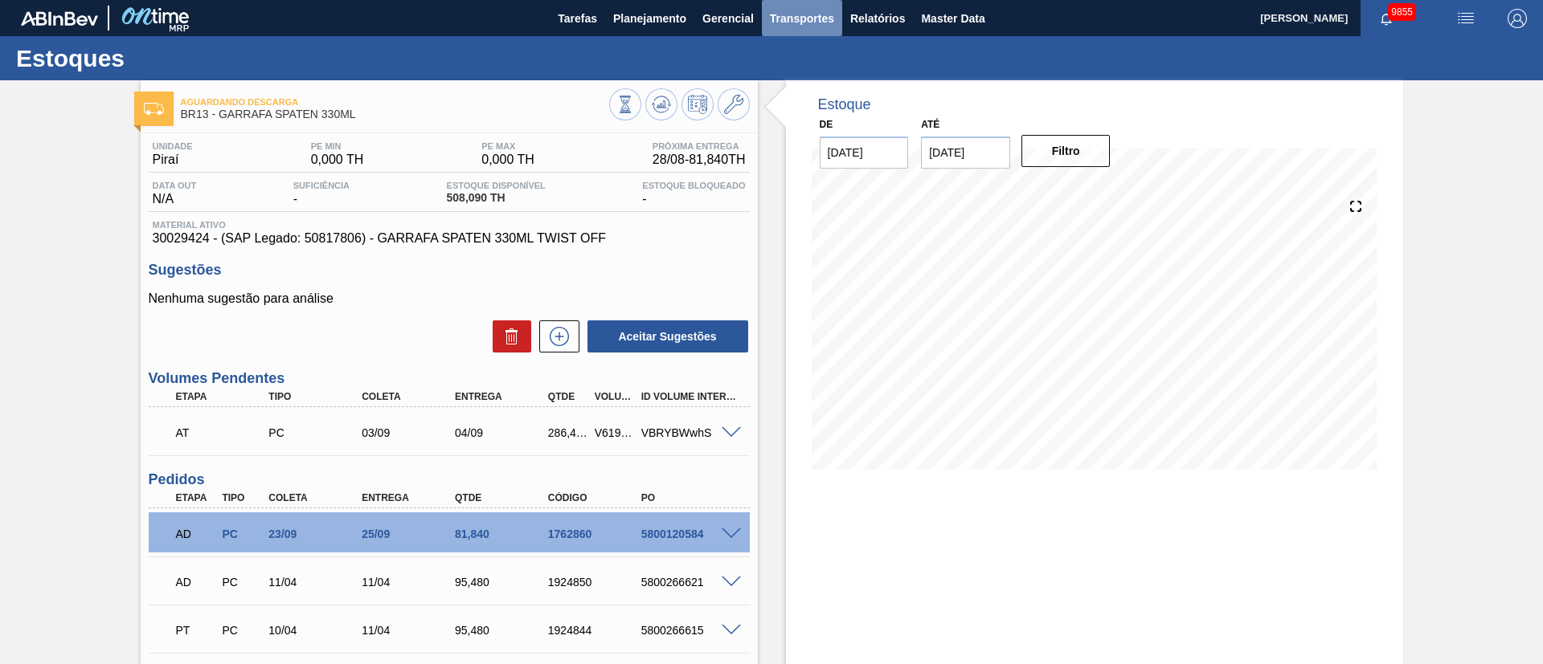
click at [790, 20] on span "Transportes" at bounding box center [802, 18] width 64 height 19
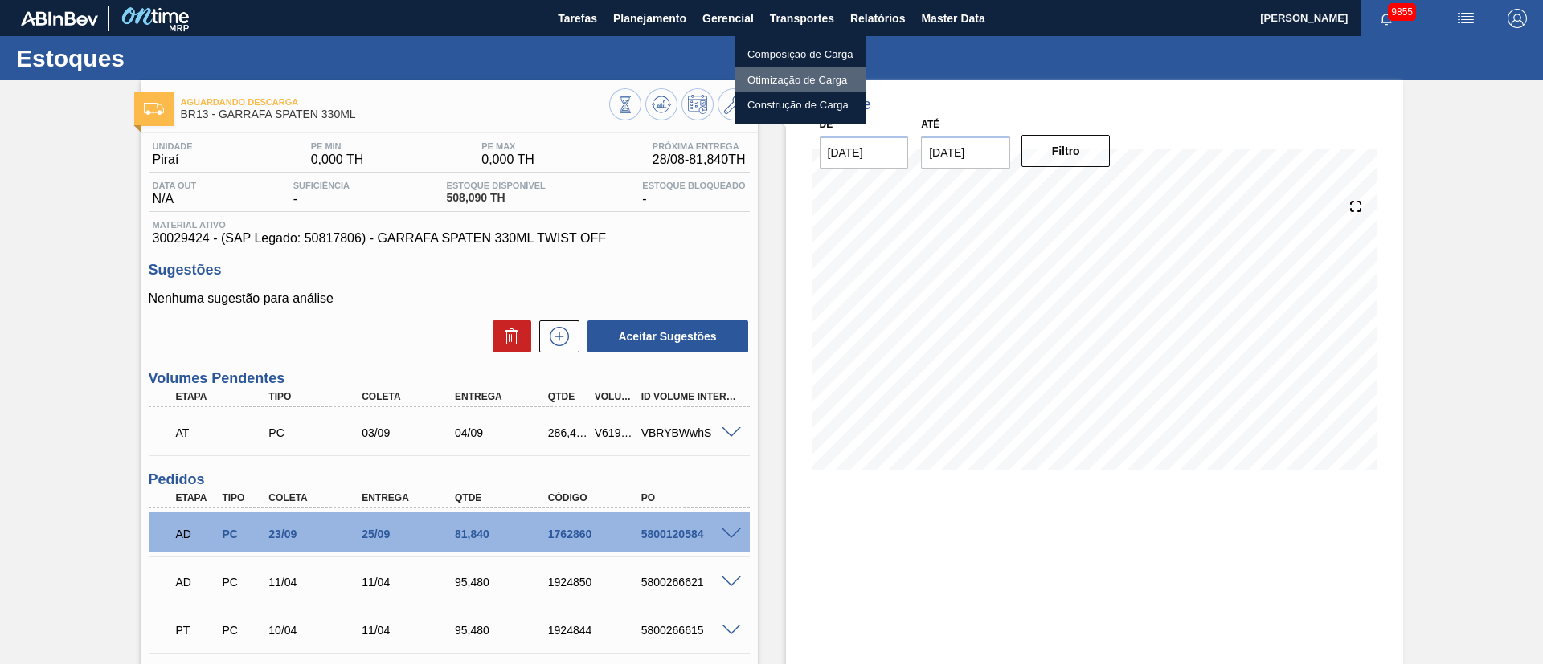
click at [774, 80] on li "Otimização de Carga" at bounding box center [800, 80] width 132 height 26
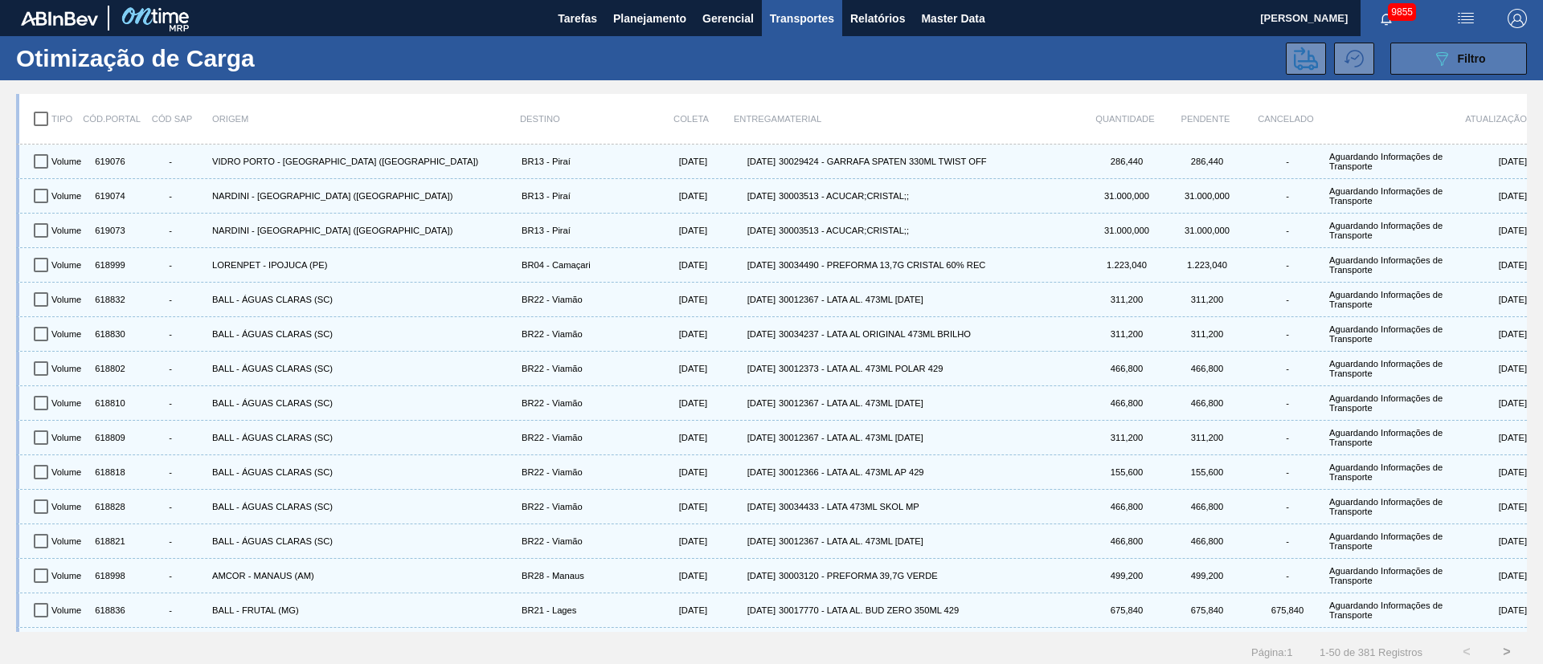
click at [1028, 59] on div "089F7B8B-B2A5-4AFE-B5C0-19BA573D28AC Filtro" at bounding box center [1459, 58] width 54 height 19
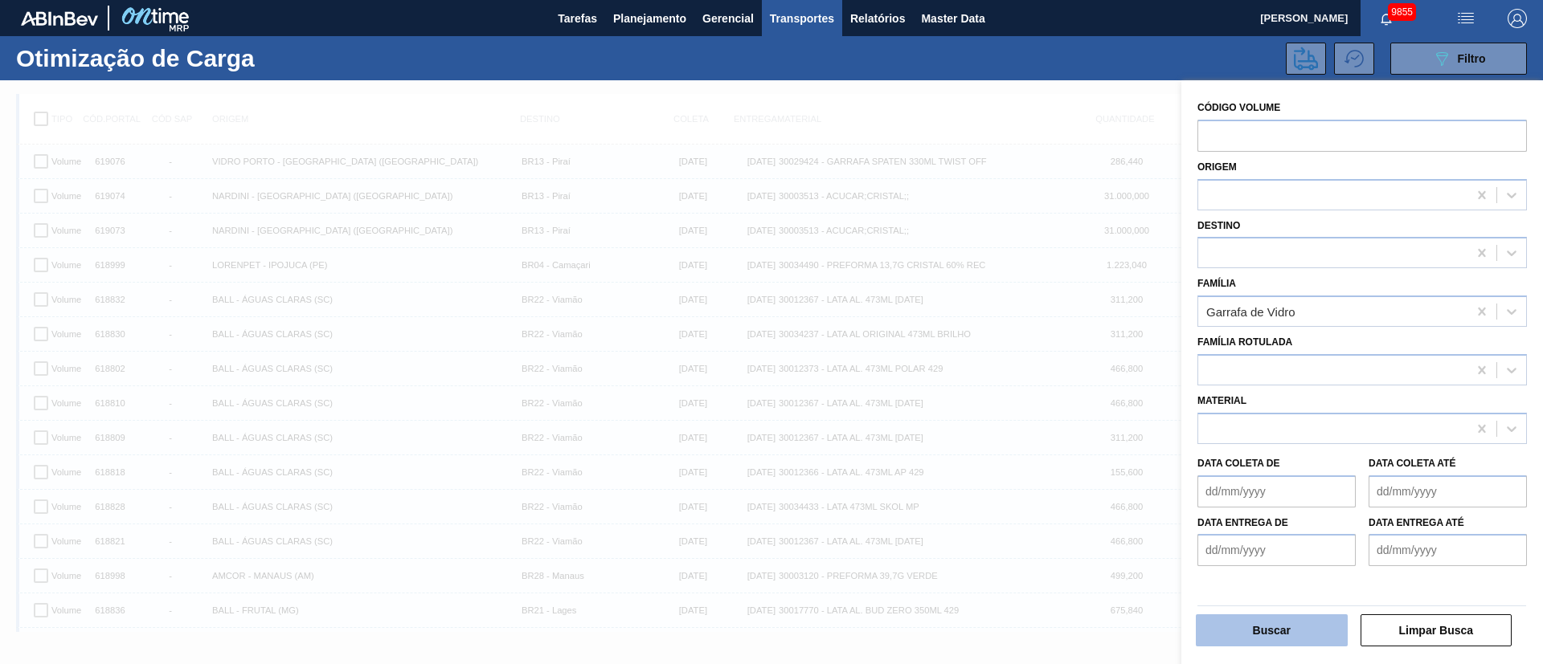
click at [1028, 442] on button "Buscar" at bounding box center [1271, 631] width 152 height 32
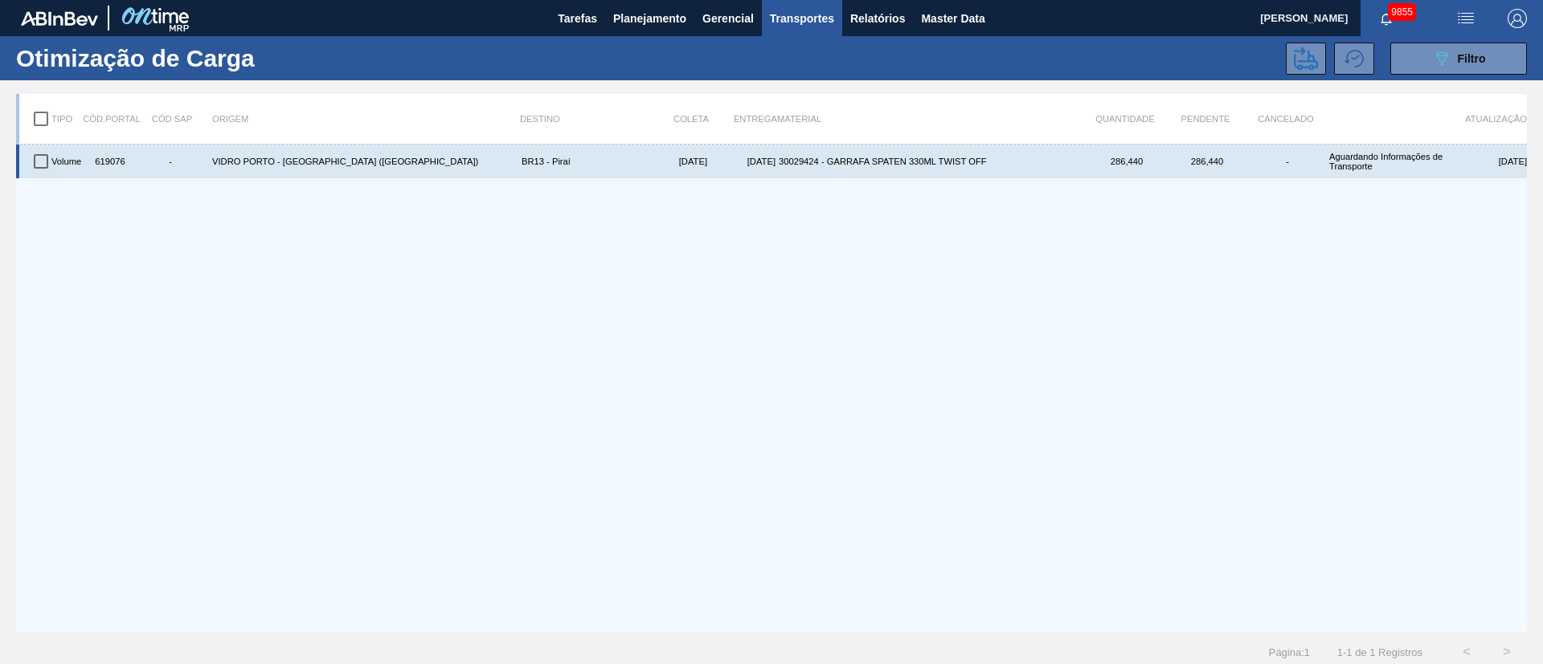
click at [43, 165] on input "checkbox" at bounding box center [41, 162] width 34 height 34
checkbox input "true"
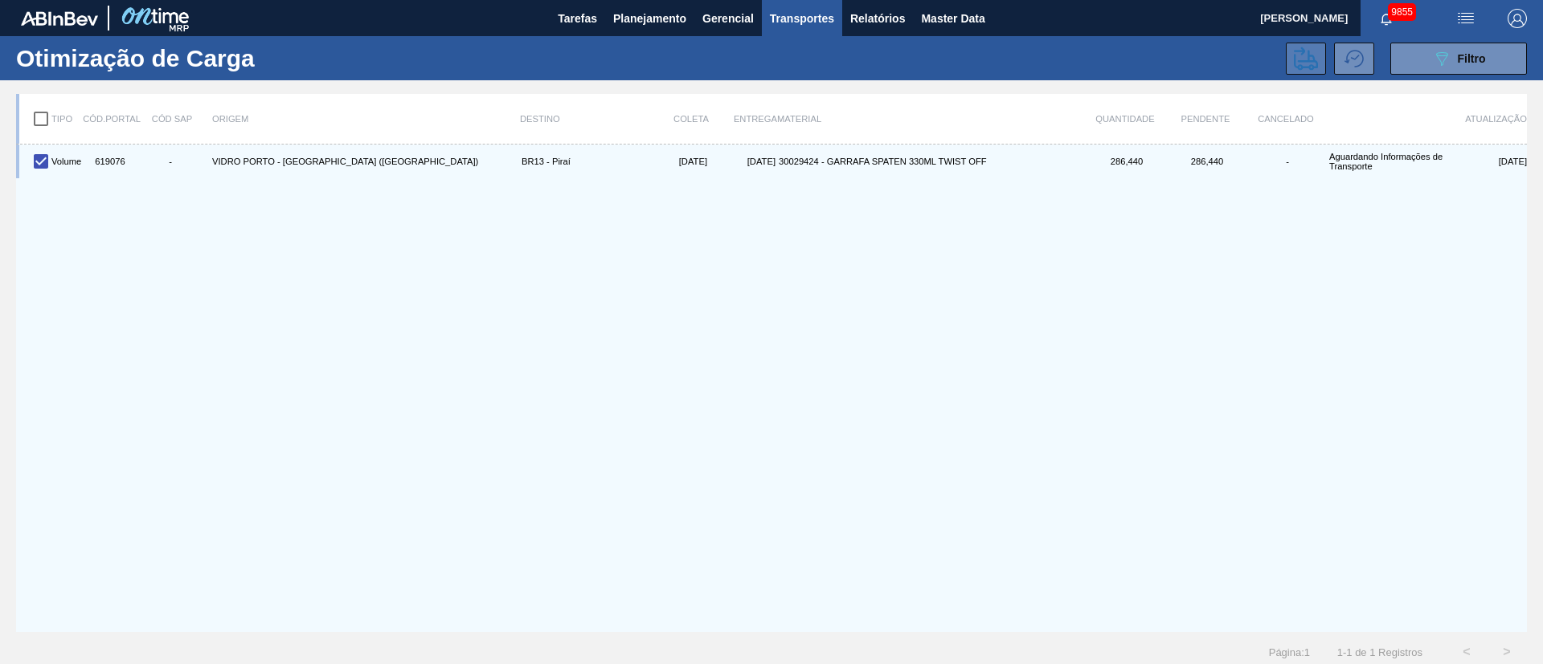
click at [1028, 56] on icon at bounding box center [1305, 59] width 24 height 24
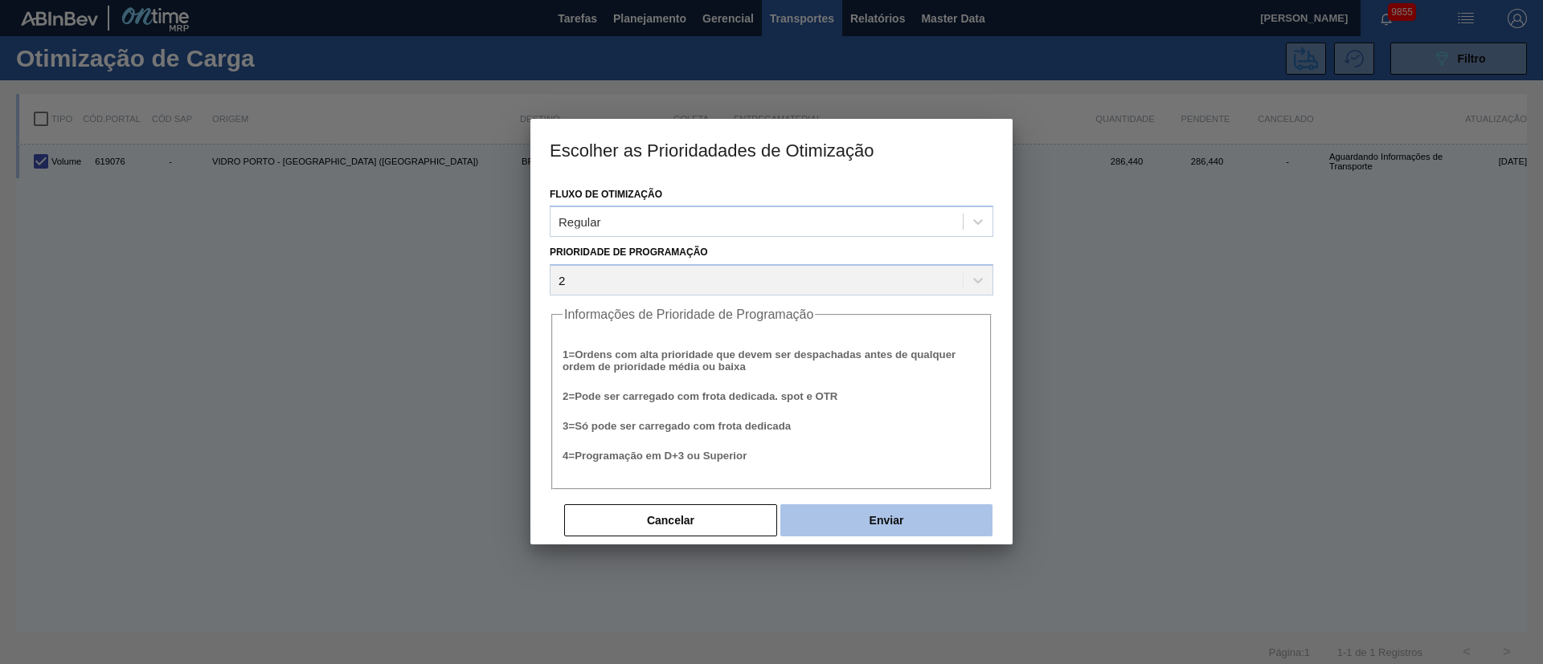
click at [893, 442] on button "Enviar" at bounding box center [886, 521] width 212 height 32
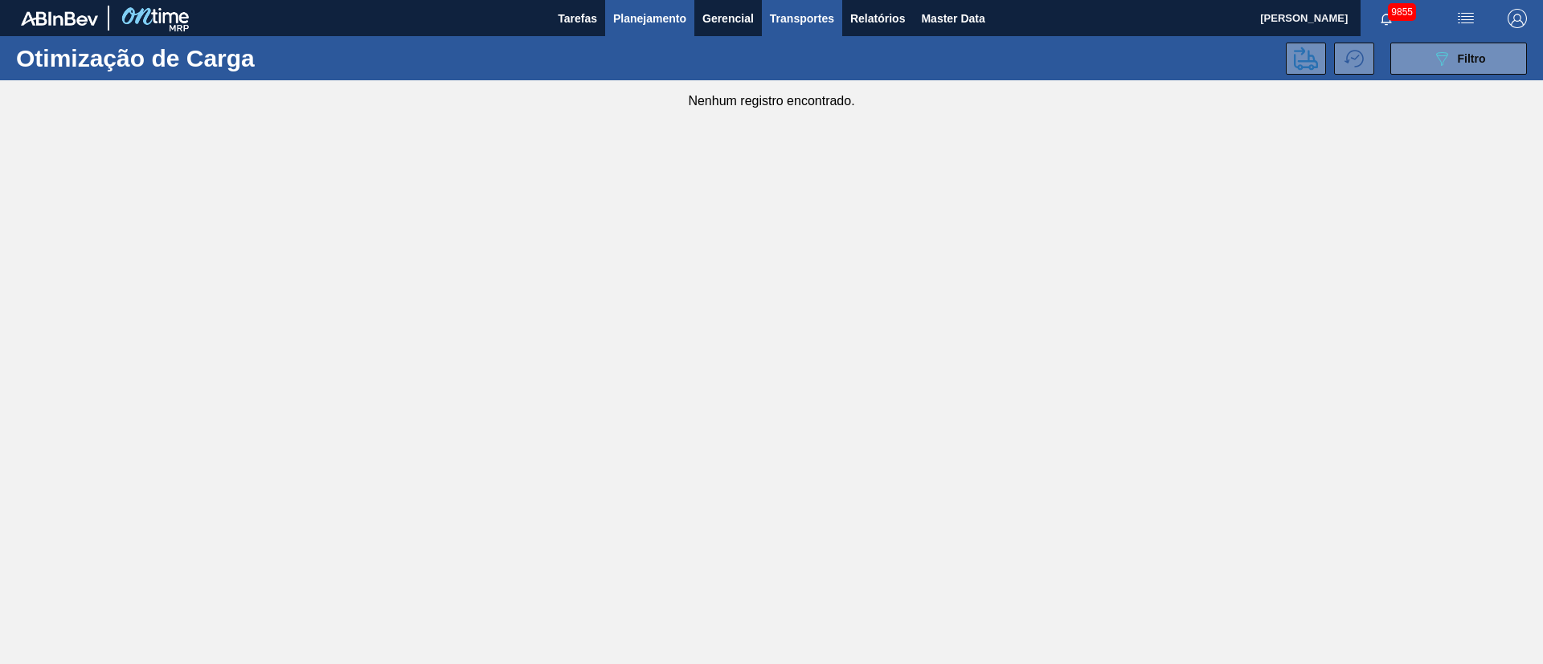
click at [661, 27] on button "Planejamento" at bounding box center [649, 18] width 89 height 36
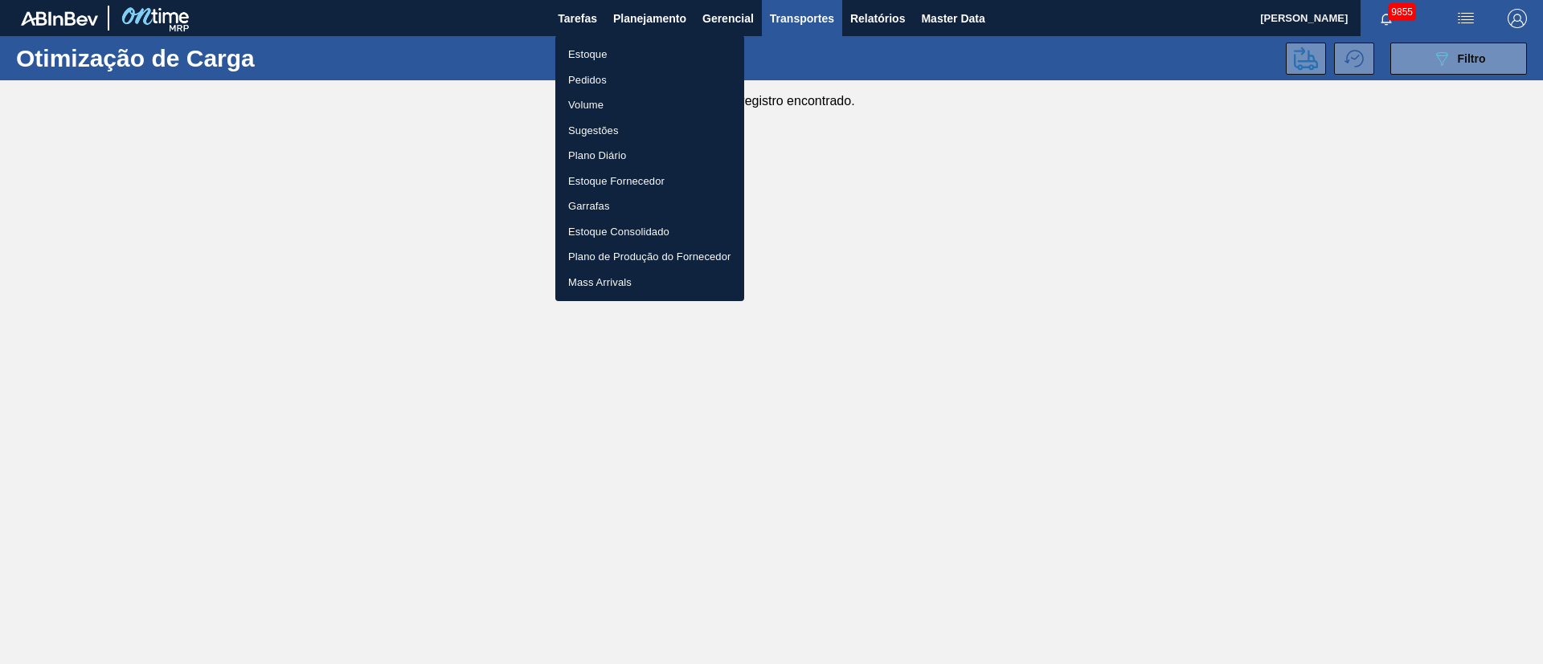
click at [1028, 114] on div at bounding box center [771, 332] width 1543 height 664
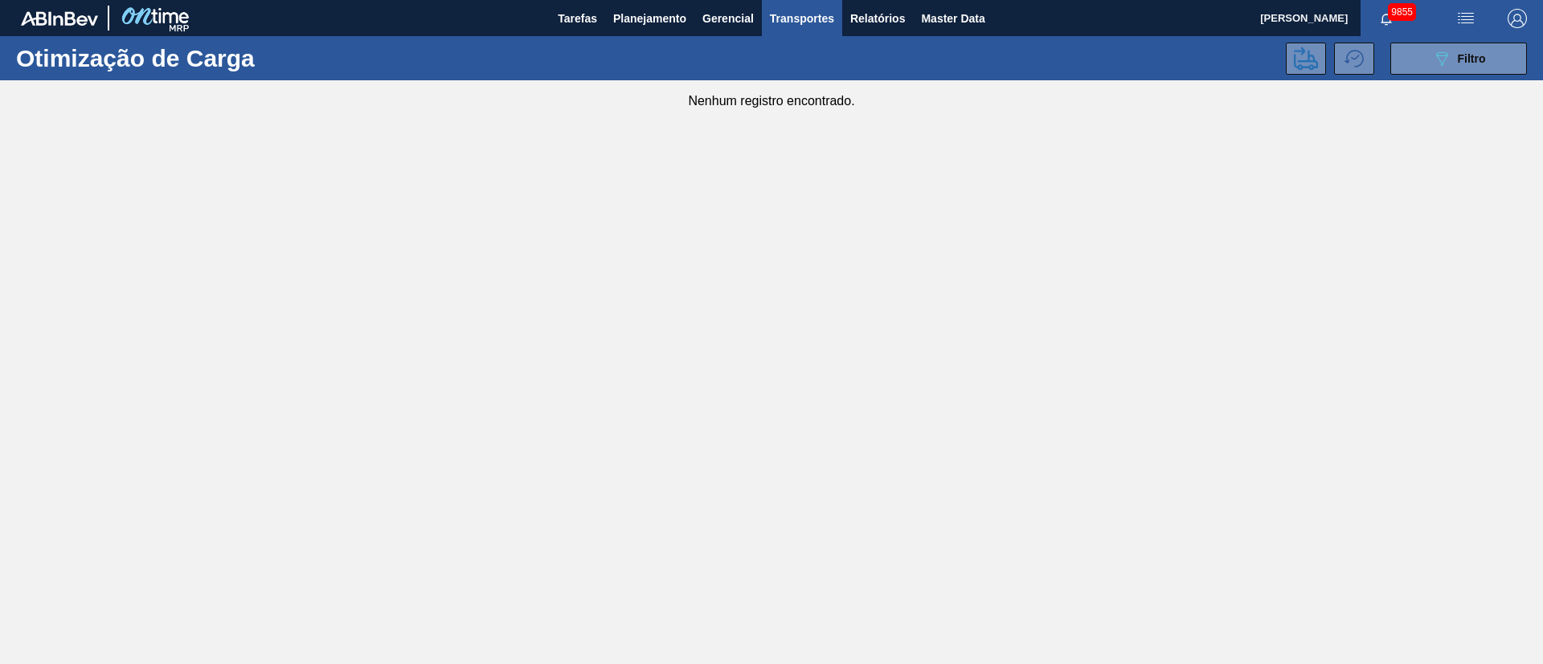
click at [1028, 103] on div "Nenhum registro encontrado." at bounding box center [771, 94] width 1543 height 28
click at [991, 111] on main "Tarefas Planejamento Gerencial Transportes Relatórios Master Data Juliane Romag…" at bounding box center [771, 332] width 1543 height 664
click at [986, 101] on div "Nenhum registro encontrado." at bounding box center [771, 94] width 1543 height 28
click at [1026, 108] on div "Nenhum registro encontrado." at bounding box center [771, 94] width 1543 height 28
